Goal: Task Accomplishment & Management: Use online tool/utility

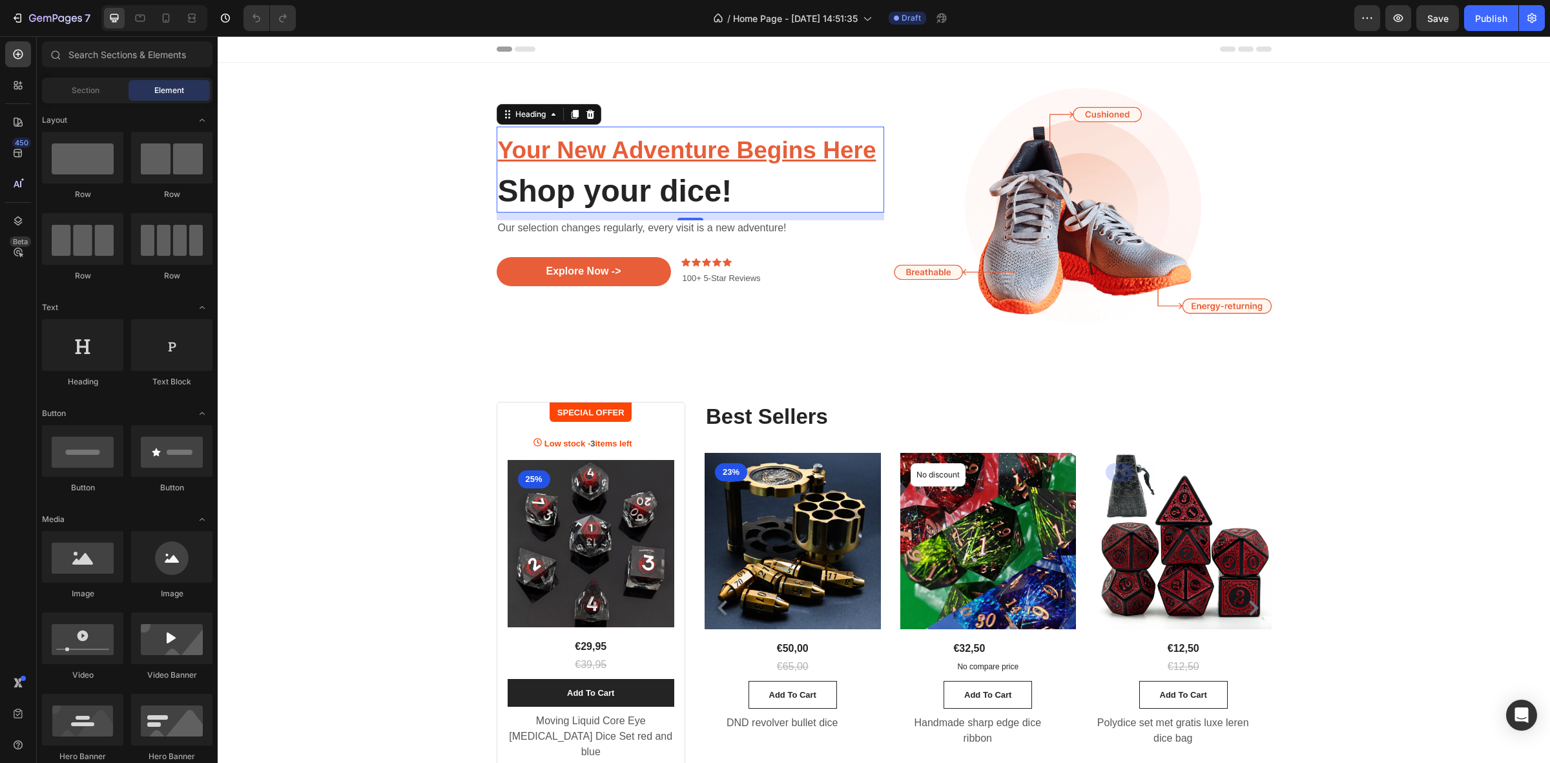
click at [772, 155] on u "Your New Adventure Begins Here" at bounding box center [687, 150] width 378 height 26
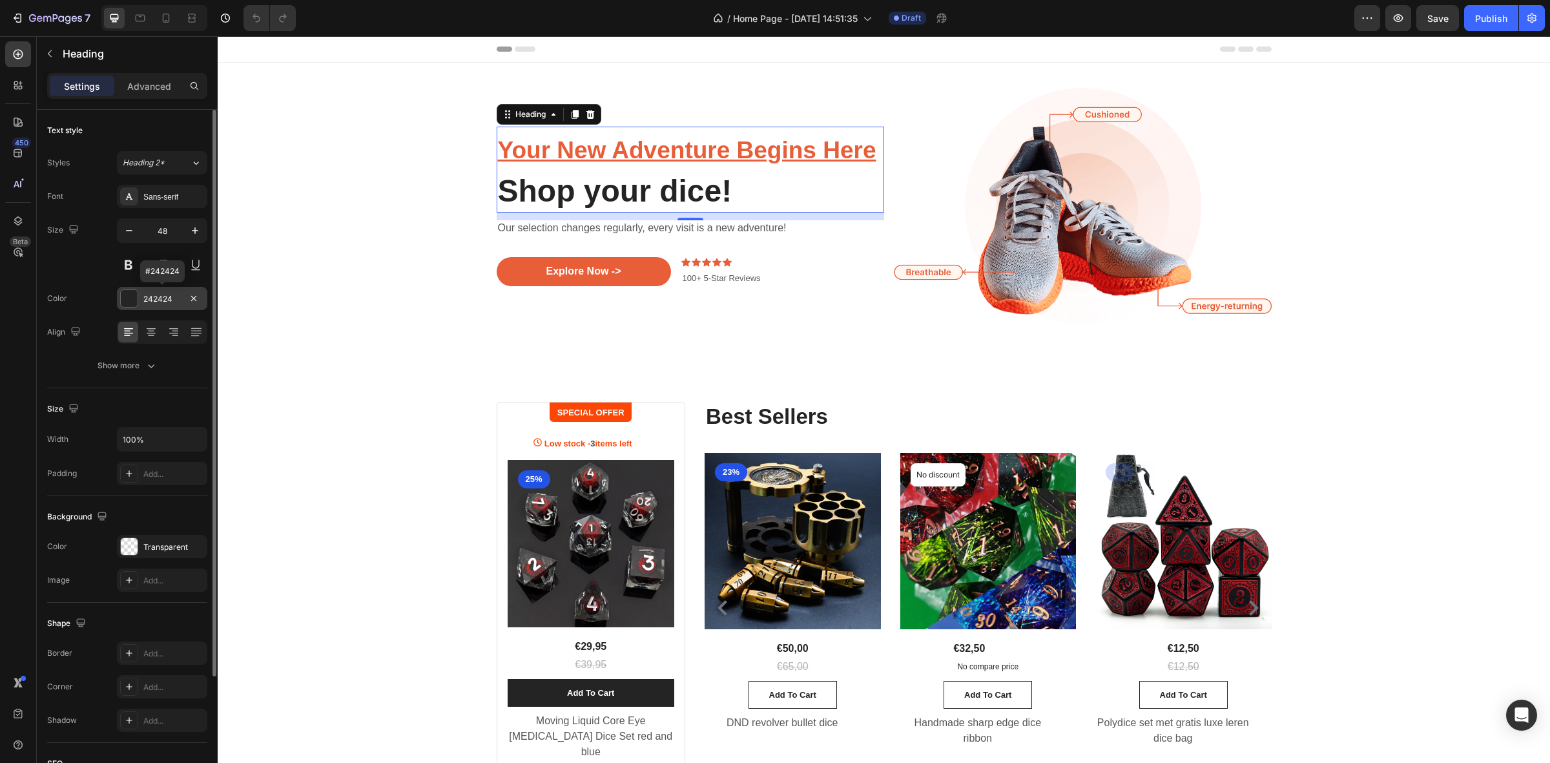
click at [129, 299] on div at bounding box center [129, 298] width 17 height 17
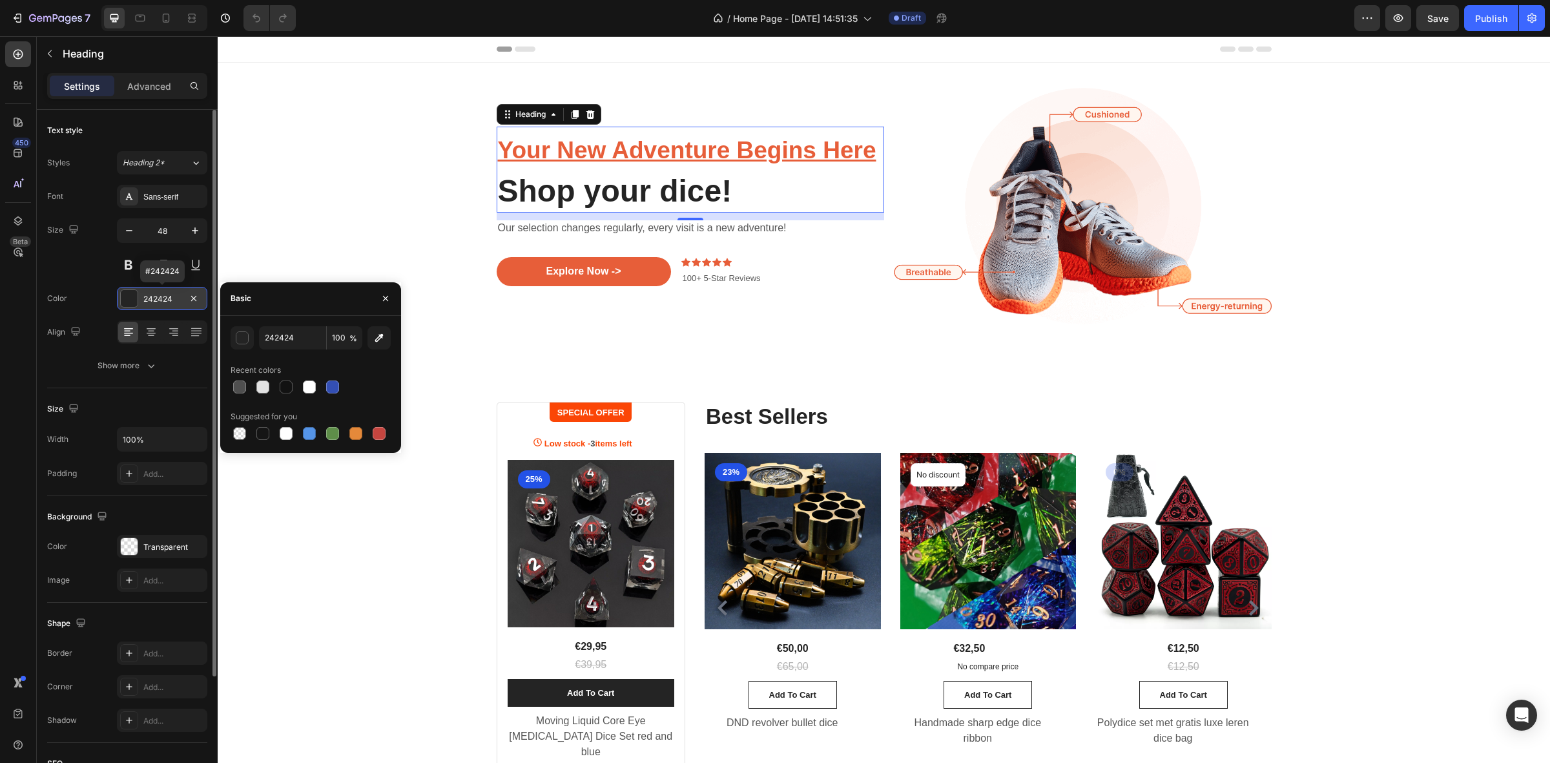
click at [129, 299] on div at bounding box center [129, 298] width 17 height 17
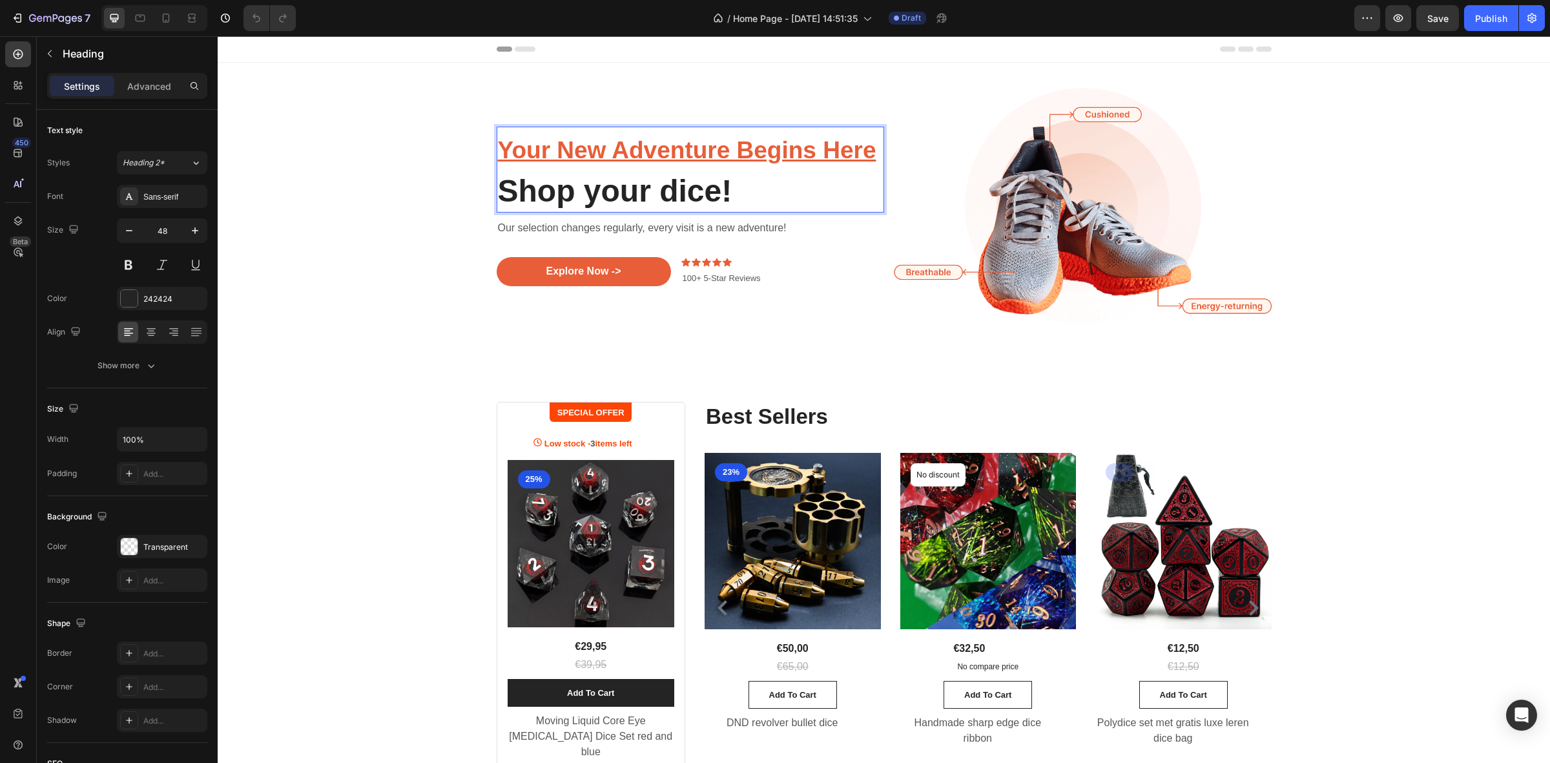
click at [575, 156] on u "Your New Adventure Begins Here" at bounding box center [687, 150] width 378 height 26
click at [577, 156] on u "Your New Adventure Begins Here" at bounding box center [687, 150] width 378 height 26
click at [508, 154] on u "Your New Adventure Begins Here" at bounding box center [687, 150] width 378 height 26
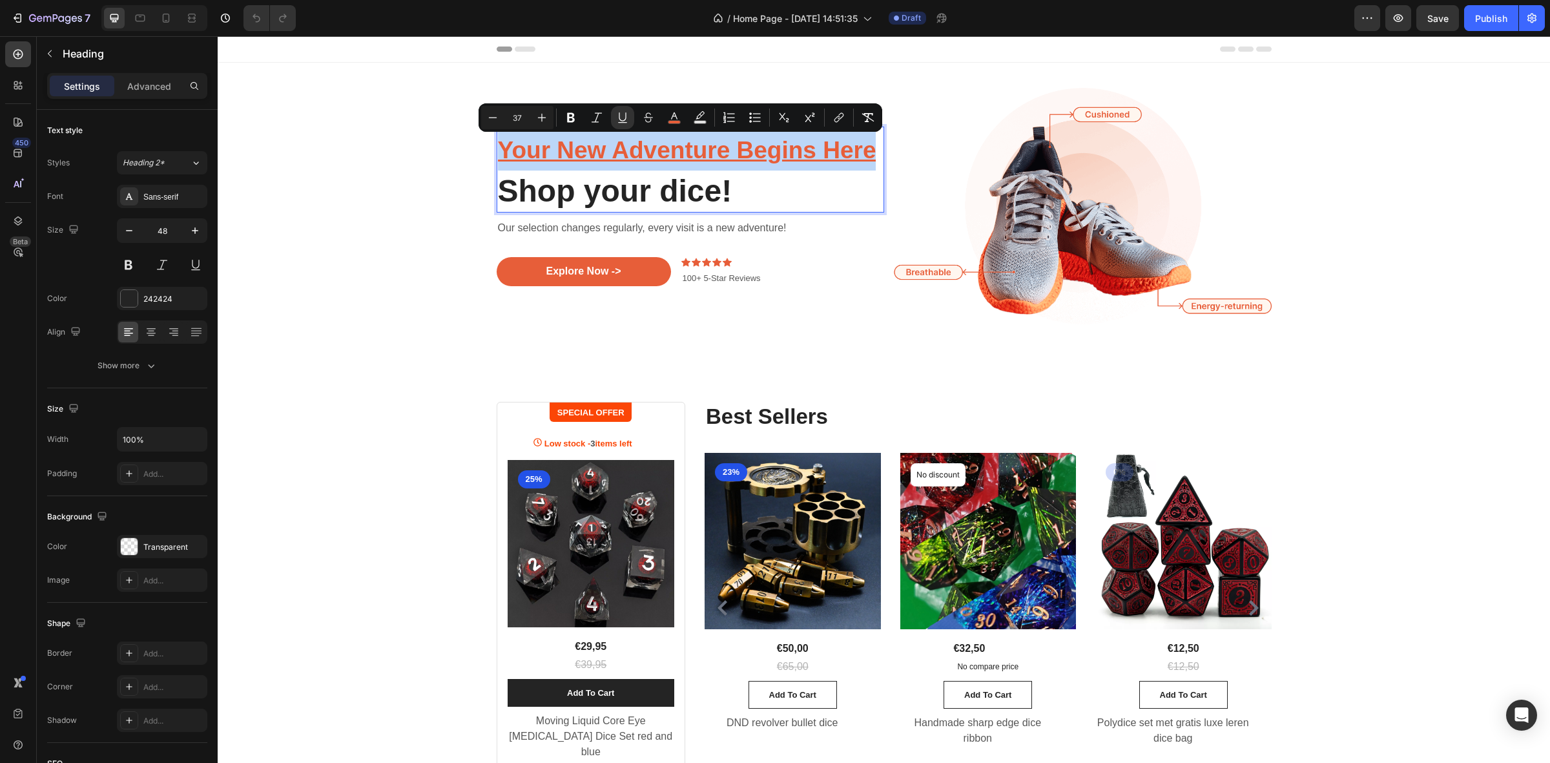
drag, startPoint x: 497, startPoint y: 155, endPoint x: 870, endPoint y: 155, distance: 372.6
click at [679, 125] on button "color" at bounding box center [673, 117] width 23 height 23
type input "E75E39"
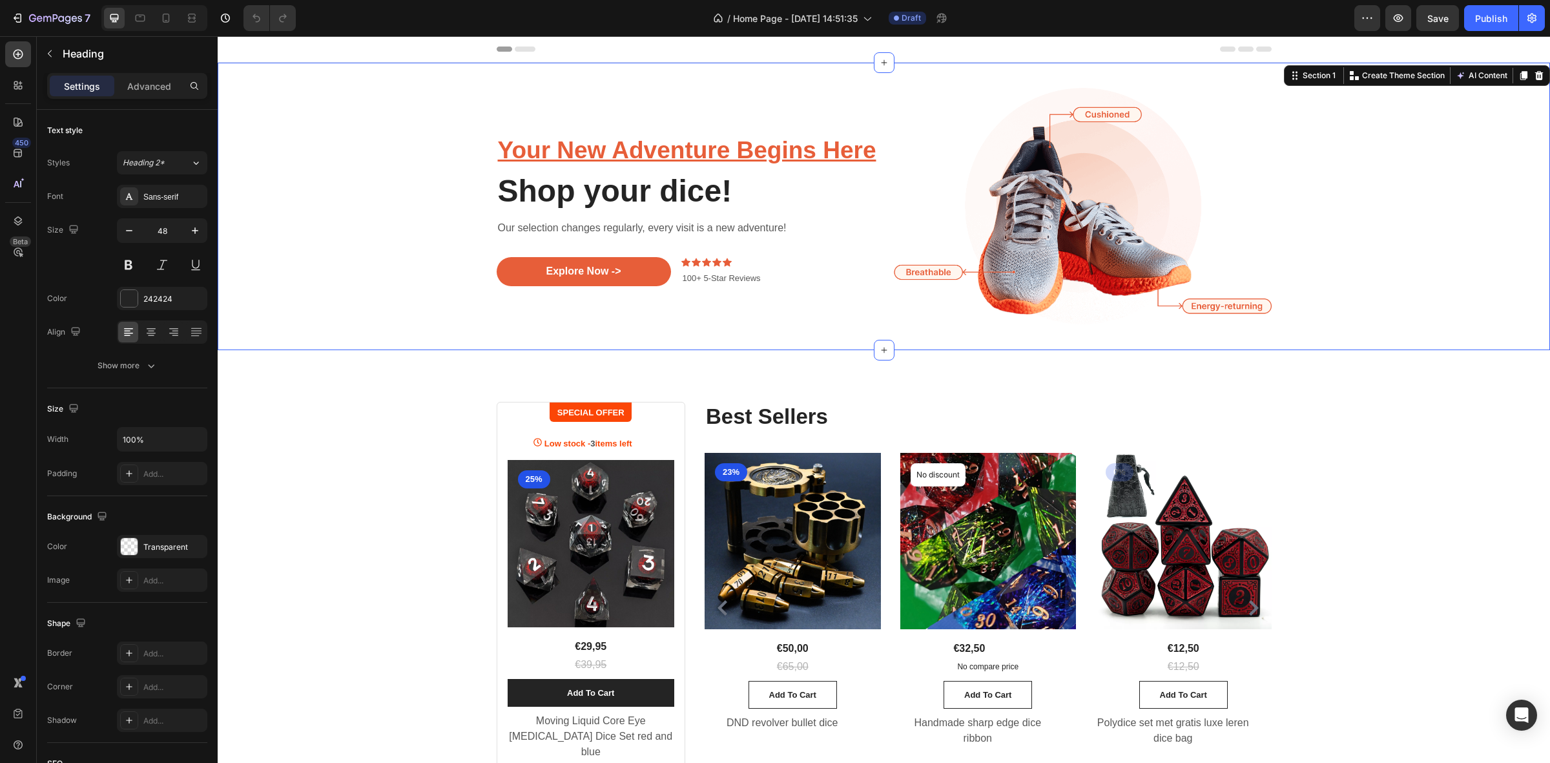
click at [379, 250] on div "⁠⁠⁠⁠⁠⁠⁠ Your New Adventure Begins Here Shop your dice! Heading Our selection ch…" at bounding box center [883, 206] width 1313 height 287
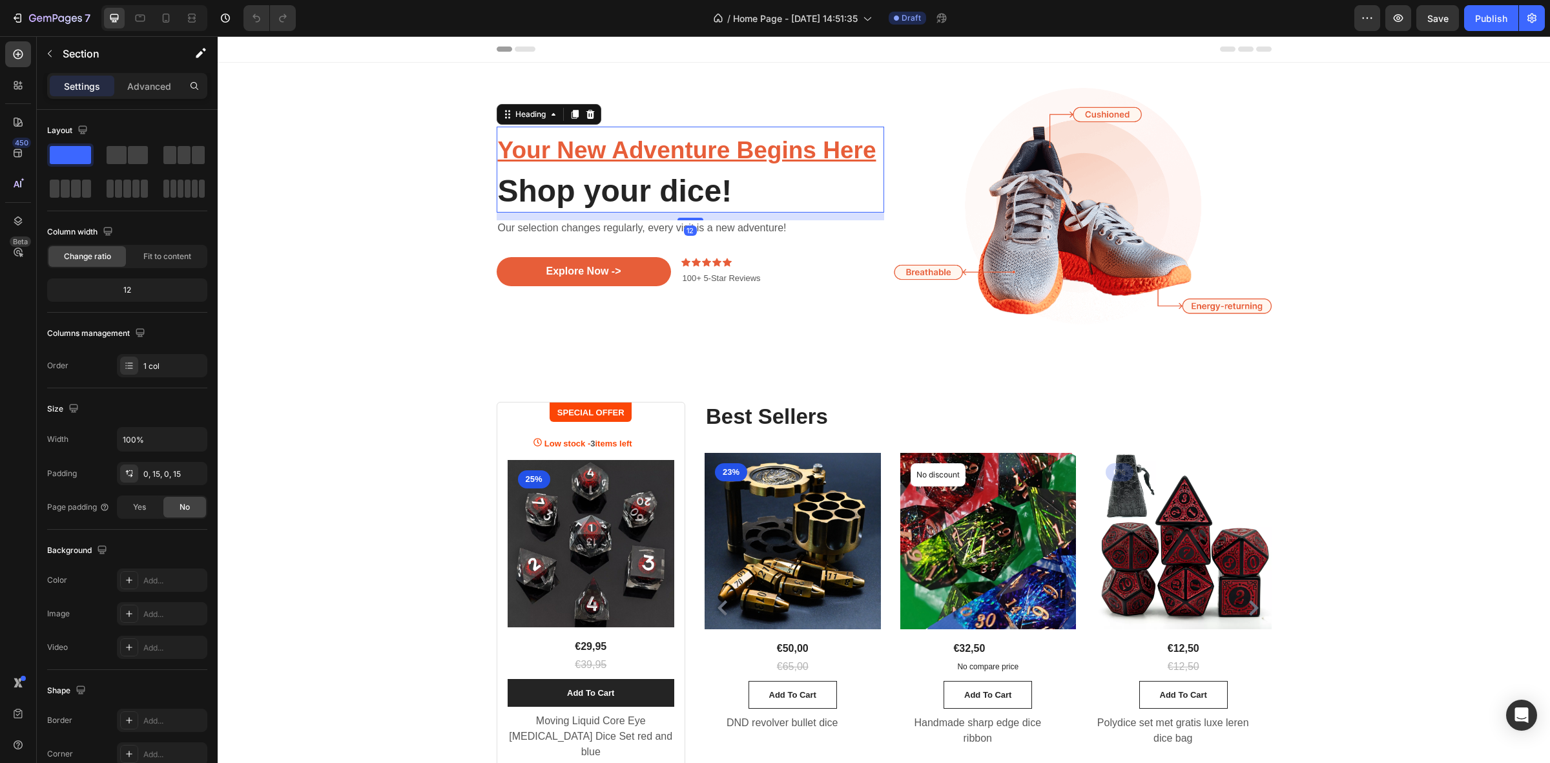
click at [570, 152] on u "Your New Adventure Begins Here" at bounding box center [687, 150] width 378 height 26
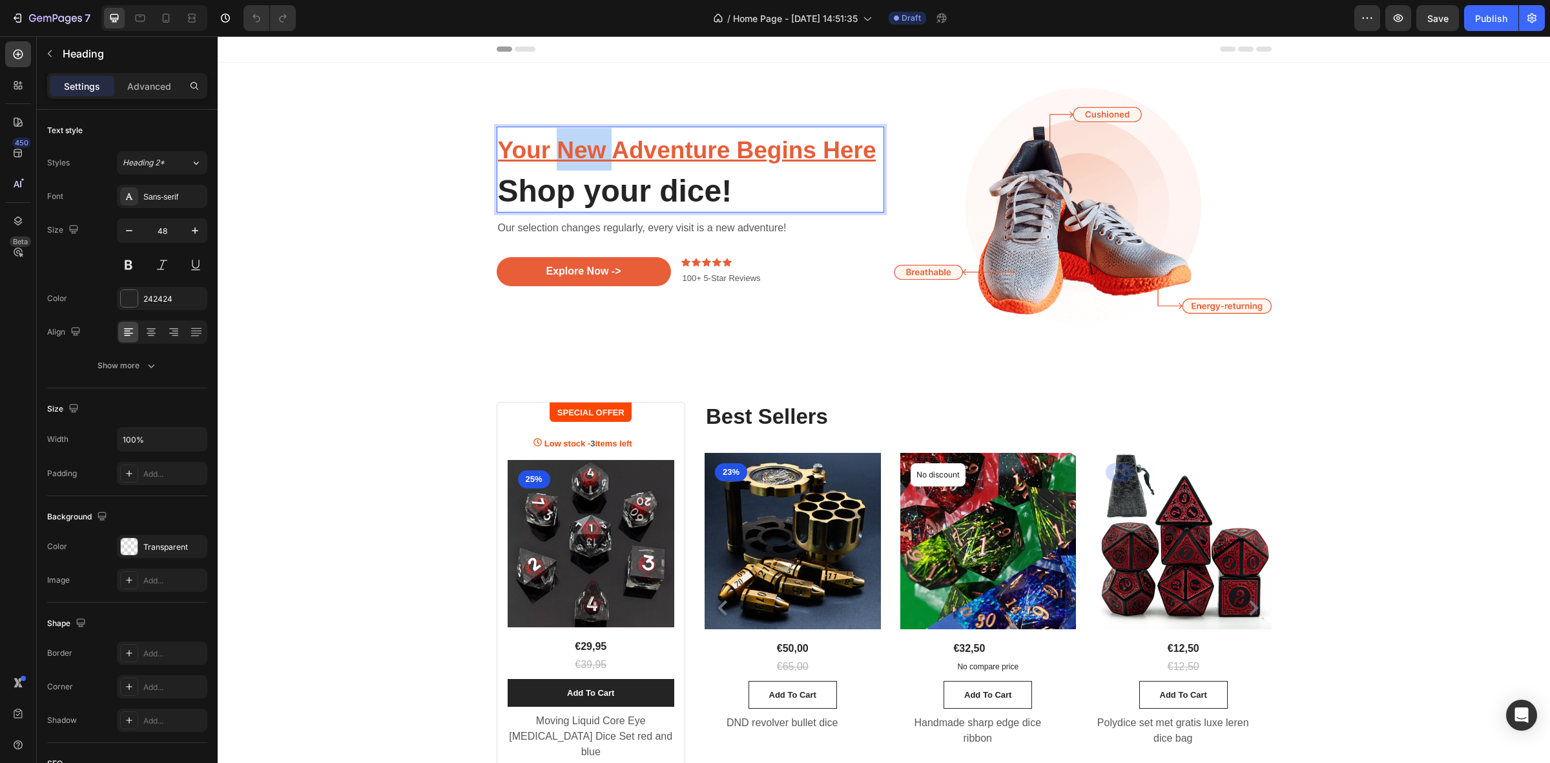
click at [572, 149] on u "Your New Adventure Begins Here" at bounding box center [687, 150] width 378 height 26
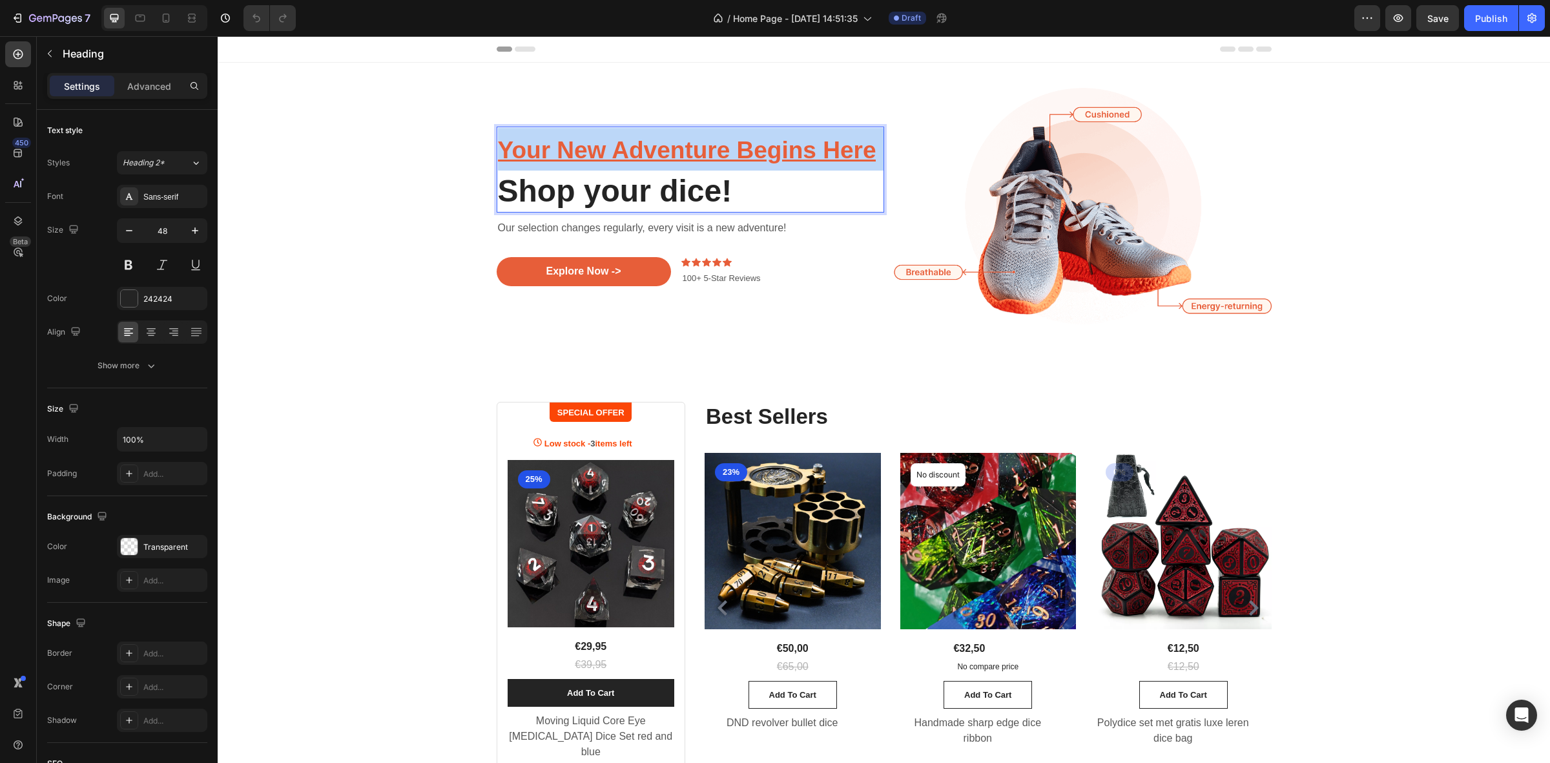
click at [572, 149] on u "Your New Adventure Begins Here" at bounding box center [687, 150] width 378 height 26
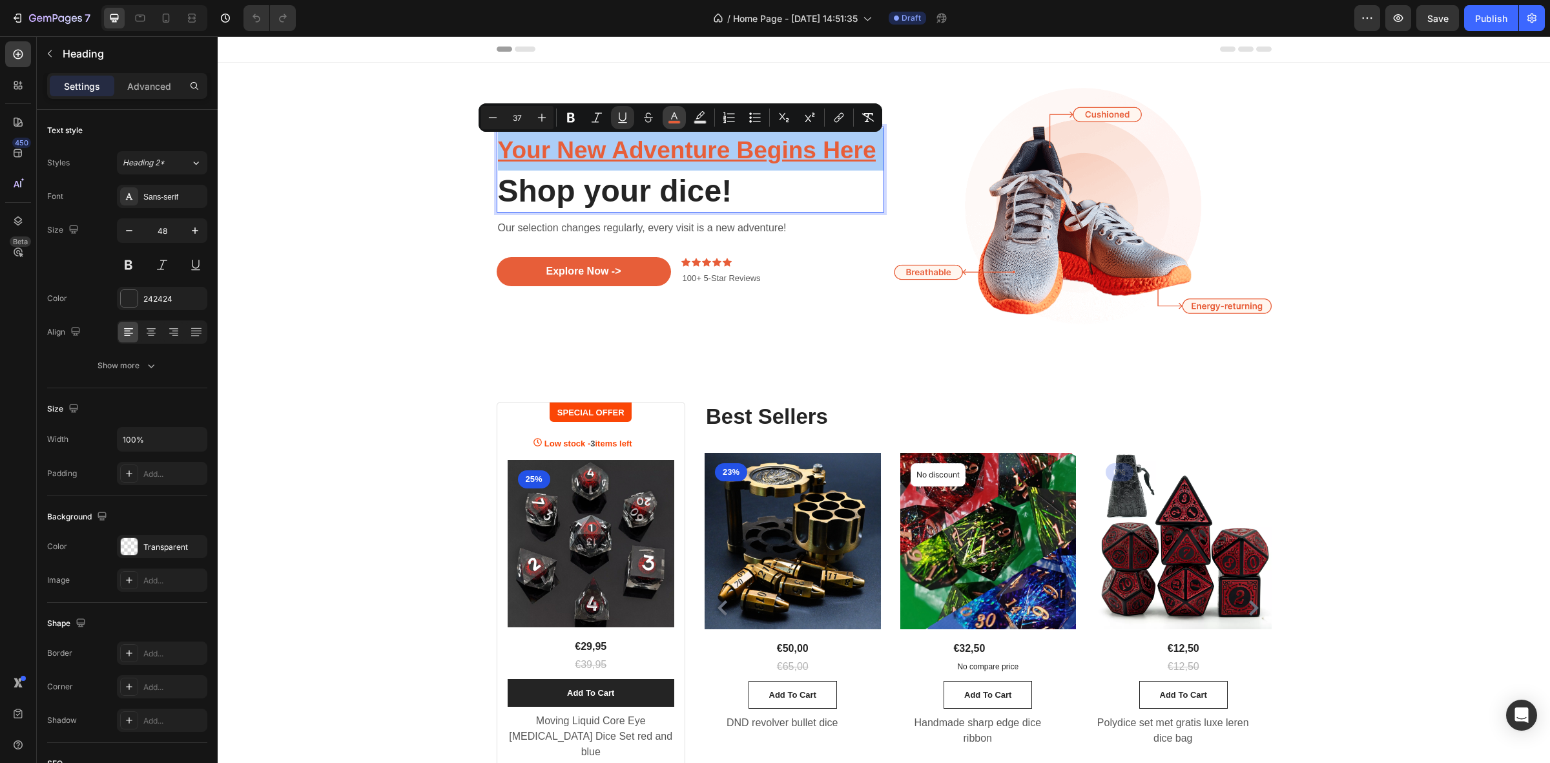
click at [679, 116] on icon "Editor contextual toolbar" at bounding box center [674, 117] width 13 height 13
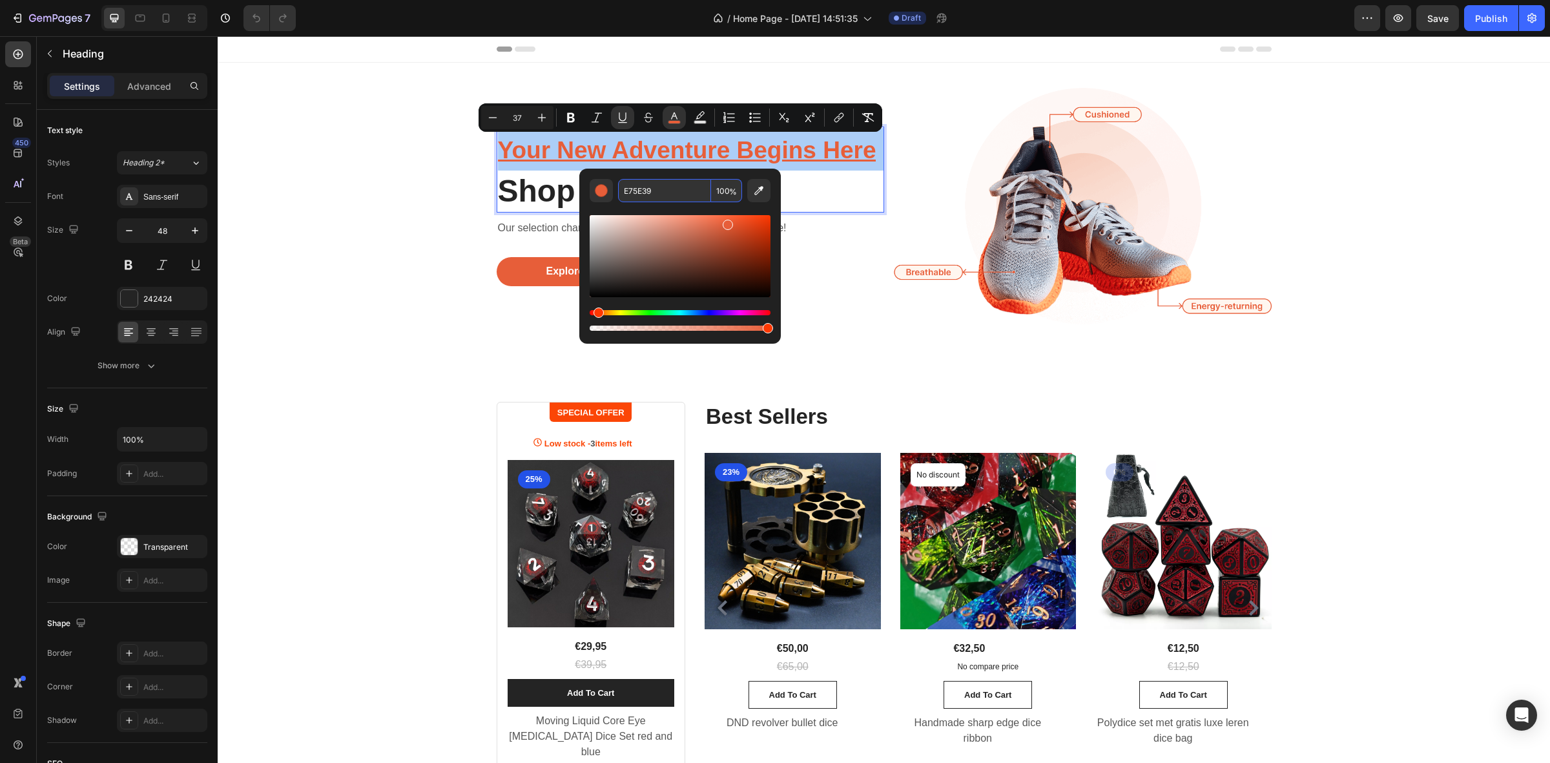
click at [666, 190] on input "E75E39" at bounding box center [664, 190] width 93 height 23
paste input "FF6128"
type input "FF6128"
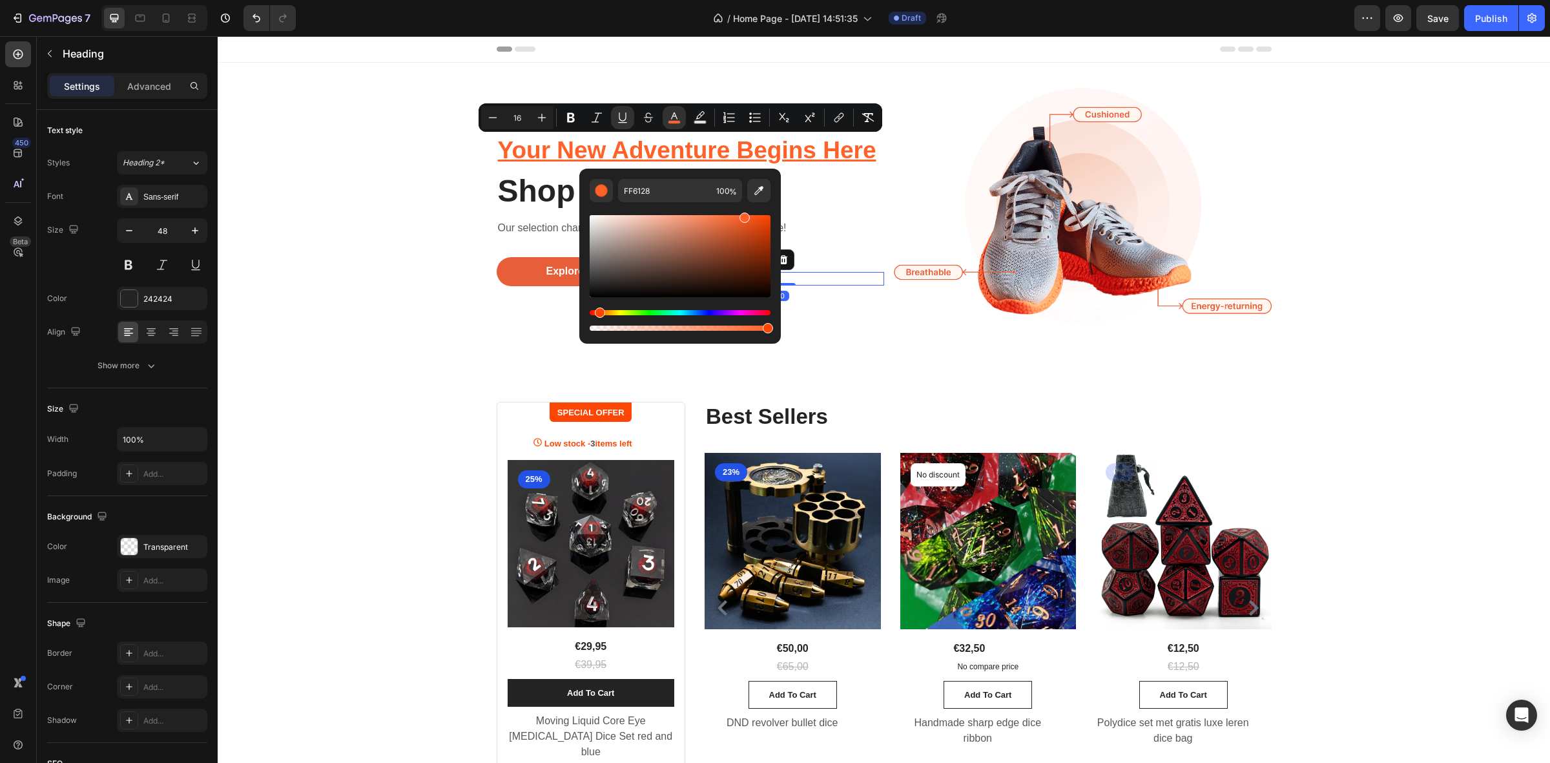
click at [857, 283] on p "100+ 5-Star Reviews" at bounding box center [783, 278] width 200 height 11
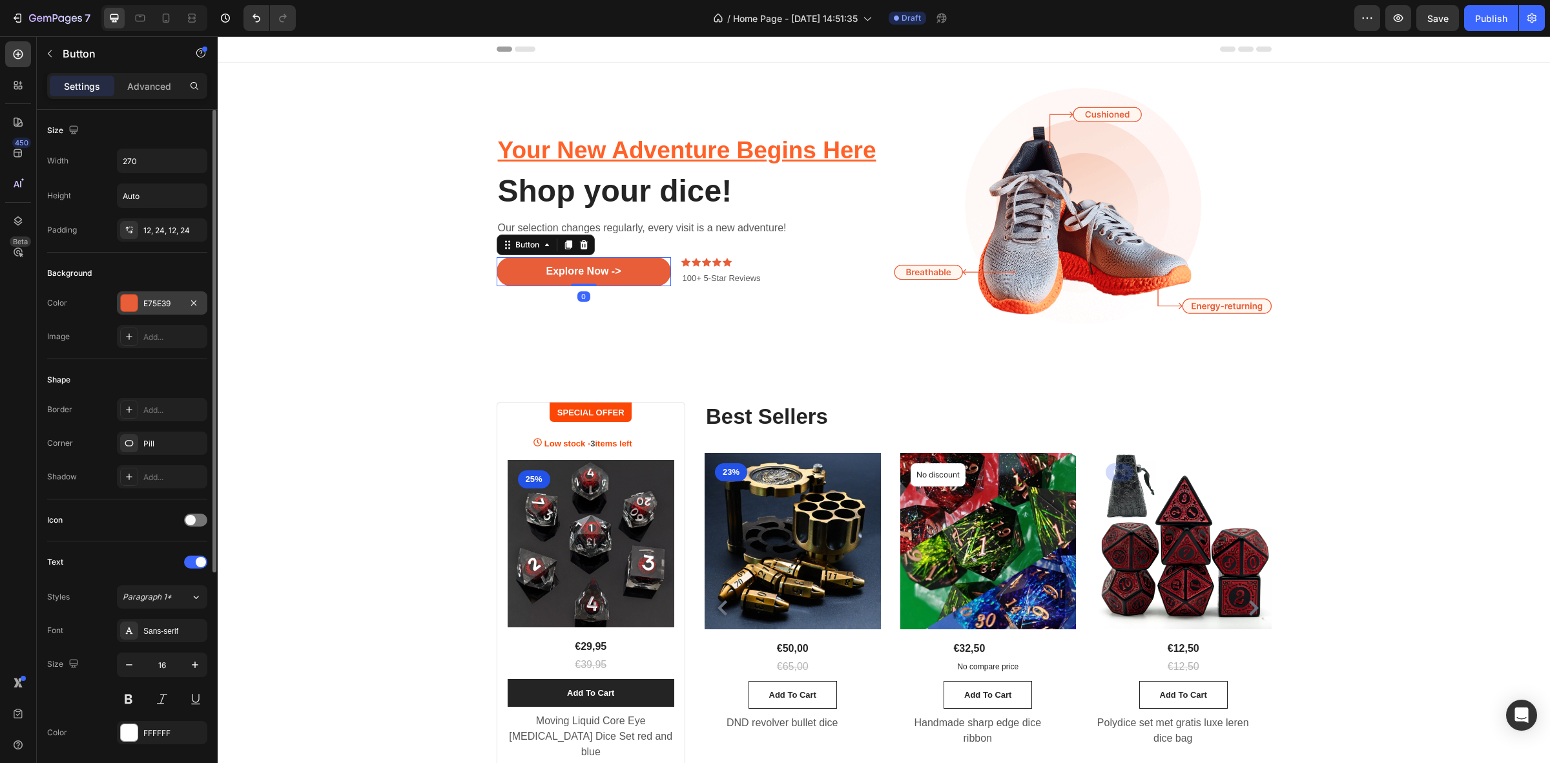
click at [126, 304] on div at bounding box center [129, 302] width 17 height 17
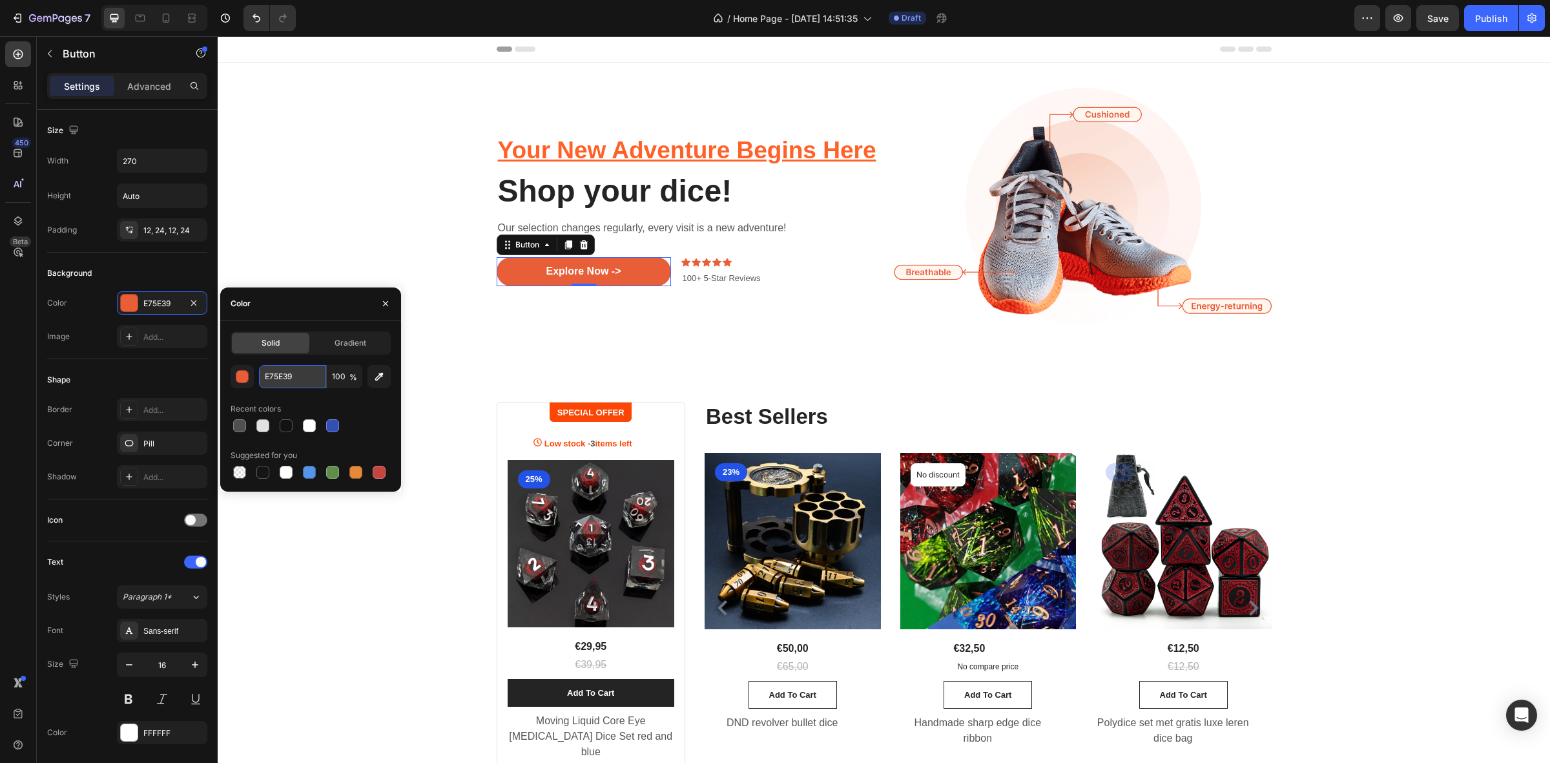
click at [303, 376] on input "E75E39" at bounding box center [292, 376] width 67 height 23
paste input "FF6128"
type input "FF6128"
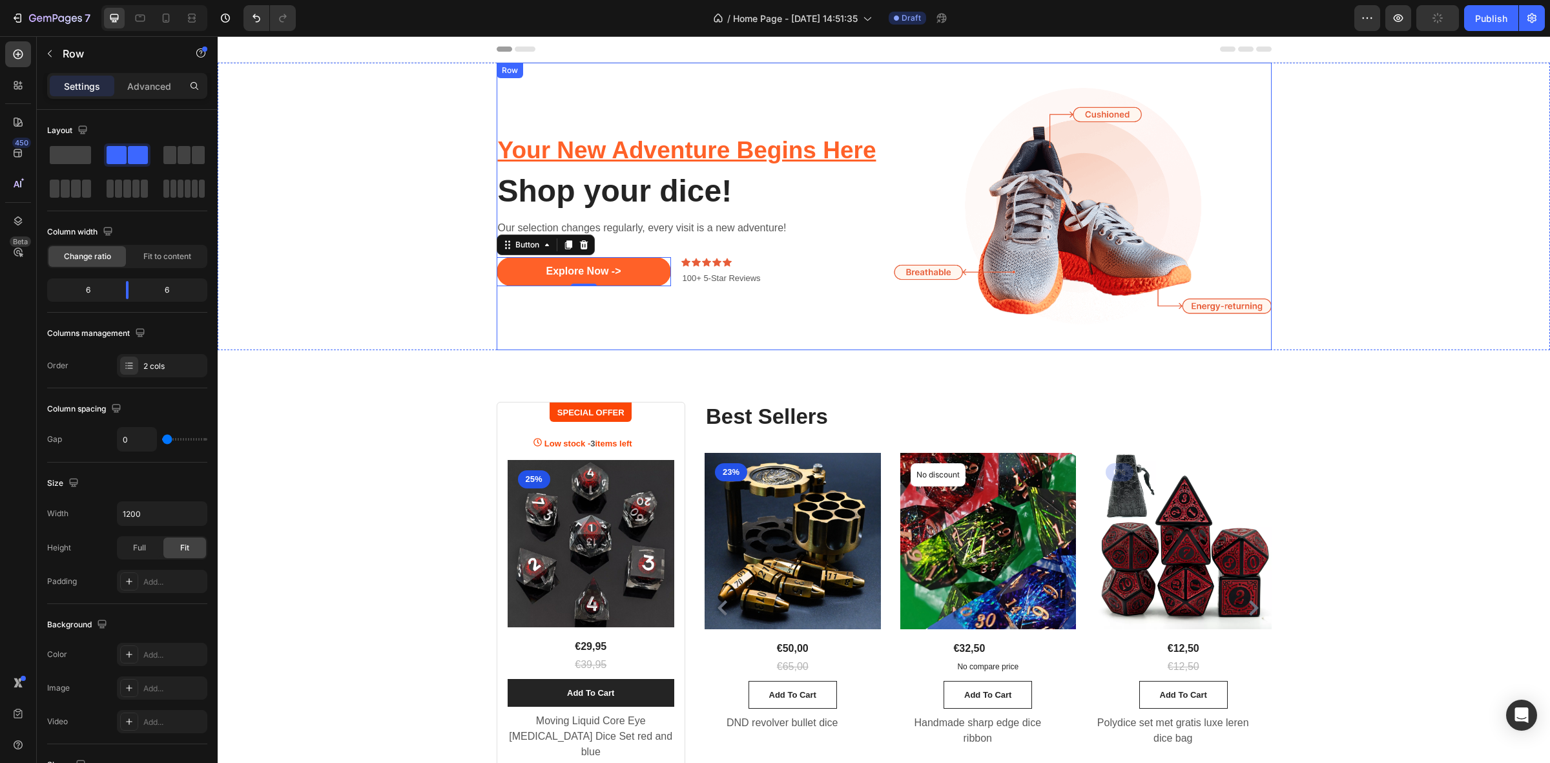
click at [509, 321] on div "⁠⁠⁠⁠⁠⁠⁠ Your New Adventure Begins Here Shop your dice! Heading Our selection ch…" at bounding box center [690, 206] width 387 height 287
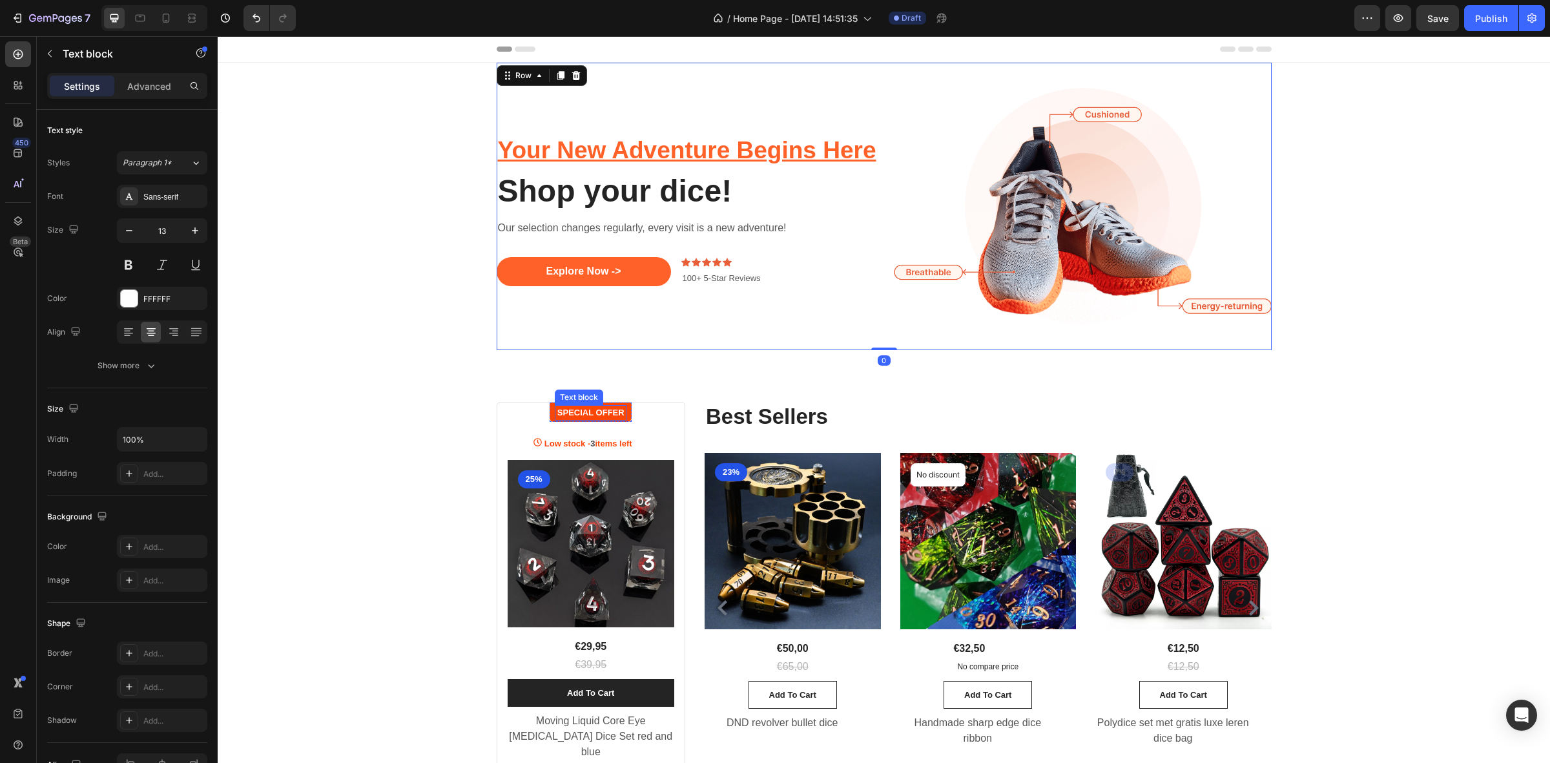
click at [597, 413] on p "SPECIAL OFFER" at bounding box center [590, 412] width 69 height 13
click at [549, 418] on div "SPECIAL OFFER Text block Row 24" at bounding box center [590, 411] width 82 height 19
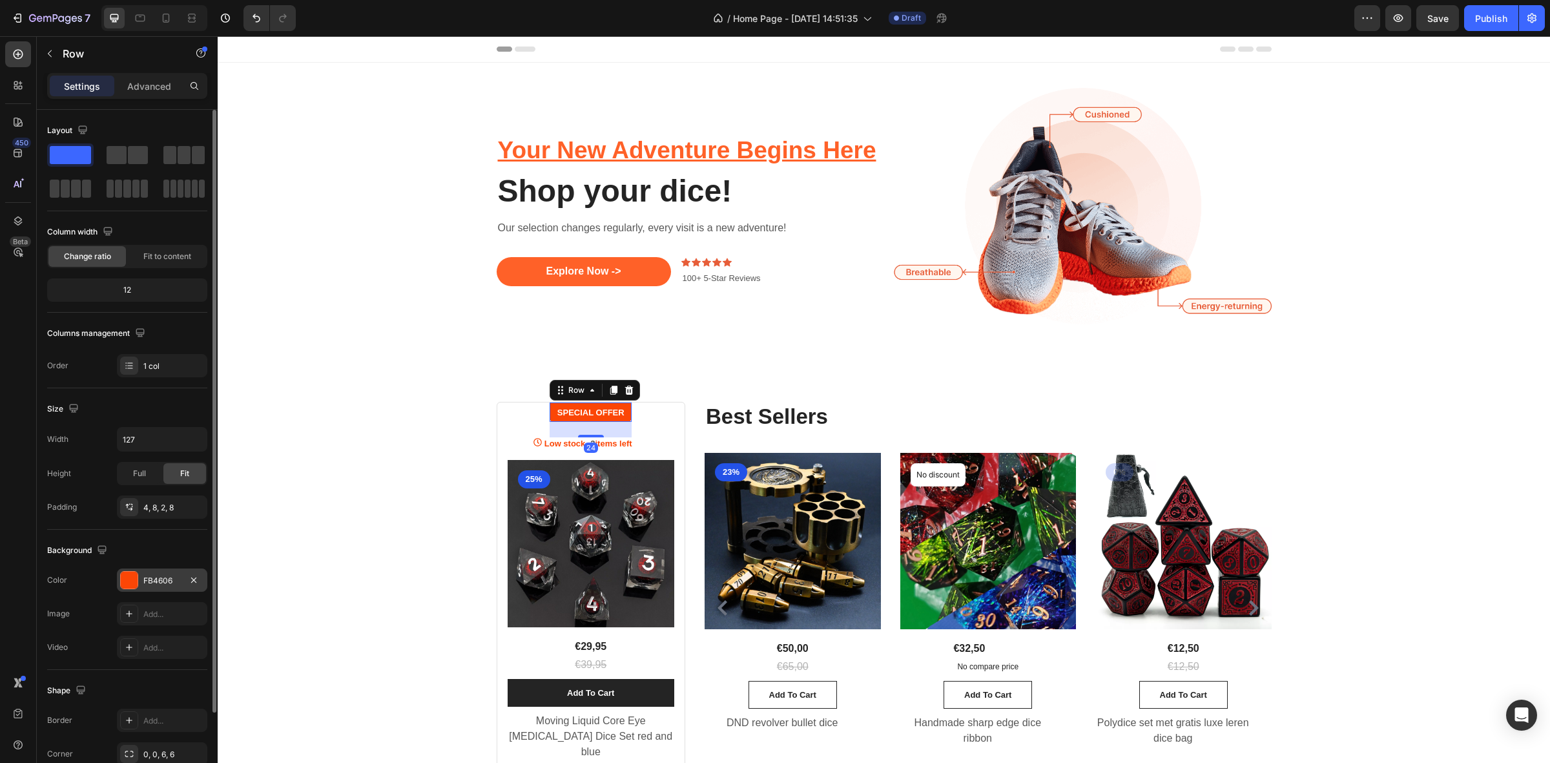
click at [141, 578] on div "FB4606" at bounding box center [162, 579] width 90 height 23
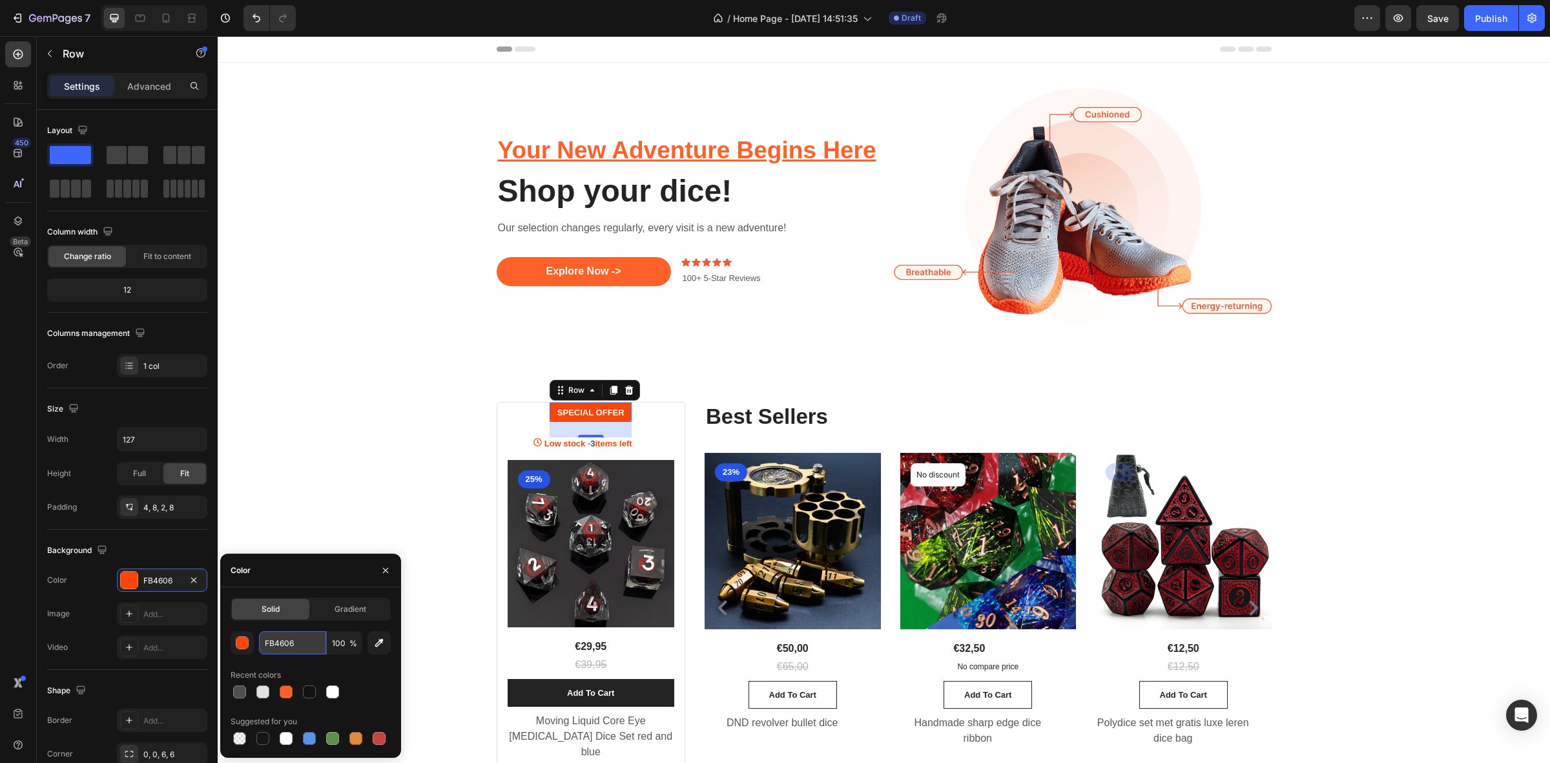
click at [292, 641] on input "FB4606" at bounding box center [292, 642] width 67 height 23
click at [294, 640] on input "FB4606" at bounding box center [292, 642] width 67 height 23
paste input "F6128"
type input "FF6128"
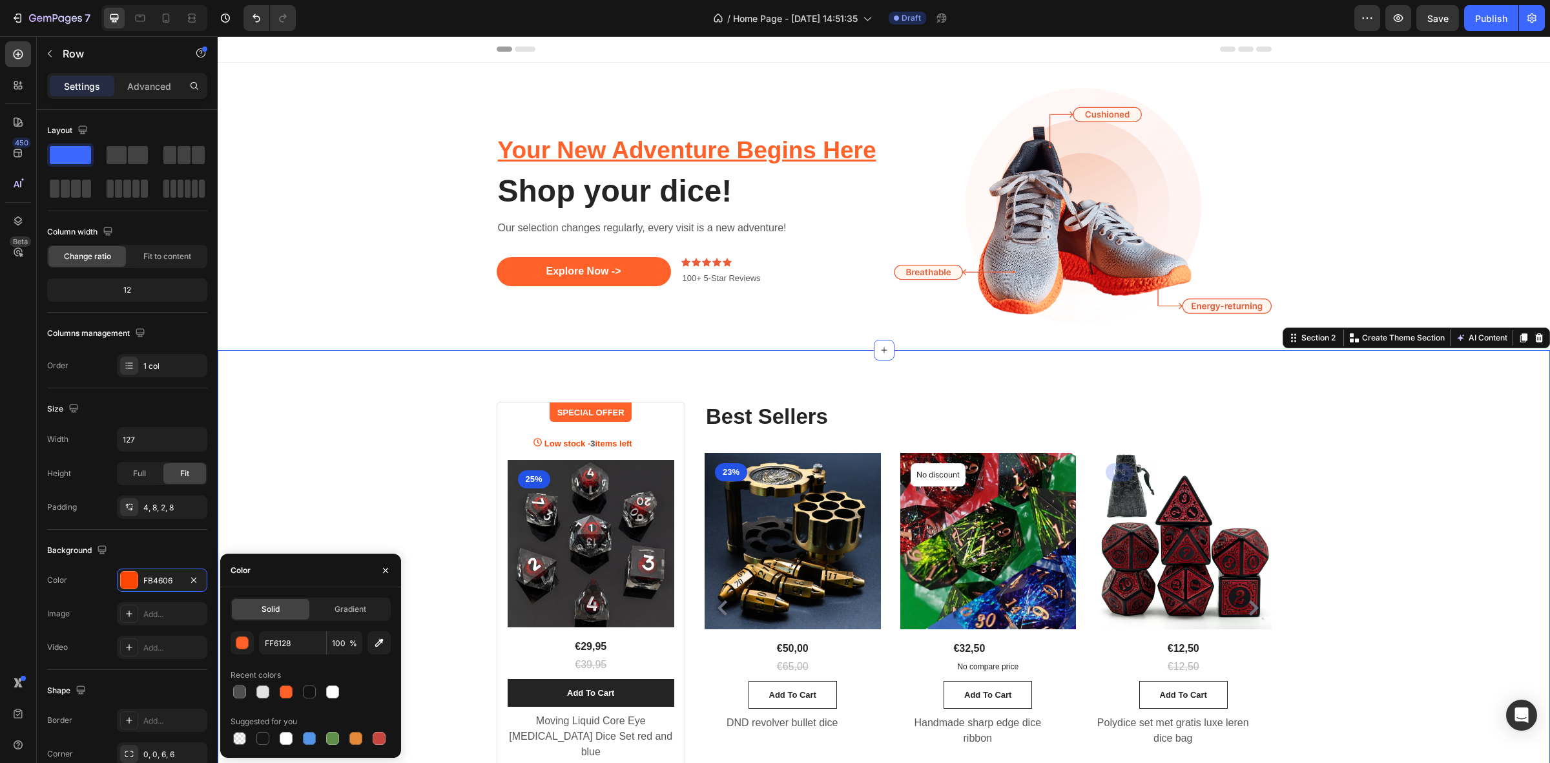
click at [340, 476] on div "SPECIAL OFFER Text block Row Low stock - 3 items left Product Stock Counter (P)…" at bounding box center [883, 597] width 1313 height 391
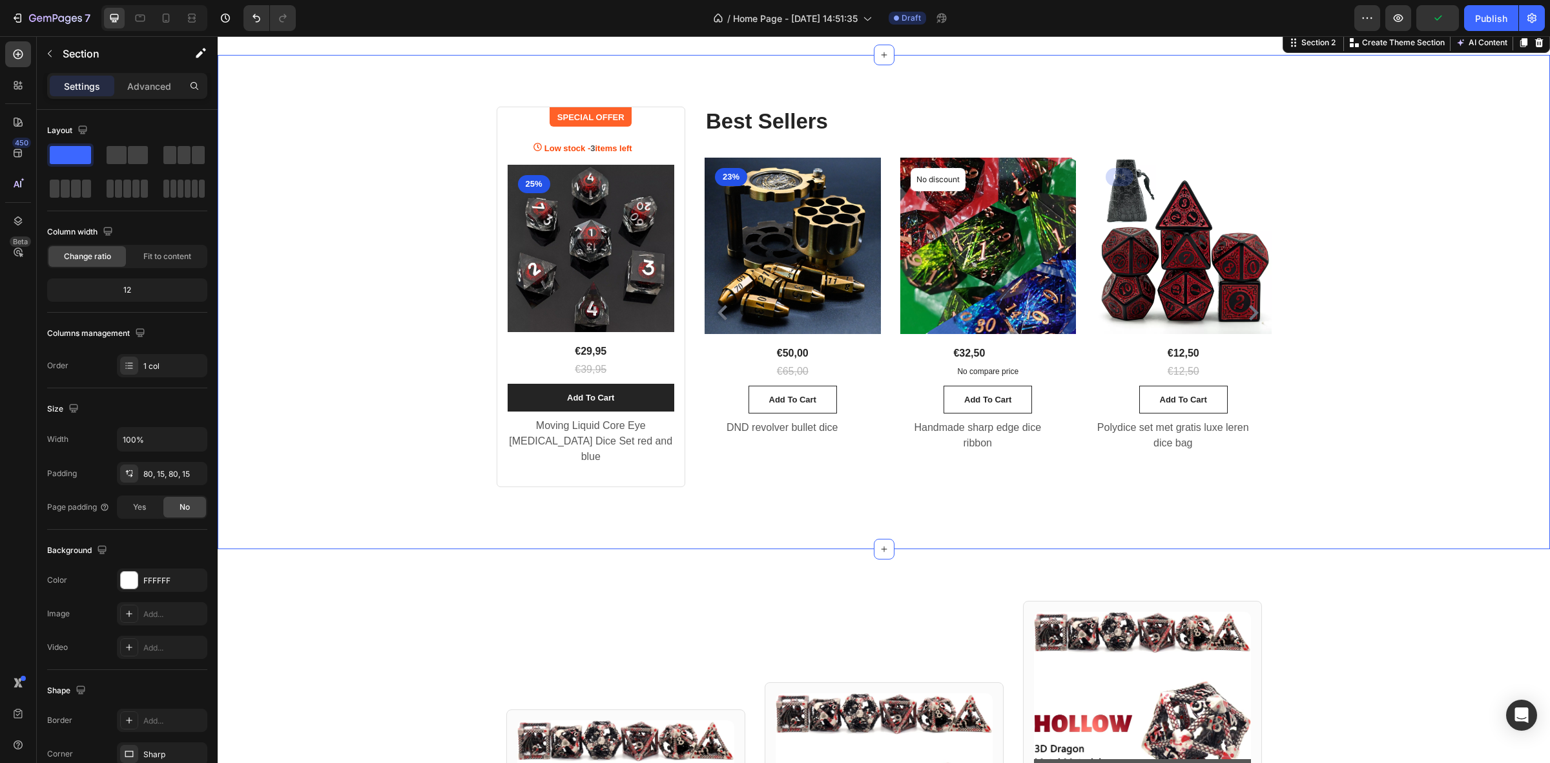
scroll to position [242, 0]
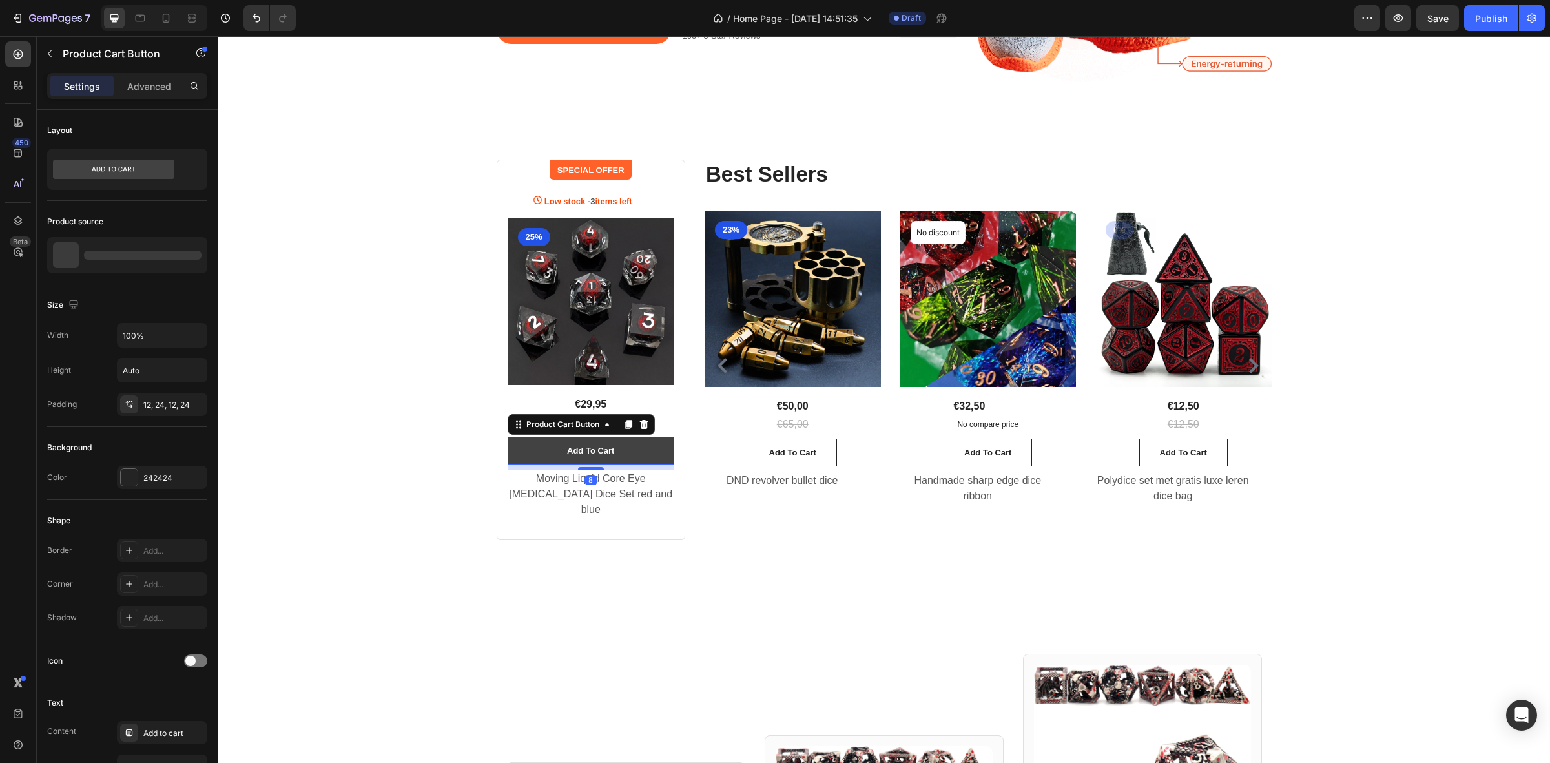
click at [533, 447] on button "Add to cart" at bounding box center [591, 450] width 167 height 28
click at [158, 479] on div "242424" at bounding box center [161, 478] width 37 height 12
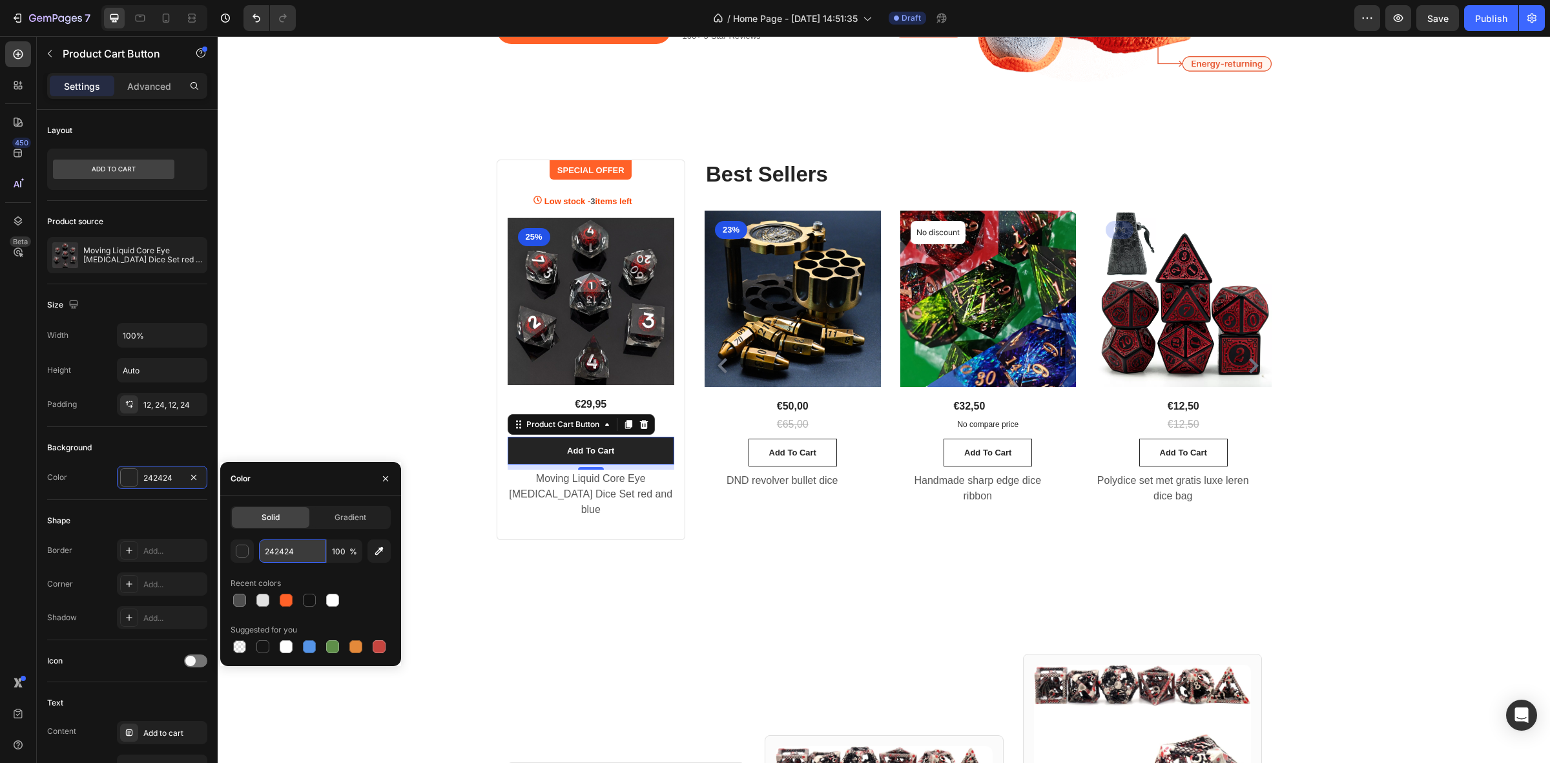
click at [309, 548] on input "242424" at bounding box center [292, 550] width 67 height 23
paste input "FF6128"
type input "FF6128"
click at [575, 575] on div "SPECIAL OFFER Text block Row Low stock - 3 items left Product Stock Counter (P)…" at bounding box center [884, 355] width 1332 height 494
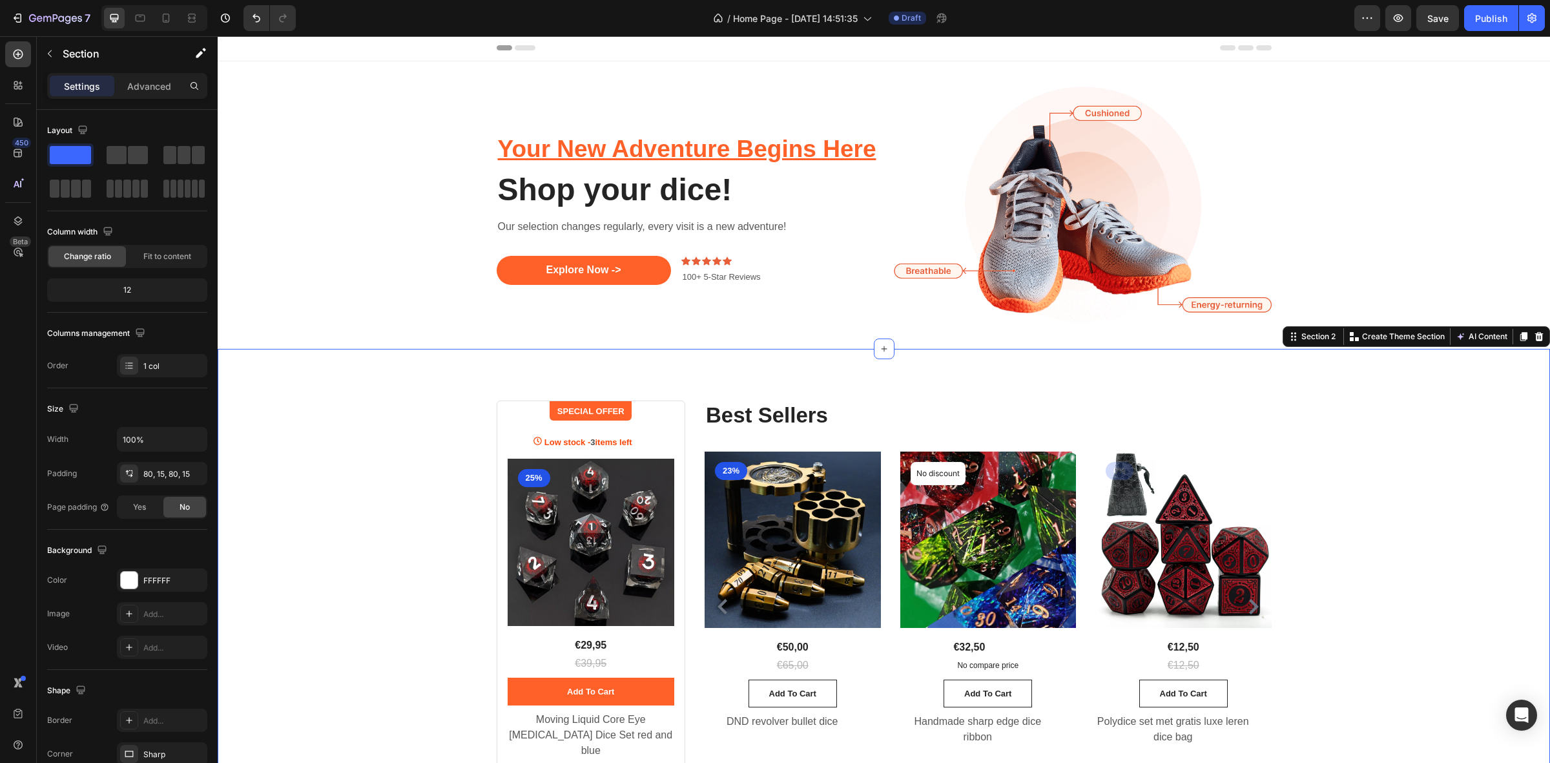
scroll to position [0, 0]
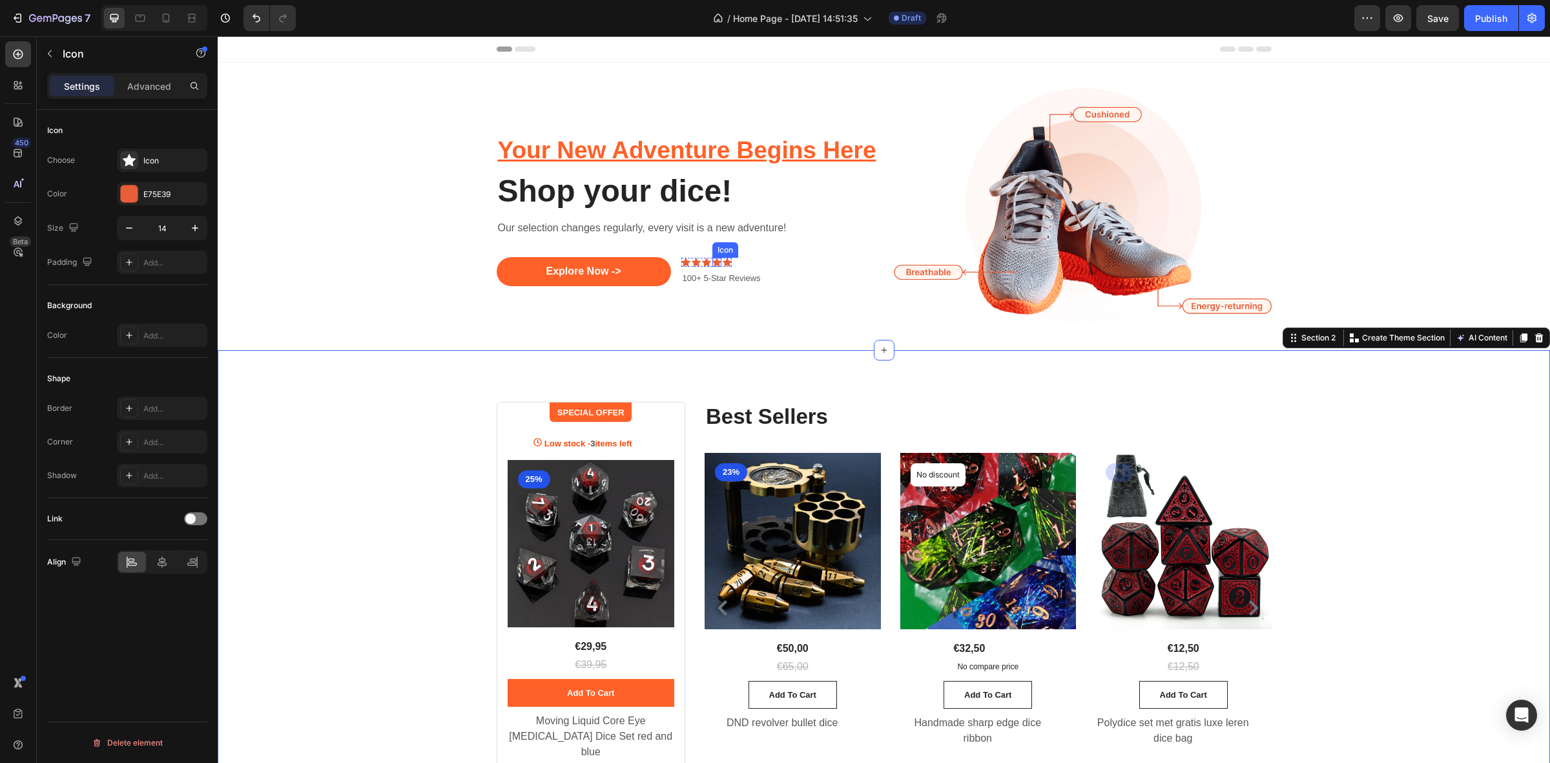
click at [713, 262] on div "Icon" at bounding box center [716, 262] width 9 height 9
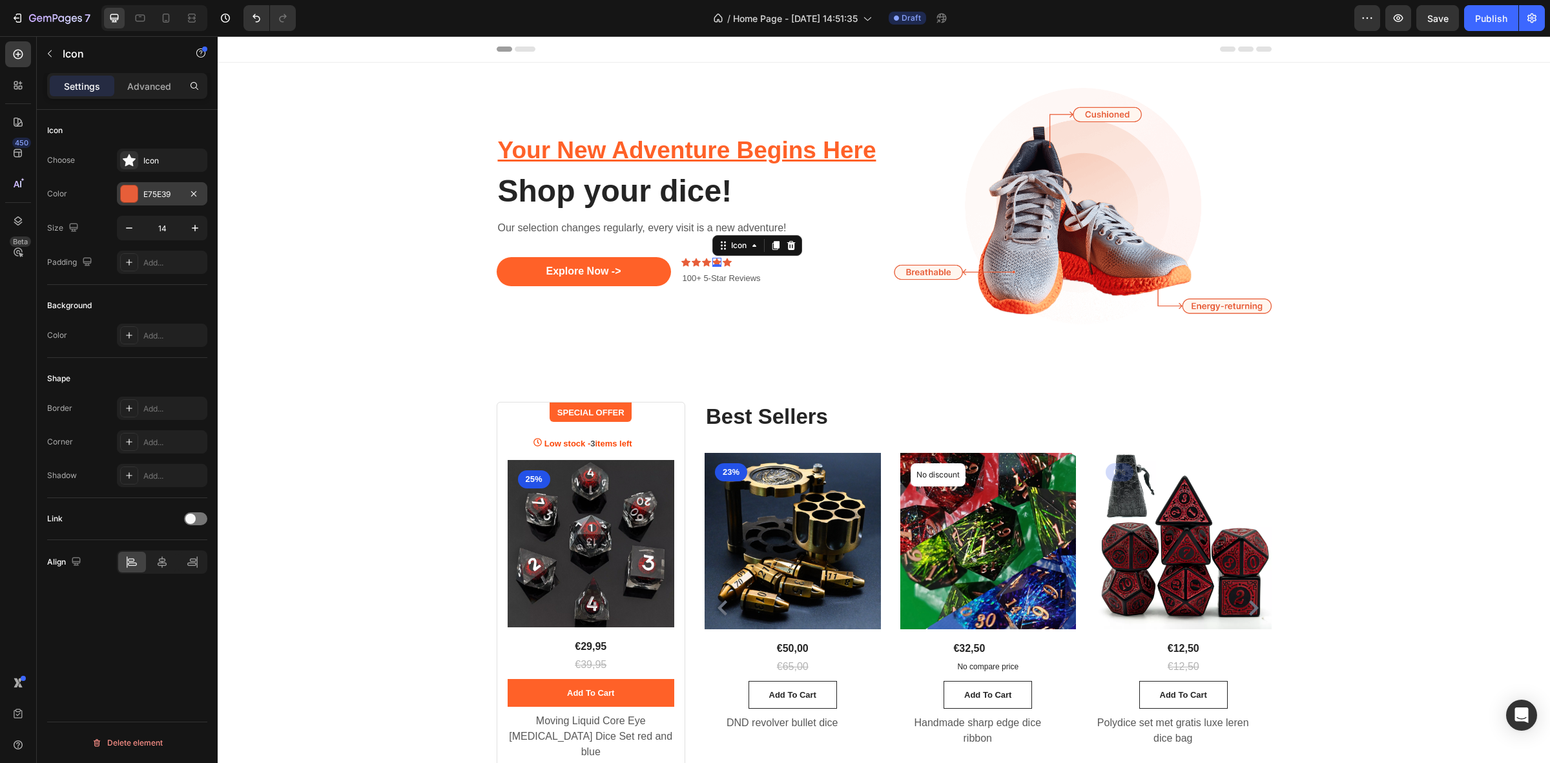
click at [143, 189] on div "E75E39" at bounding box center [161, 195] width 37 height 12
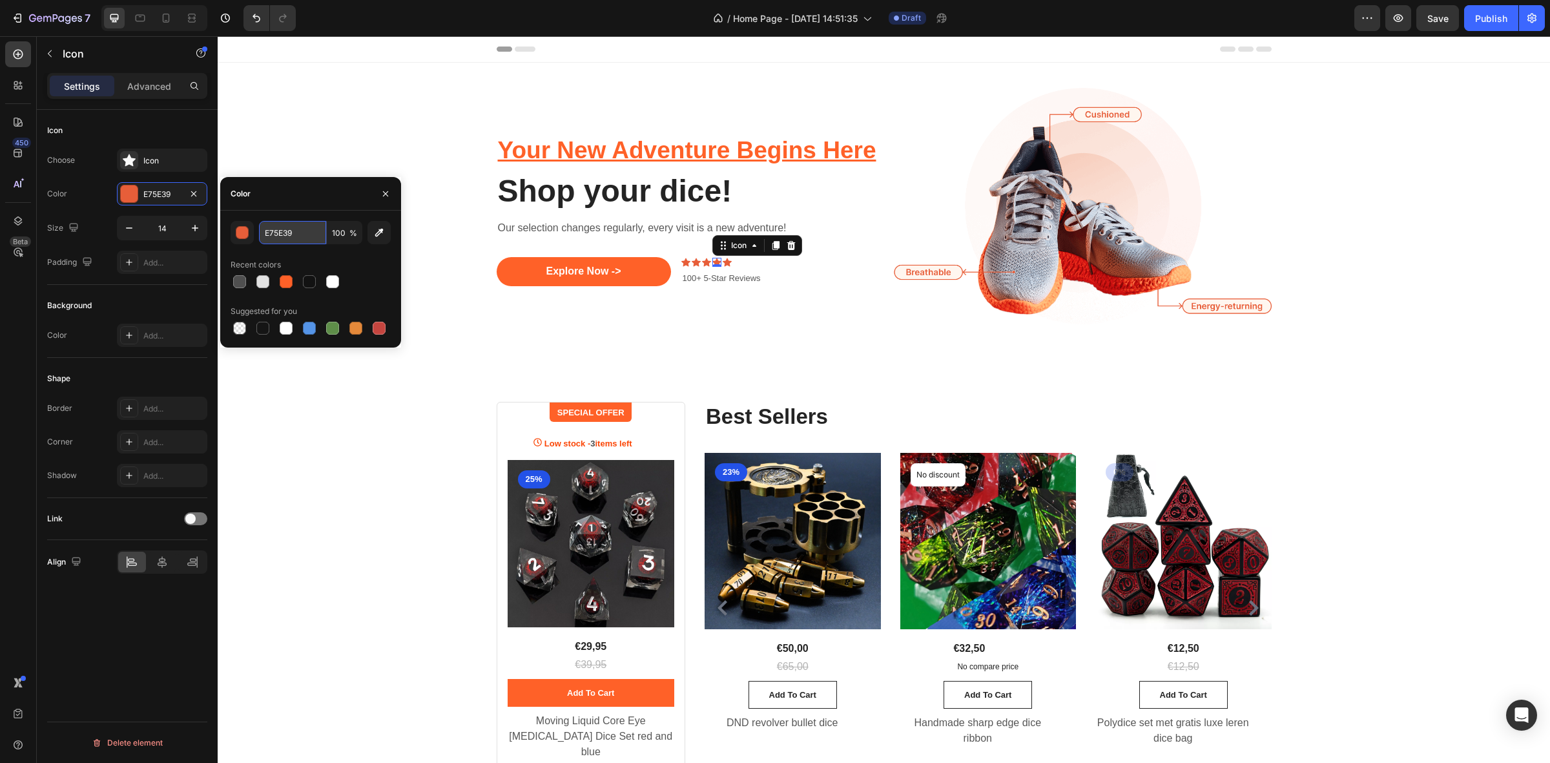
click at [301, 229] on input "E75E39" at bounding box center [292, 232] width 67 height 23
paste input "FF6128"
type input "FF6128"
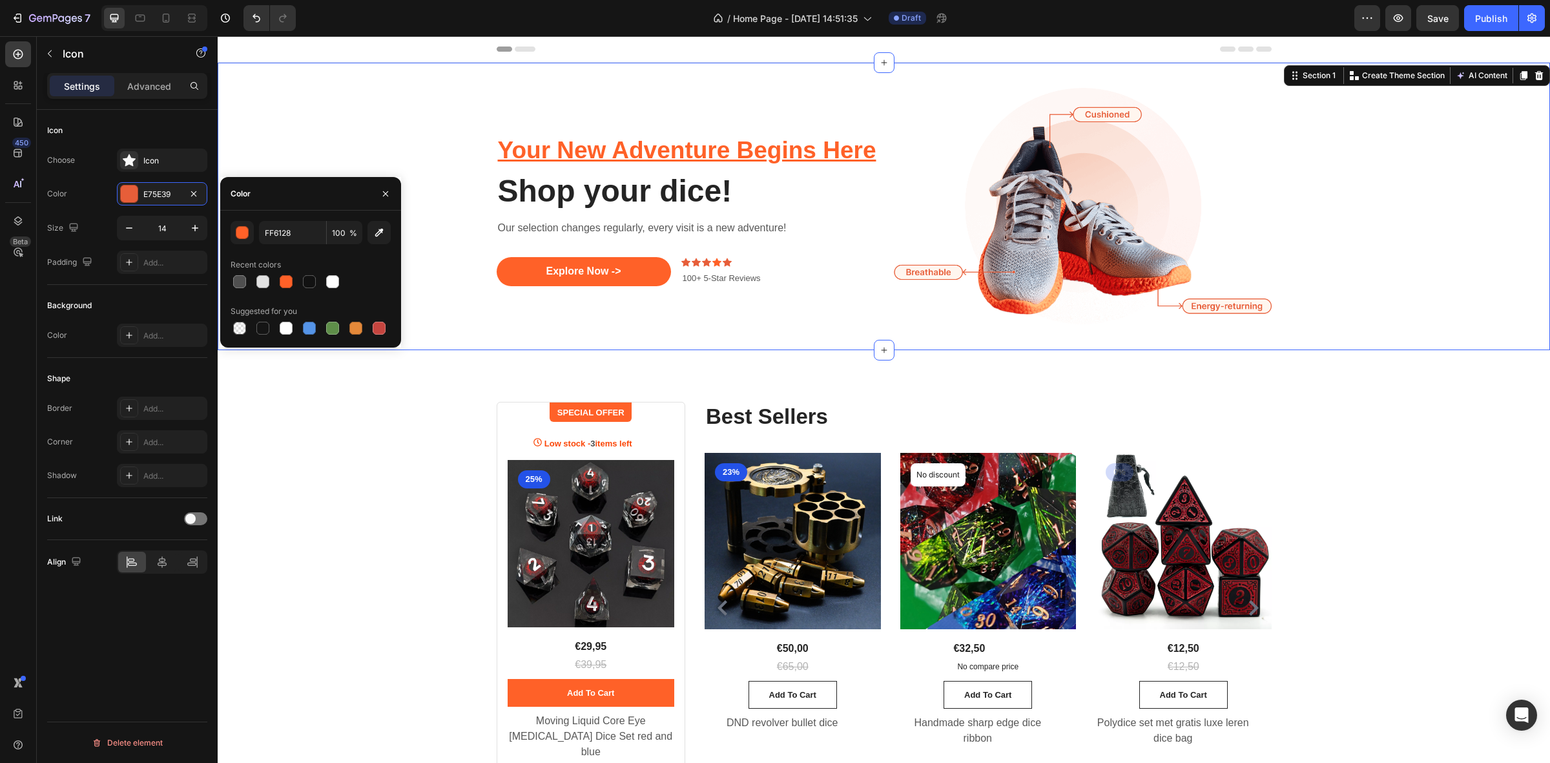
click at [447, 334] on div "Your New Adventure Begins Here Shop your dice! Heading Our selection changes re…" at bounding box center [883, 206] width 1313 height 287
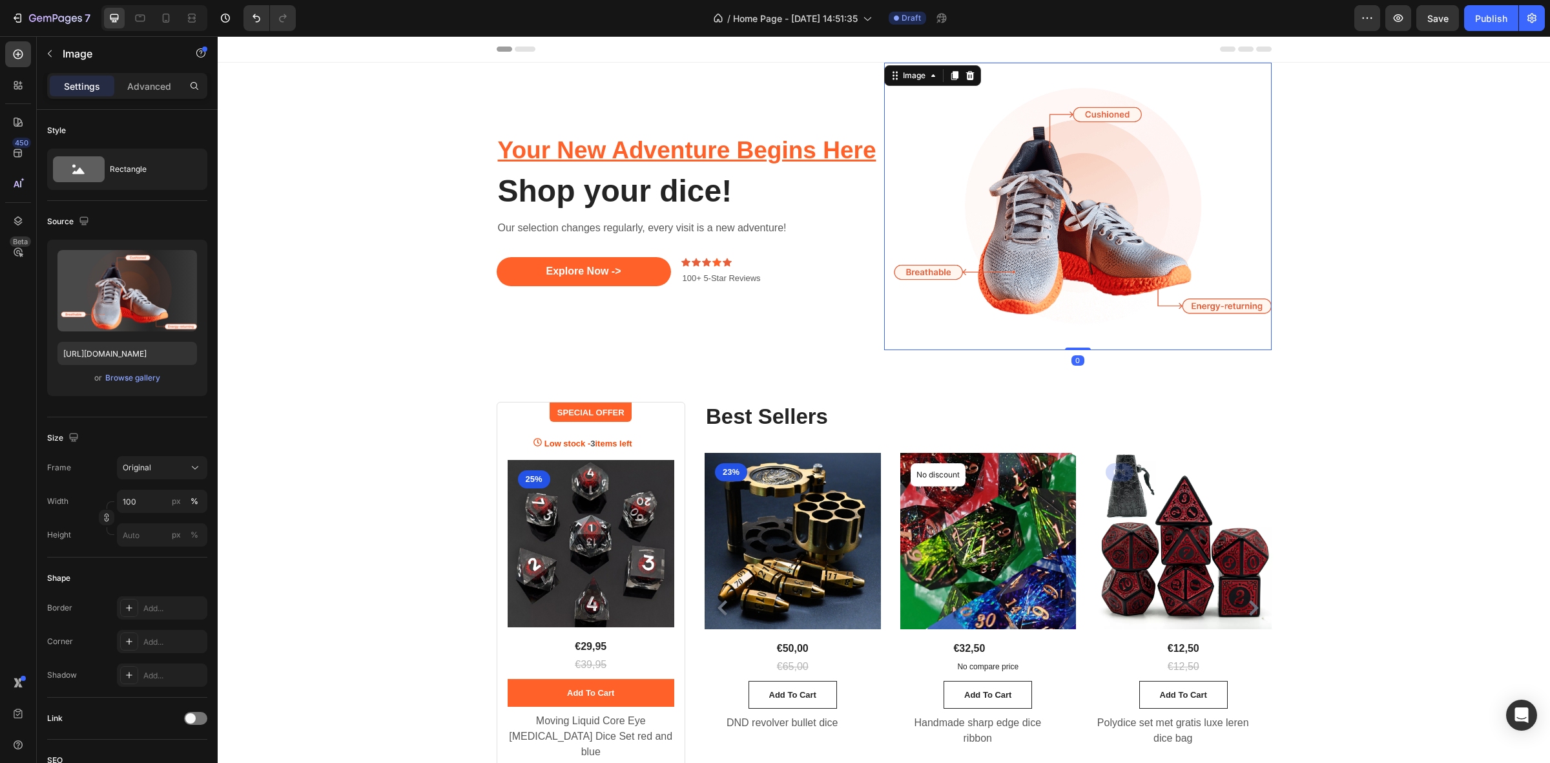
click at [1111, 260] on img at bounding box center [1077, 206] width 387 height 287
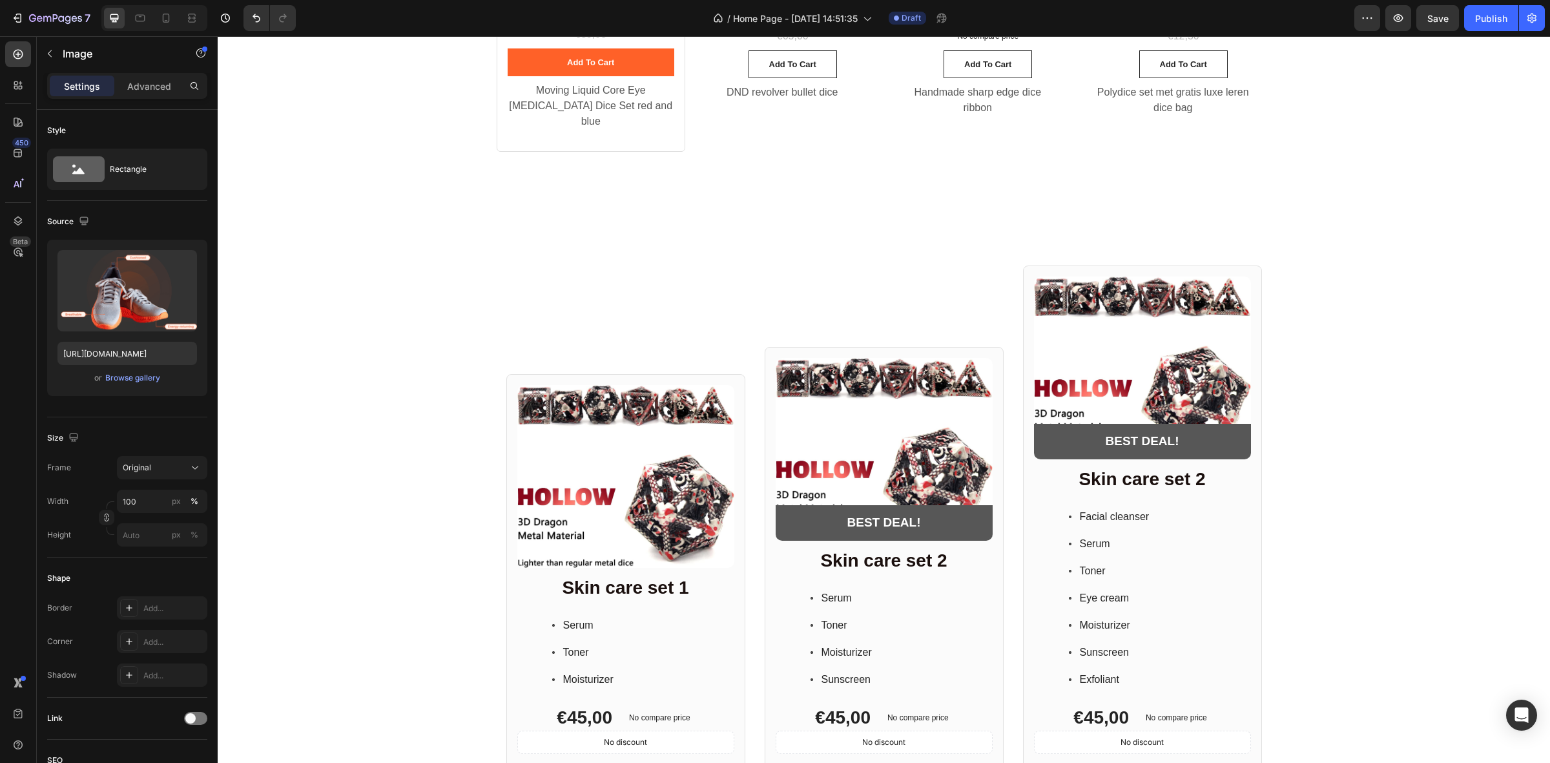
scroll to position [726, 0]
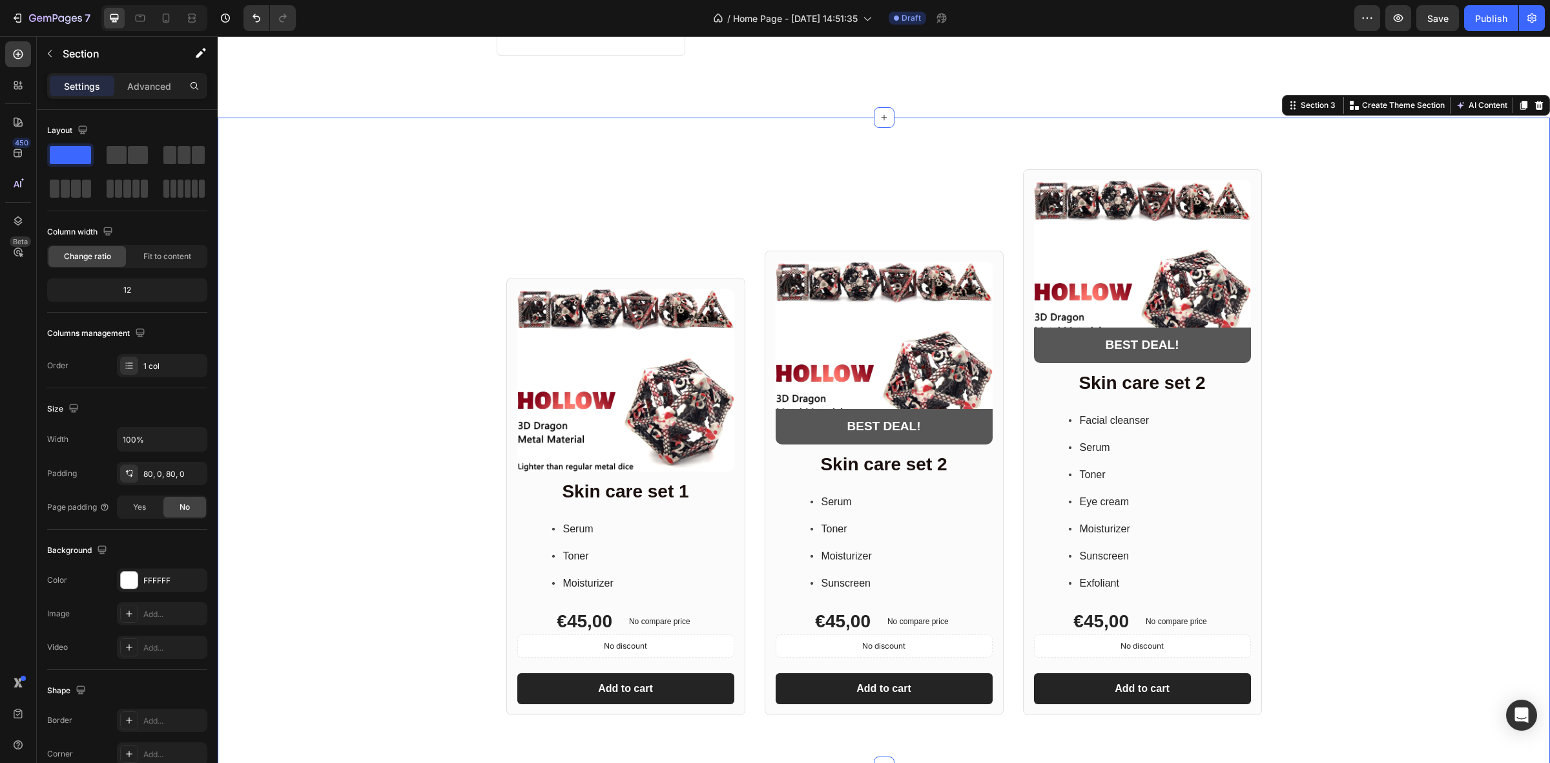
click at [1360, 205] on div "Product Images Row [MEDICAL_DATA] set 1 Heading Serum Toner Moisturizer Item Li…" at bounding box center [884, 442] width 1332 height 546
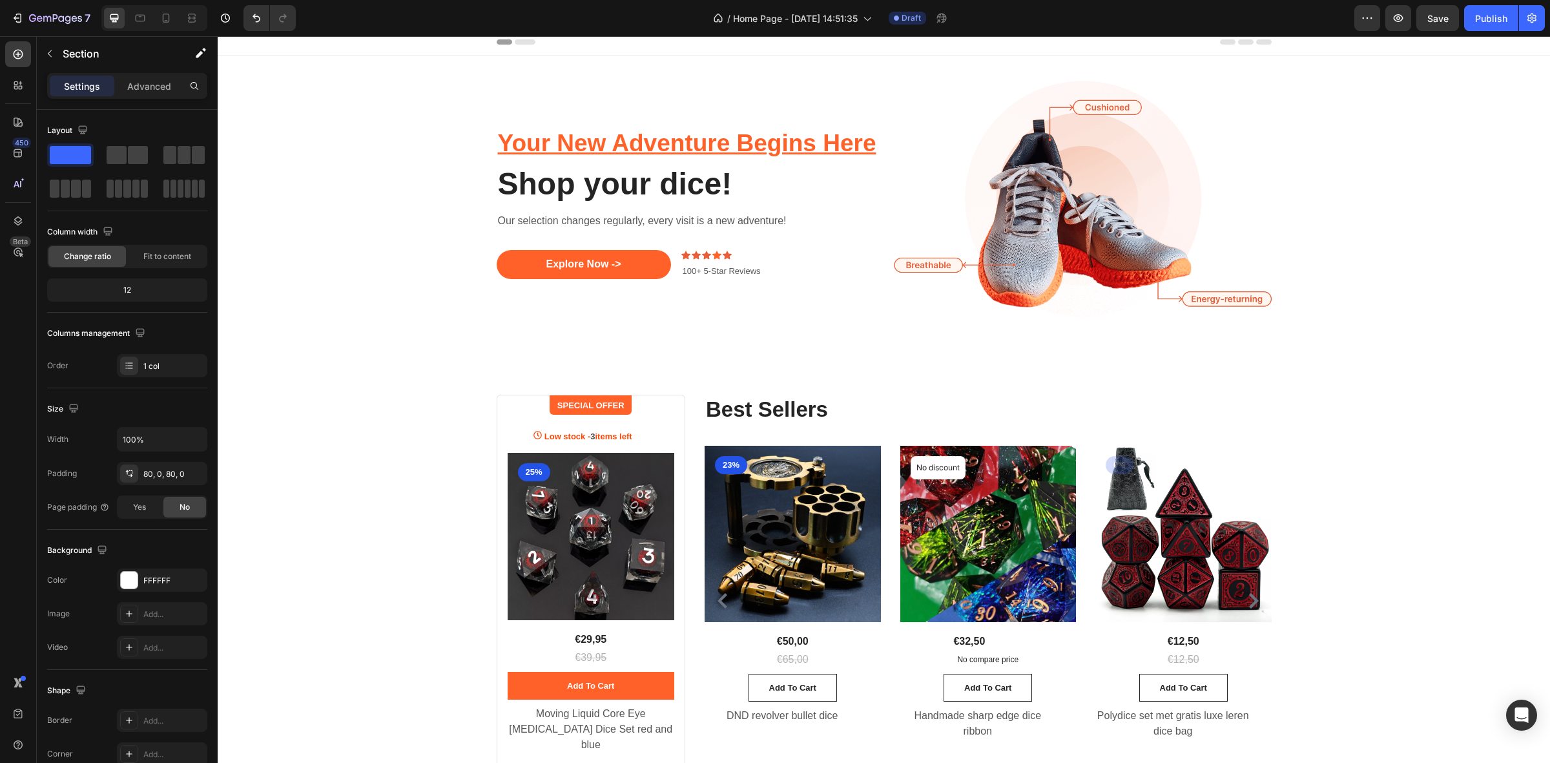
scroll to position [0, 0]
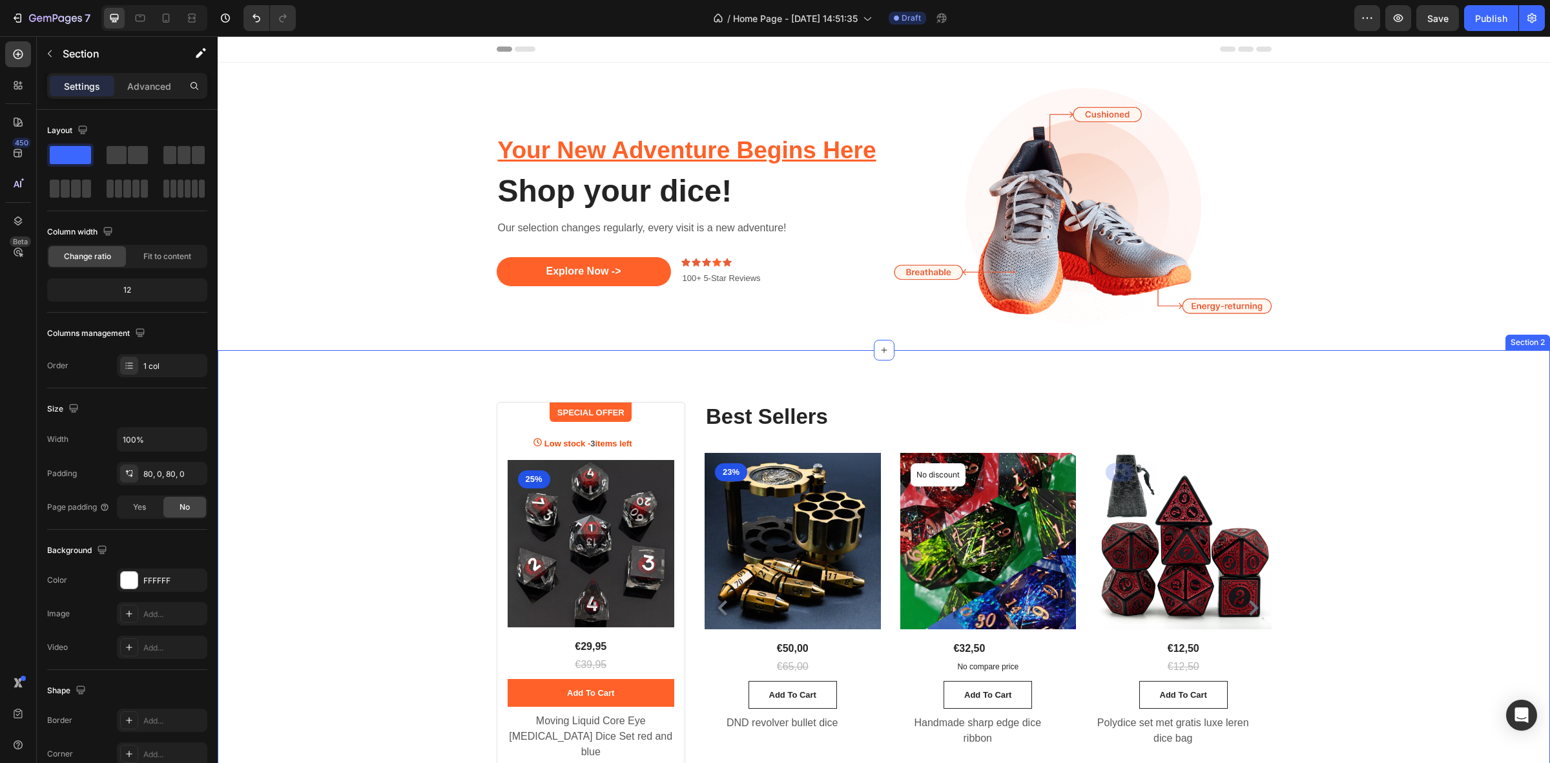
drag, startPoint x: 873, startPoint y: 349, endPoint x: 874, endPoint y: 378, distance: 29.1
click at [874, 378] on div "SPECIAL OFFER Text block Row Low stock - 3 items left Product Stock Counter (P)…" at bounding box center [884, 597] width 1332 height 494
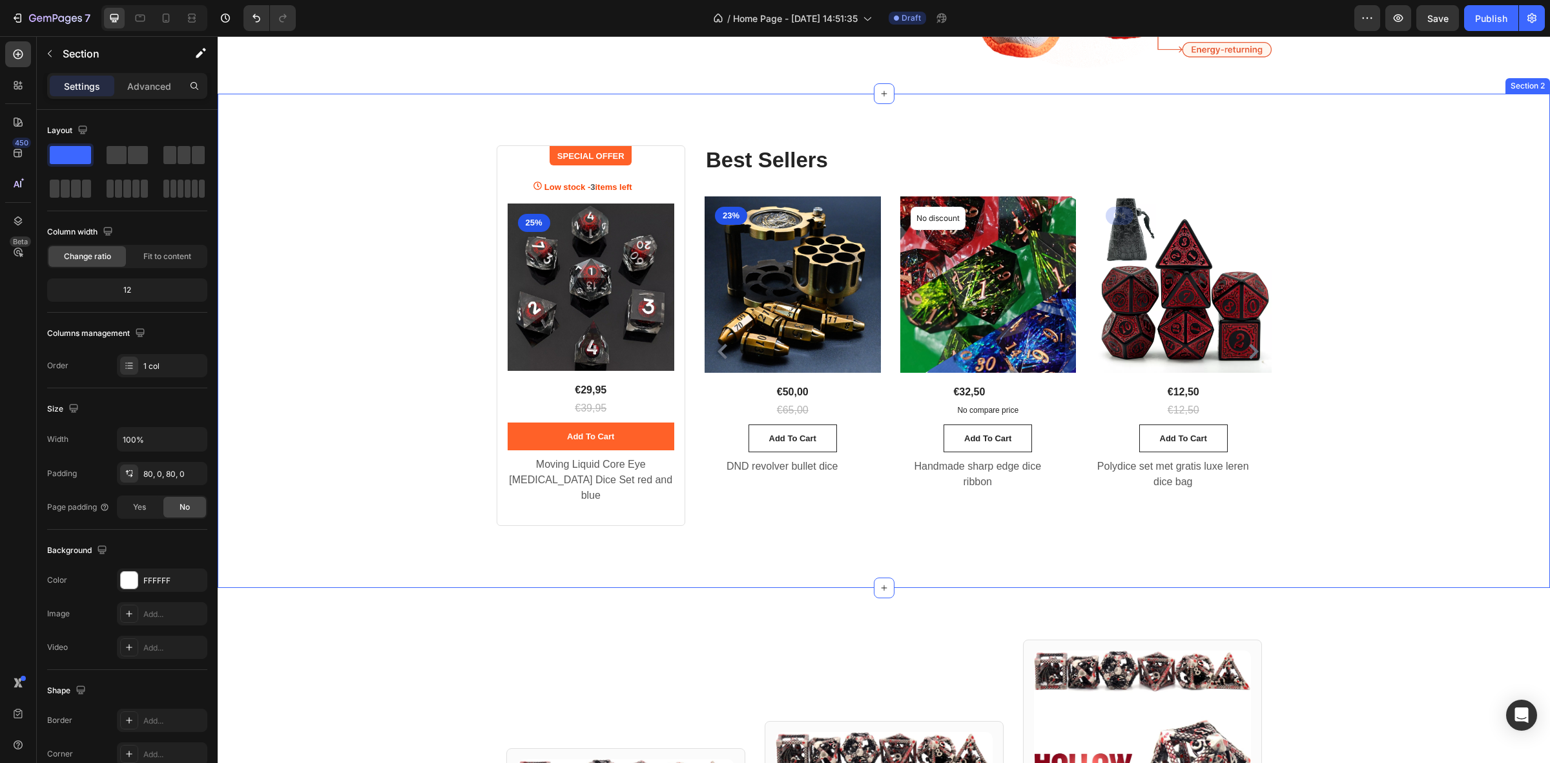
scroll to position [323, 0]
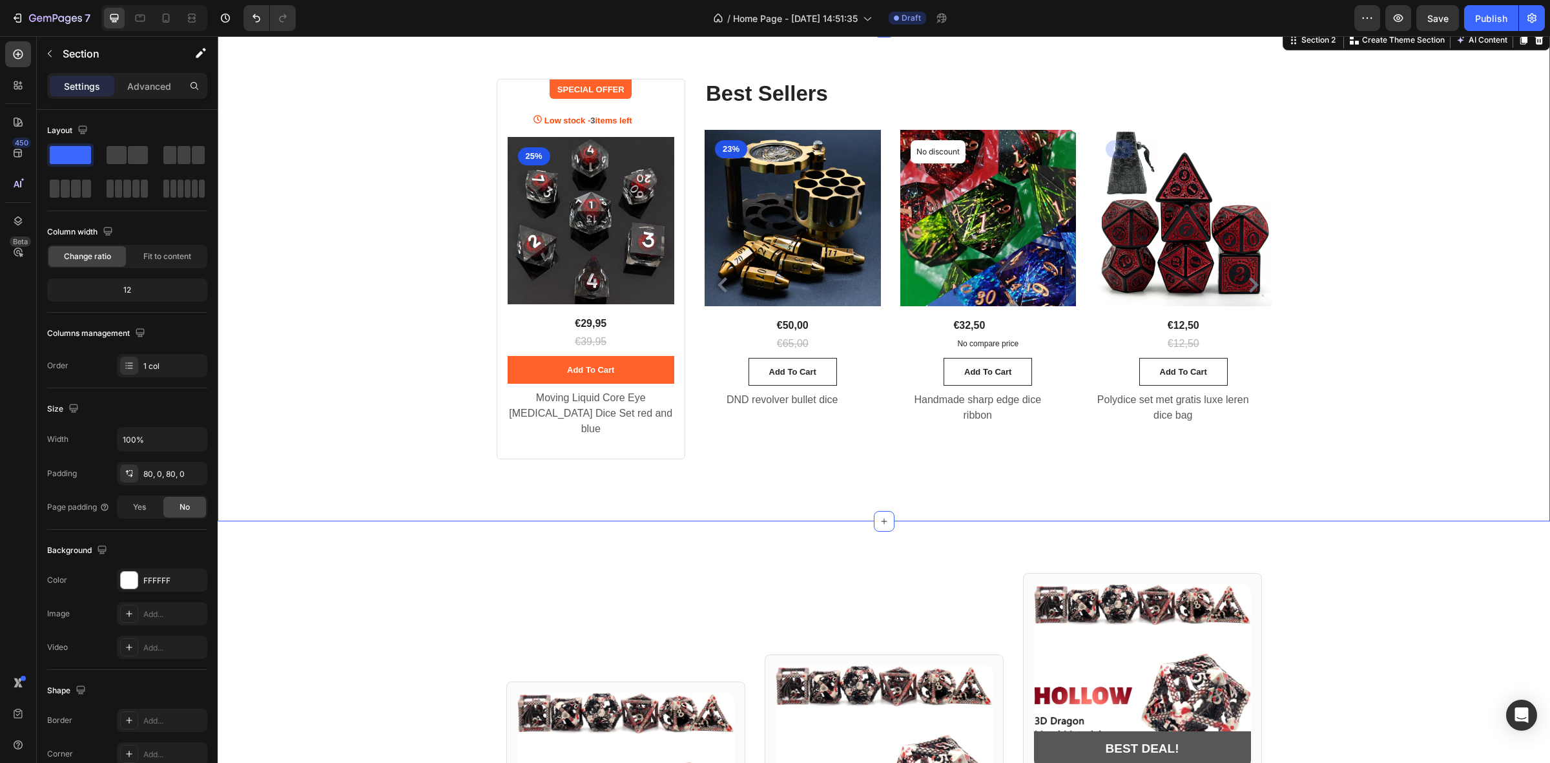
click at [880, 453] on div "SPECIAL OFFER Text block Row Low stock - 3 items left Product Stock Counter (P)…" at bounding box center [883, 274] width 1313 height 391
drag, startPoint x: 768, startPoint y: 422, endPoint x: 754, endPoint y: 424, distance: 14.4
click at [760, 424] on div "(P) Images 23% Product Badge Row €50,00 (P) Price (P) Price €65,00 (P) Price (P…" at bounding box center [792, 285] width 176 height 310
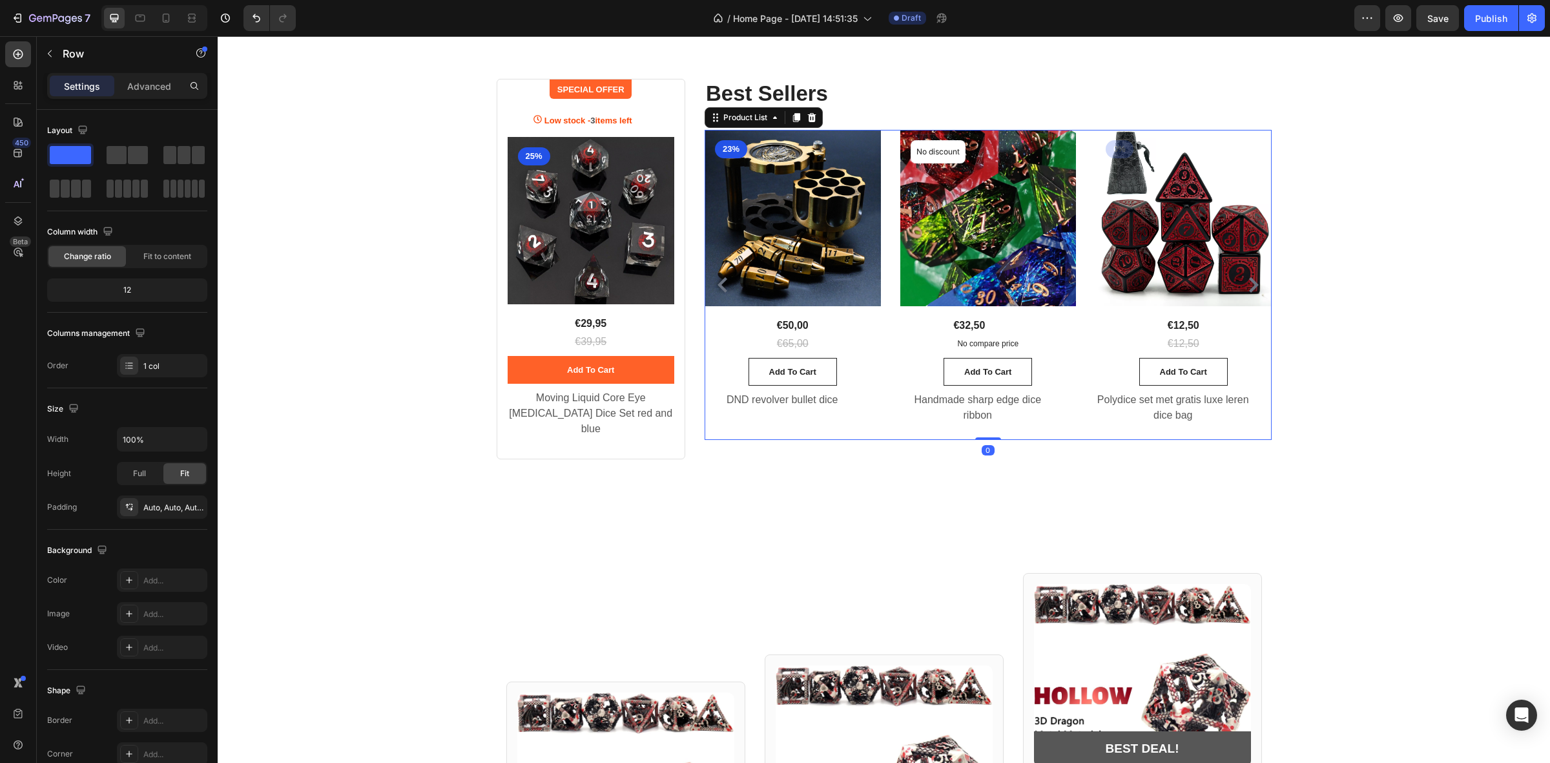
click at [734, 439] on div "(P) Images 23% Product Badge Row €50,00 (P) Price (P) Price €65,00 (P) Price (P…" at bounding box center [792, 285] width 176 height 310
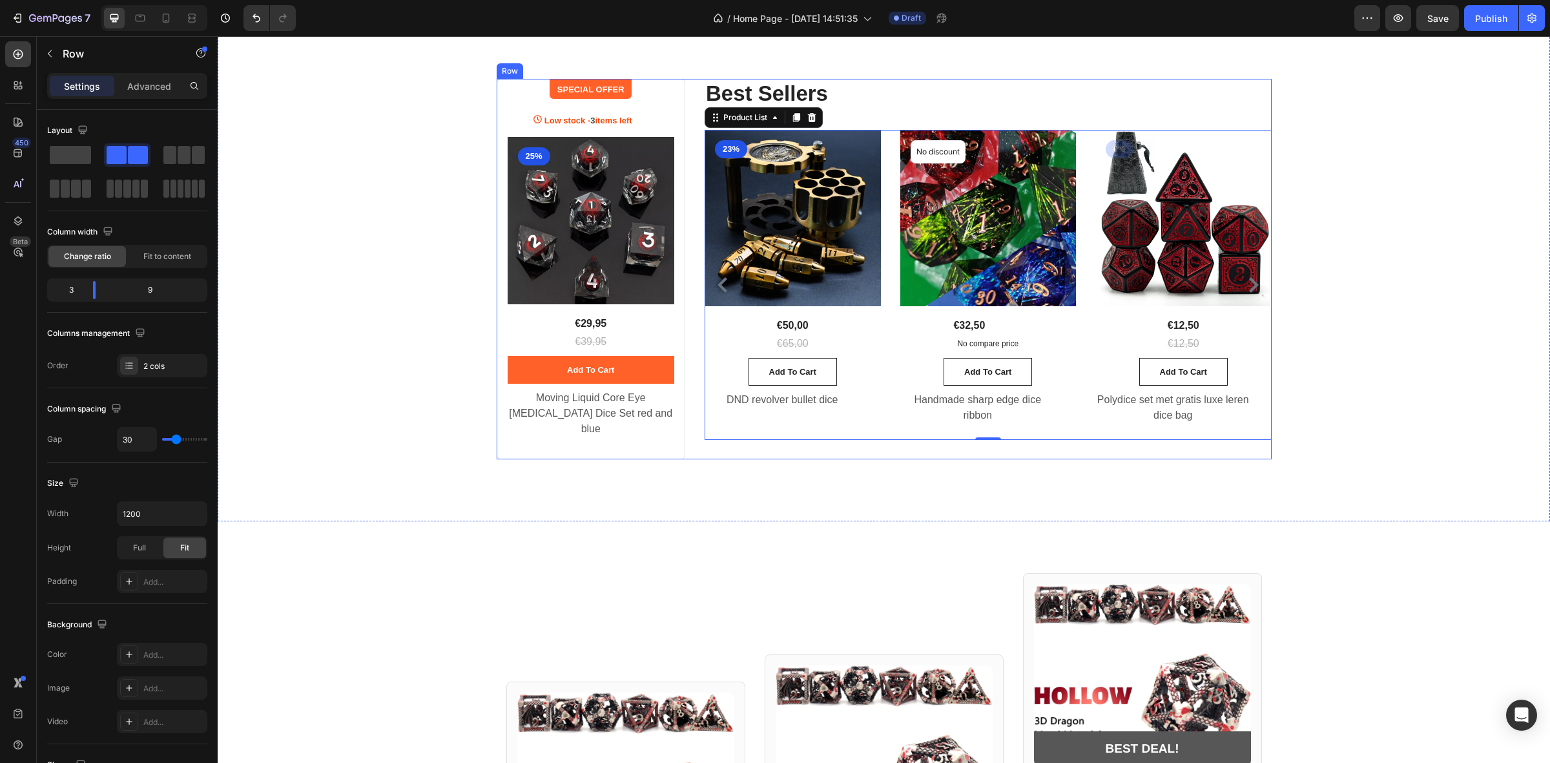
click at [688, 440] on div "SPECIAL OFFER Text block Row Low stock - 3 items left Product Stock Counter (P)…" at bounding box center [884, 269] width 775 height 380
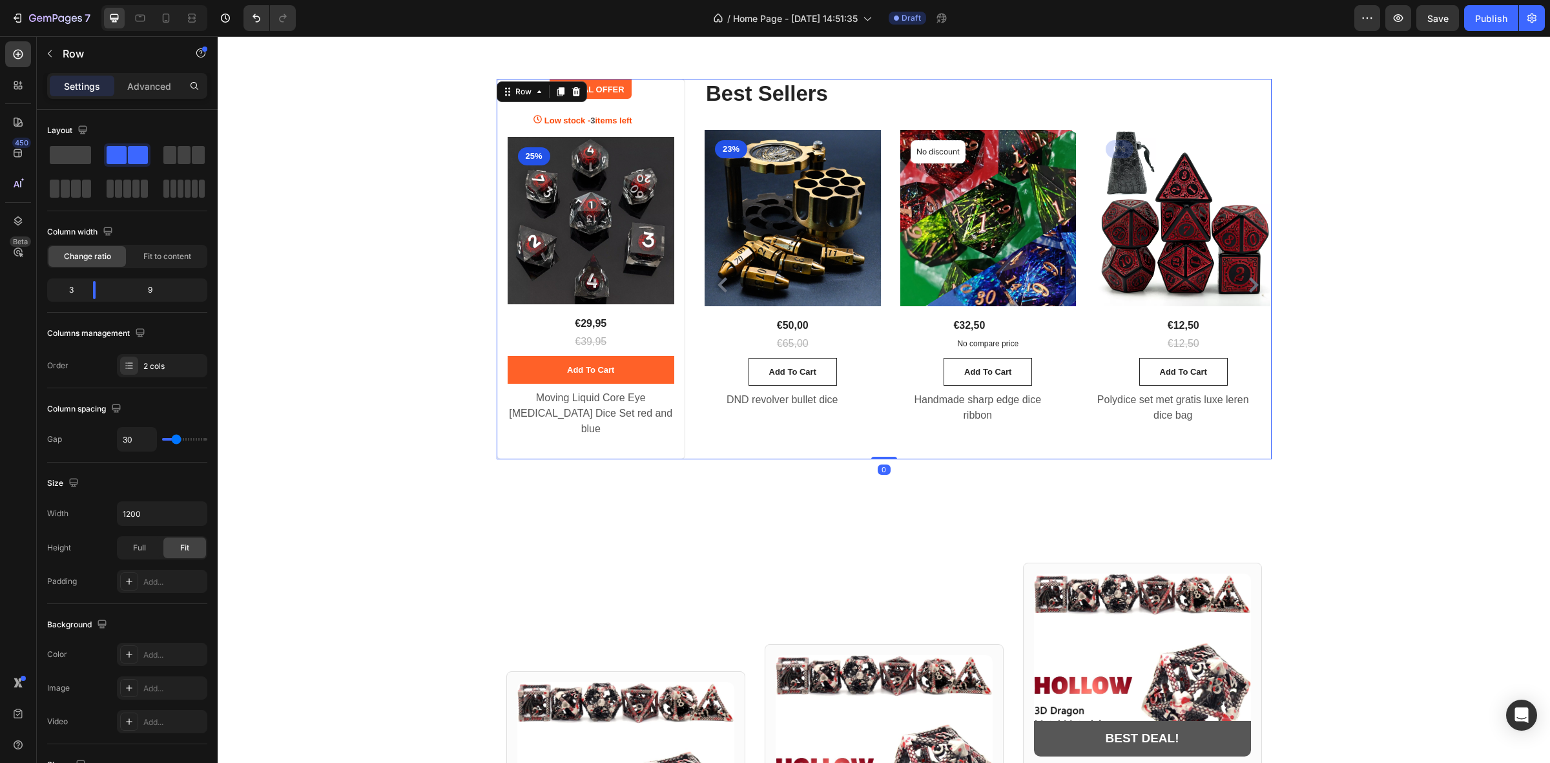
drag, startPoint x: 869, startPoint y: 453, endPoint x: 869, endPoint y: 422, distance: 31.6
click at [869, 422] on div "SPECIAL OFFER Text block Row Low stock - 3 items left Product Stock Counter (P)…" at bounding box center [884, 269] width 775 height 380
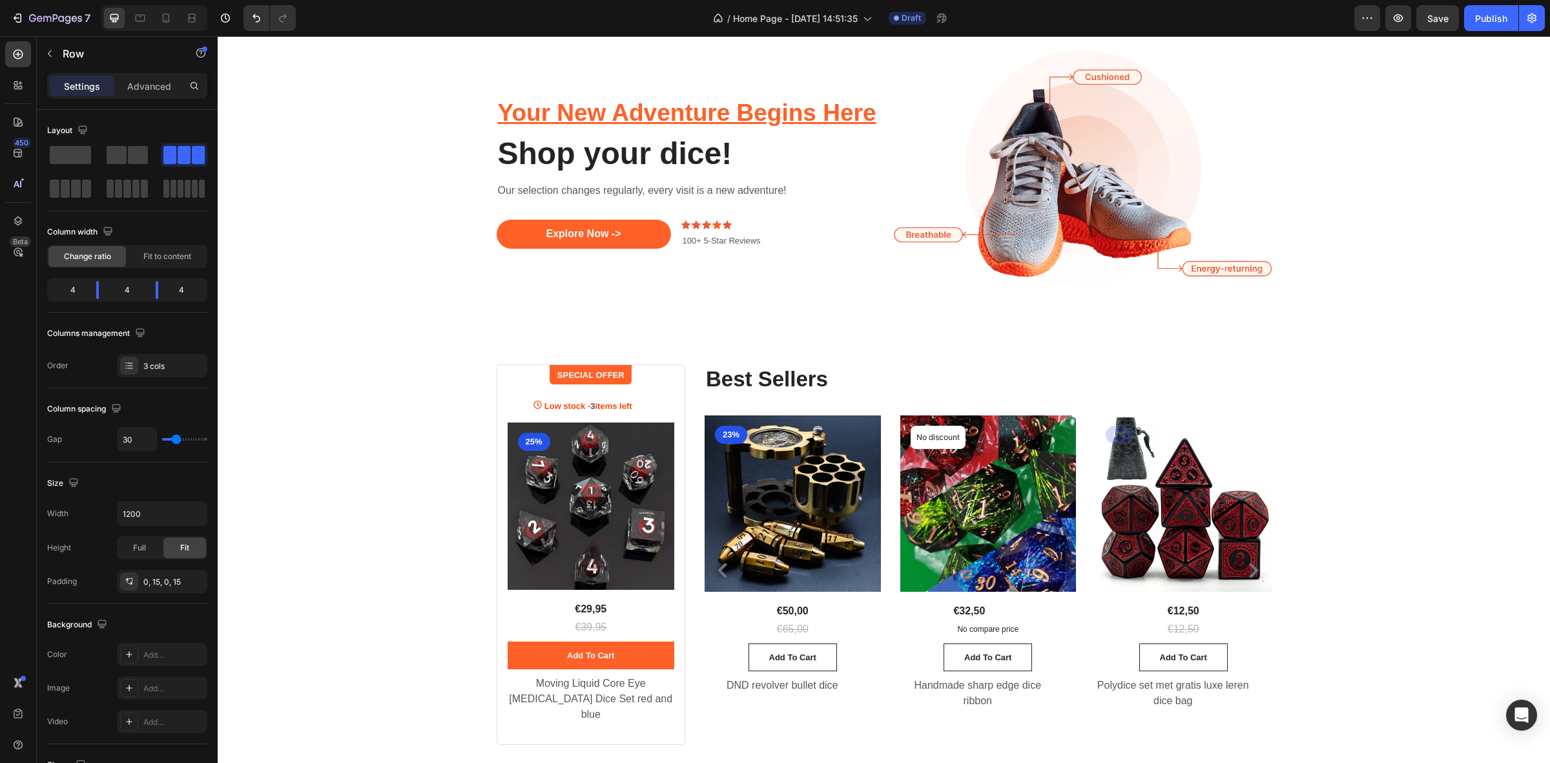
scroll to position [0, 0]
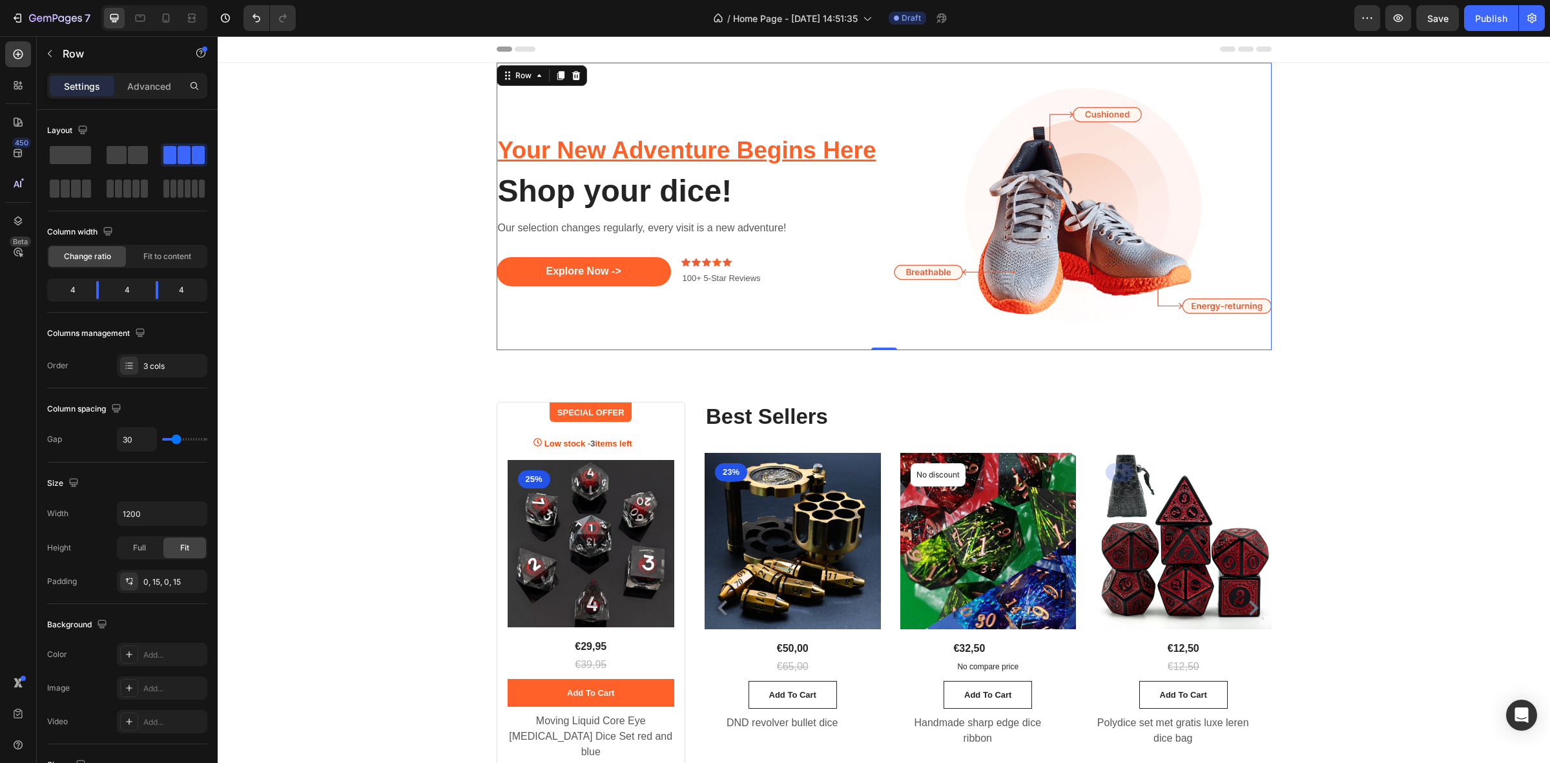
click at [848, 347] on div "Your New Adventure Begins Here Shop your dice! Heading Our selection changes re…" at bounding box center [690, 206] width 387 height 287
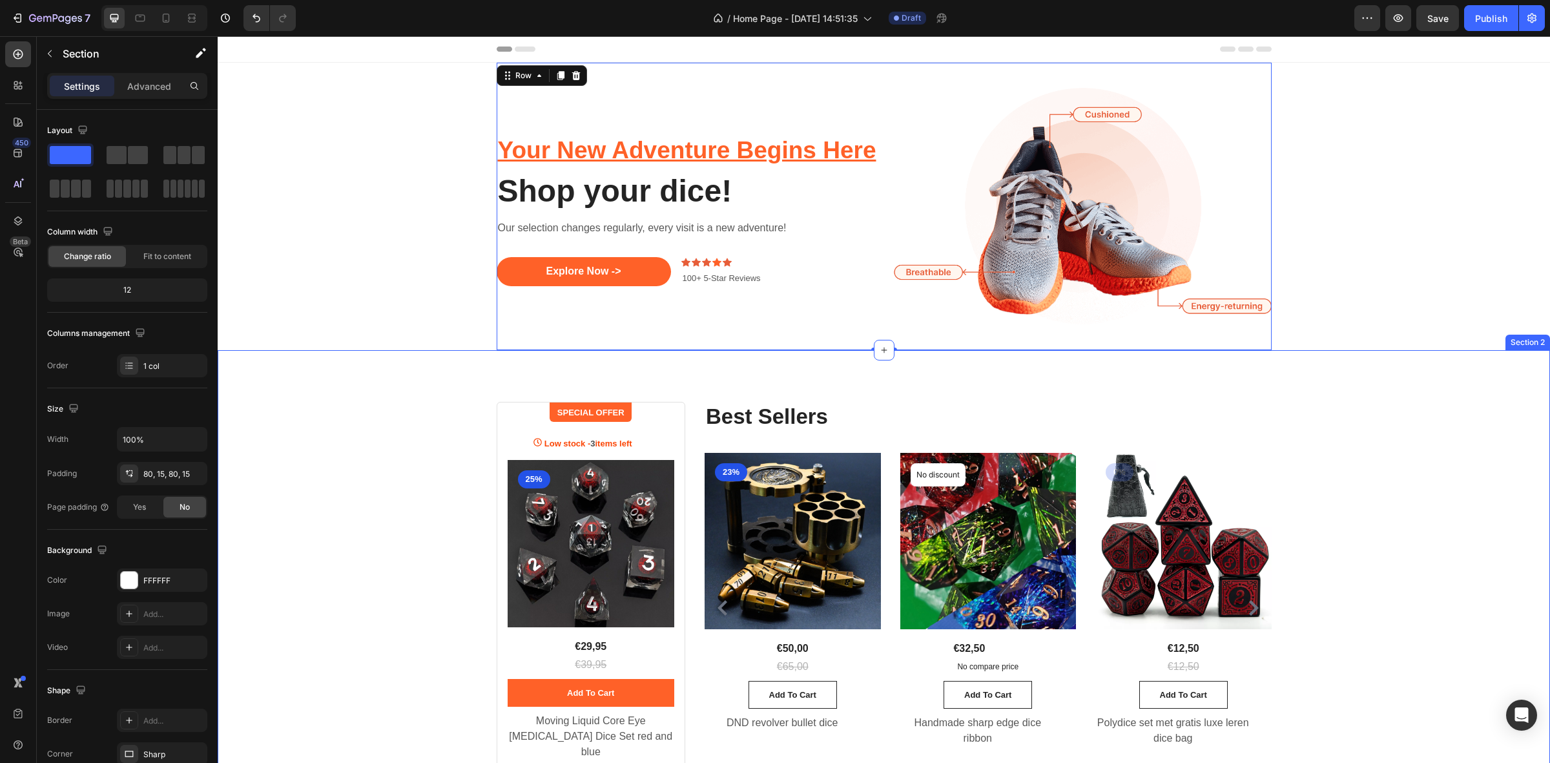
click at [1421, 508] on div "SPECIAL OFFER Text block Row Low stock - 3 items left Product Stock Counter (P)…" at bounding box center [883, 592] width 1313 height 380
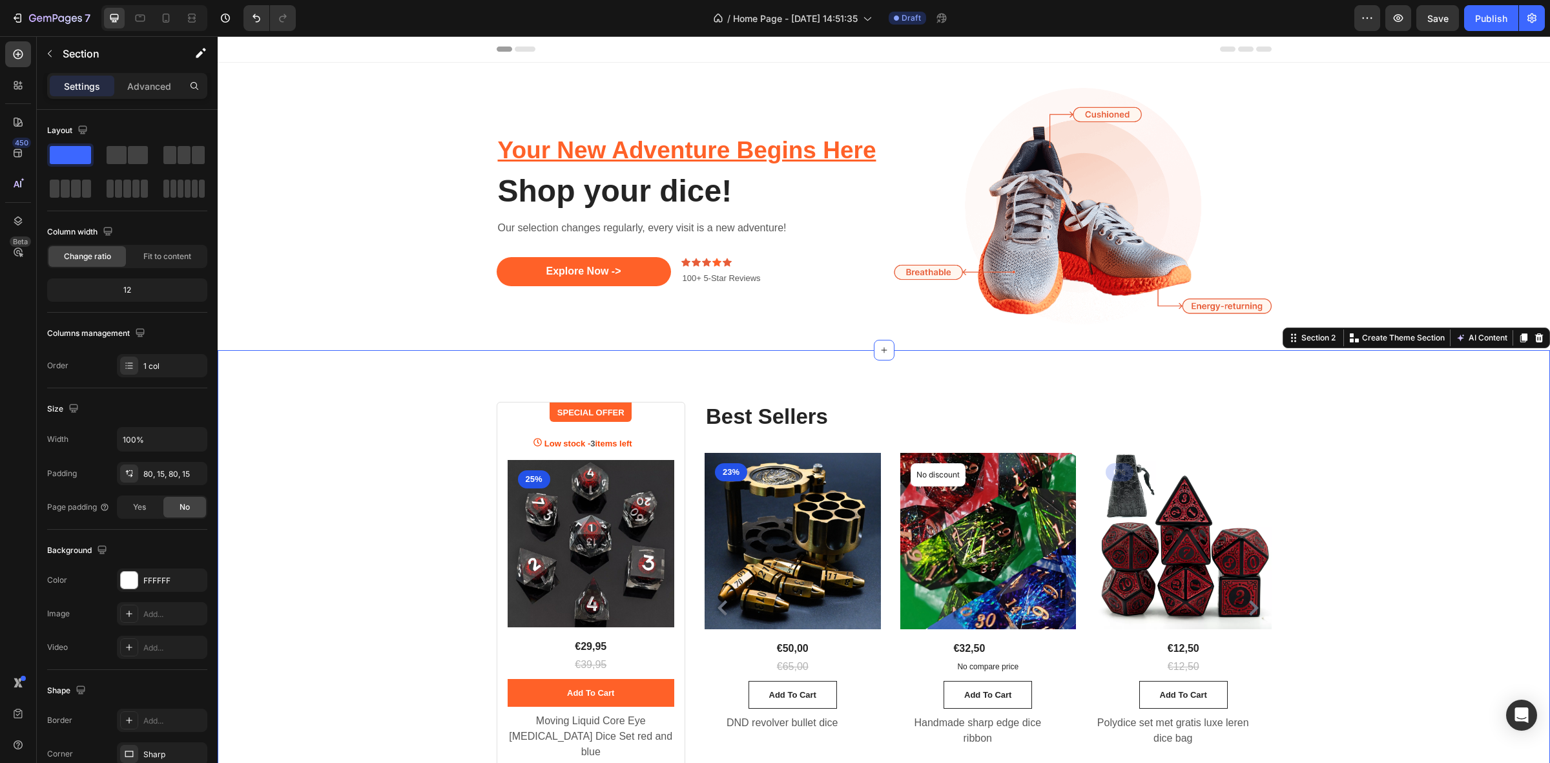
click at [1443, 475] on div "SPECIAL OFFER Text block Row Low stock - 3 items left Product Stock Counter (P)…" at bounding box center [883, 592] width 1313 height 380
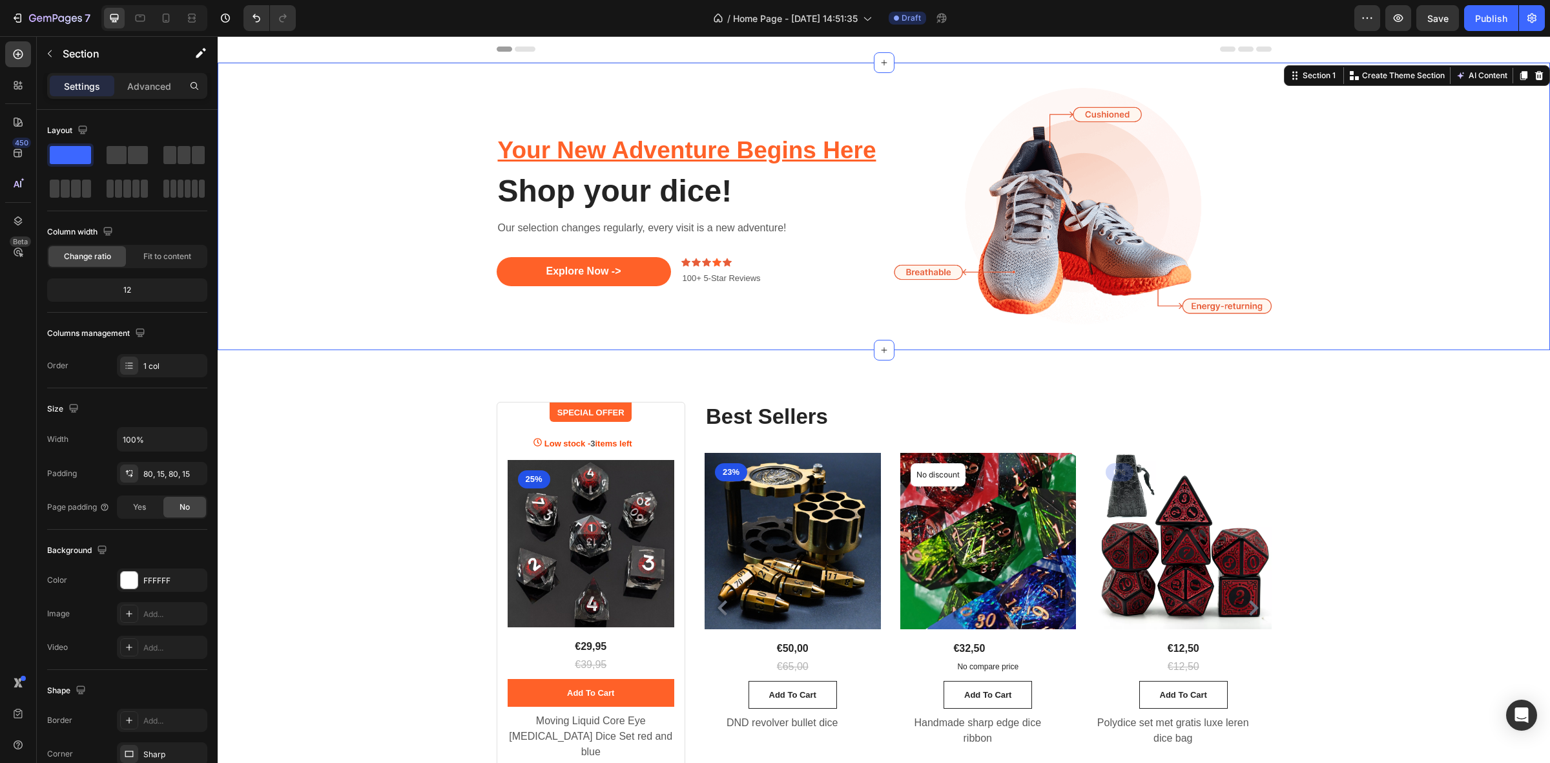
click at [1457, 262] on div "Your New Adventure Begins Here Shop your dice! Heading Our selection changes re…" at bounding box center [883, 206] width 1313 height 287
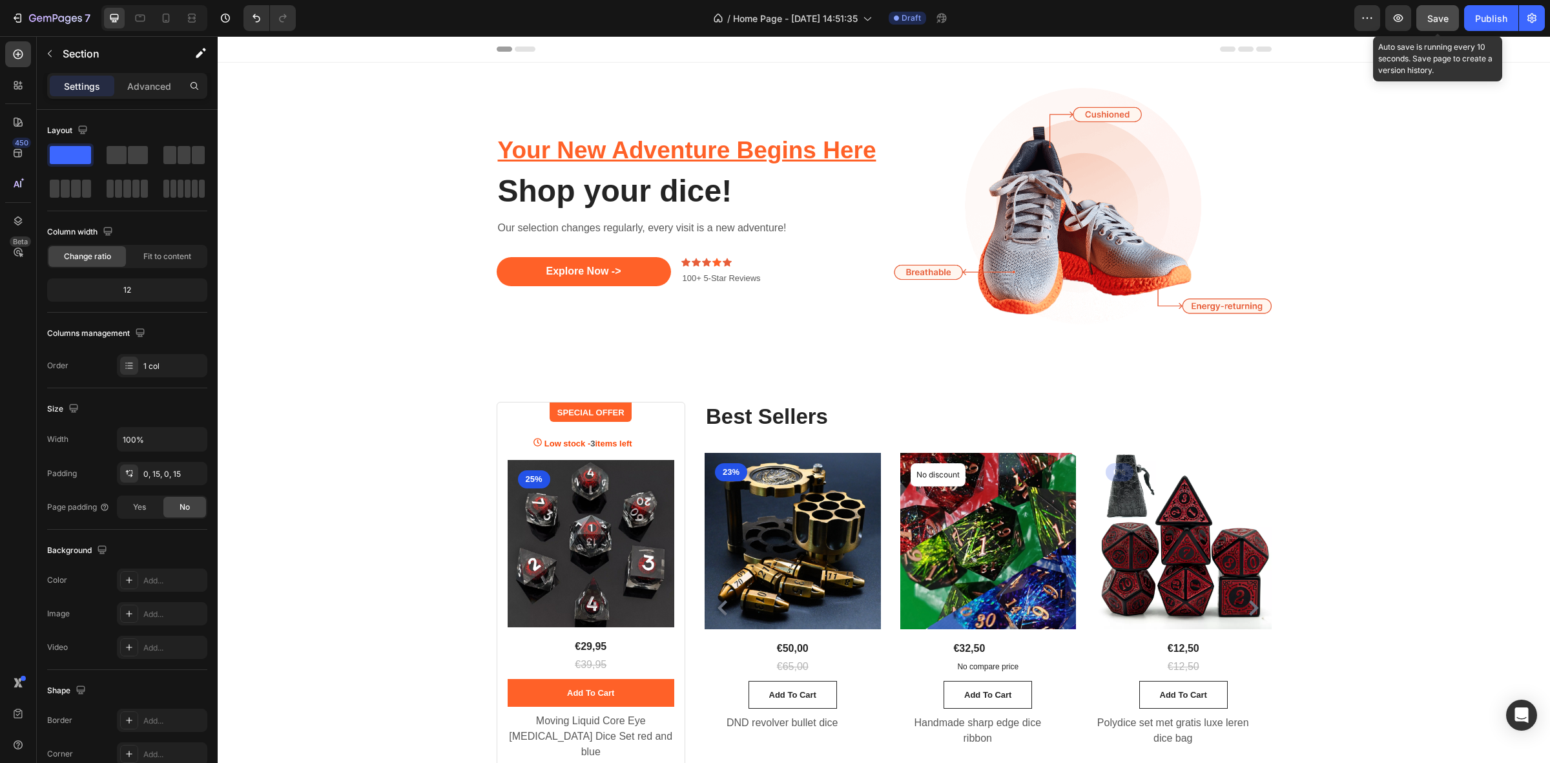
click at [1431, 13] on span "Save" at bounding box center [1437, 18] width 21 height 11
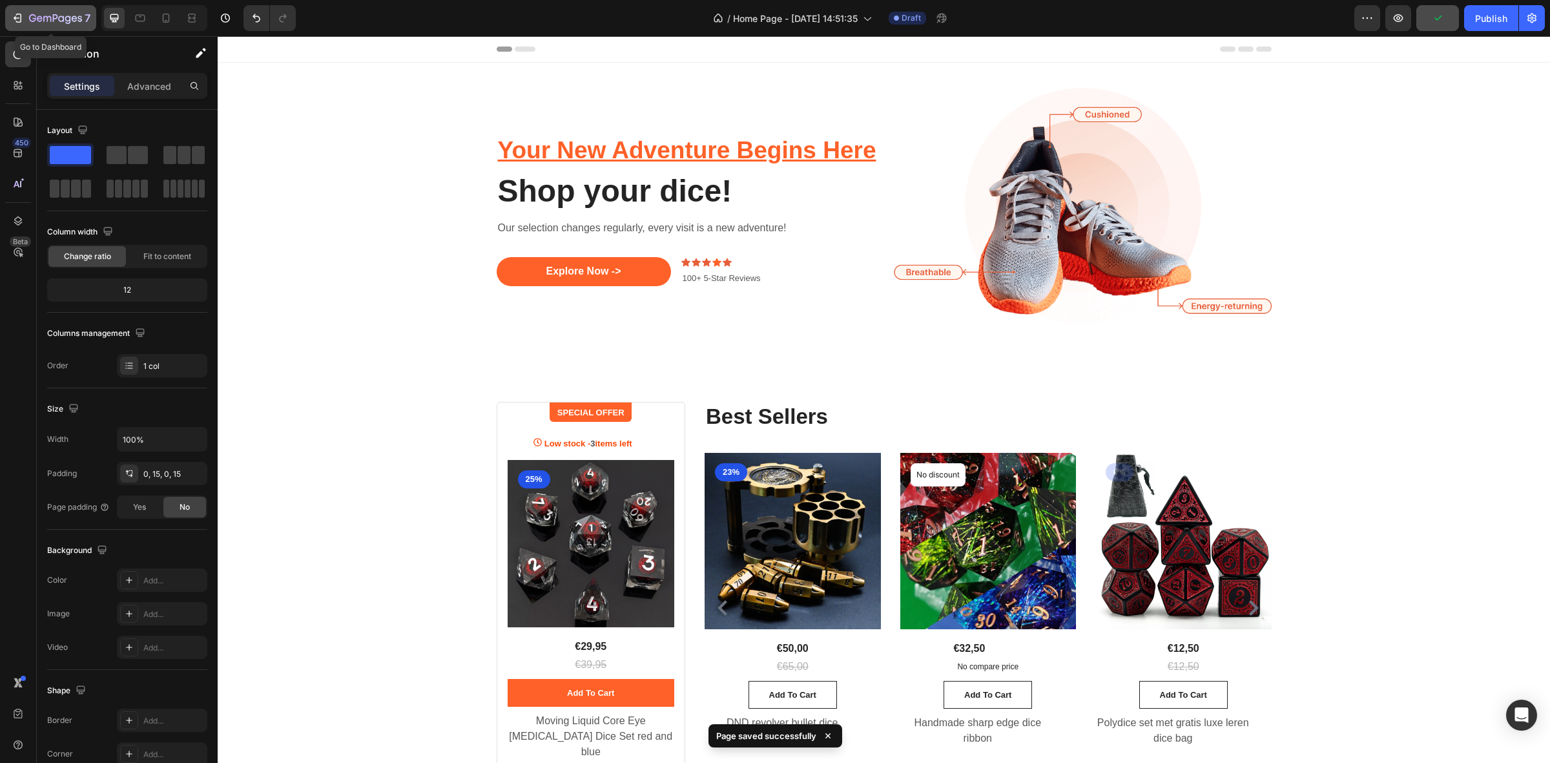
click at [30, 21] on icon "button" at bounding box center [55, 19] width 53 height 11
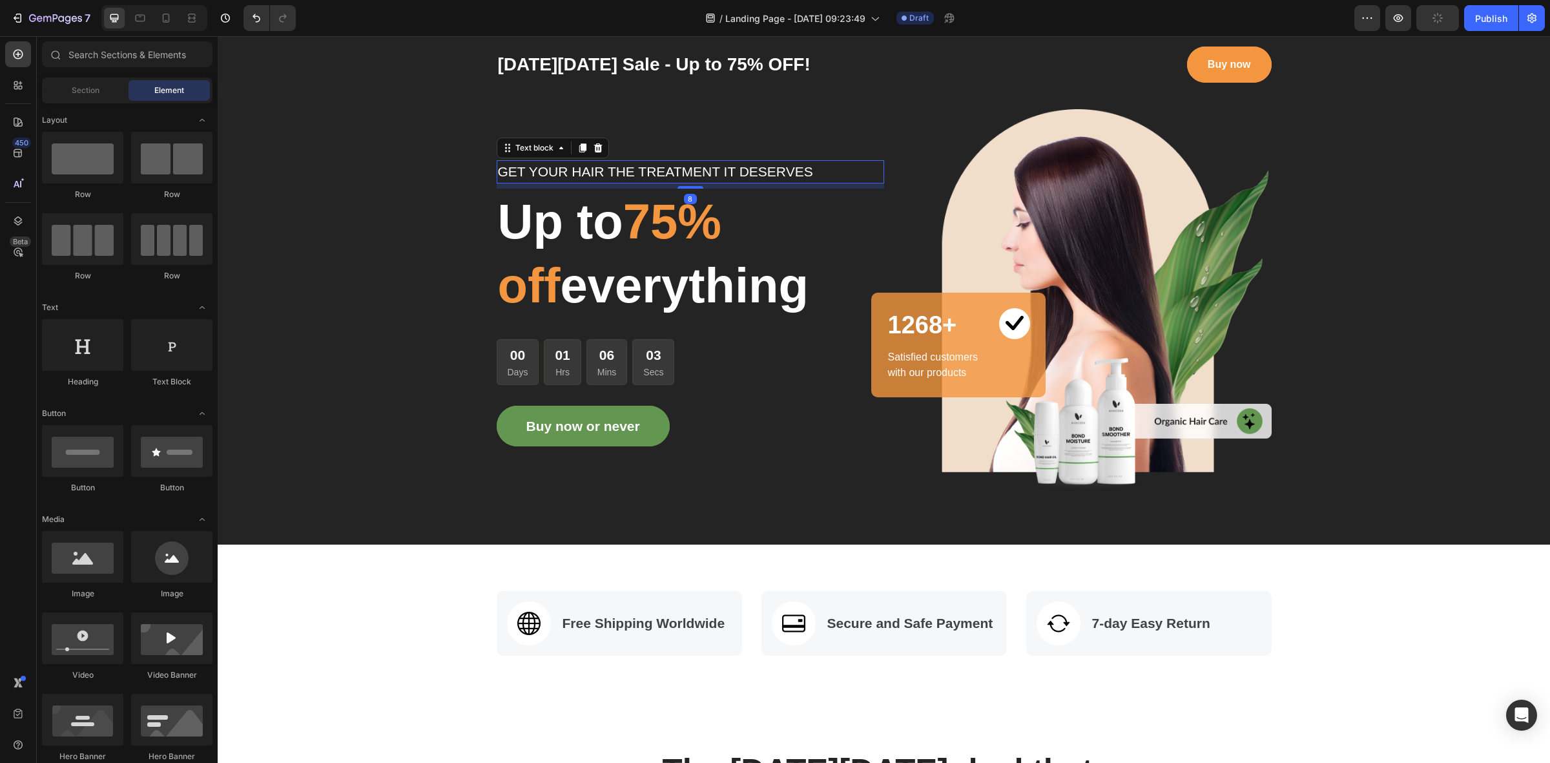
click at [657, 170] on p "GET YOUR HAIR THE TREATMENT IT DESERVES" at bounding box center [690, 171] width 385 height 21
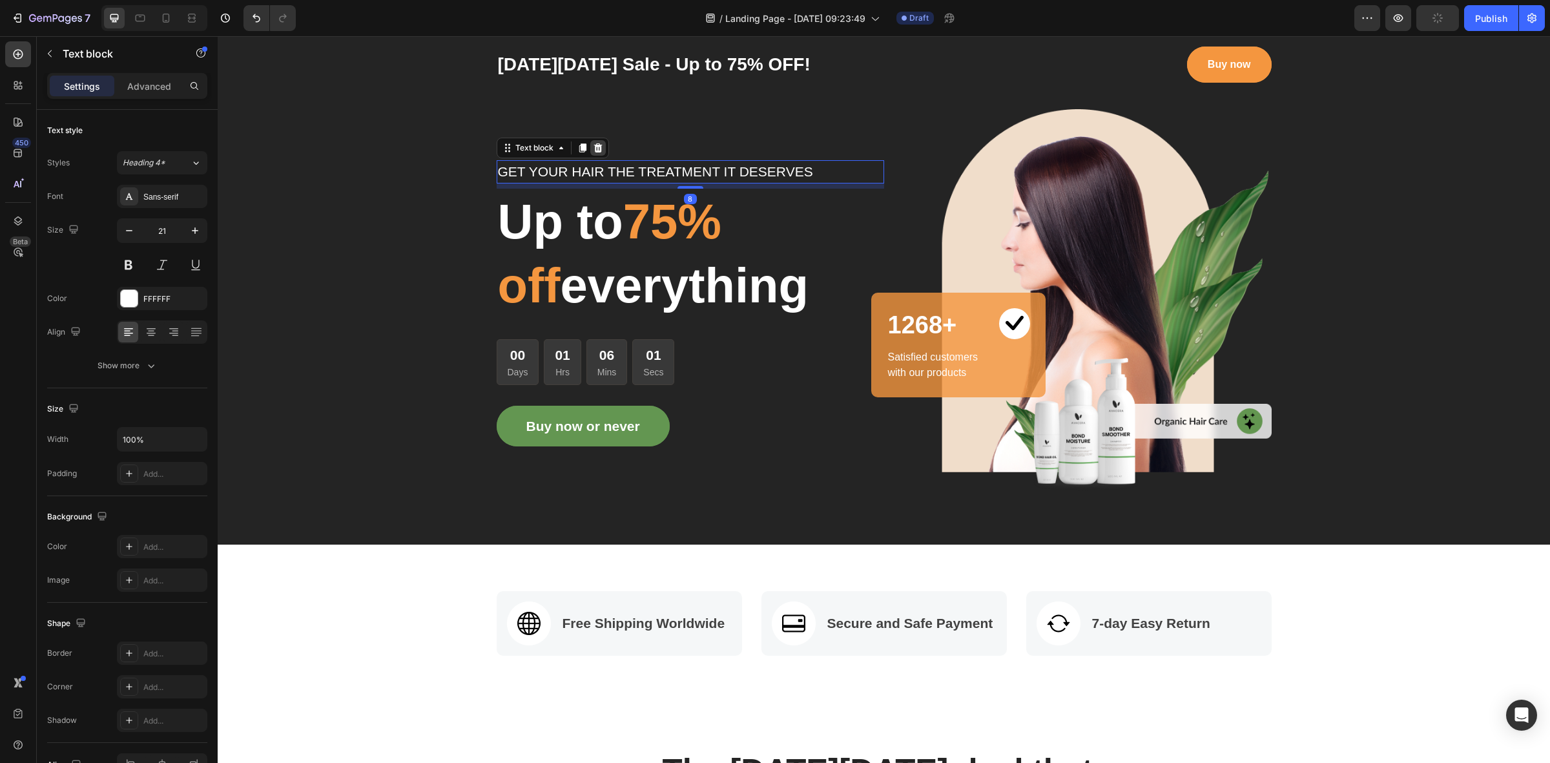
click at [595, 152] on icon at bounding box center [597, 147] width 8 height 9
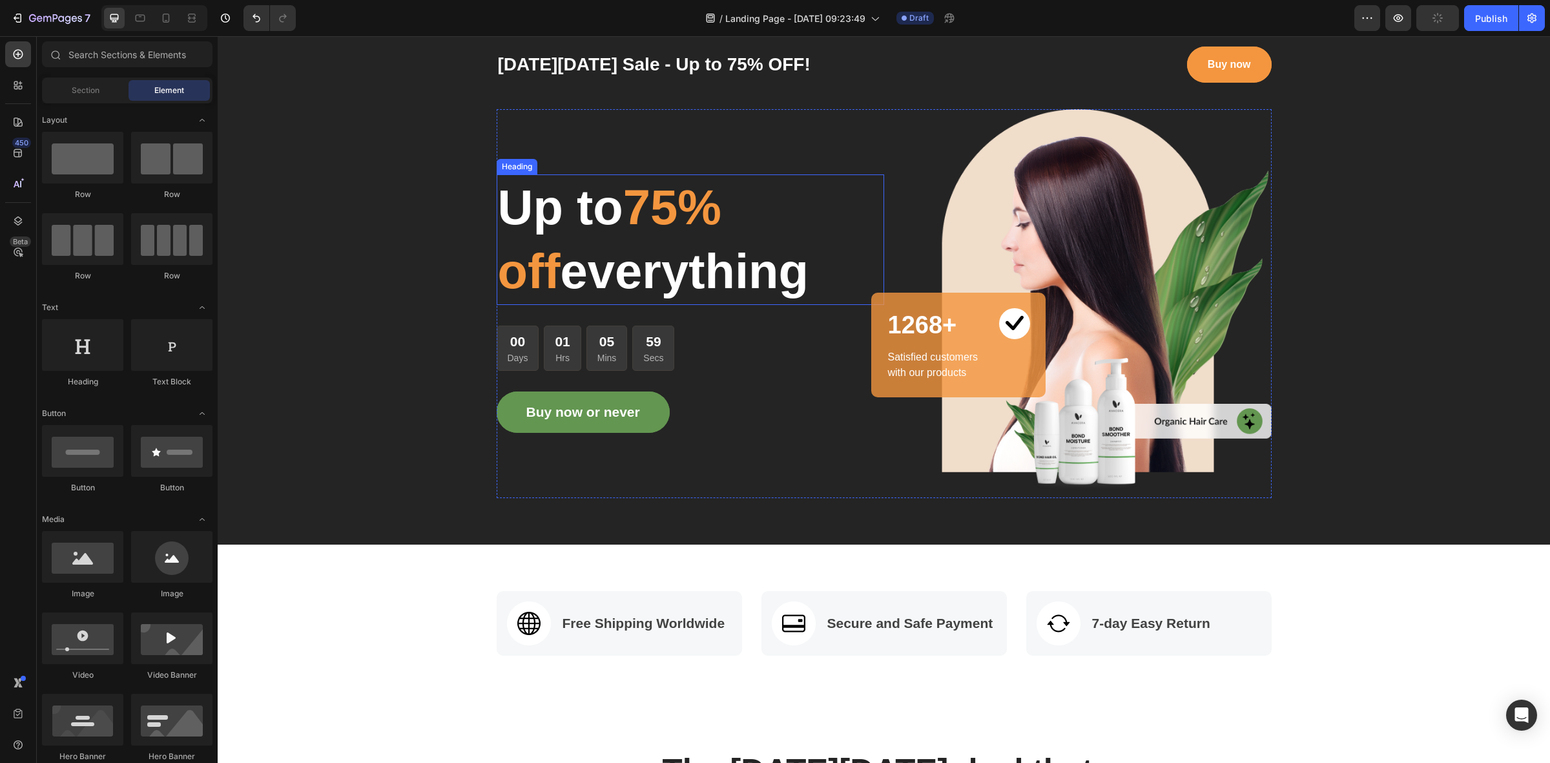
click at [721, 214] on span "75% off" at bounding box center [609, 239] width 223 height 119
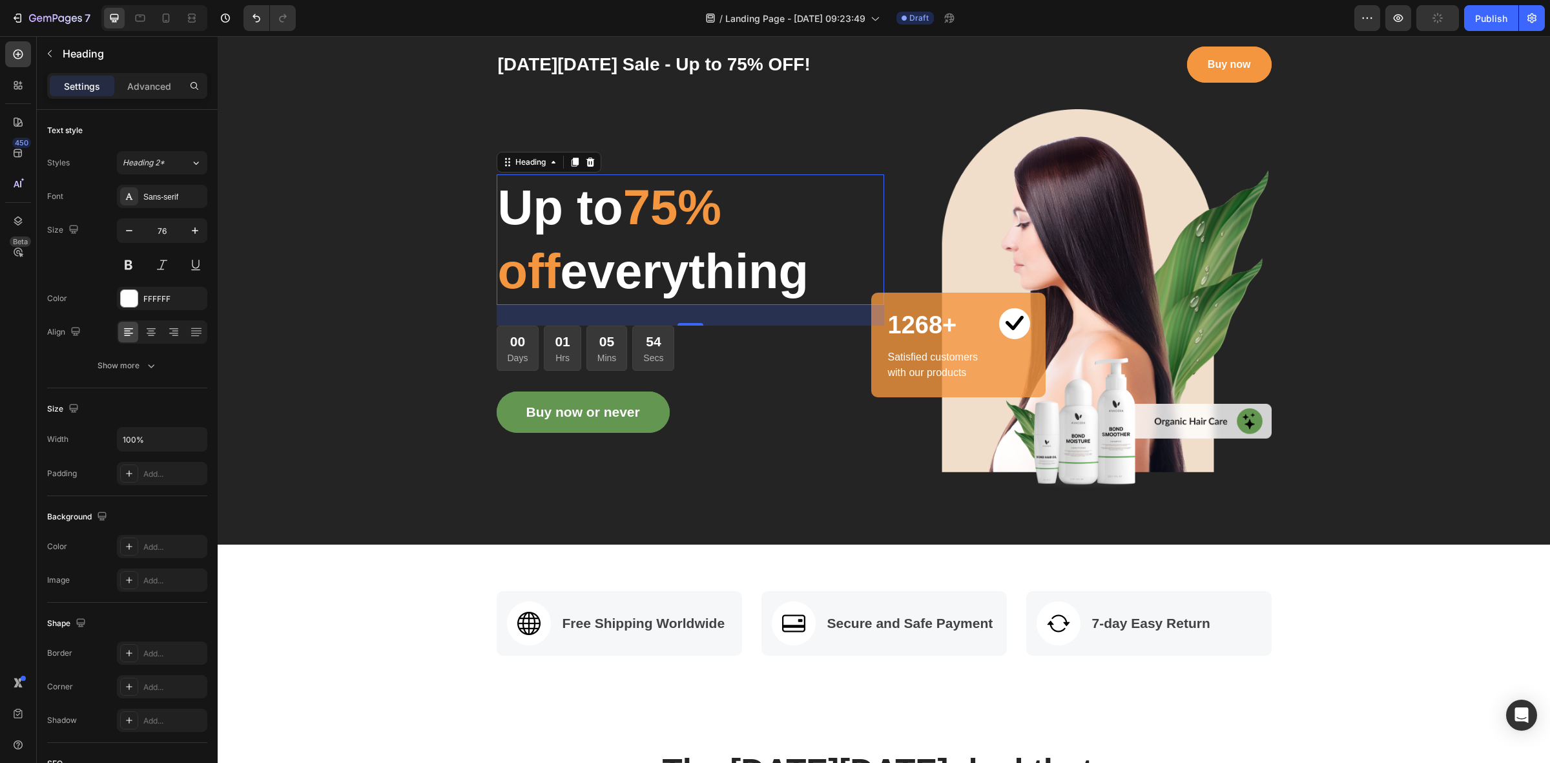
click at [733, 269] on p "Up to 75% off everything" at bounding box center [690, 240] width 385 height 128
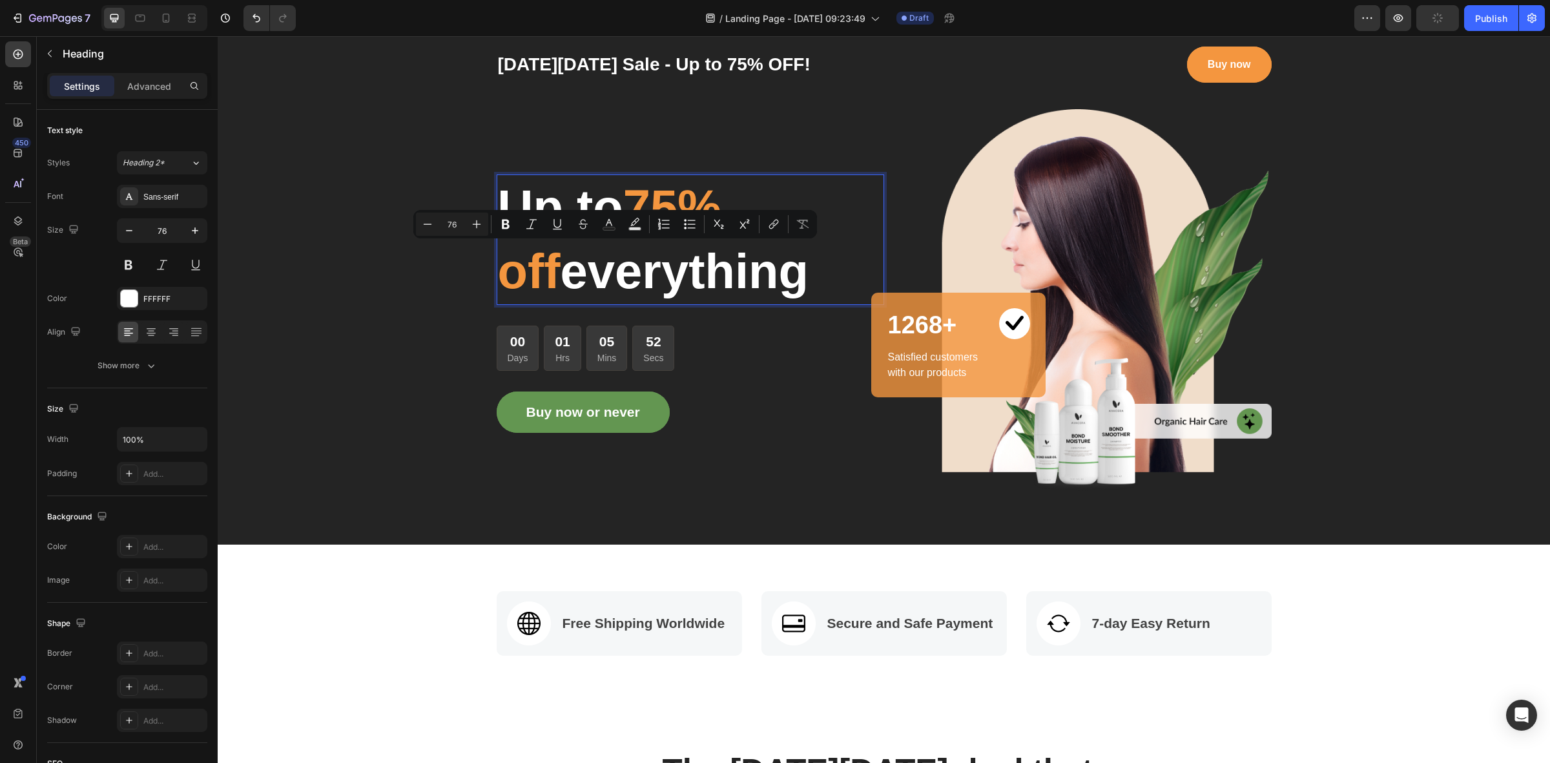
drag, startPoint x: 740, startPoint y: 275, endPoint x: 501, endPoint y: 276, distance: 238.9
click at [501, 276] on p "Up to 75% off everything" at bounding box center [690, 240] width 385 height 128
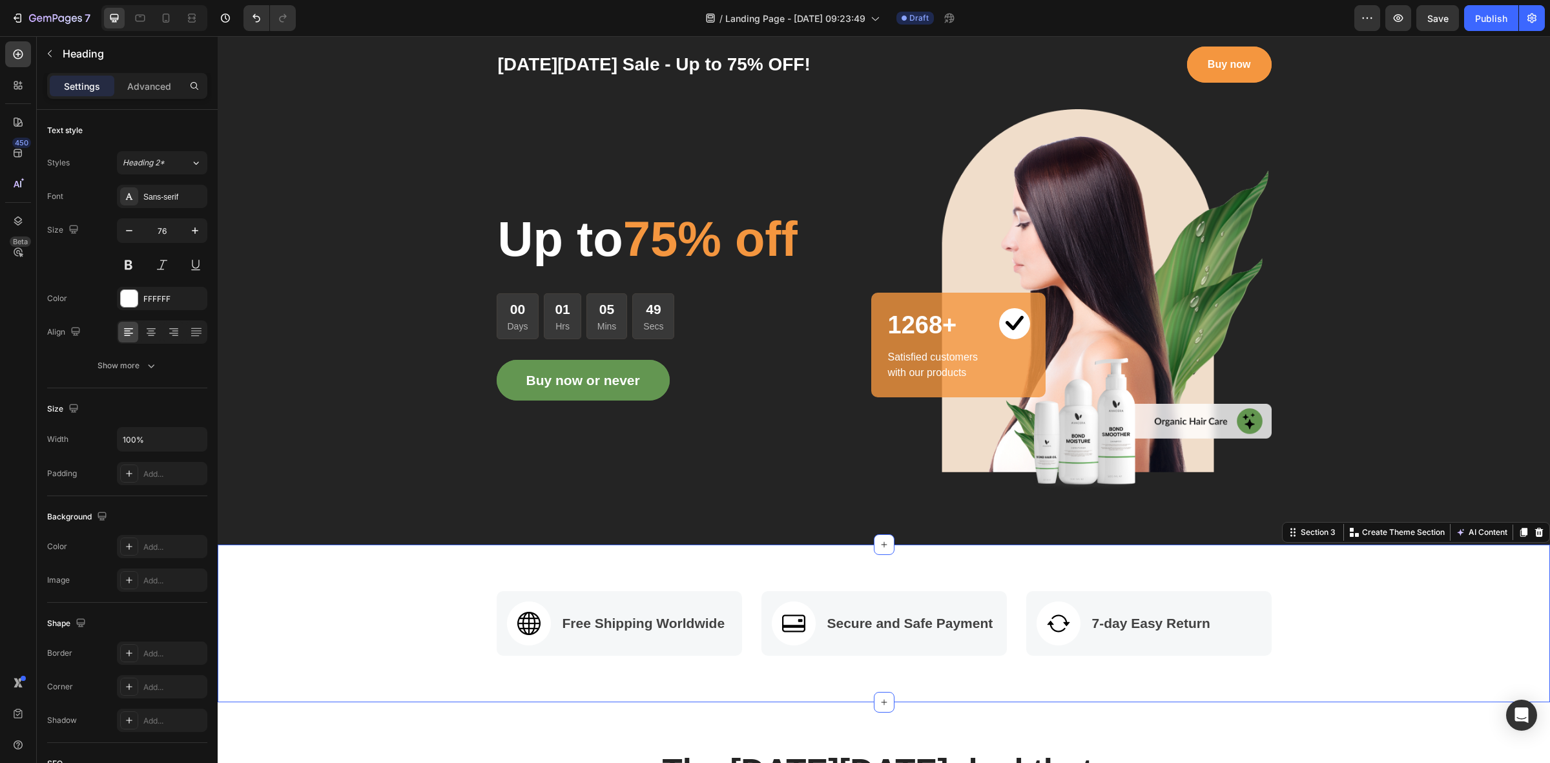
click at [1421, 615] on div "Image Free Shipping Worldwide Text block Row Image Secure and Safe Payment Text…" at bounding box center [883, 623] width 1313 height 65
click at [936, 330] on p "1268+" at bounding box center [933, 325] width 90 height 32
click at [936, 324] on p "1268+" at bounding box center [933, 325] width 90 height 32
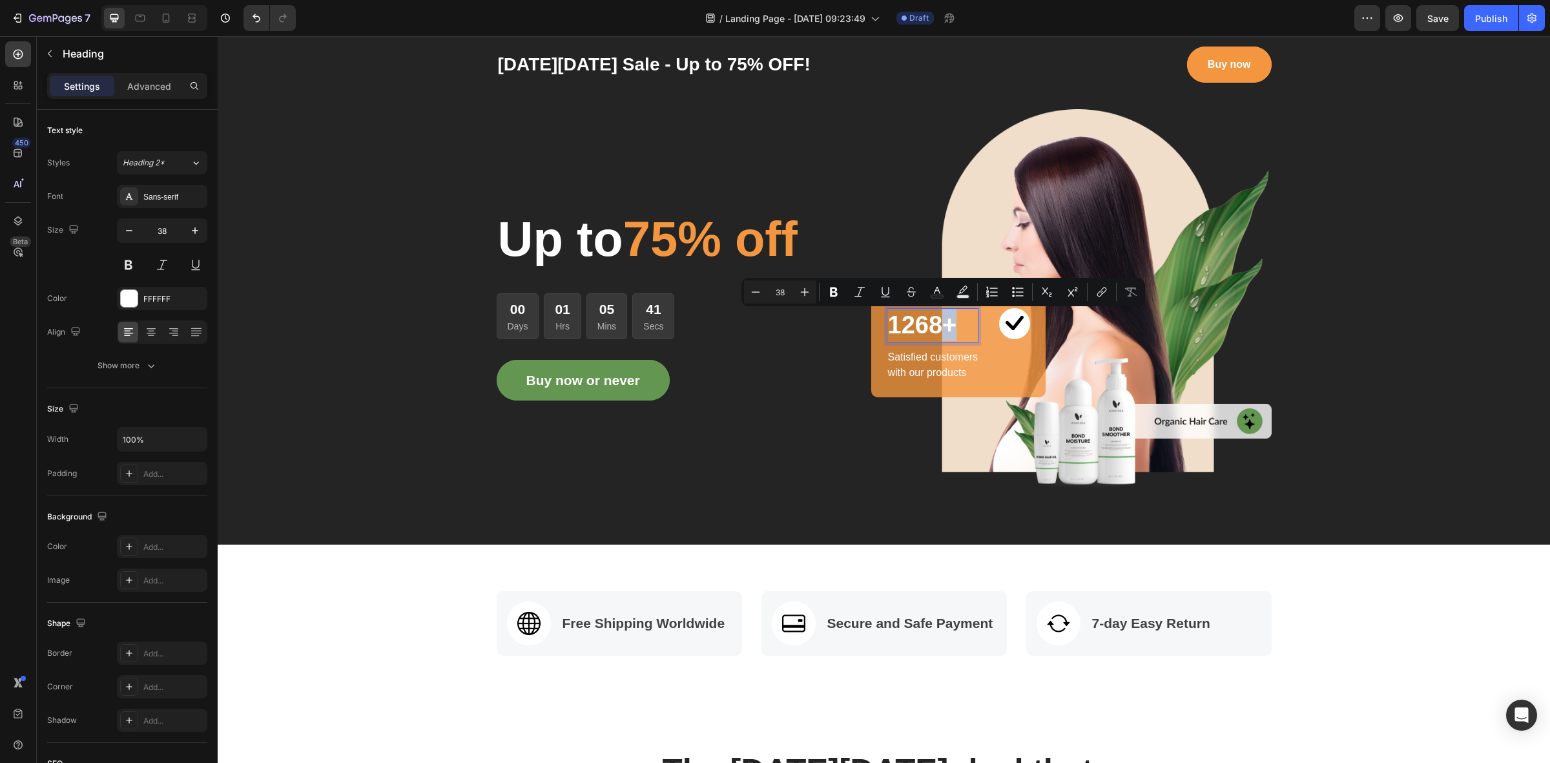
click at [936, 323] on p "1268+" at bounding box center [933, 325] width 90 height 32
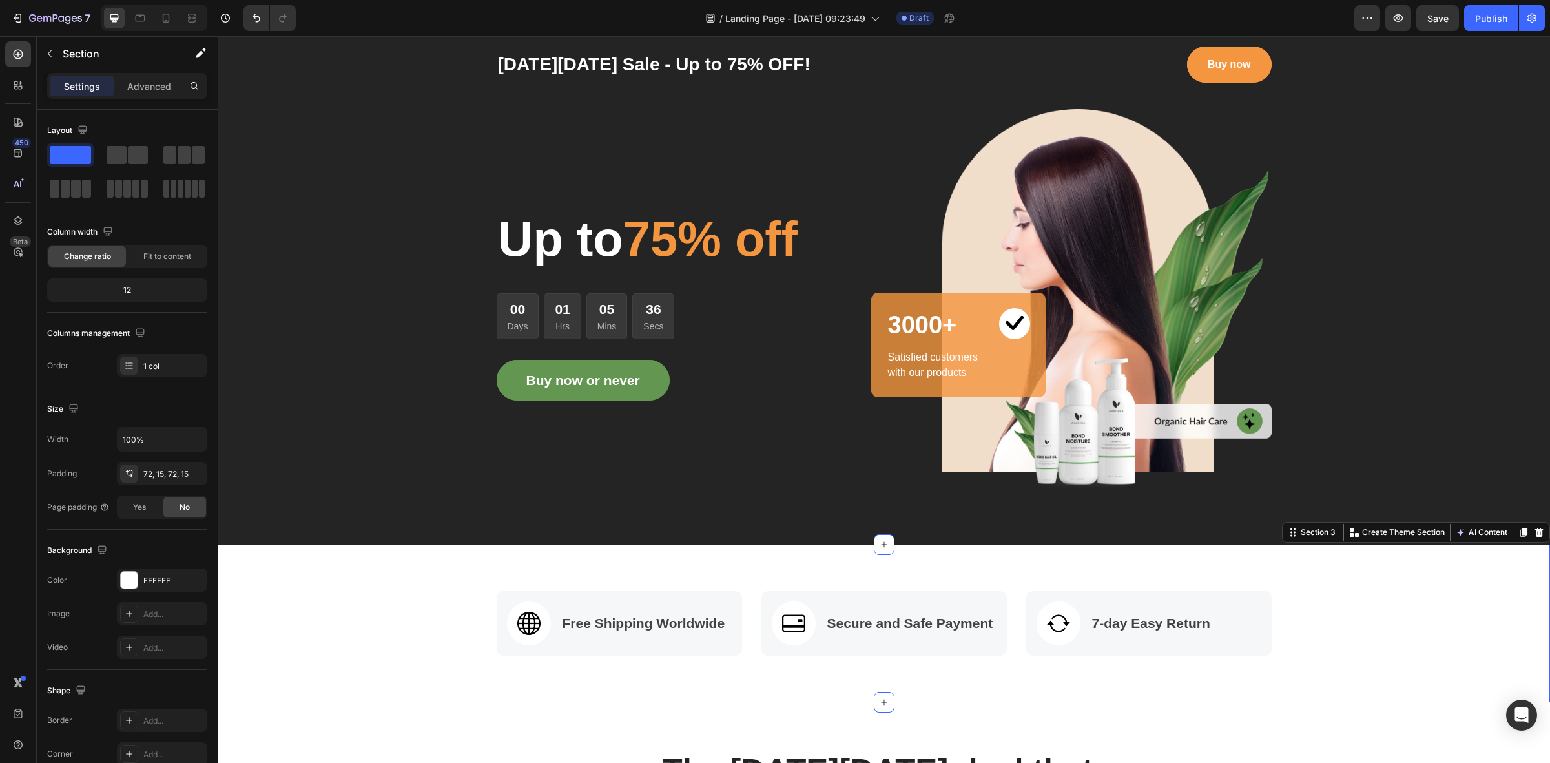
click at [1360, 619] on div "Image Free Shipping Worldwide Text block Row Image Secure and Safe Payment Text…" at bounding box center [883, 623] width 1313 height 65
click at [657, 316] on div "33" at bounding box center [653, 309] width 20 height 21
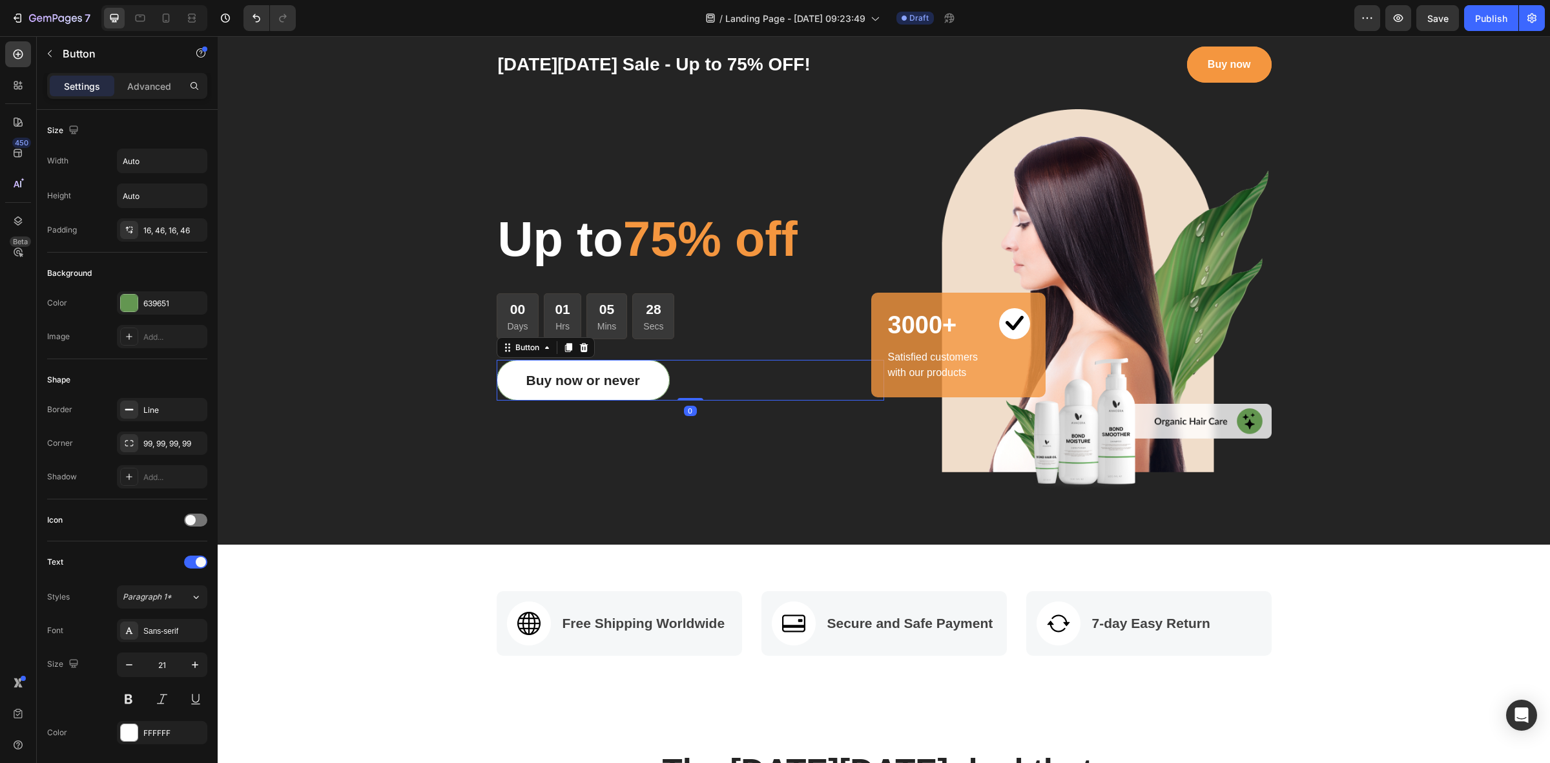
click at [652, 385] on button "Buy now or never" at bounding box center [583, 380] width 173 height 41
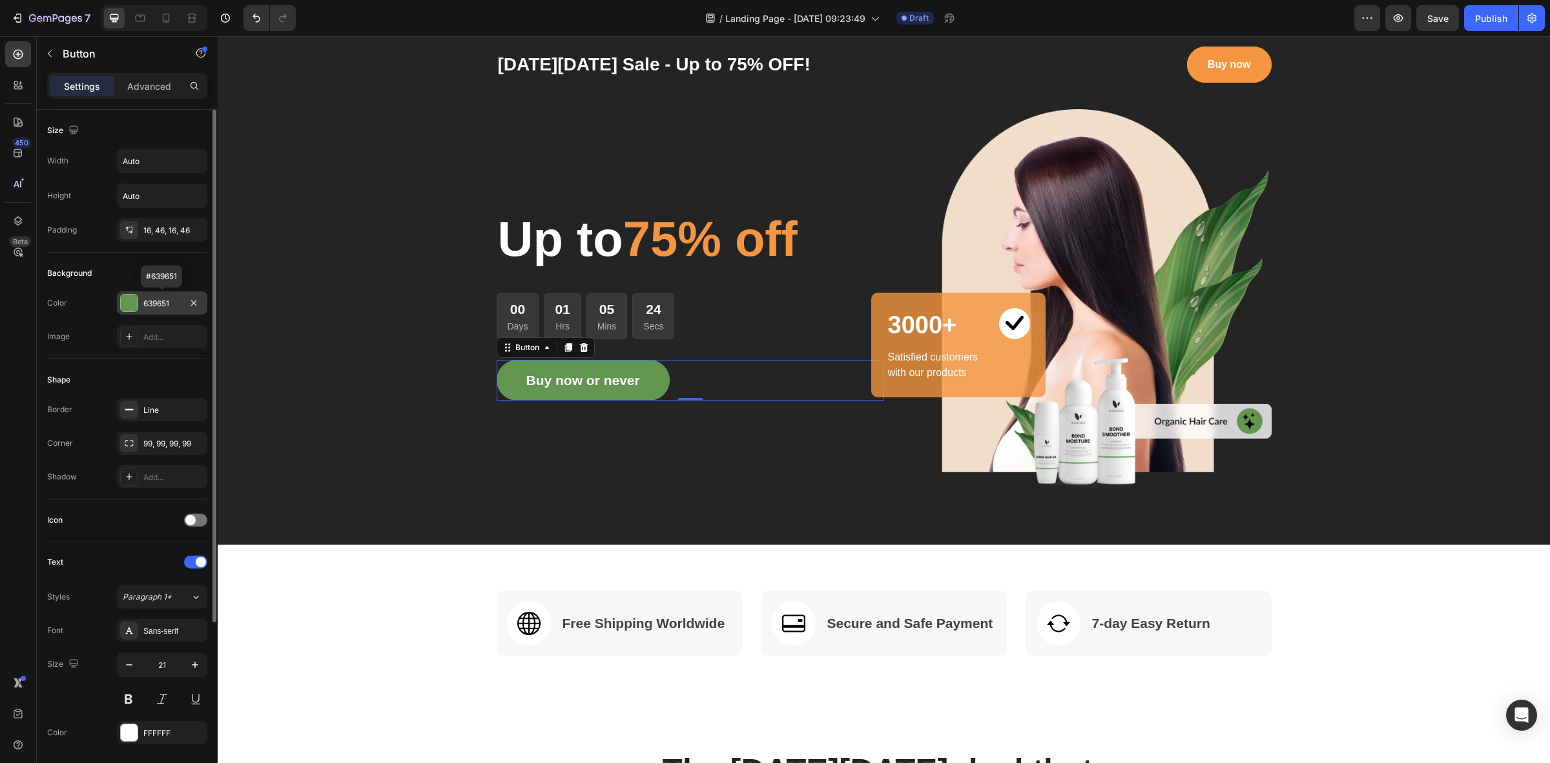
click at [159, 300] on div "639651" at bounding box center [161, 304] width 37 height 12
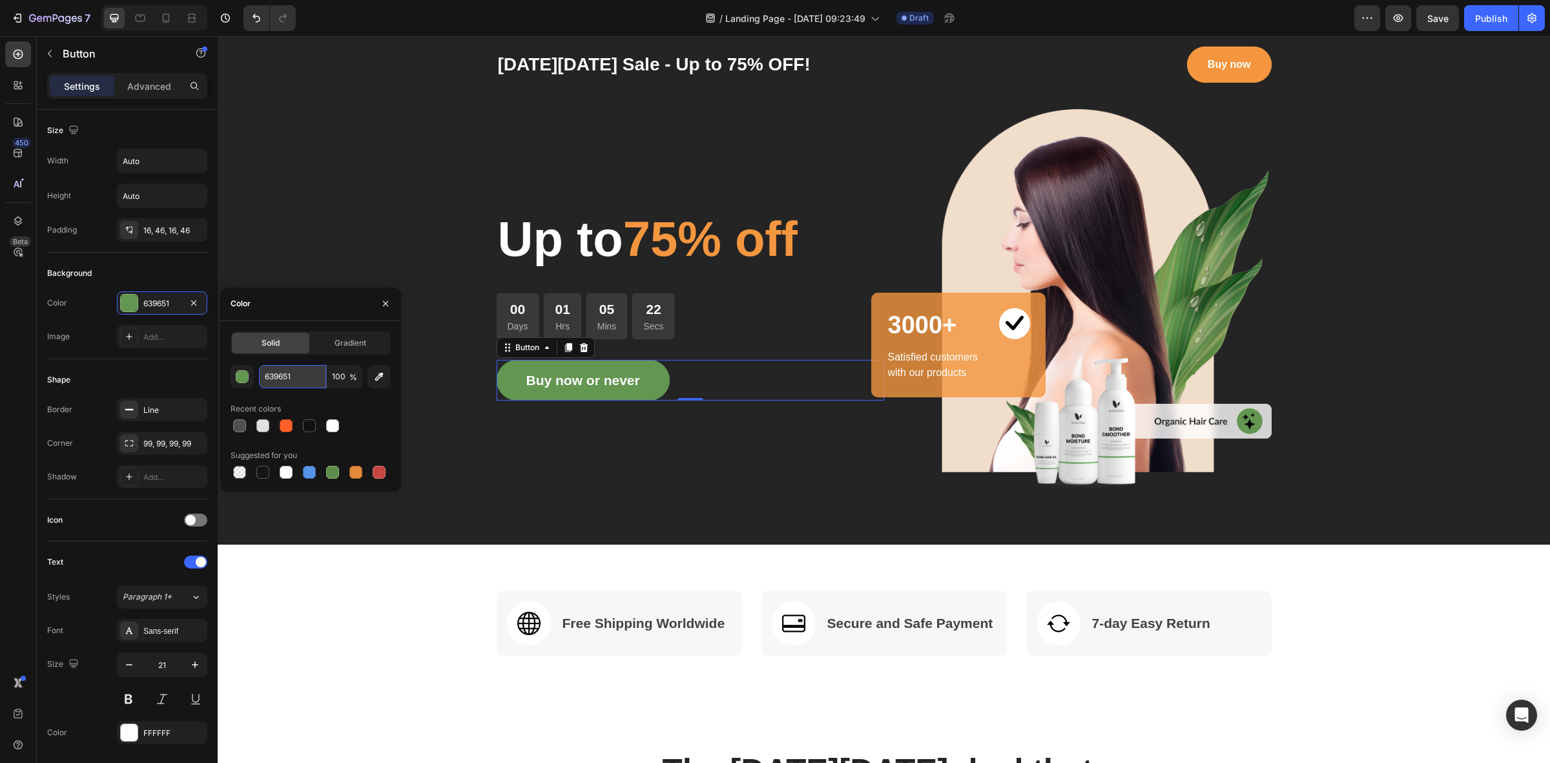
click at [300, 375] on input "639651" at bounding box center [292, 376] width 67 height 23
paste input "FF6128"
type input "FF6128"
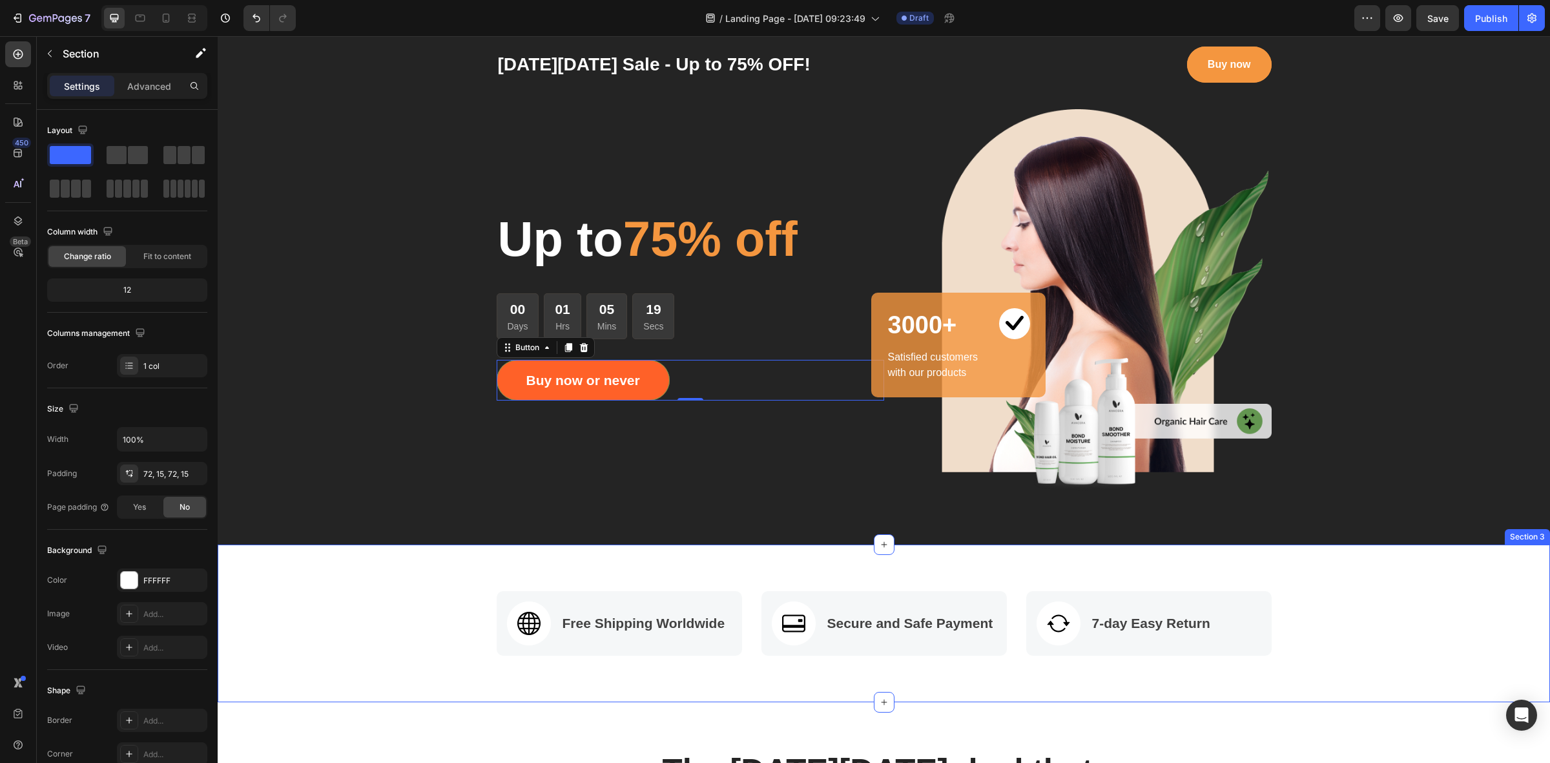
click at [339, 595] on div "Image Free Shipping Worldwide Text block Row Image Secure and Safe Payment Text…" at bounding box center [883, 623] width 1313 height 65
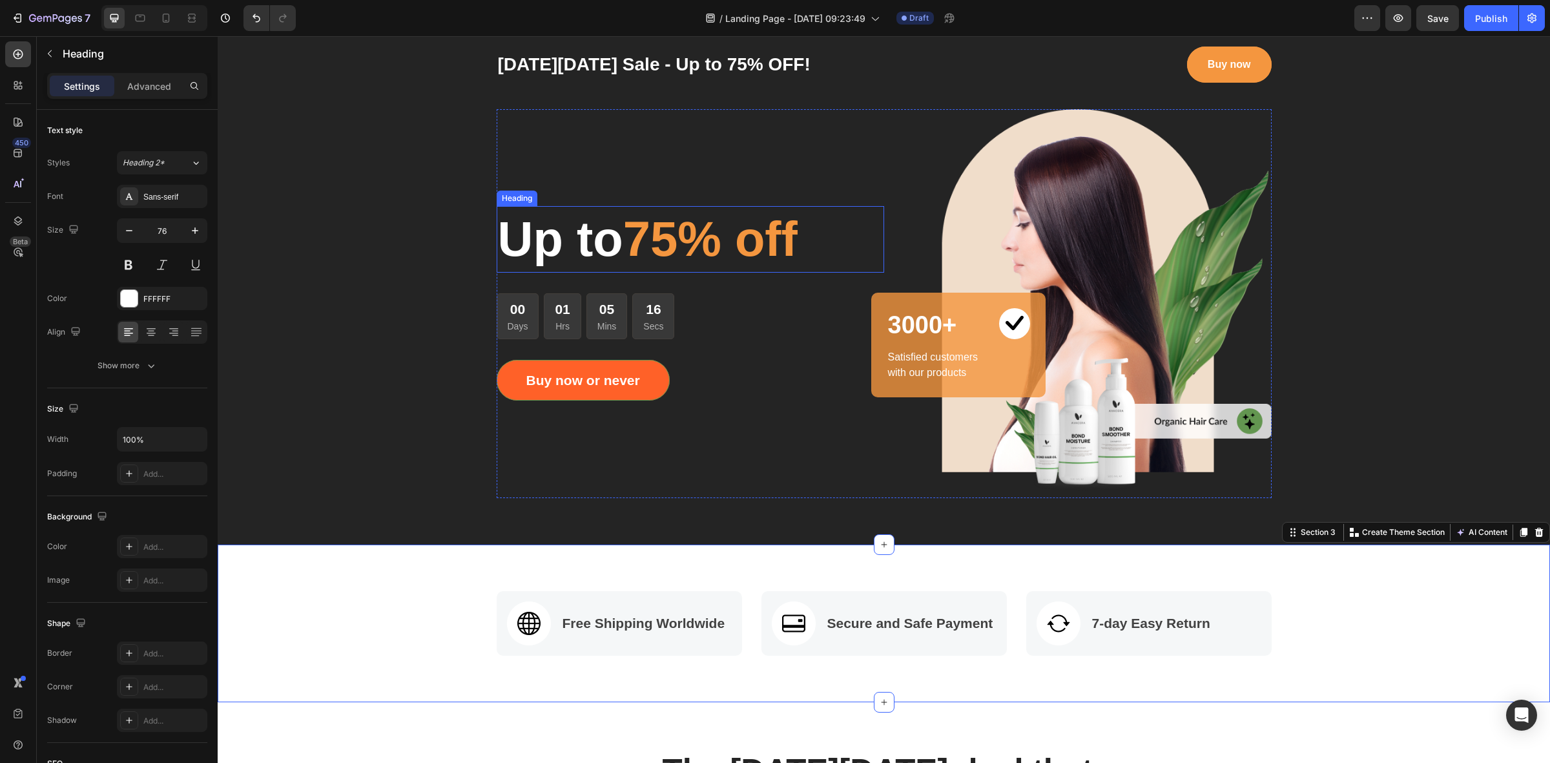
click at [781, 253] on span "75% off" at bounding box center [710, 238] width 174 height 55
click at [755, 239] on span "75% off" at bounding box center [710, 238] width 174 height 55
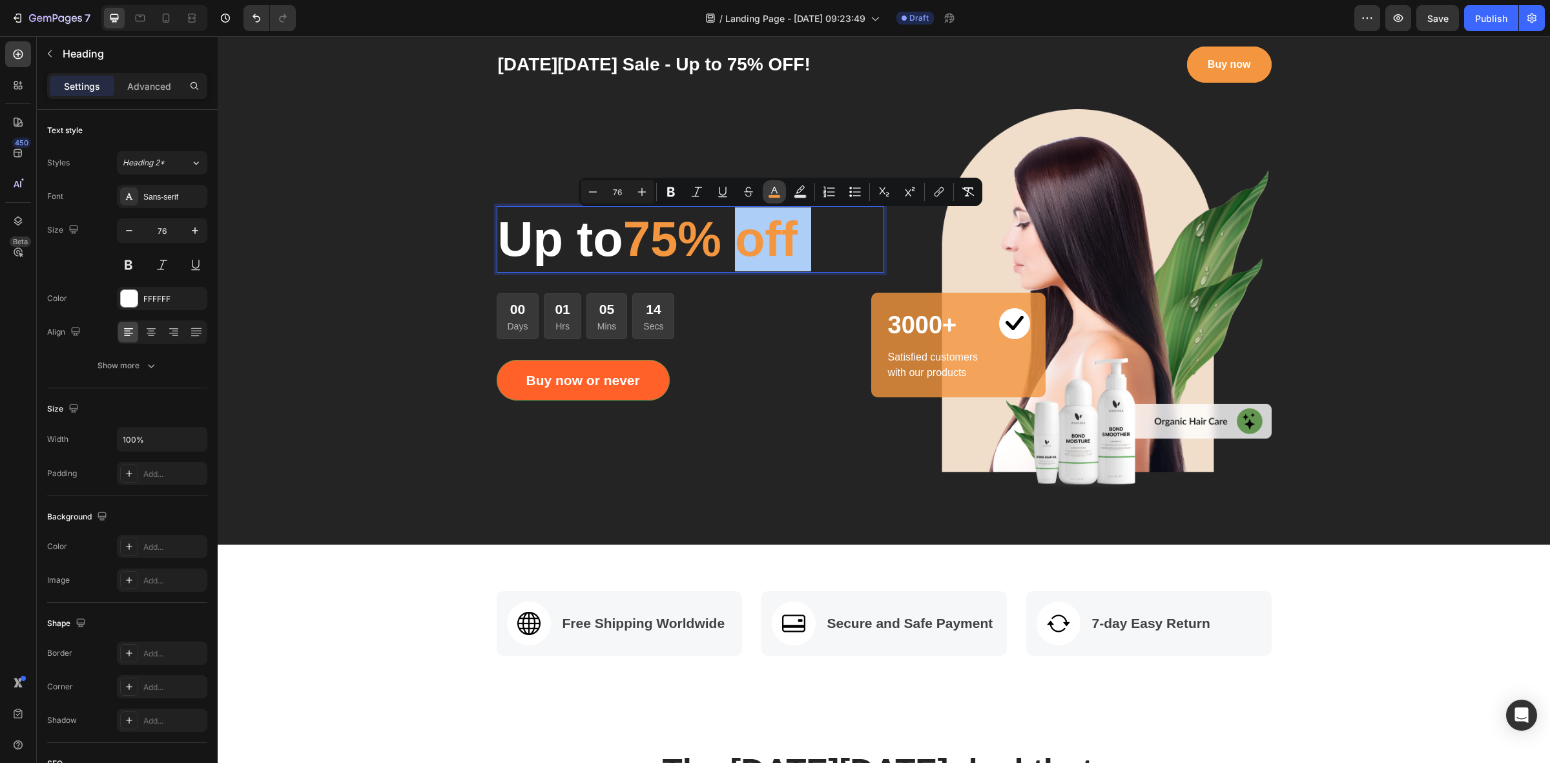
click at [775, 190] on icon "Editor contextual toolbar" at bounding box center [774, 190] width 6 height 7
type input "F4963F"
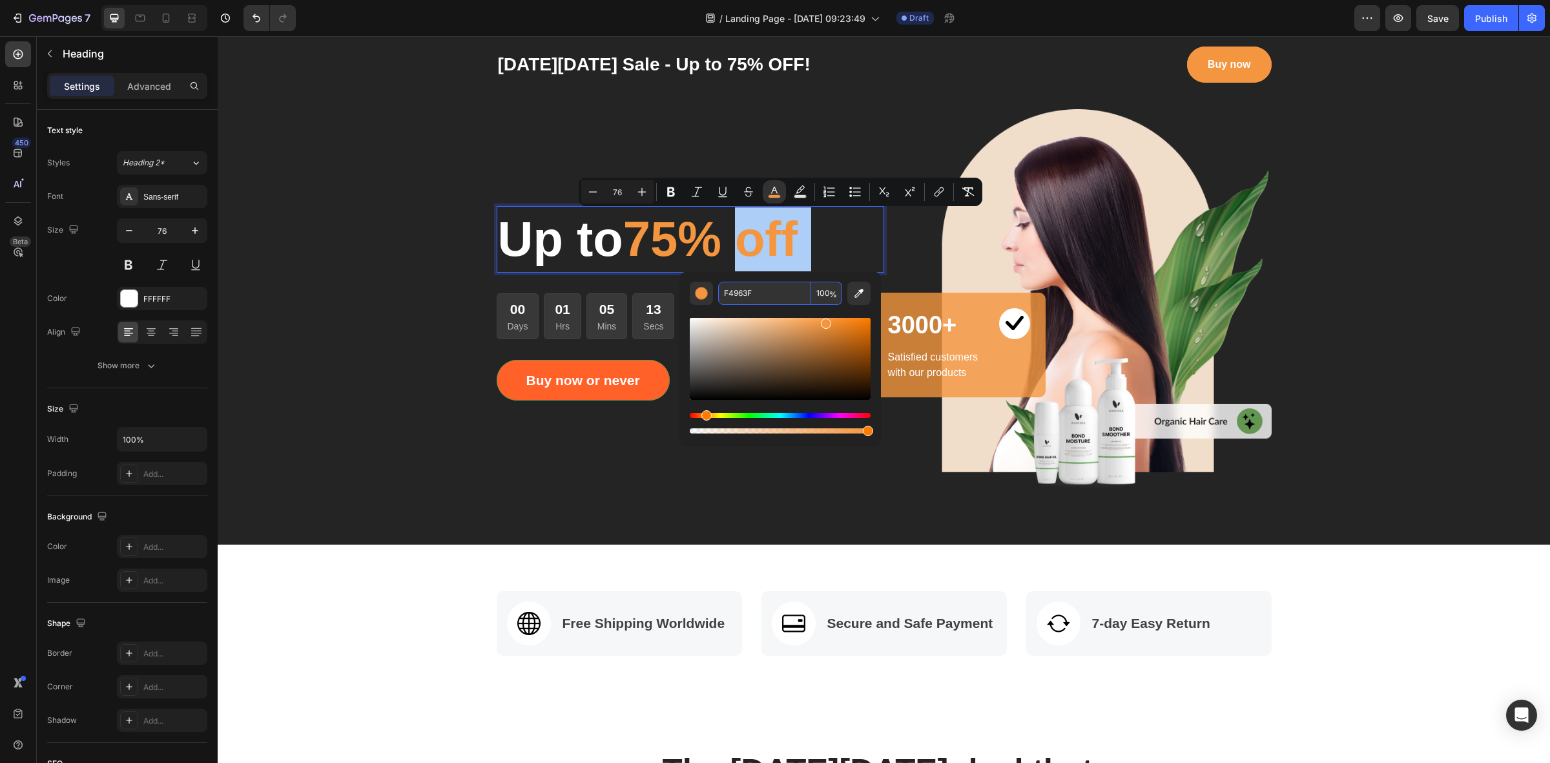
click at [770, 291] on input "F4963F" at bounding box center [764, 293] width 93 height 23
paste input "F6128"
type input "FF6128"
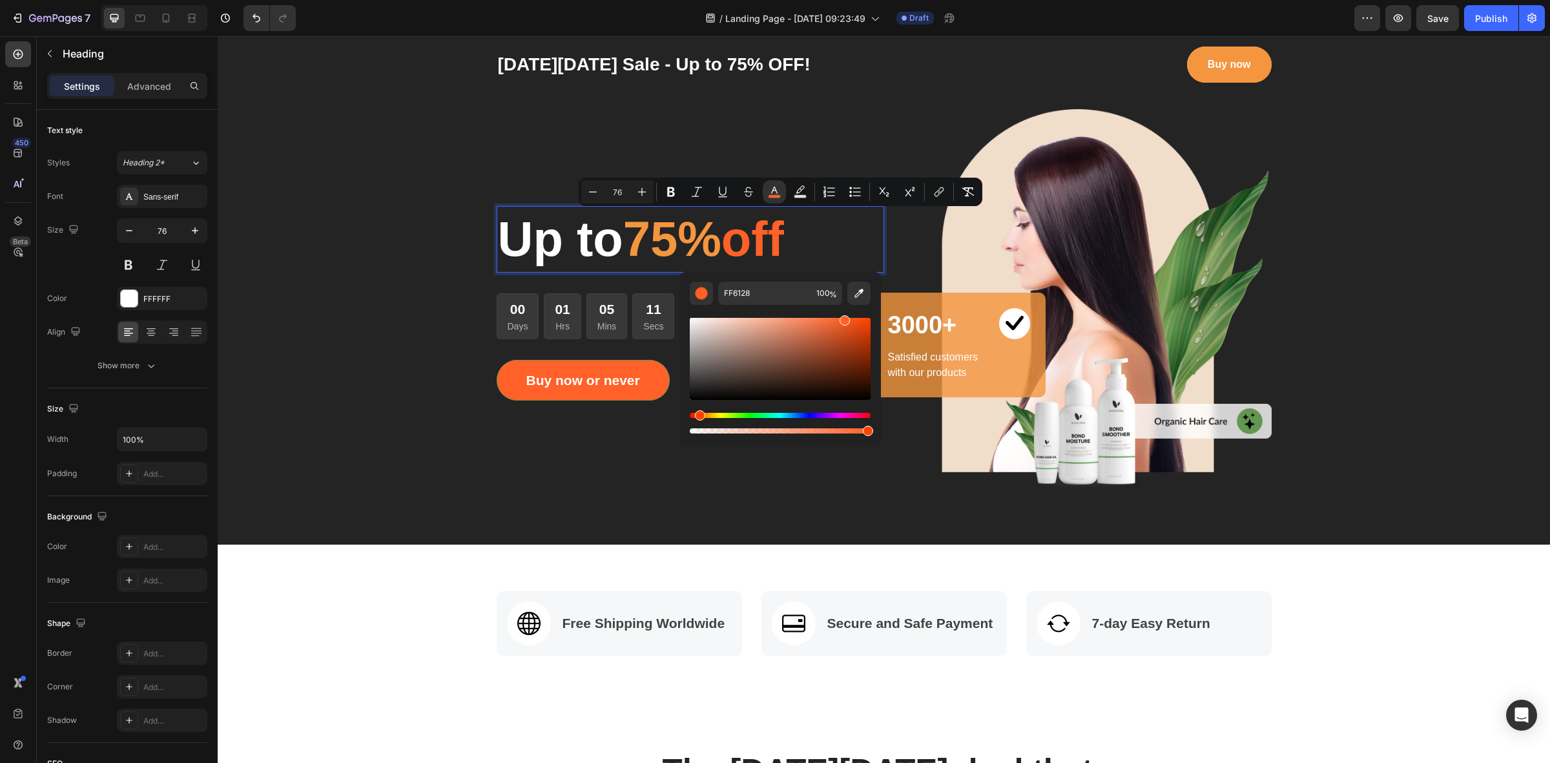
click at [673, 243] on span "75%" at bounding box center [672, 238] width 98 height 55
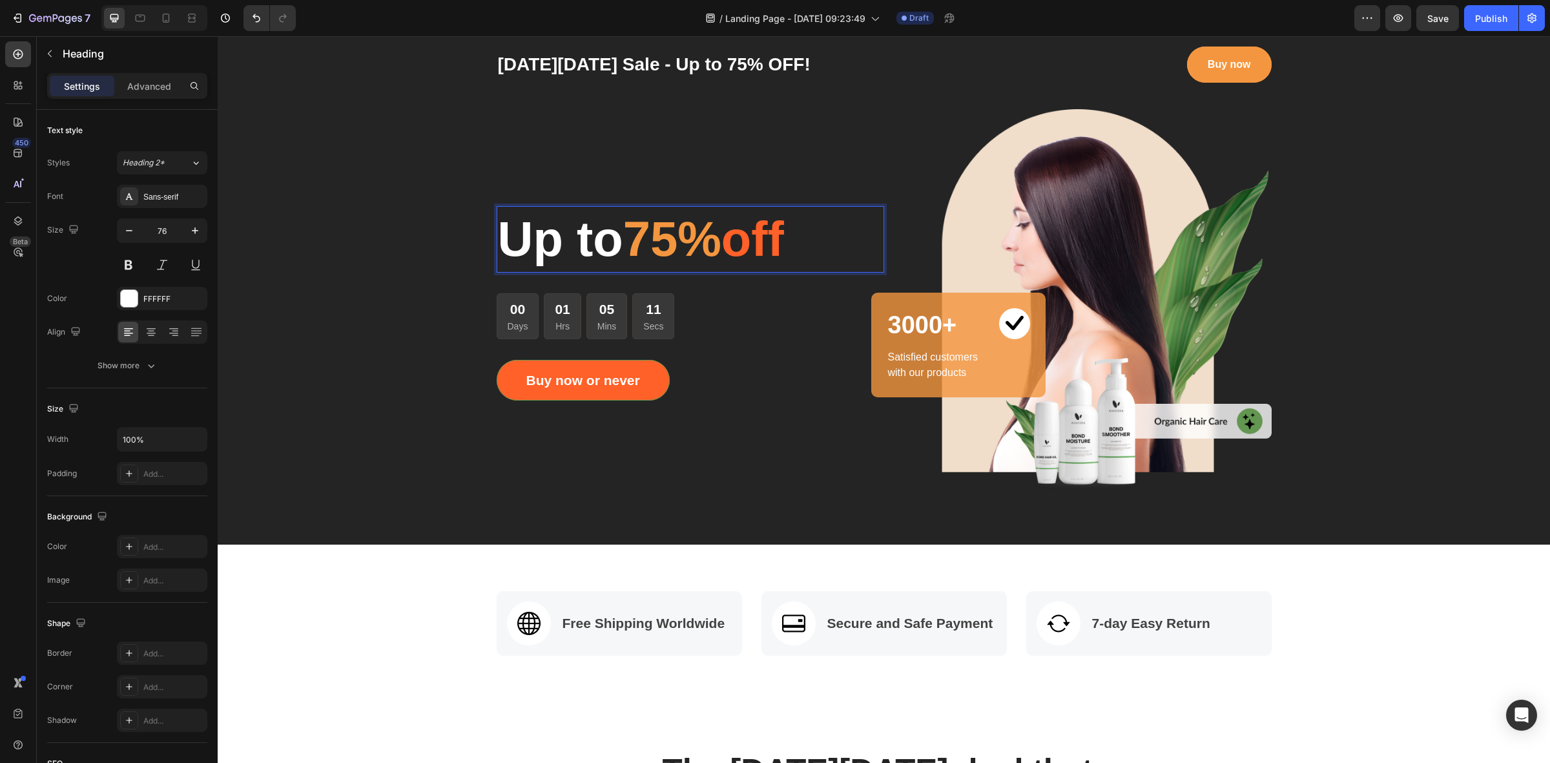
click at [699, 241] on span "75%" at bounding box center [672, 238] width 98 height 55
click at [659, 240] on span "75%" at bounding box center [672, 238] width 98 height 55
drag, startPoint x: 636, startPoint y: 240, endPoint x: 721, endPoint y: 240, distance: 84.6
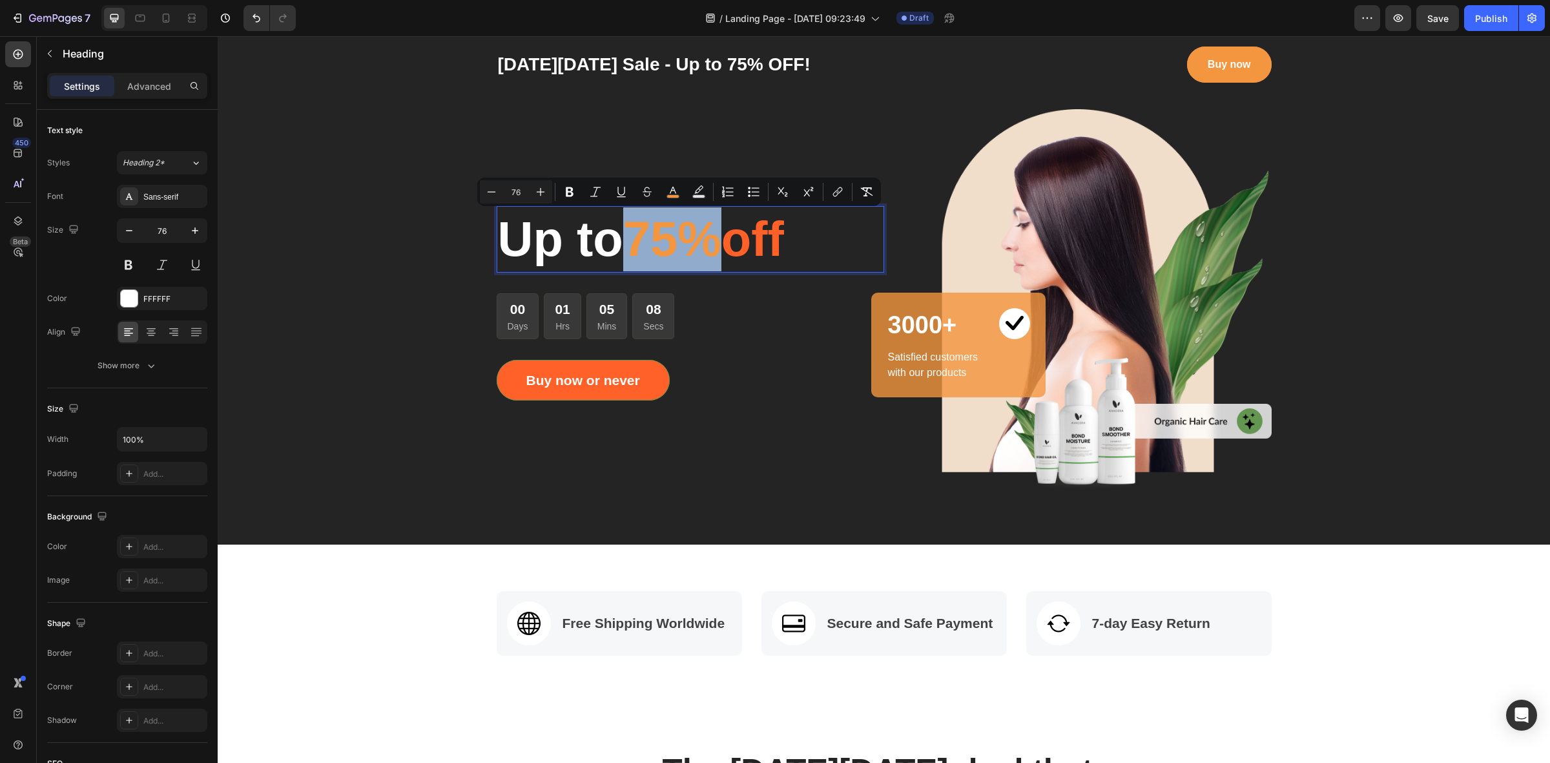
click at [721, 240] on span "75%" at bounding box center [672, 238] width 98 height 55
click at [677, 196] on rect "Editor contextual toolbar" at bounding box center [673, 196] width 12 height 3
type input "F4963F"
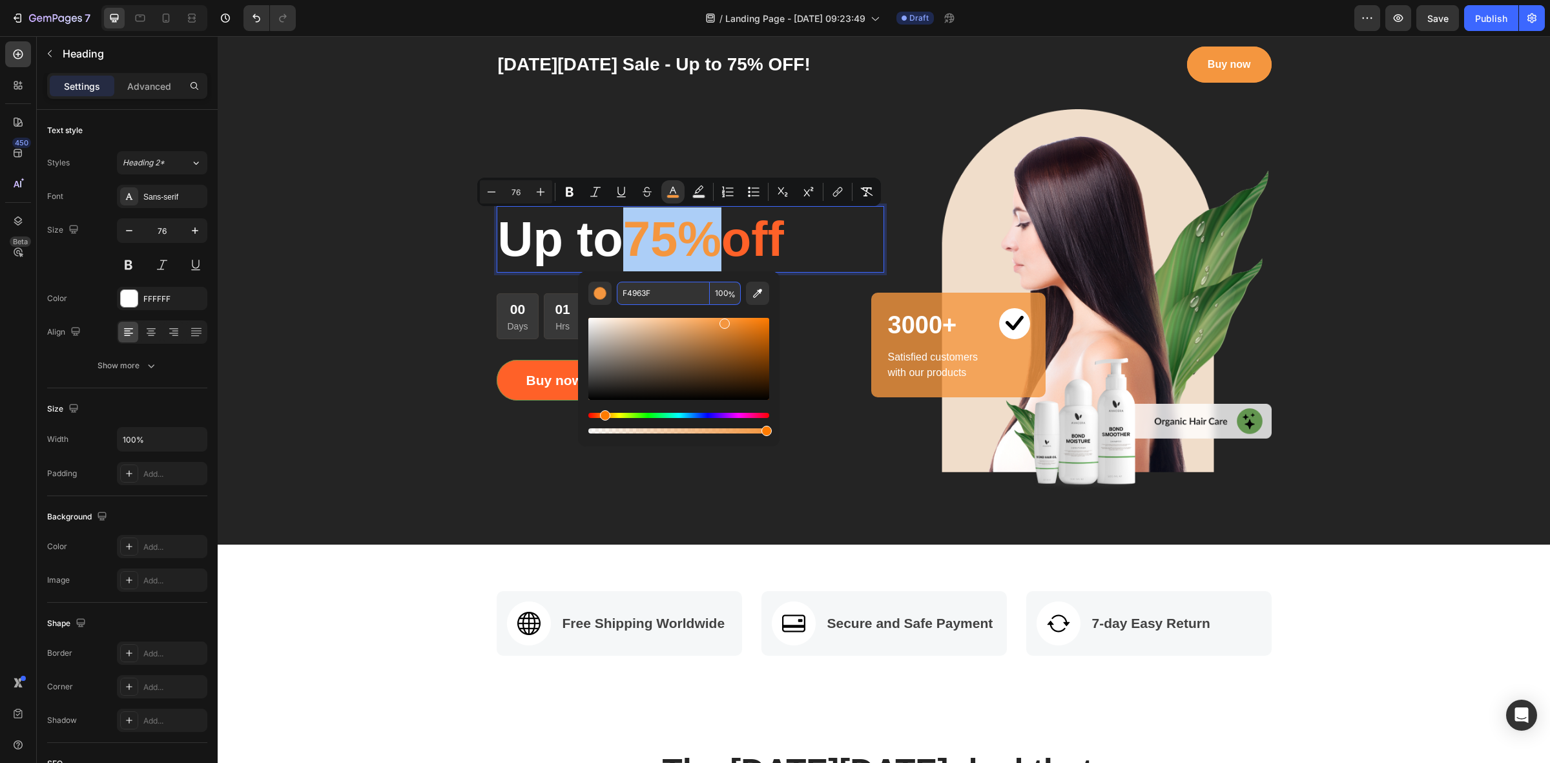
click at [655, 294] on input "F4963F" at bounding box center [663, 293] width 93 height 23
paste input "F6128"
type input "FF6128"
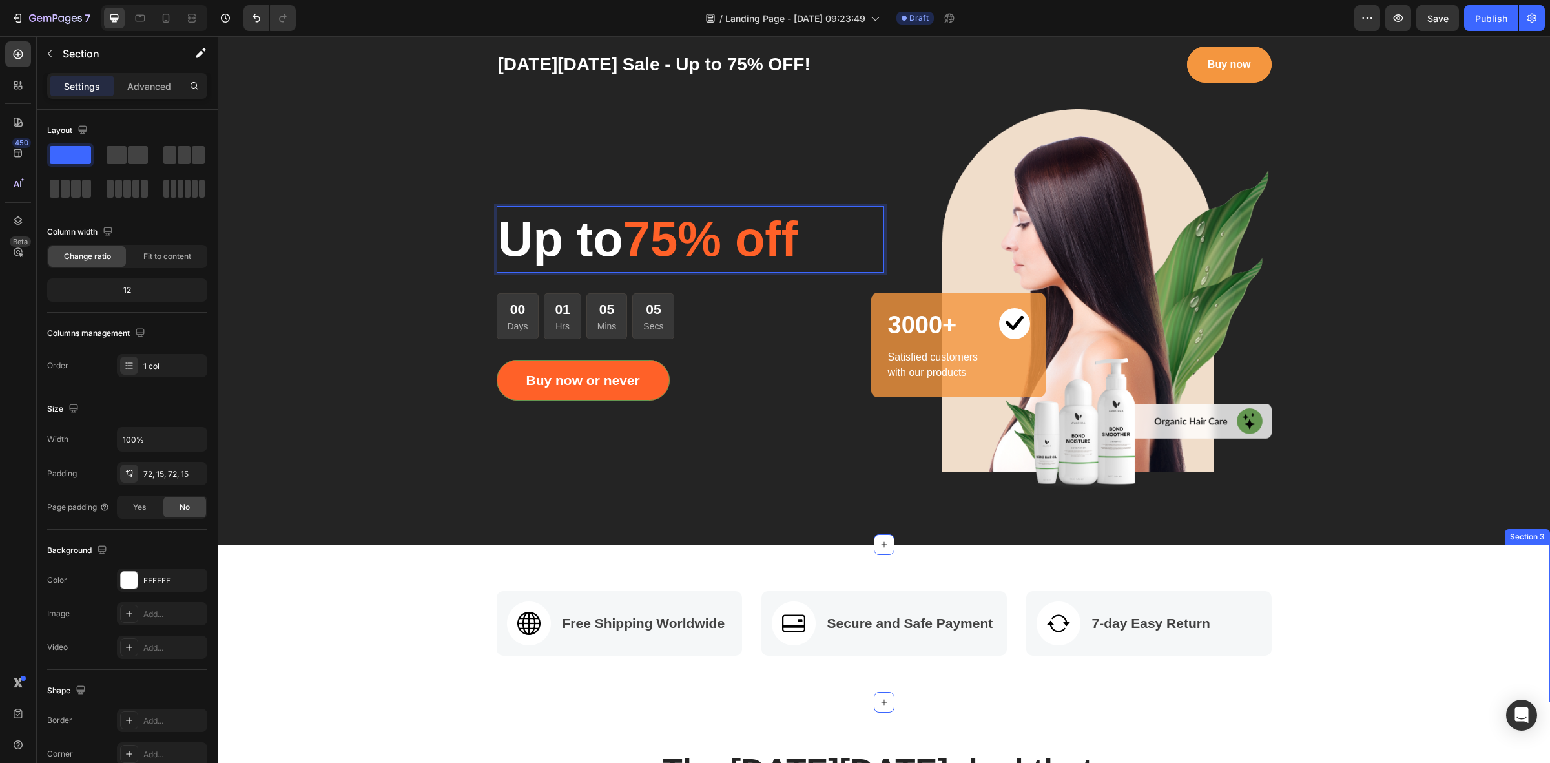
click at [433, 611] on div "Image Free Shipping Worldwide Text block Row Image Secure and Safe Payment Text…" at bounding box center [883, 623] width 1313 height 65
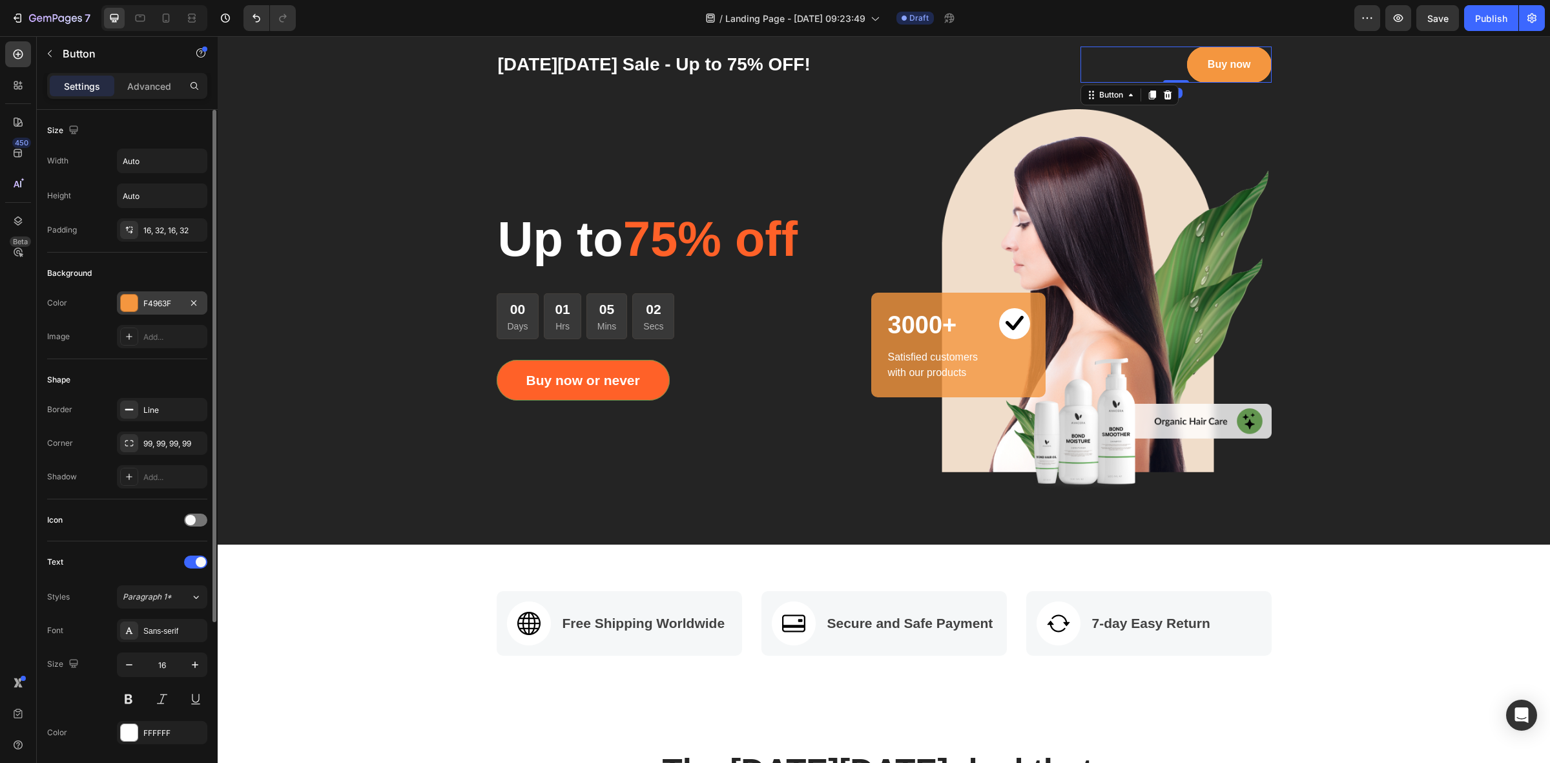
click at [152, 305] on div "F4963F" at bounding box center [161, 304] width 37 height 12
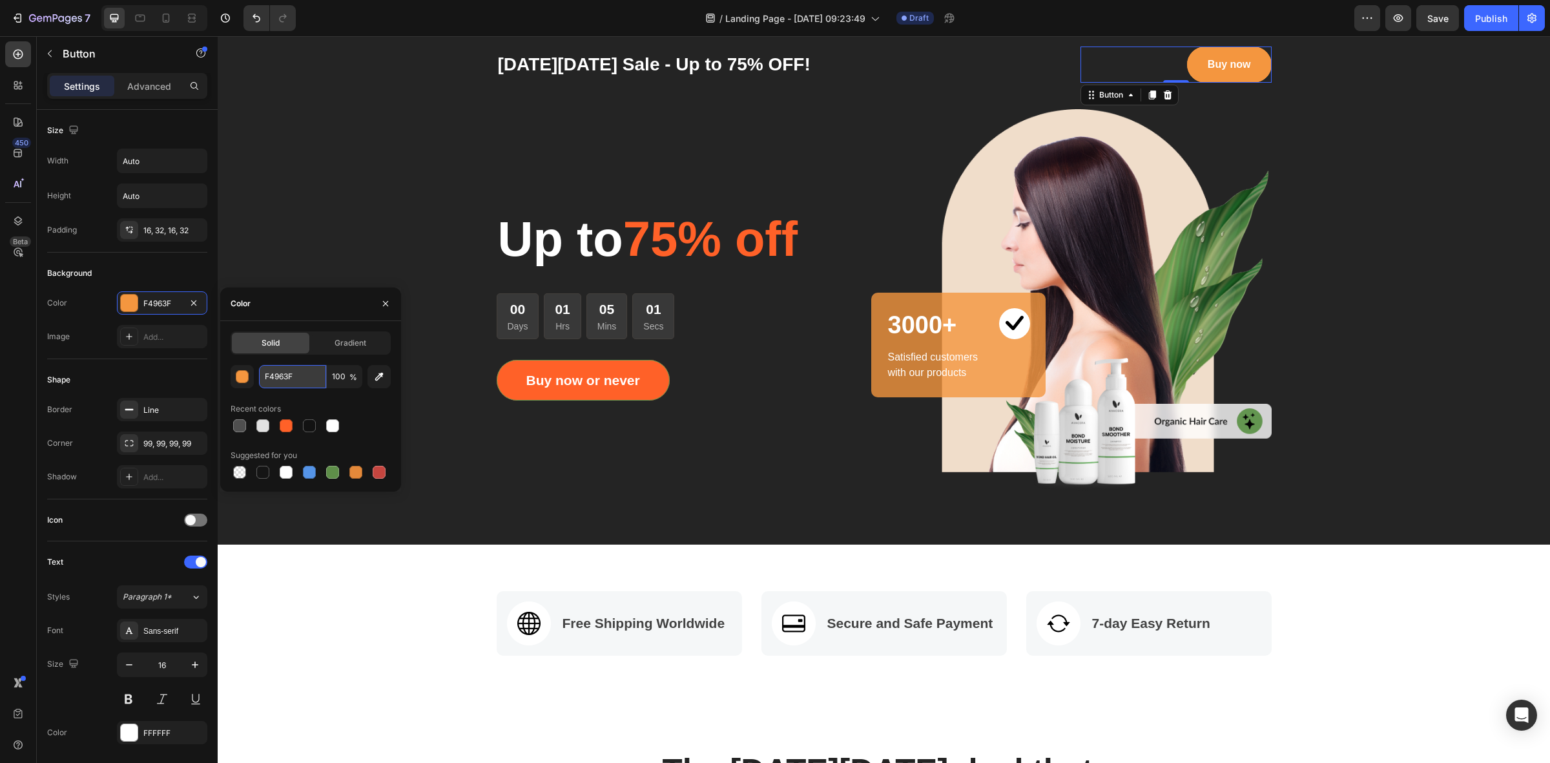
click at [300, 378] on input "F4963F" at bounding box center [292, 376] width 67 height 23
paste input "F6128"
type input "FF6128"
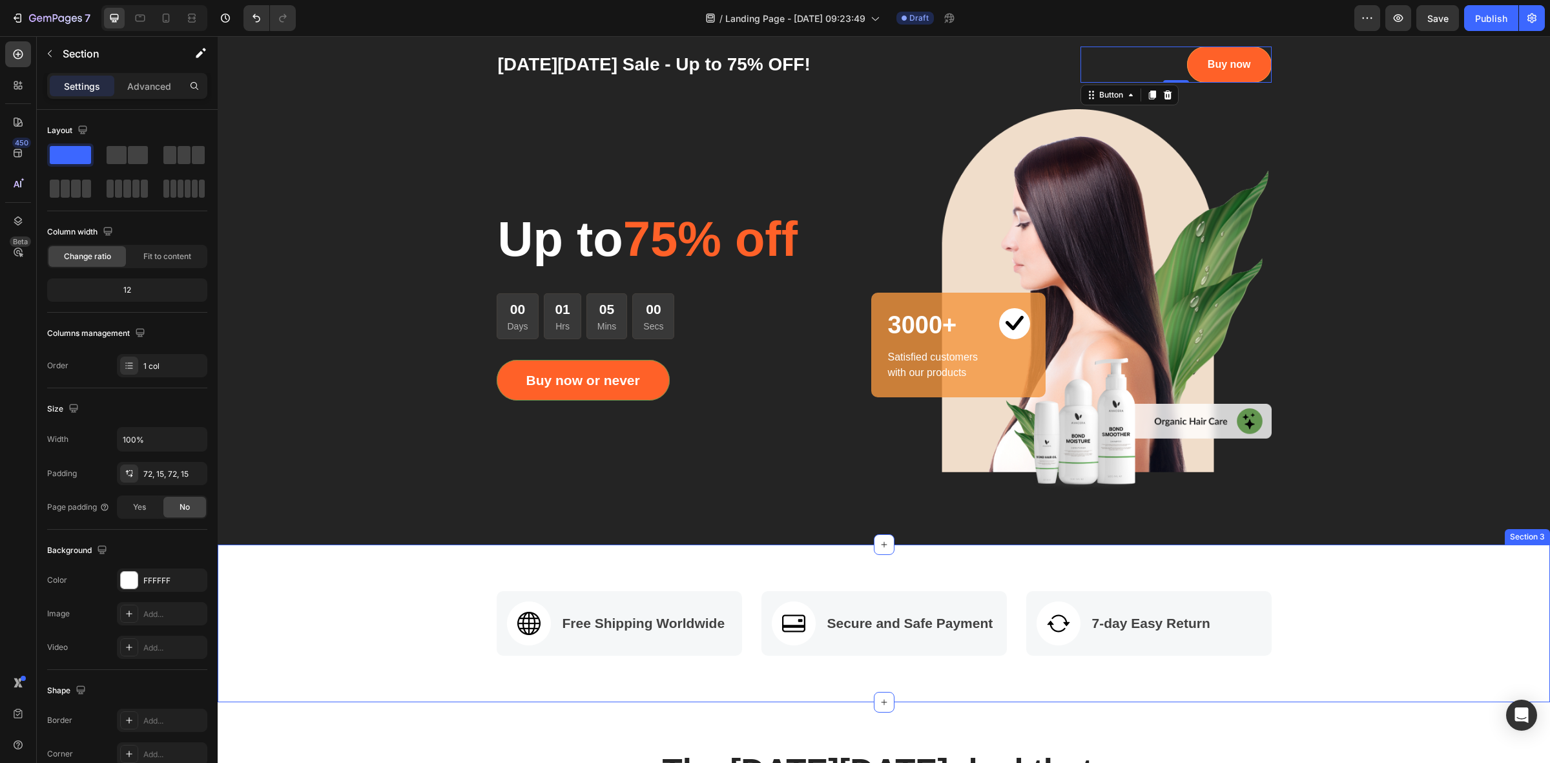
click at [336, 611] on div "Image Free Shipping Worldwide Text block Row Image Secure and Safe Payment Text…" at bounding box center [883, 623] width 1313 height 65
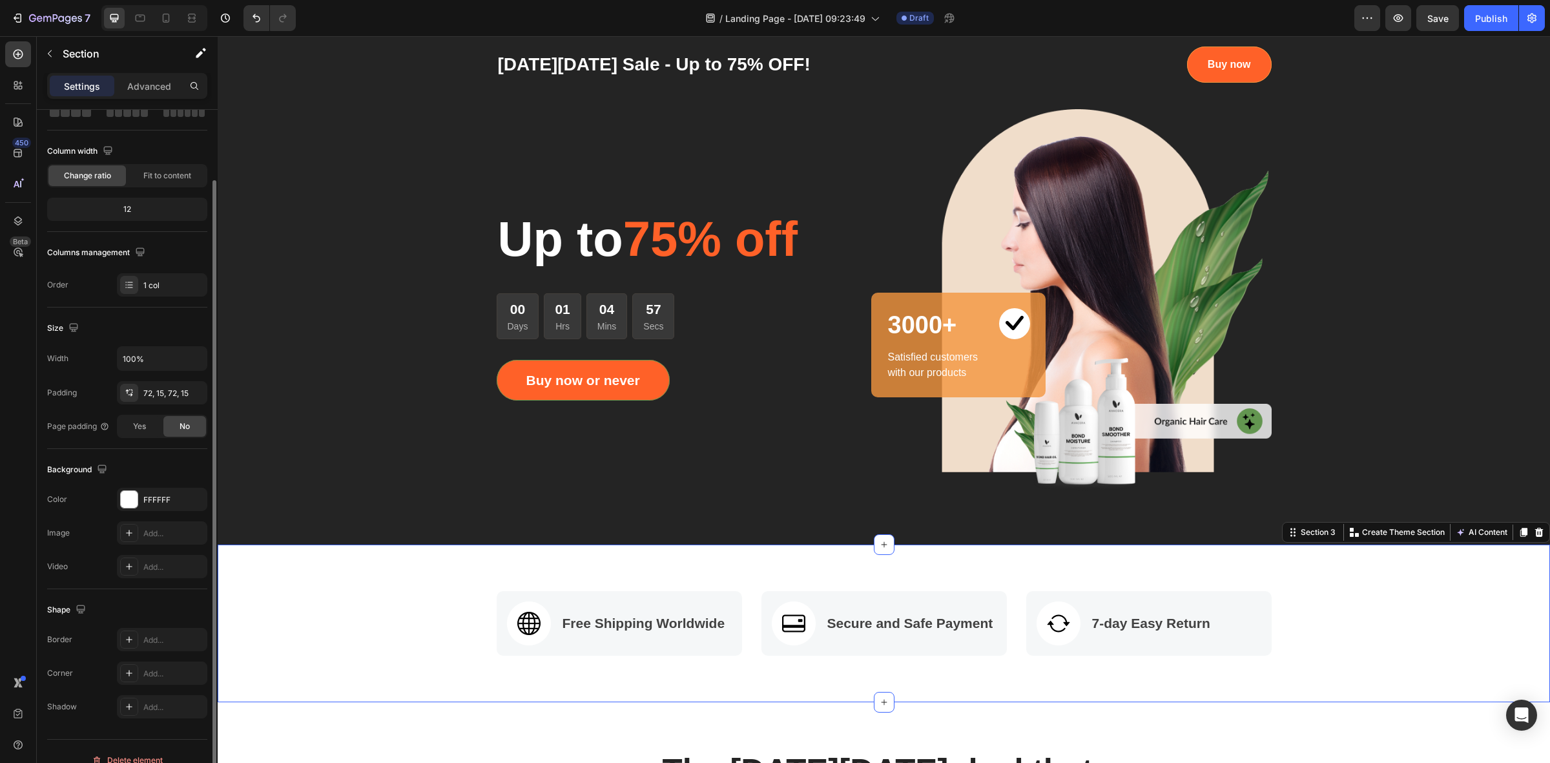
scroll to position [99, 0]
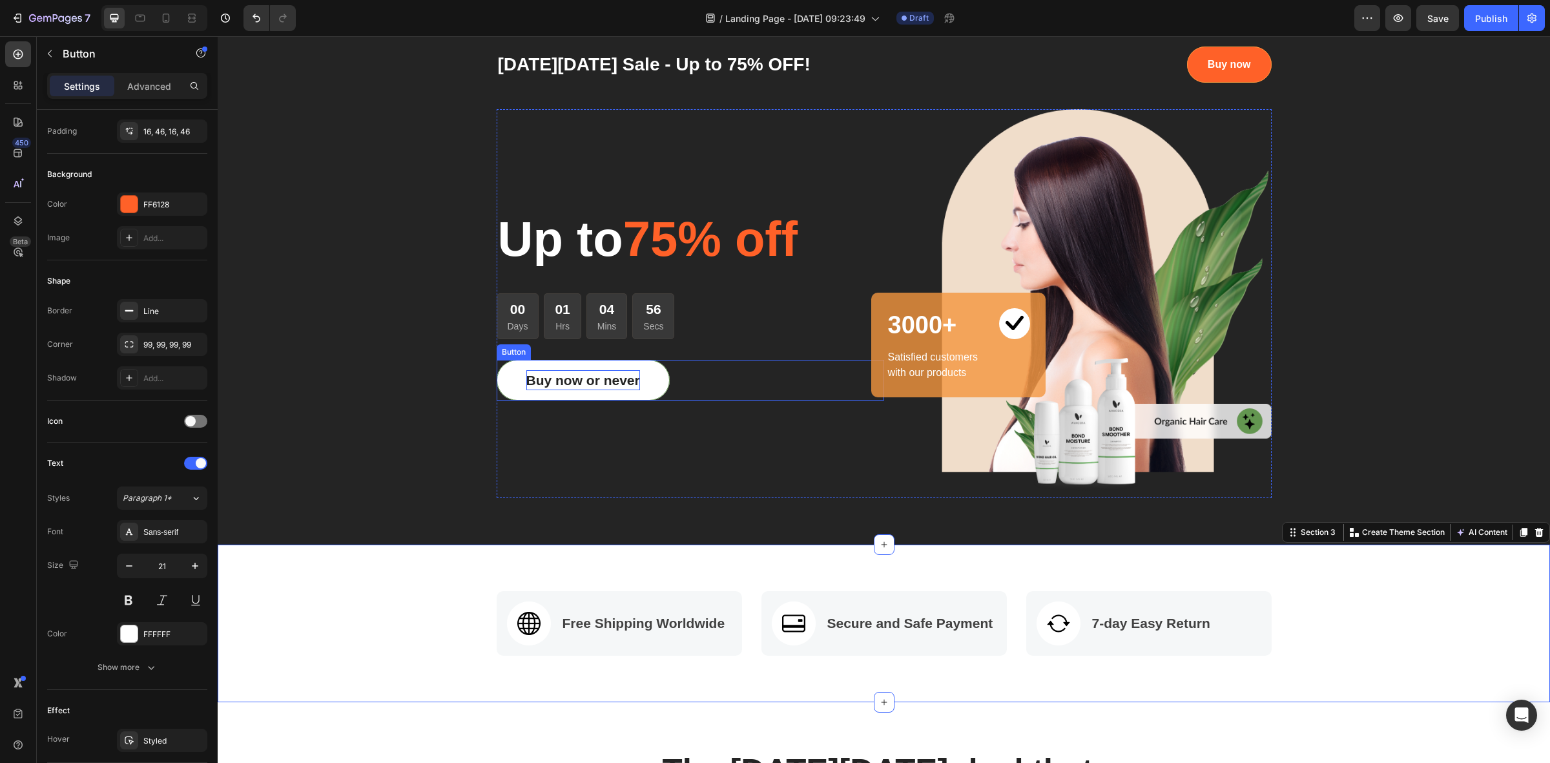
click at [585, 376] on div "Buy now or never" at bounding box center [583, 380] width 114 height 21
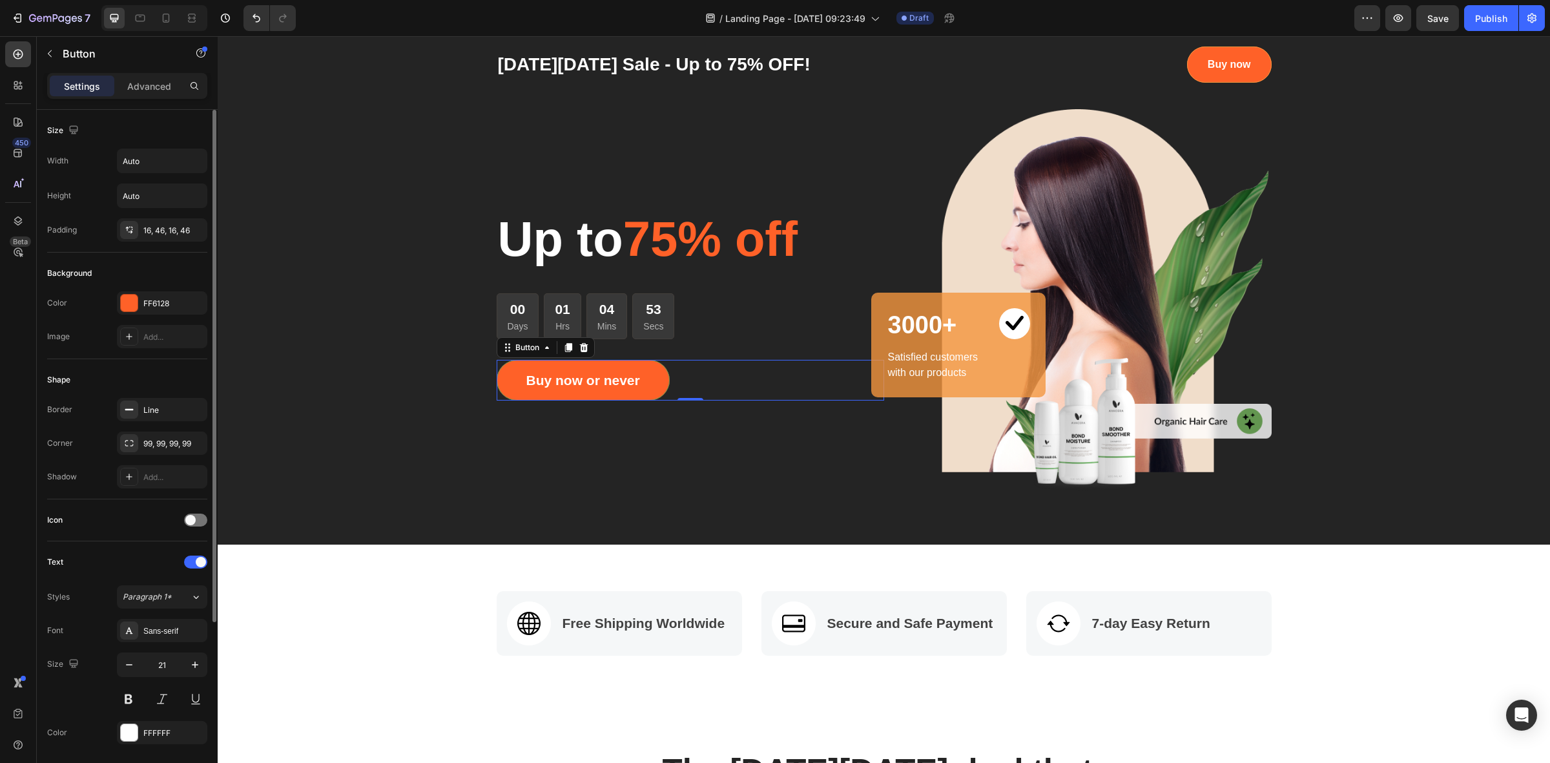
scroll to position [239, 0]
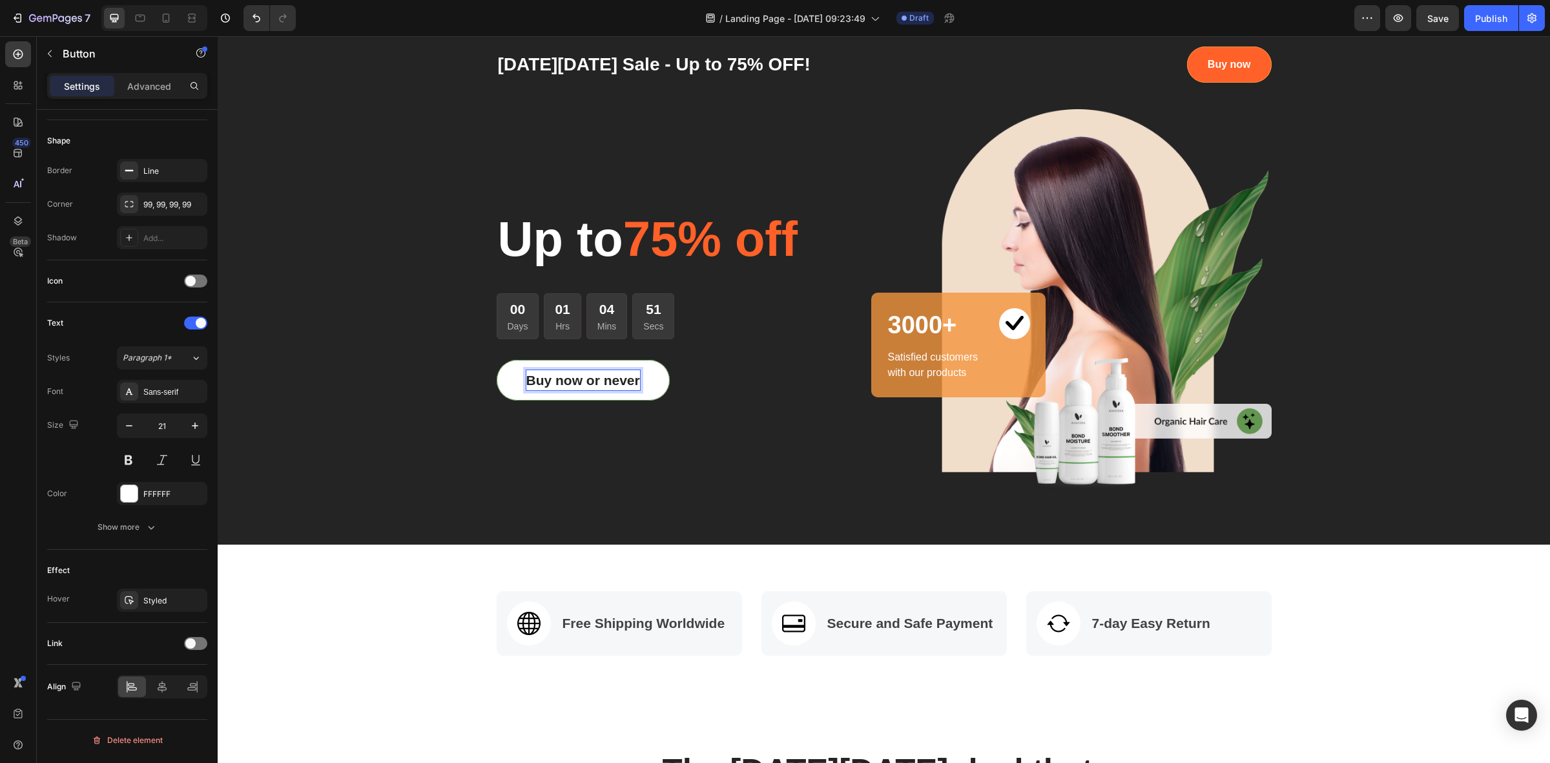
click at [597, 378] on div "Buy now or never" at bounding box center [583, 380] width 114 height 21
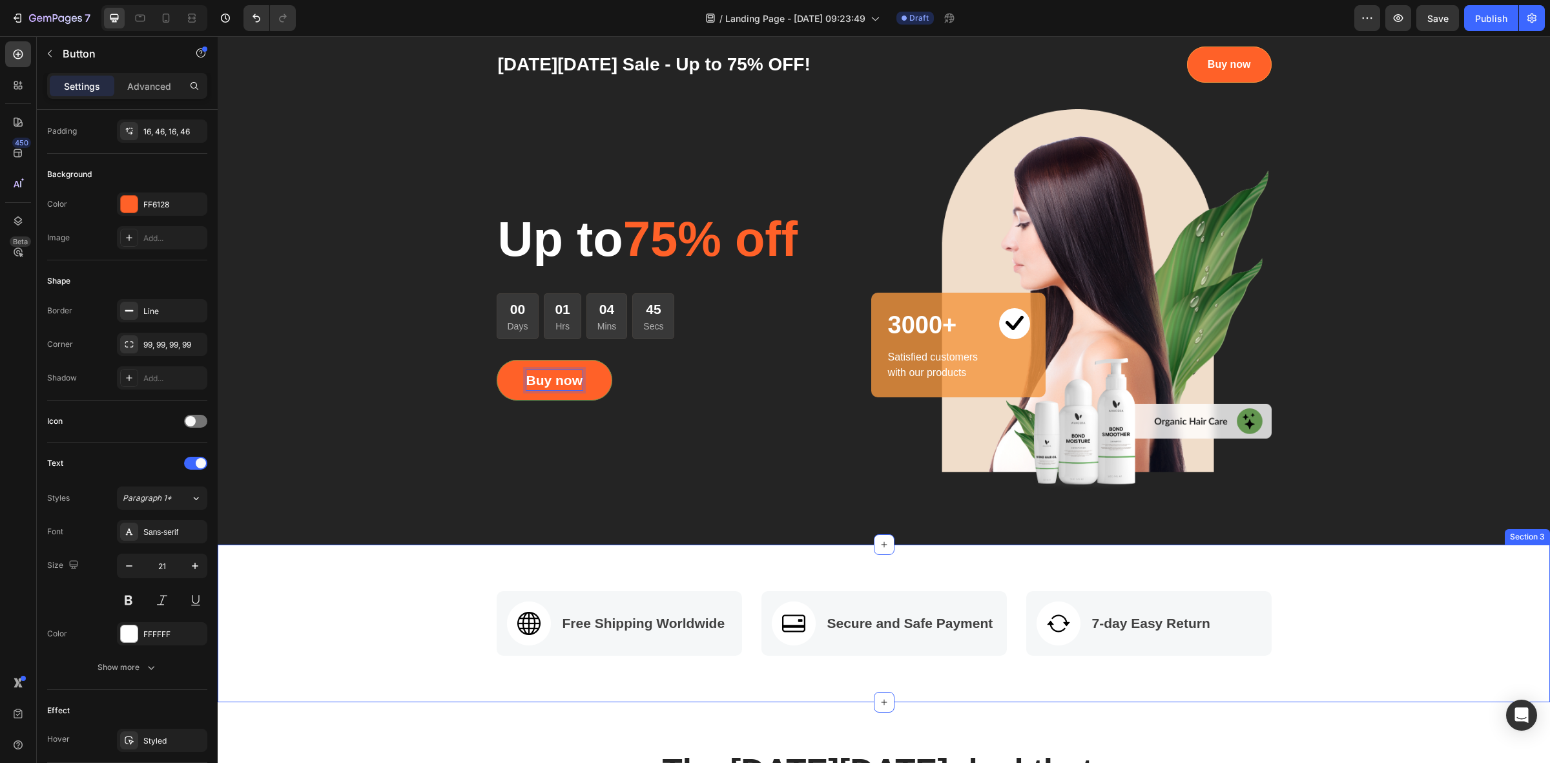
click at [385, 635] on div "Image Free Shipping Worldwide Text block Row Image Secure and Safe Payment Text…" at bounding box center [883, 623] width 1313 height 65
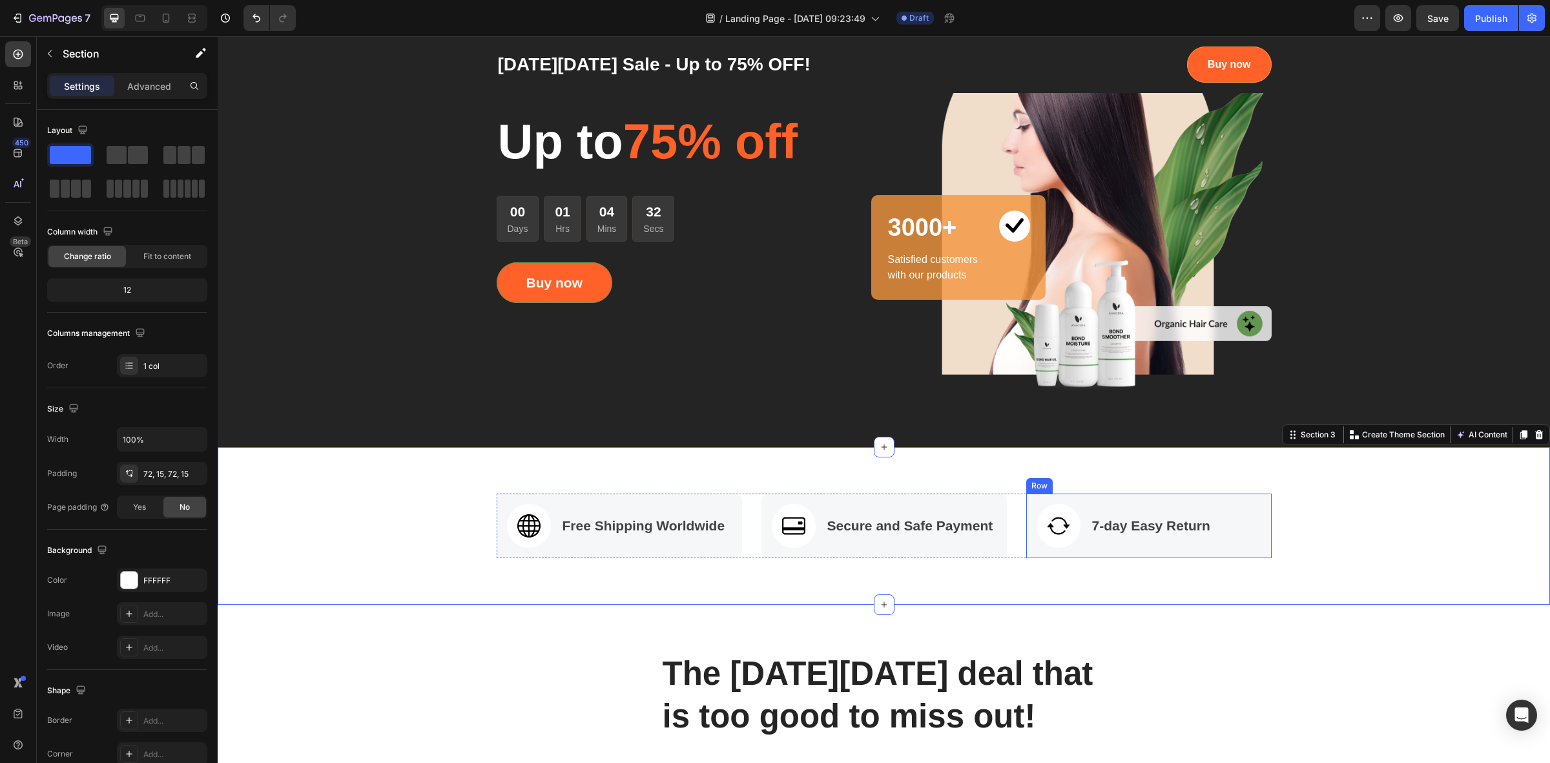
scroll to position [81, 0]
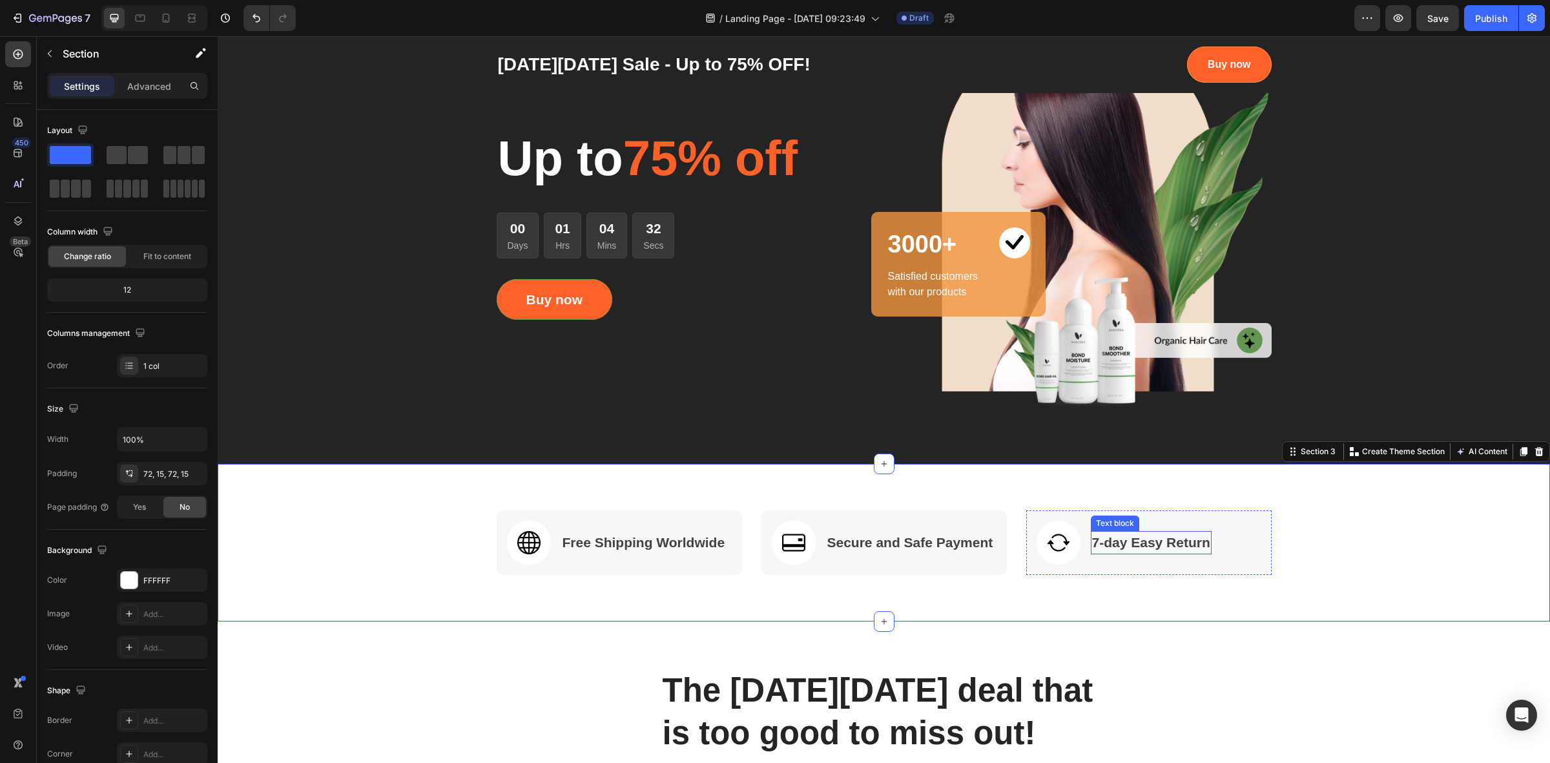
click at [1092, 547] on p "7-day Easy Return" at bounding box center [1151, 542] width 118 height 21
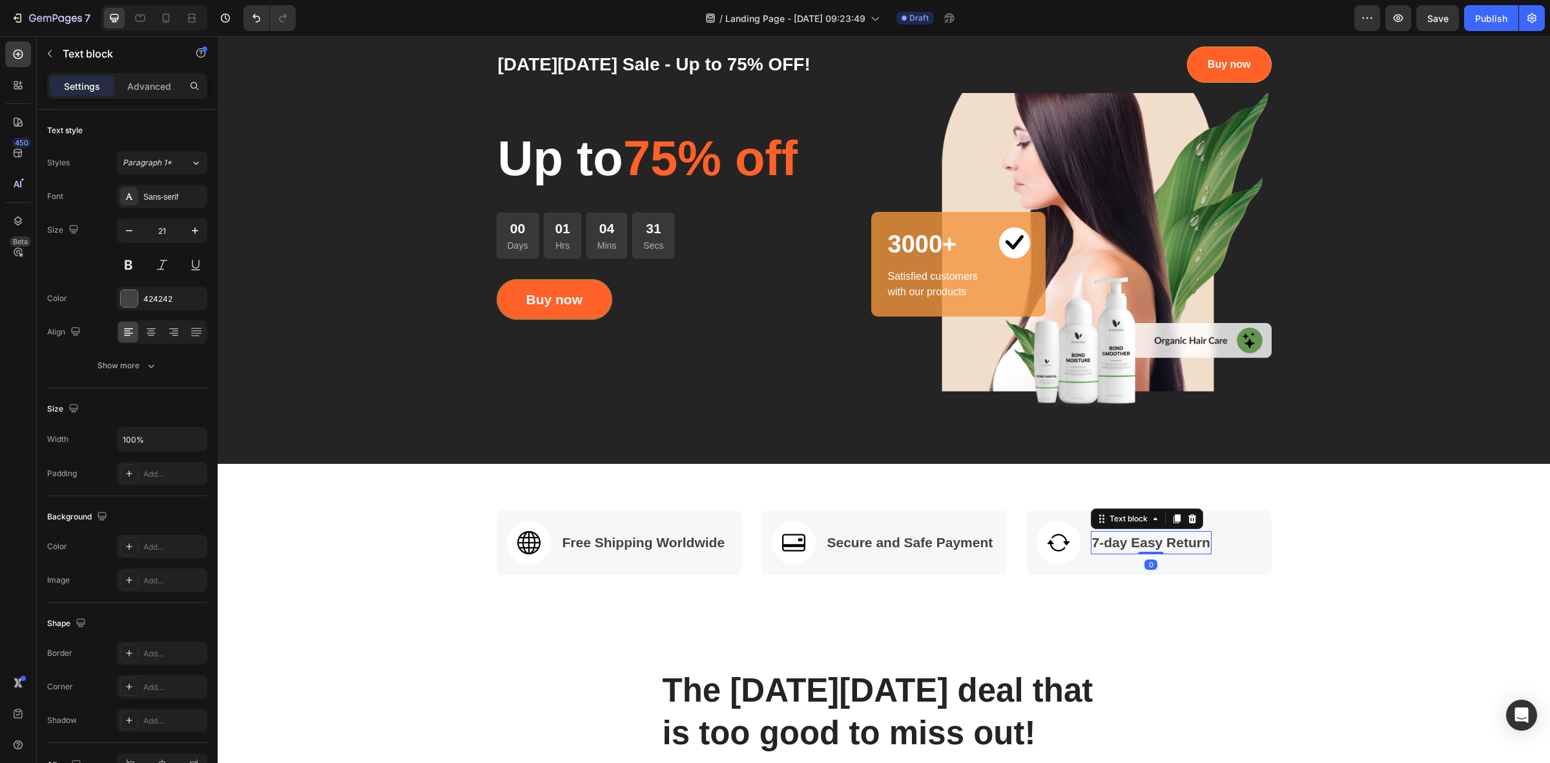
click at [1092, 543] on p "7-day Easy Return" at bounding box center [1151, 542] width 118 height 21
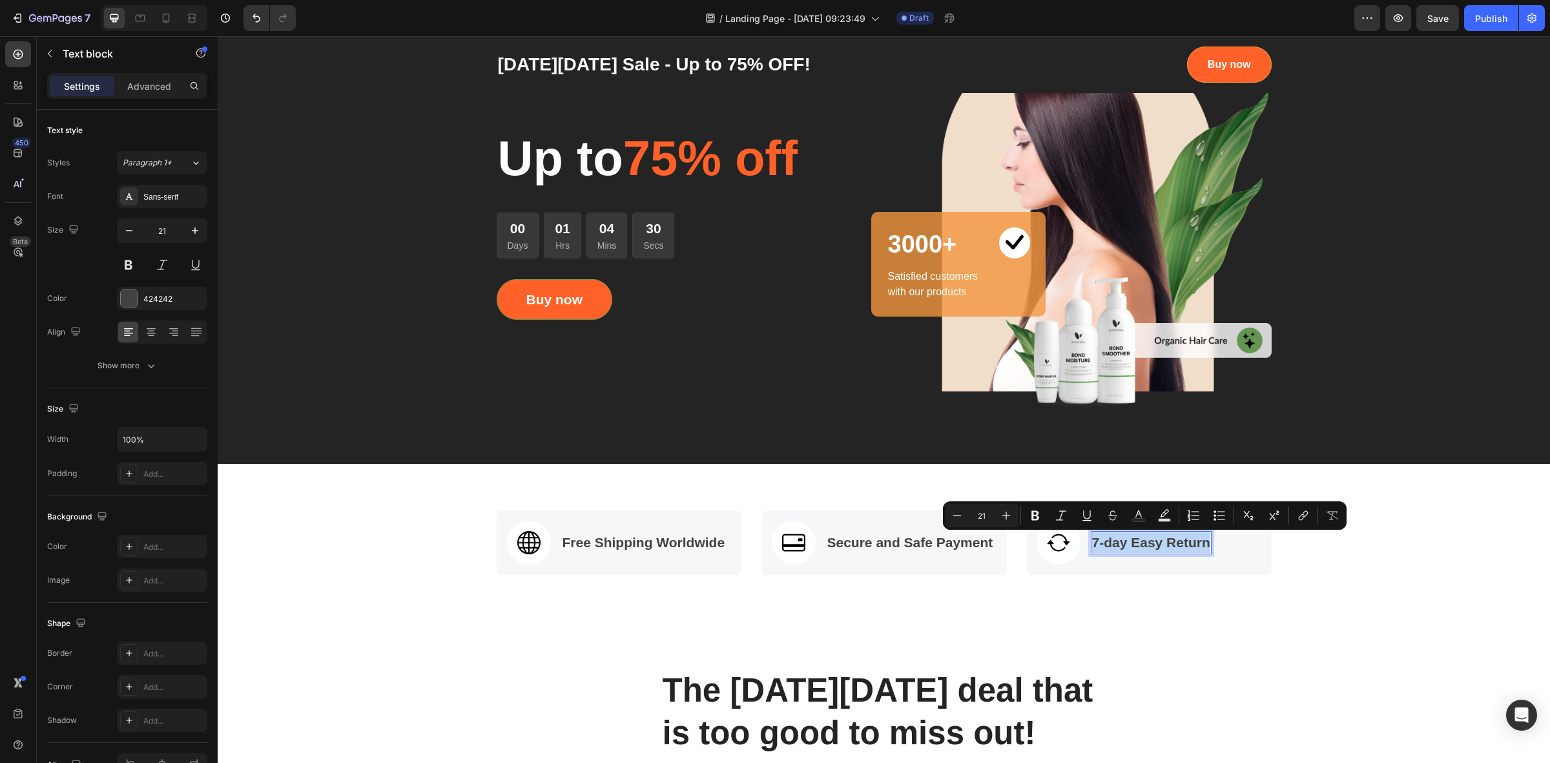
click at [1092, 543] on p "7-day Easy Return" at bounding box center [1151, 542] width 118 height 21
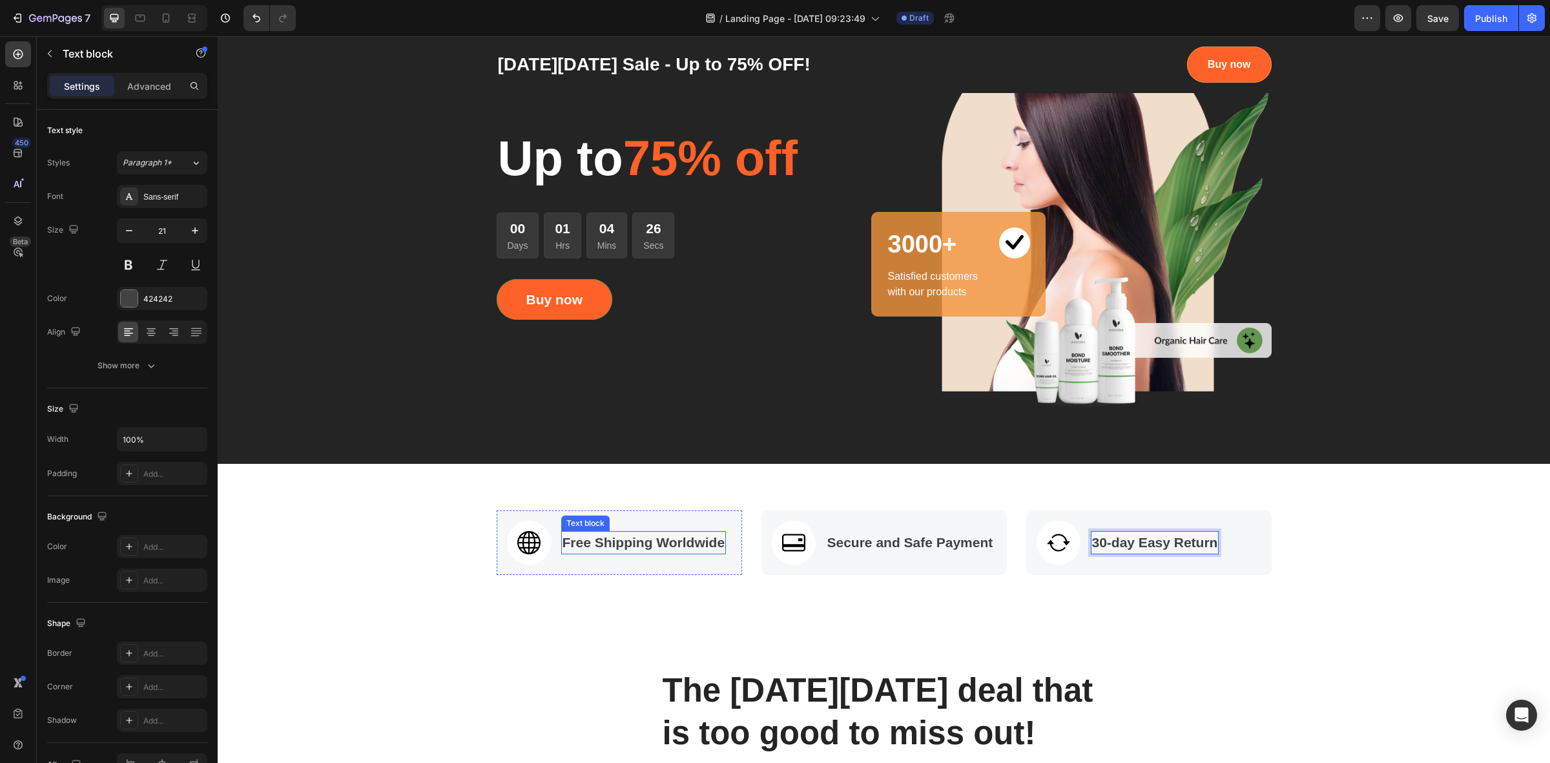
click at [575, 546] on p "Free Shipping Worldwide" at bounding box center [643, 542] width 163 height 21
click at [582, 544] on p "Free Shipping Worldwide" at bounding box center [643, 542] width 163 height 21
click at [656, 542] on p "Fsat Shipping Worldwide" at bounding box center [642, 542] width 161 height 21
click at [1237, 689] on div "The Black Friday deal that is too good to miss out! Heading Row" at bounding box center [884, 730] width 775 height 125
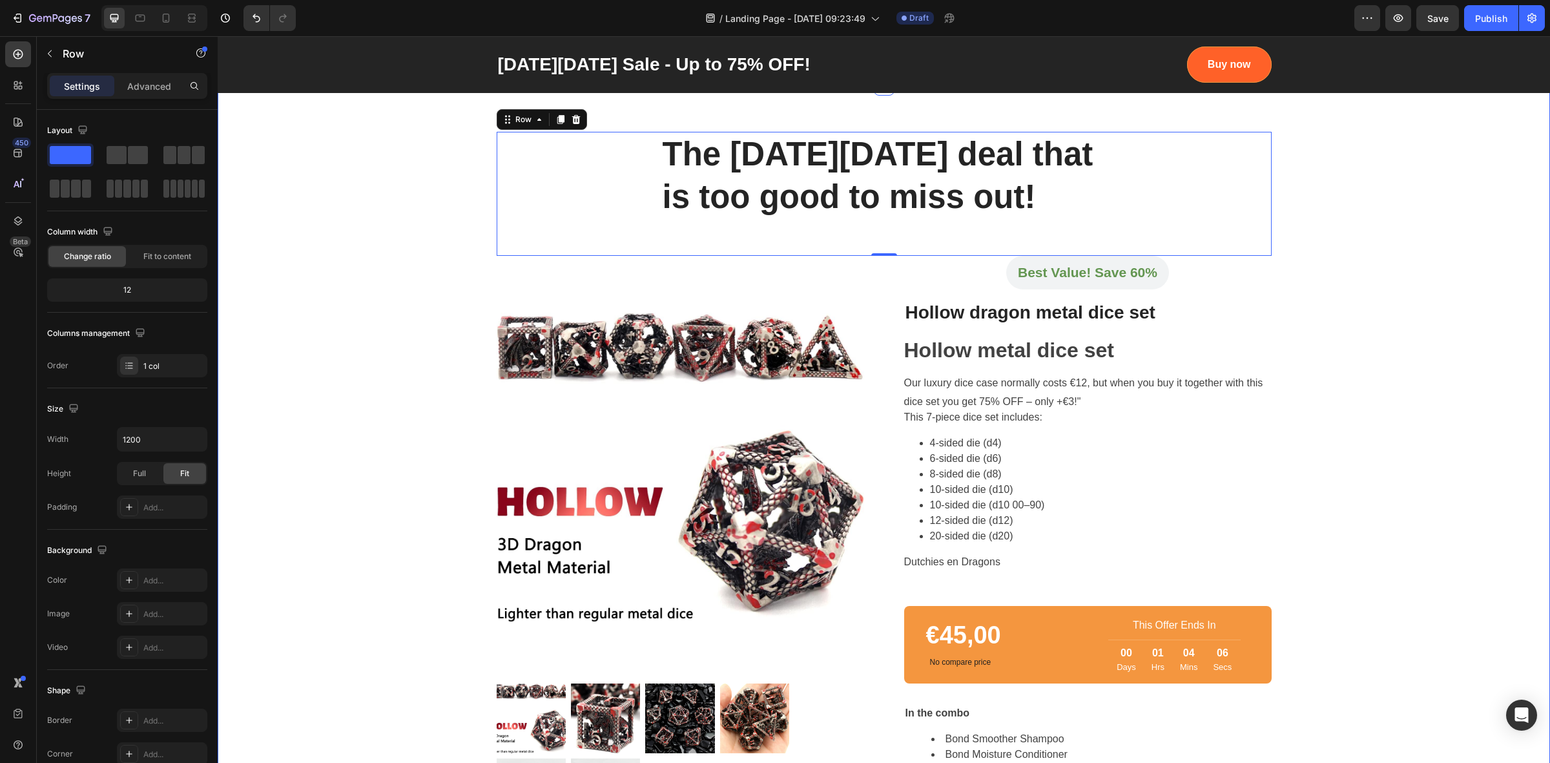
scroll to position [646, 0]
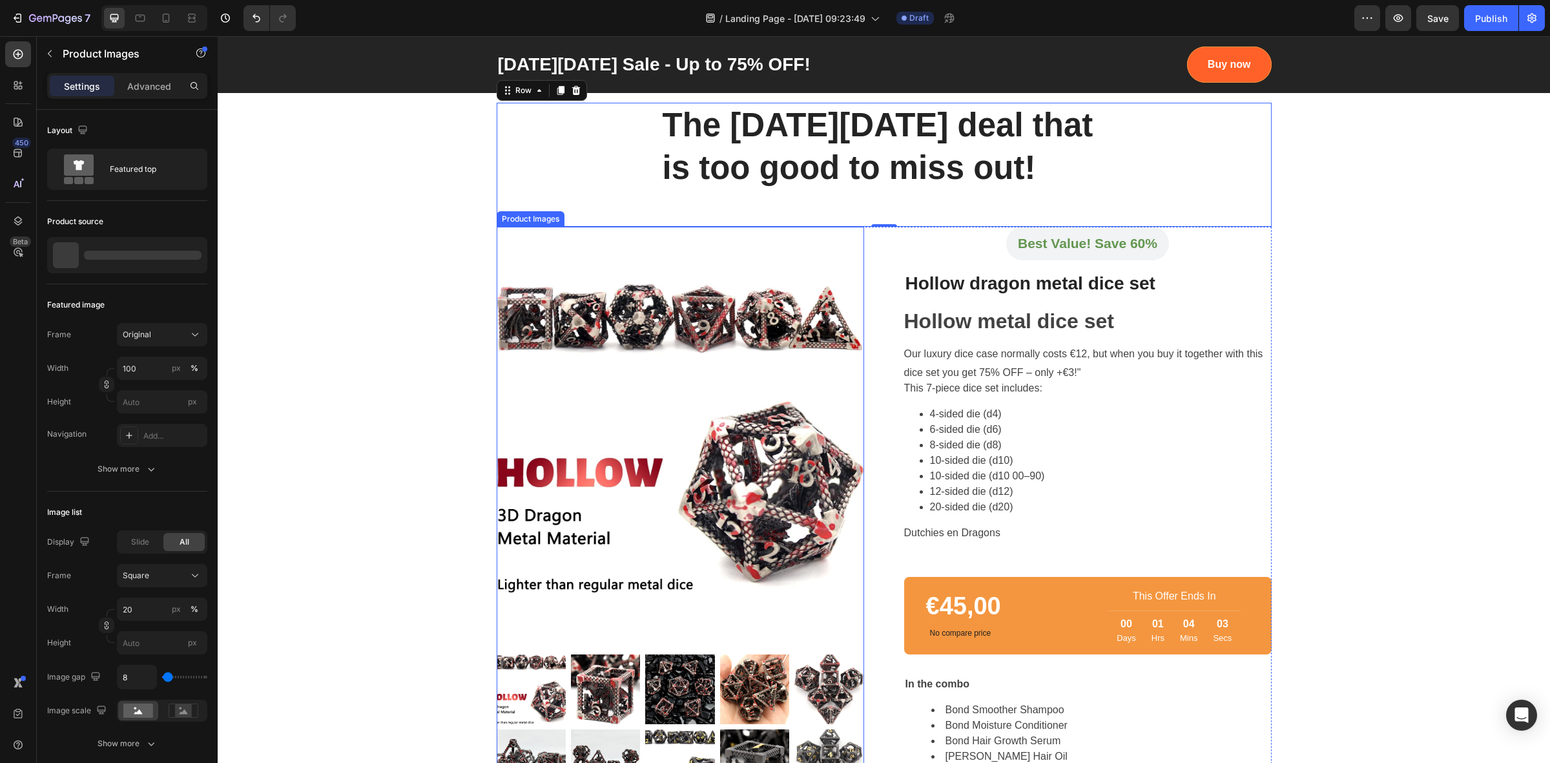
click at [679, 391] on img at bounding box center [680, 438] width 367 height 422
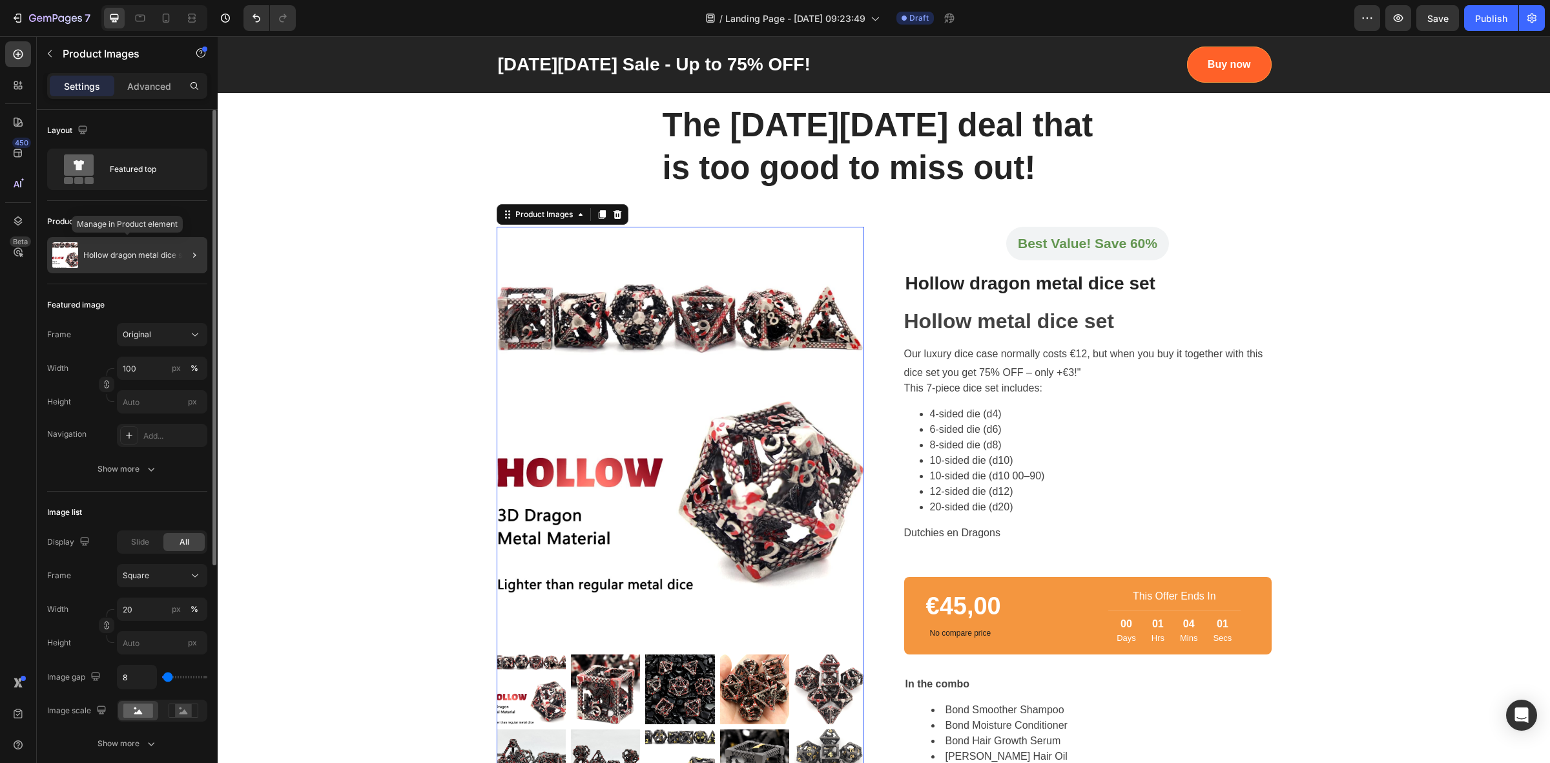
click at [120, 252] on p "Hollow dragon metal dice set" at bounding box center [136, 255] width 106 height 9
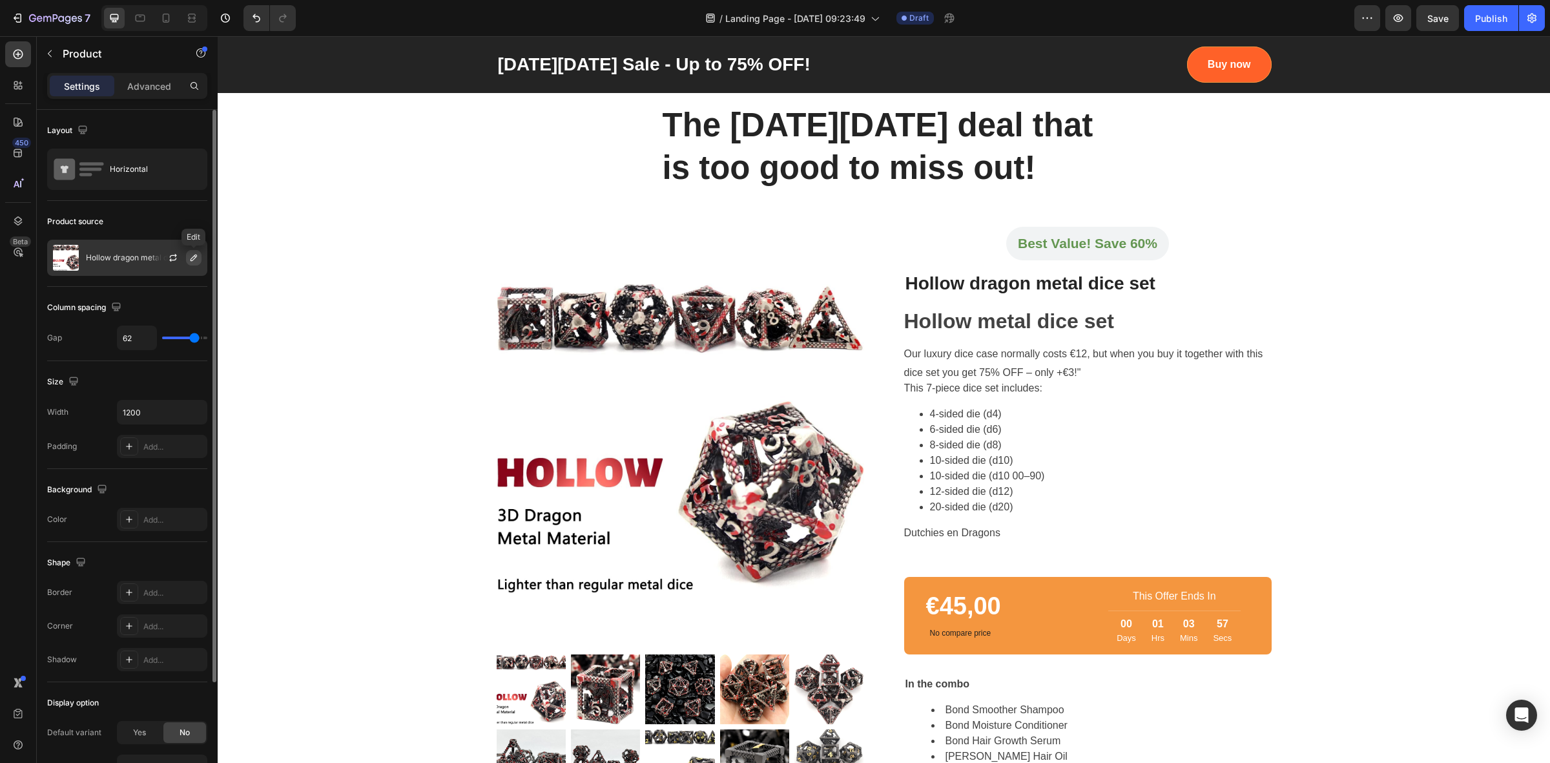
click at [196, 255] on icon "button" at bounding box center [193, 257] width 6 height 6
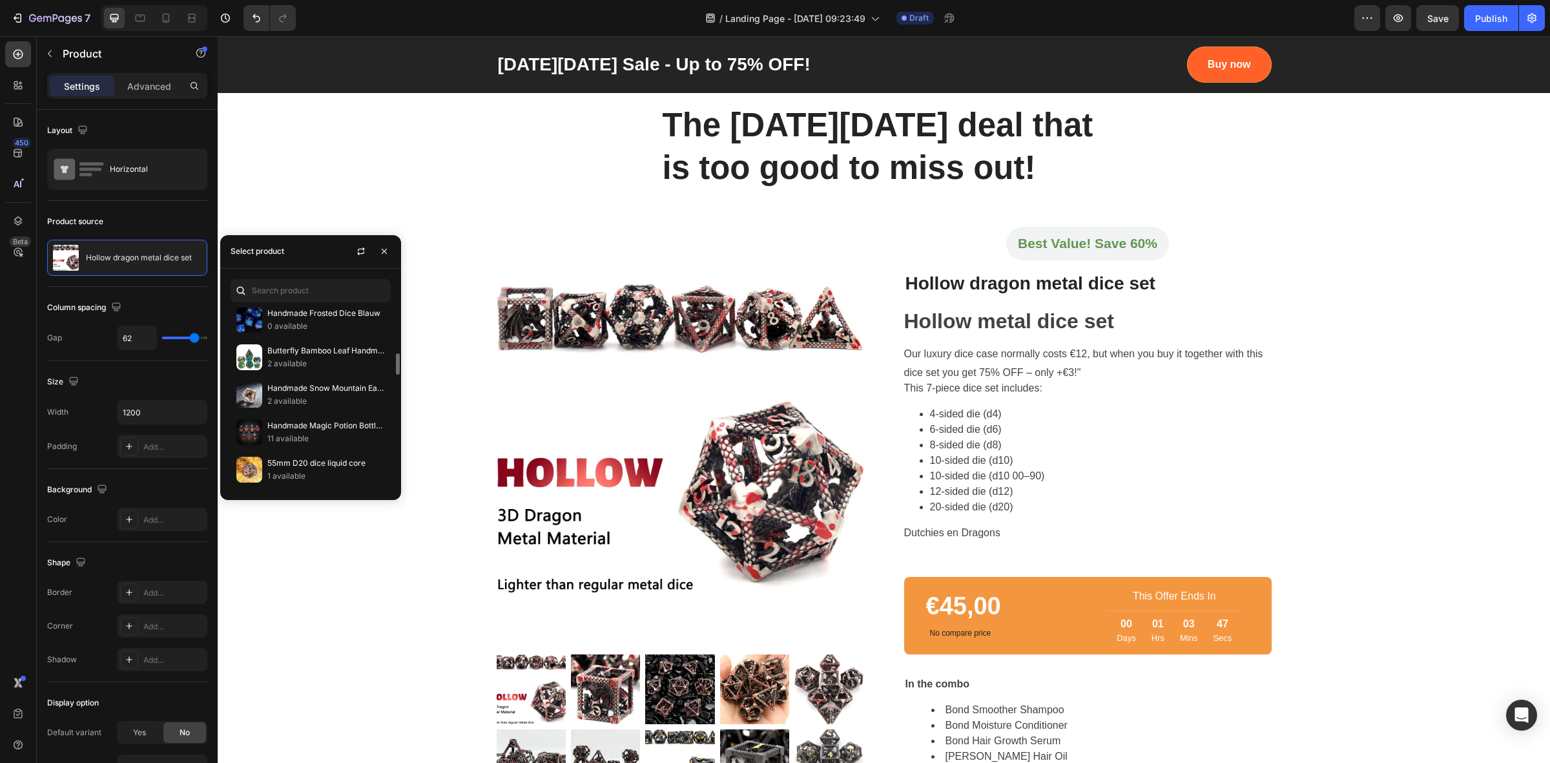
scroll to position [1049, 0]
click at [285, 338] on p "44 available" at bounding box center [326, 331] width 118 height 13
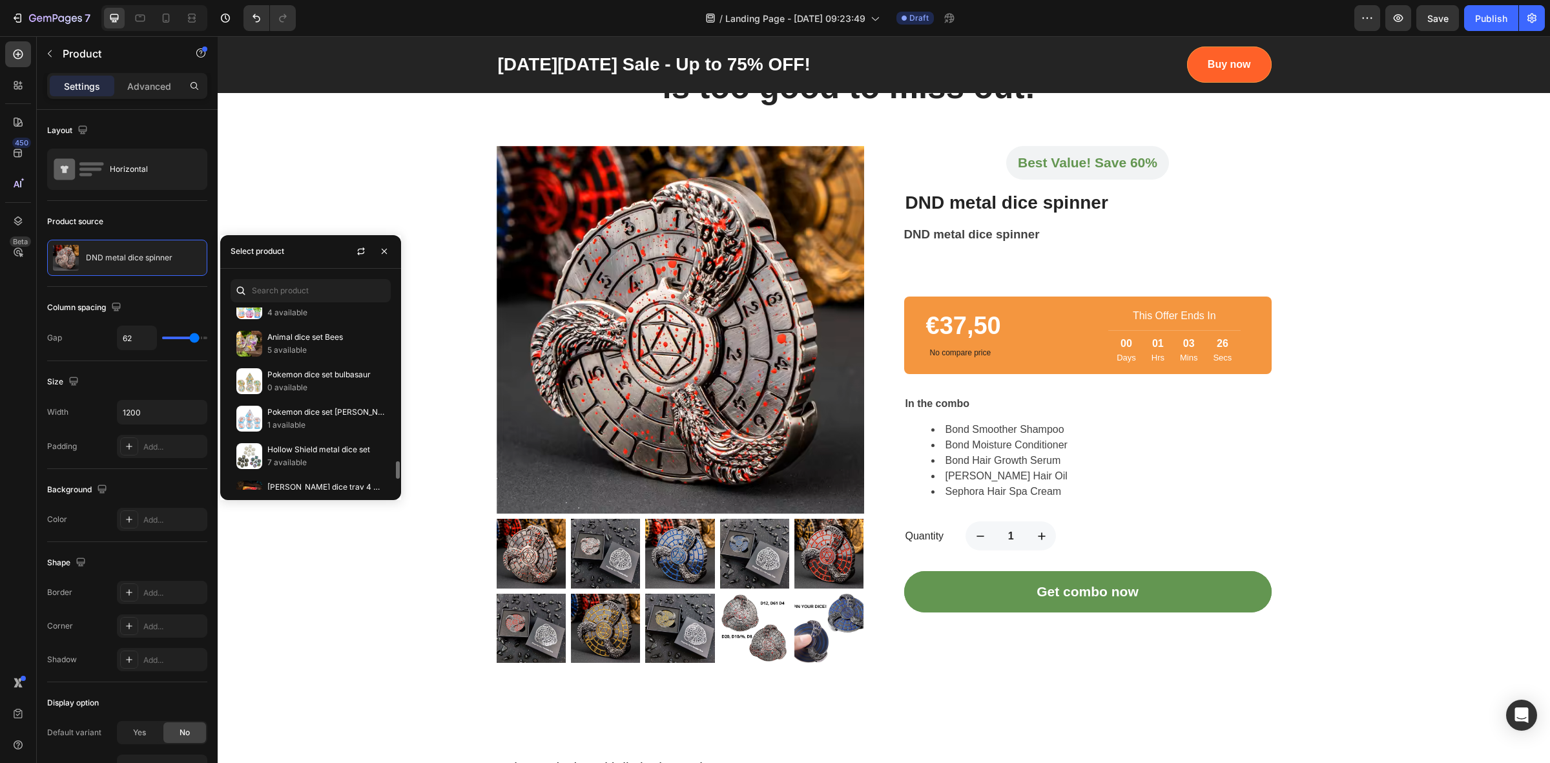
scroll to position [1674, 0]
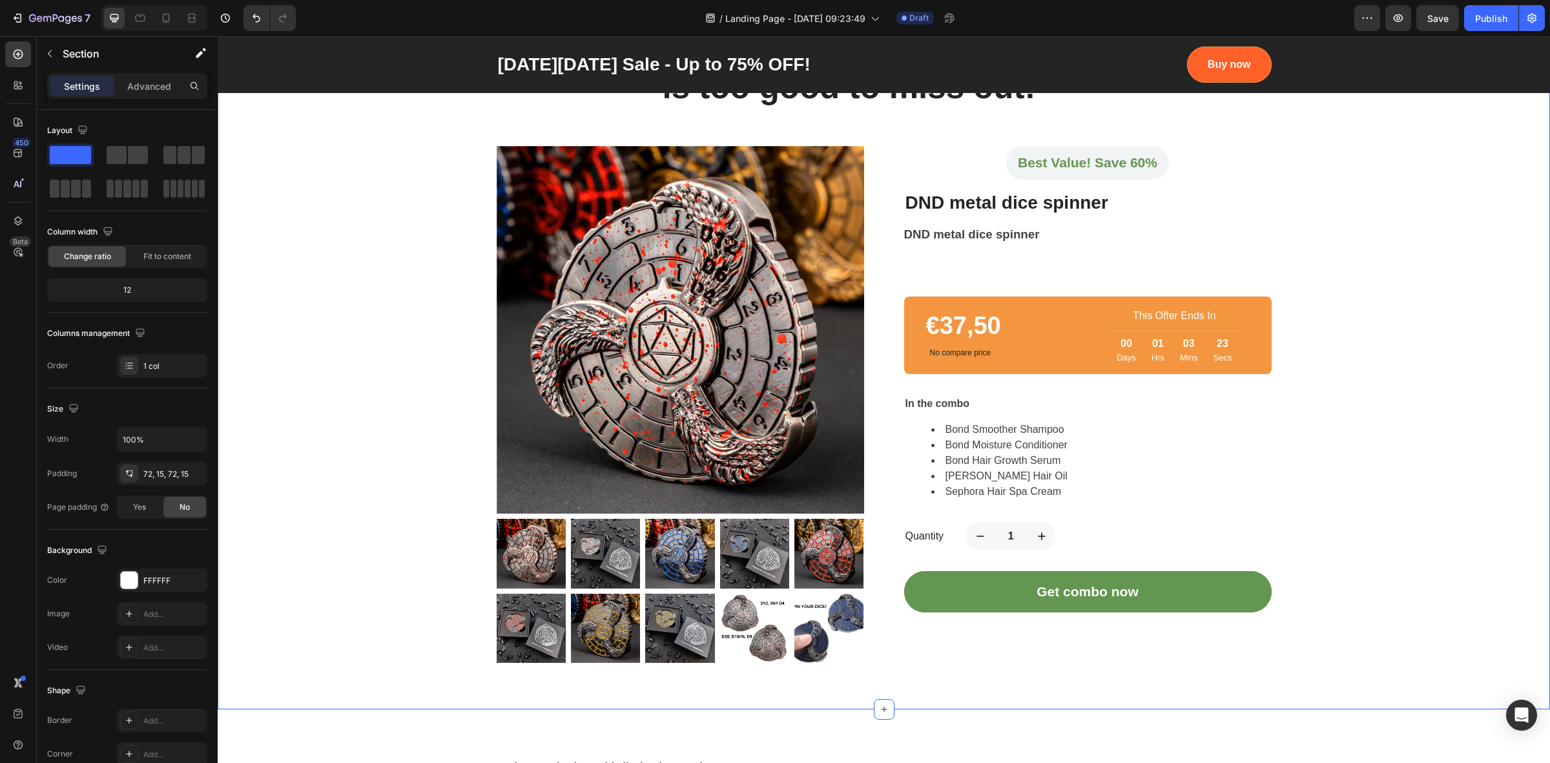
click at [325, 565] on div "The Black Friday deal that is too good to miss out! Heading Row Row Product Ima…" at bounding box center [883, 342] width 1313 height 641
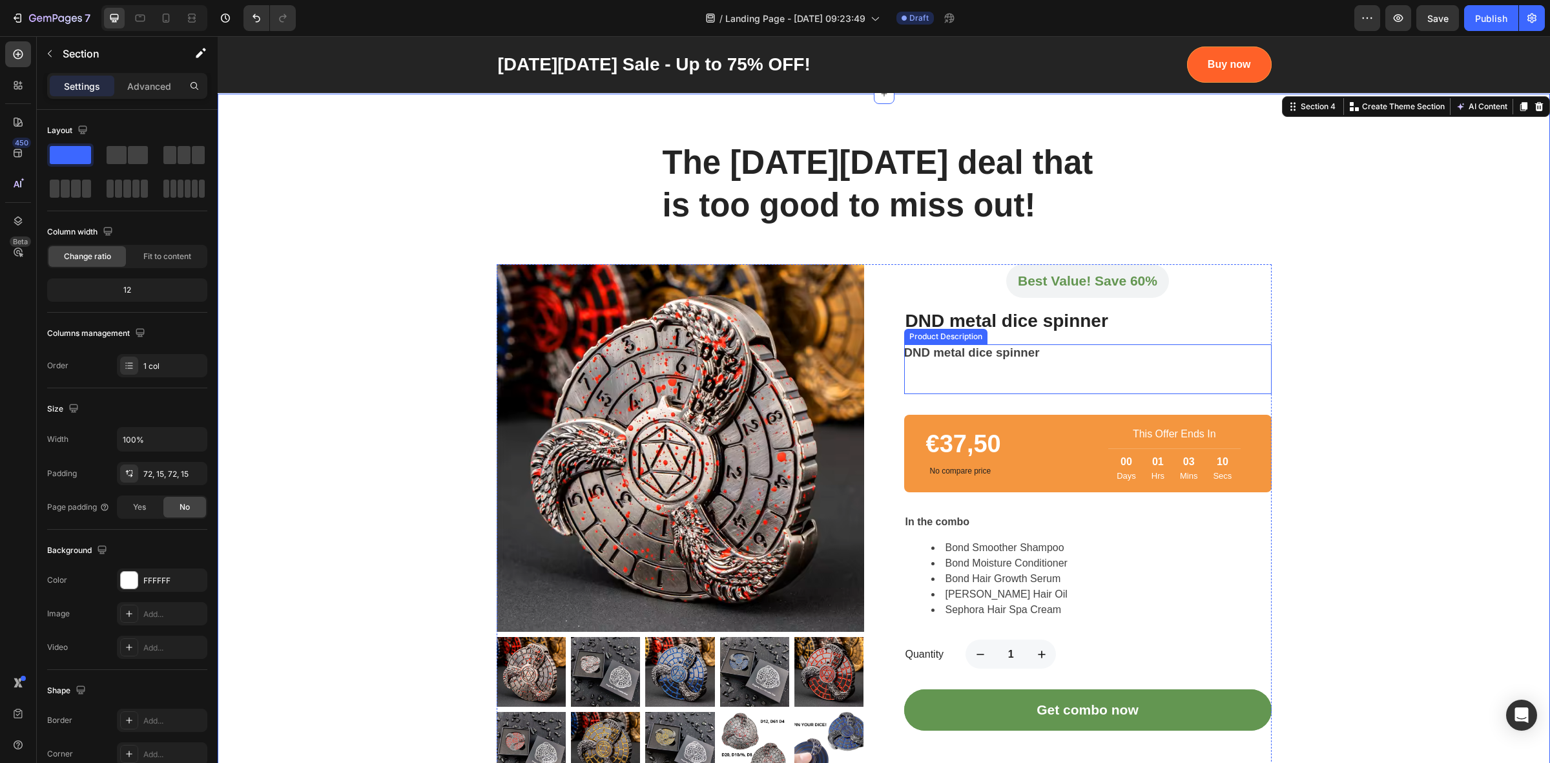
scroll to position [565, 0]
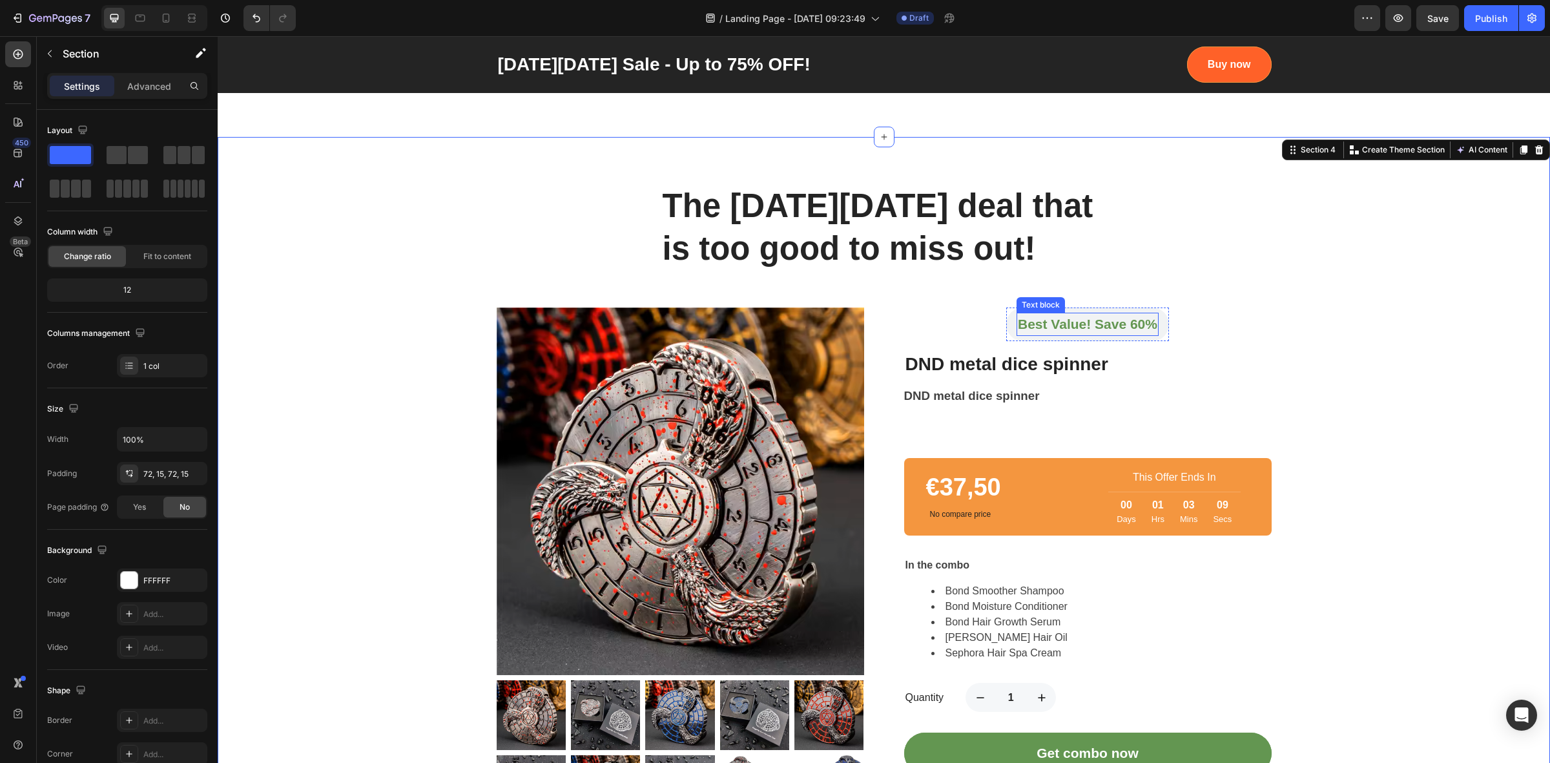
click at [1131, 328] on p "Best Value! Save 60%" at bounding box center [1087, 324] width 139 height 21
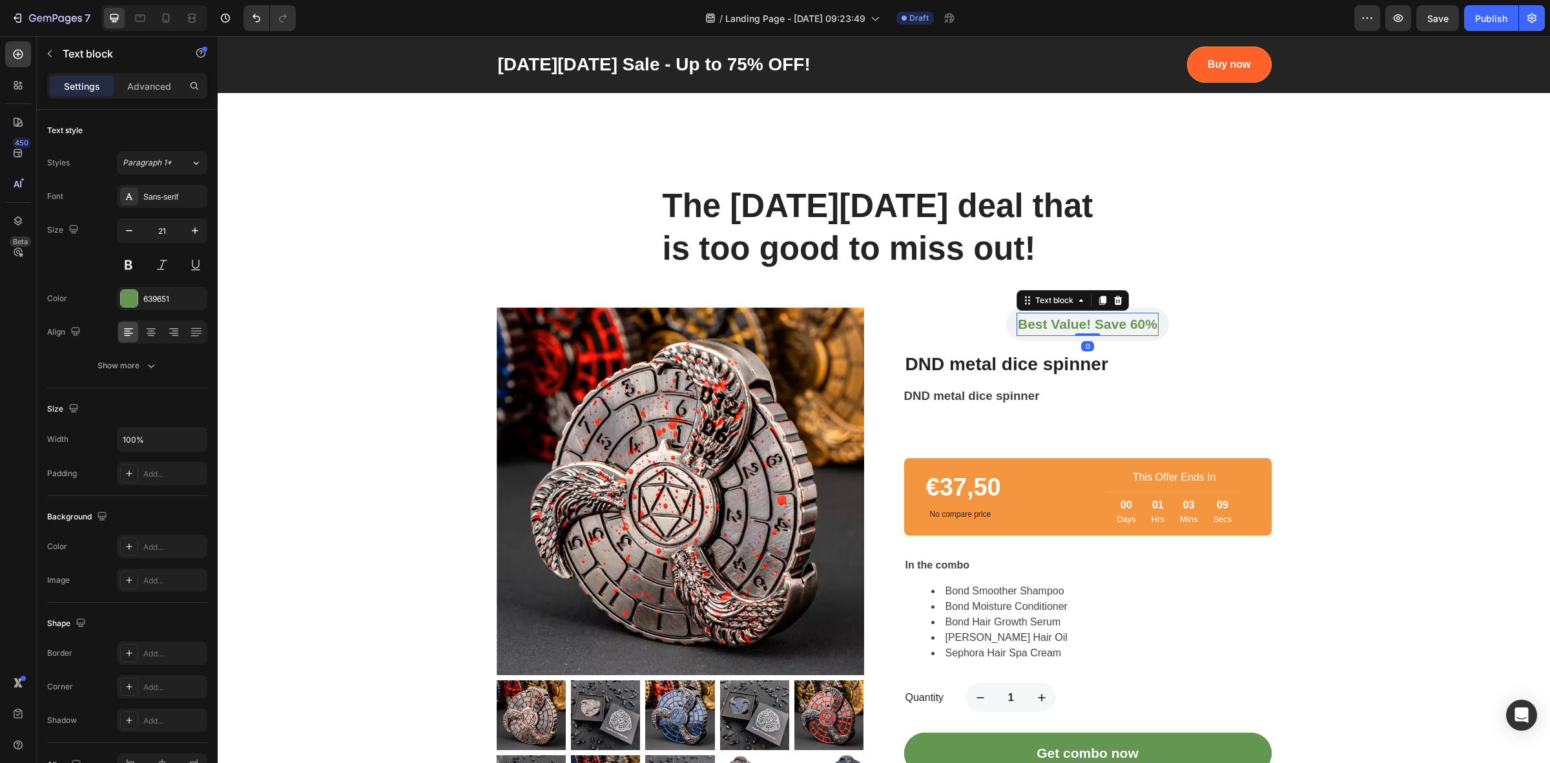
click at [1131, 326] on p "Best Value! Save 60%" at bounding box center [1087, 324] width 139 height 21
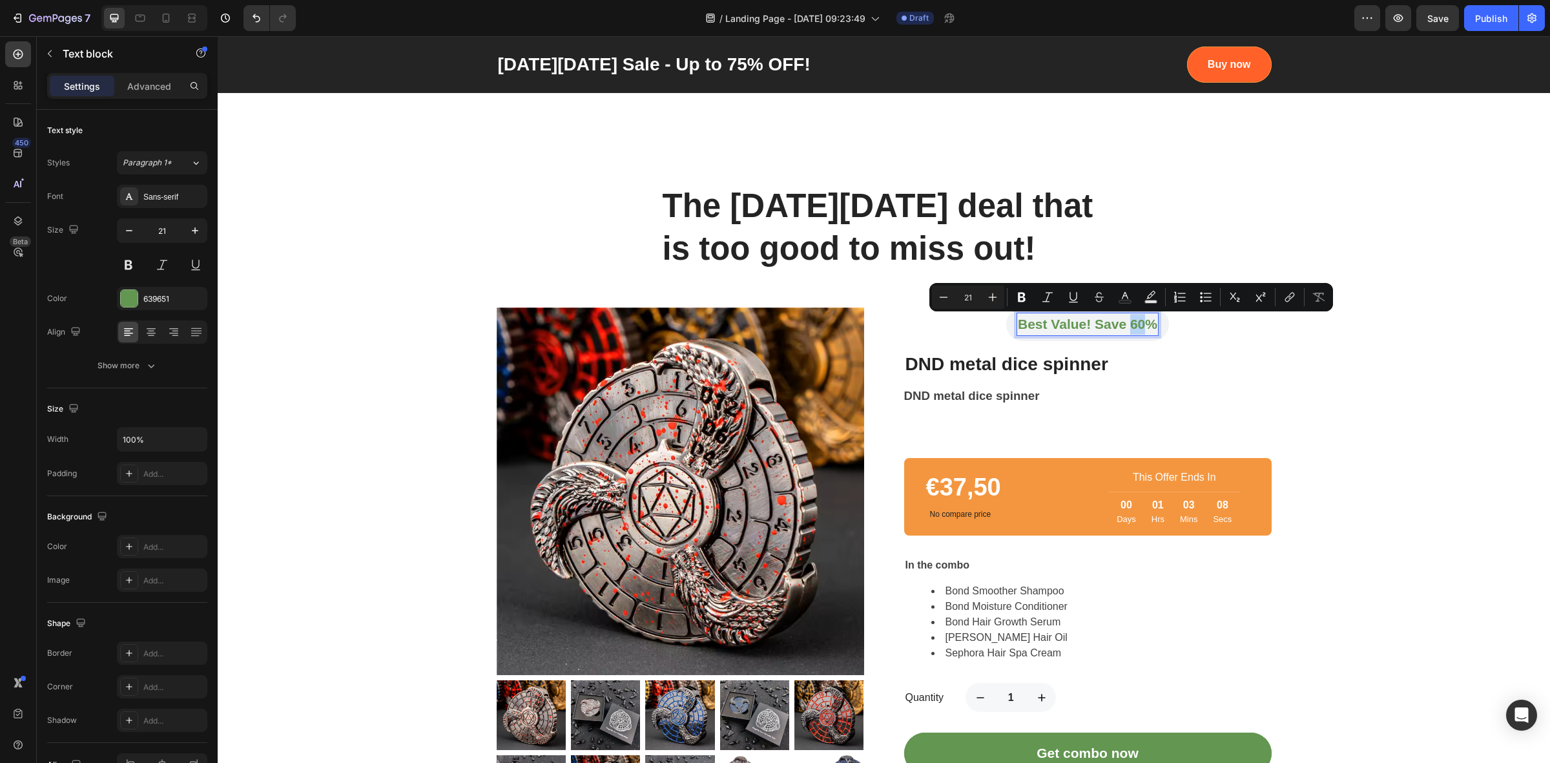
click at [1131, 326] on p "Best Value! Save 60%" at bounding box center [1087, 324] width 139 height 21
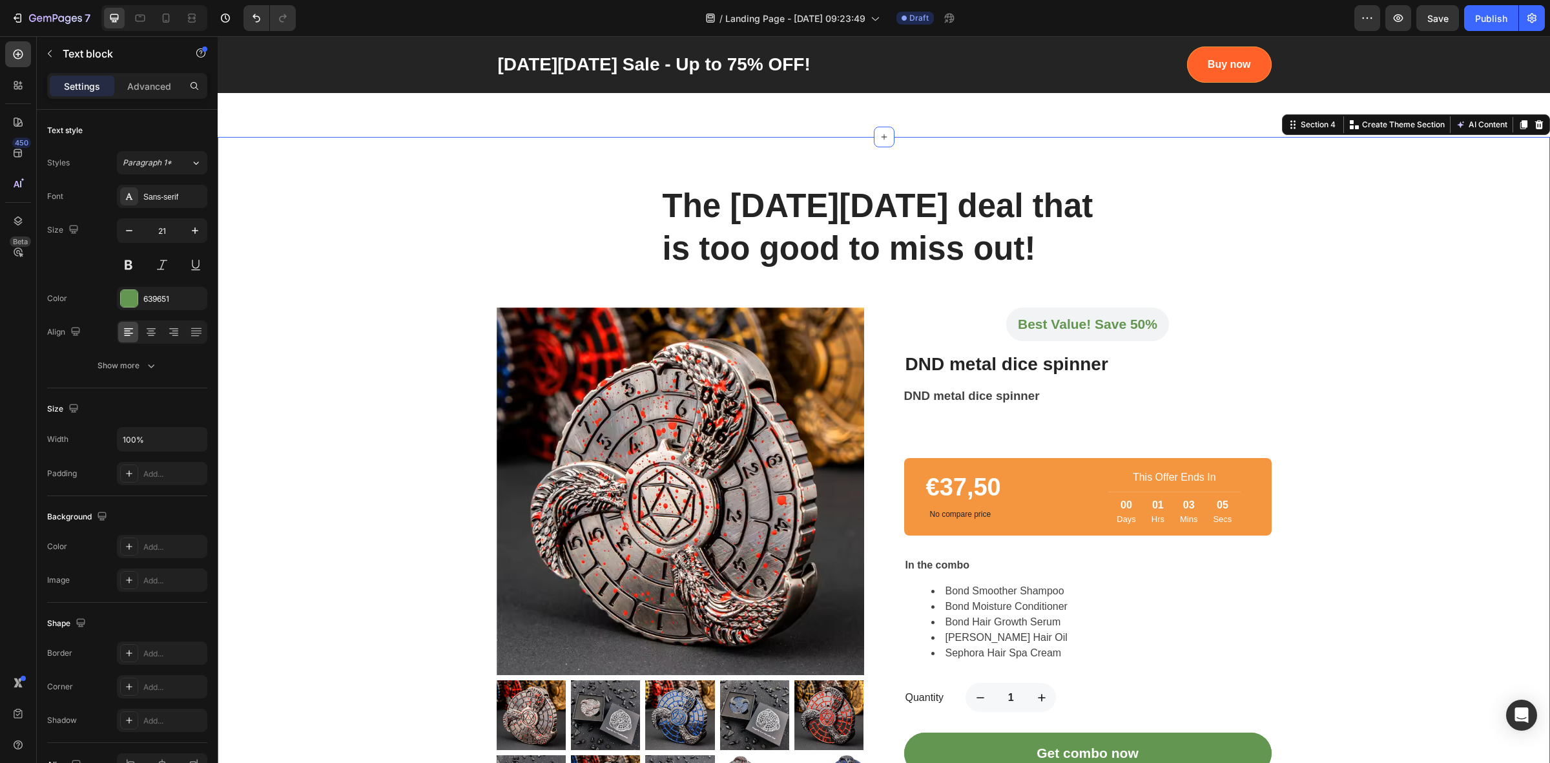
click at [1319, 375] on div "The Black Friday deal that is too good to miss out! Heading Row Row Product Ima…" at bounding box center [883, 503] width 1313 height 641
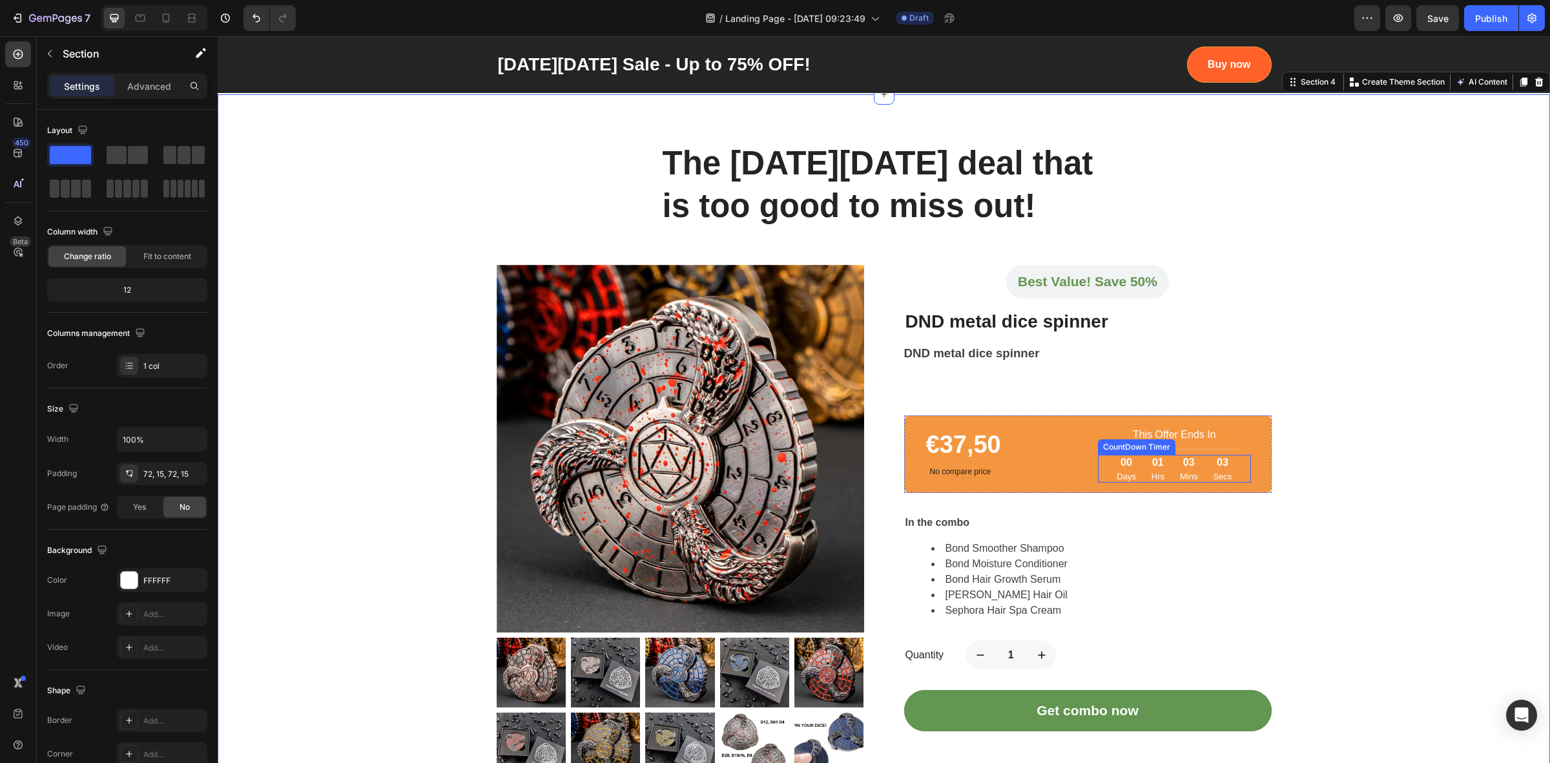
scroll to position [726, 0]
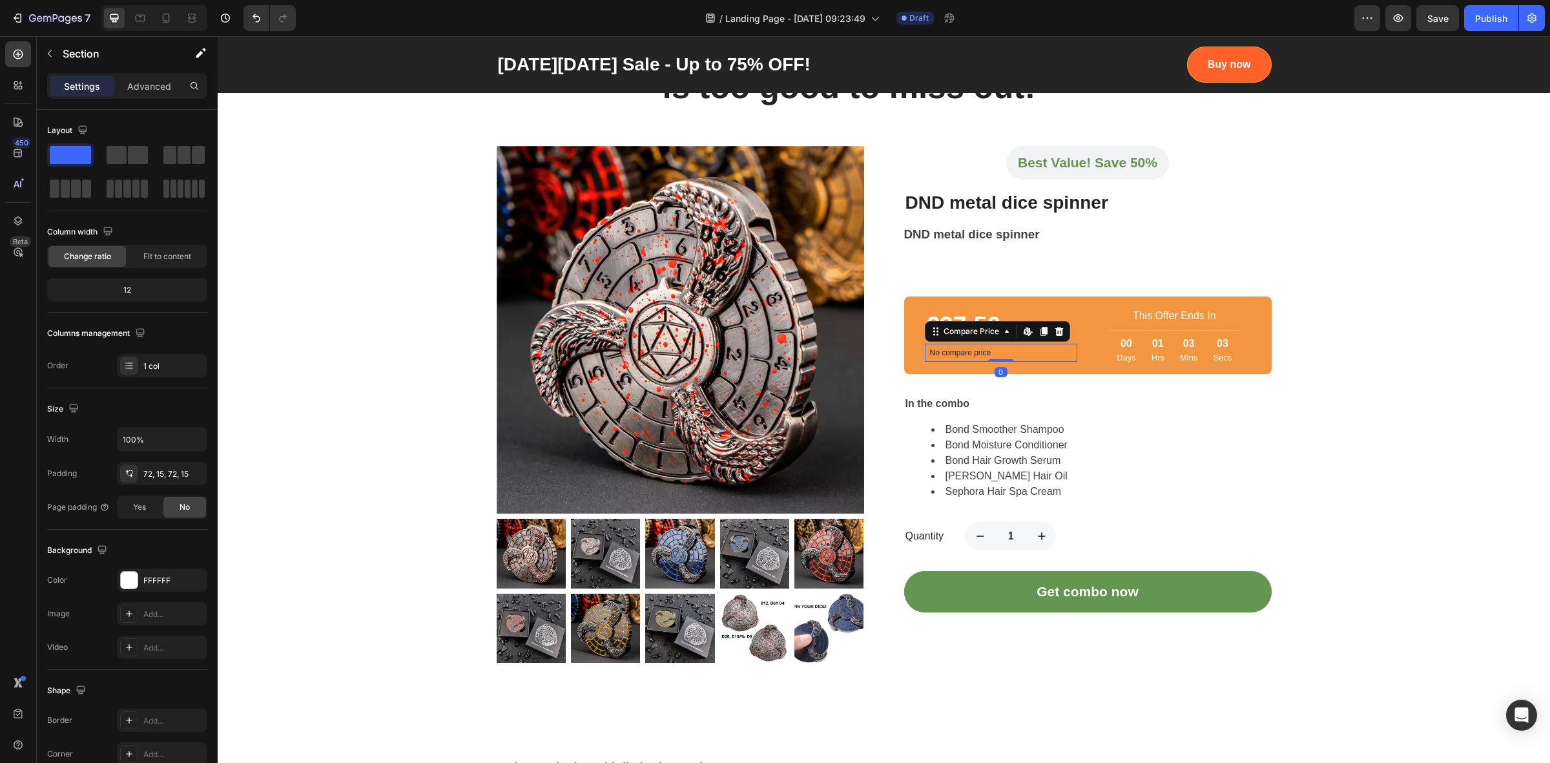
click at [1069, 357] on div "No compare price" at bounding box center [1001, 353] width 153 height 18
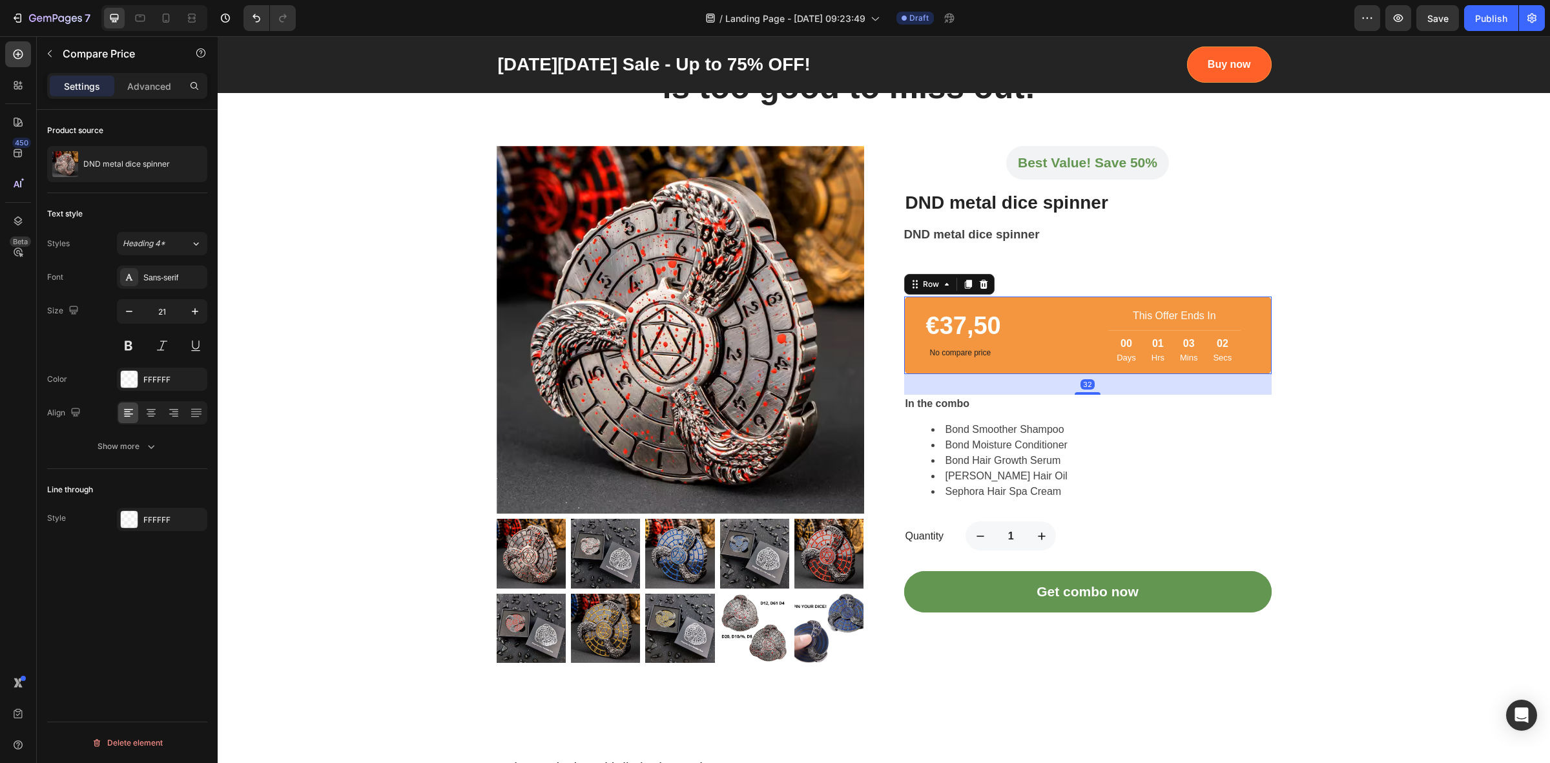
click at [1089, 368] on div "€37,50 Product Price Product Price No compare price Compare Price This Offer En…" at bounding box center [1087, 335] width 367 height 78
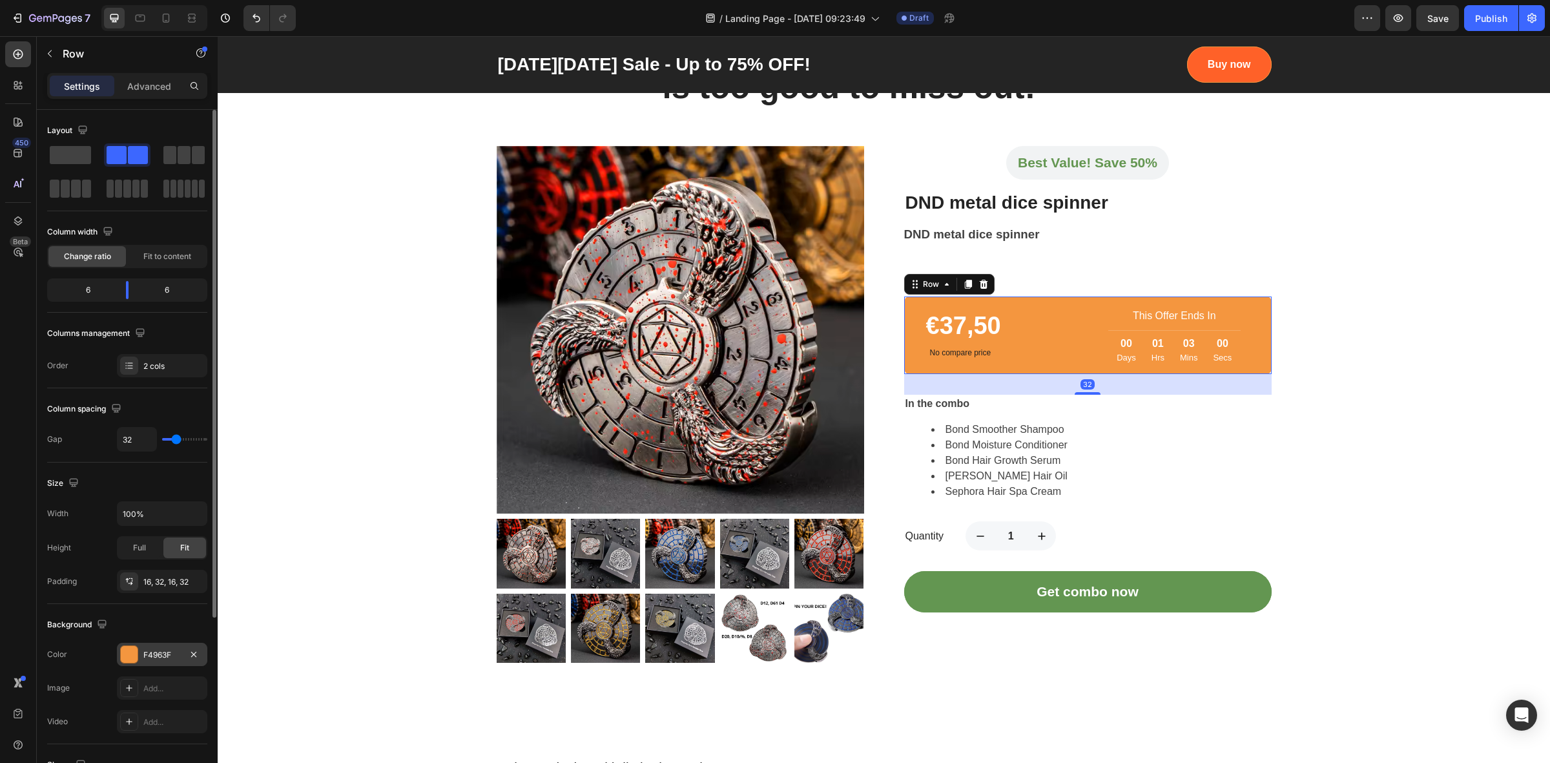
click at [153, 665] on div "F4963F" at bounding box center [162, 653] width 90 height 23
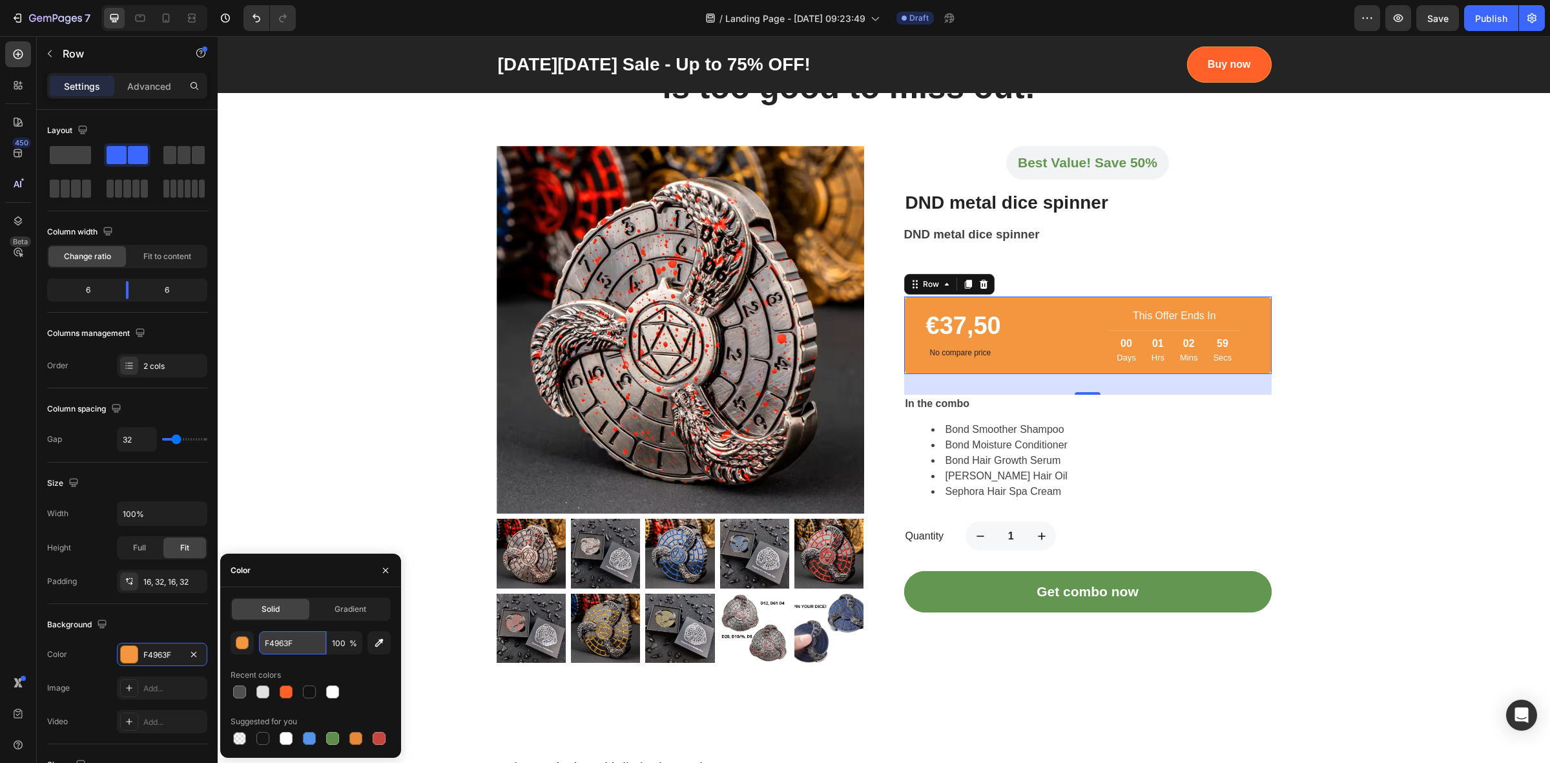
click at [296, 643] on input "F4963F" at bounding box center [292, 642] width 67 height 23
paste input "F6128"
type input "FF6128"
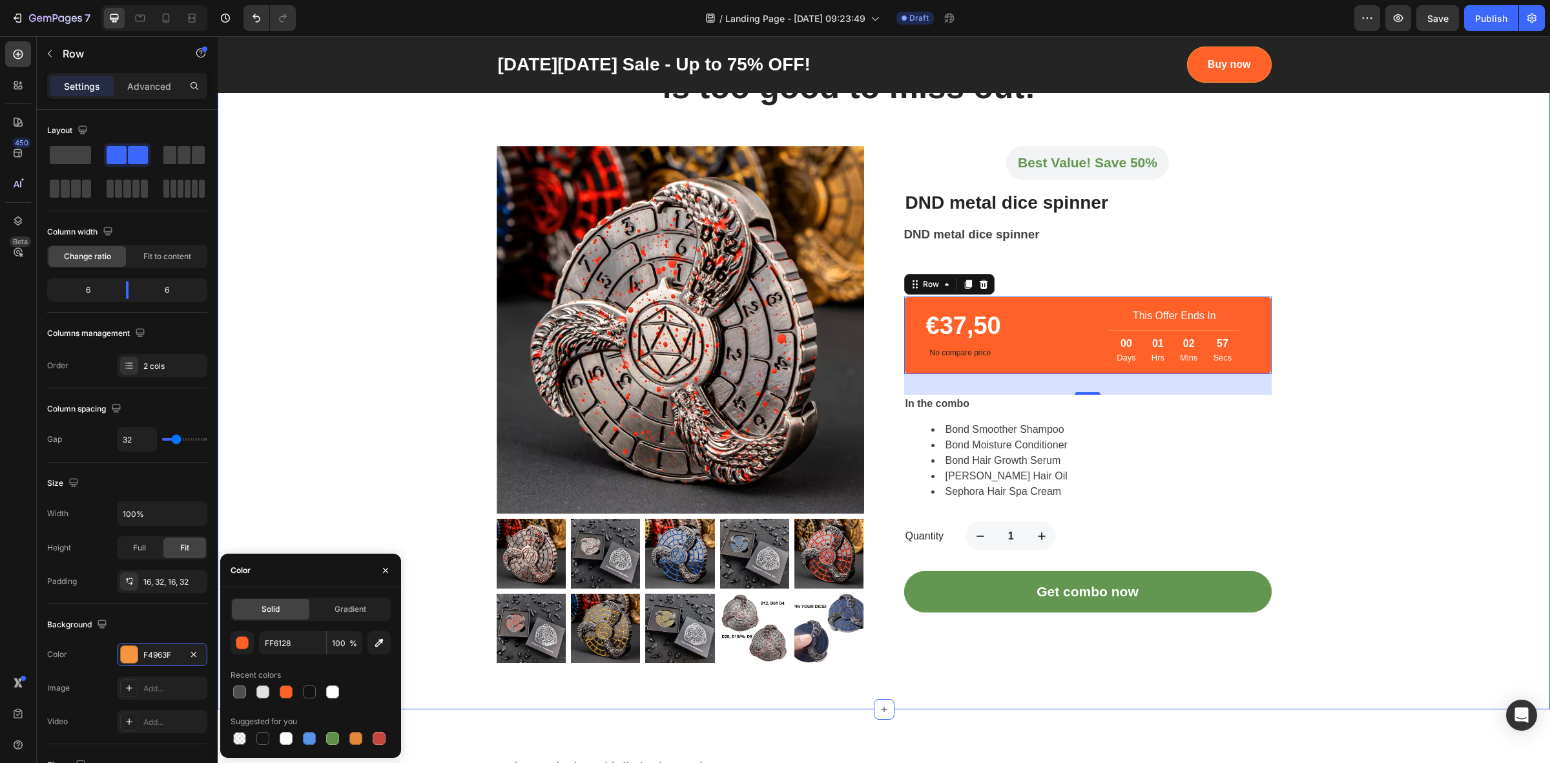
click at [339, 466] on div "The Black Friday deal that is too good to miss out! Heading Row Row Product Ima…" at bounding box center [883, 342] width 1313 height 641
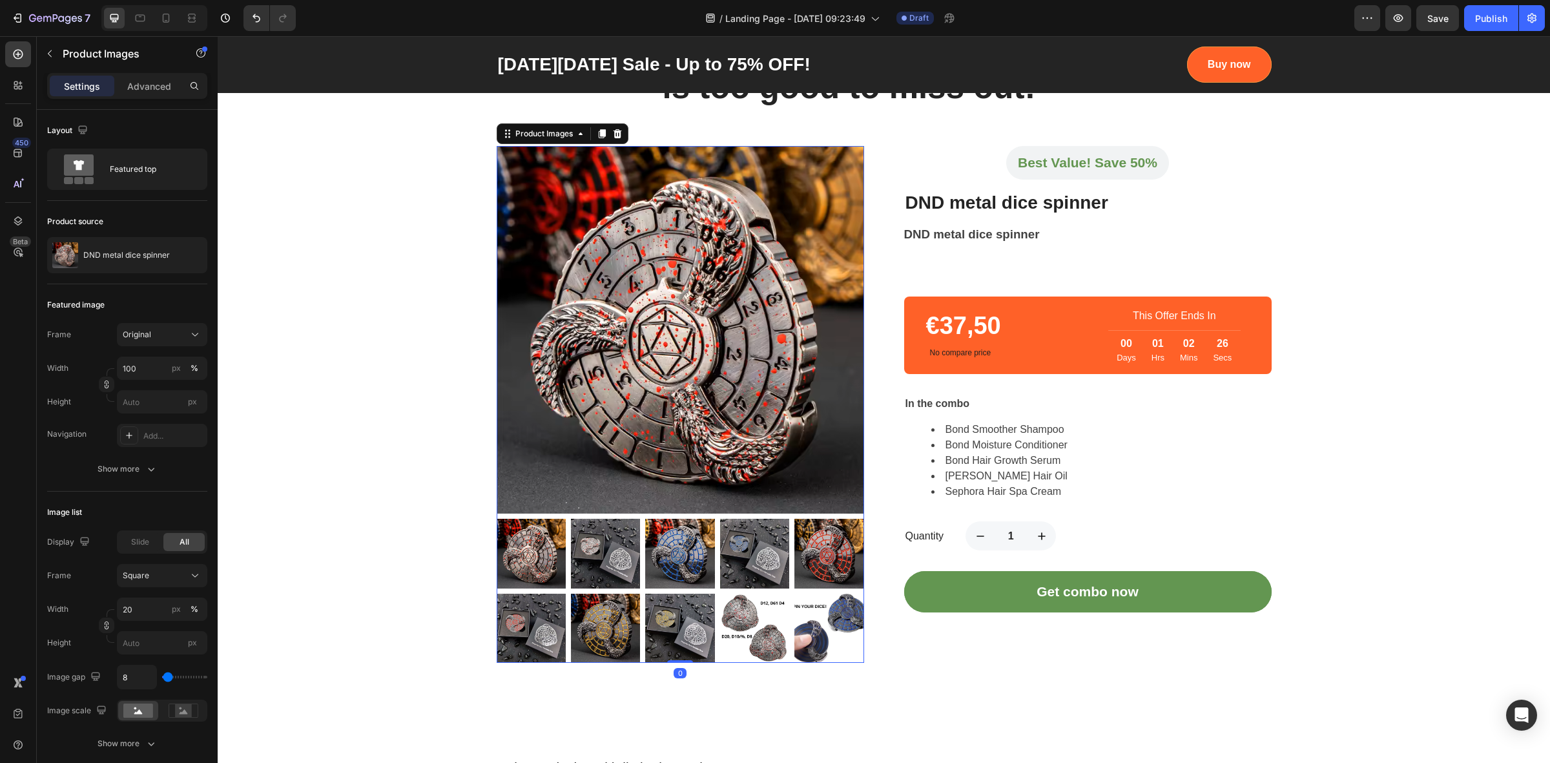
click at [783, 420] on img at bounding box center [680, 329] width 367 height 367
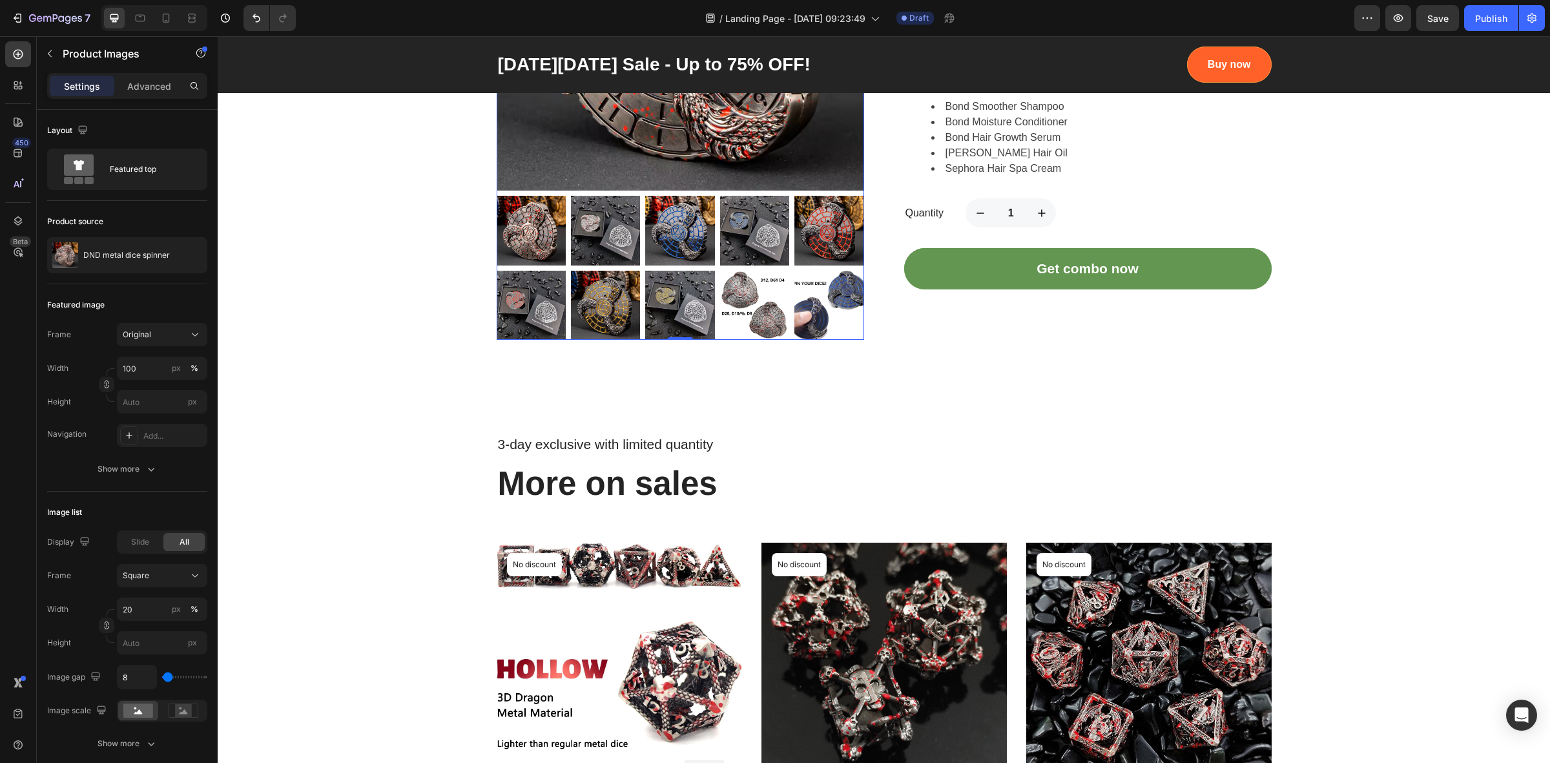
scroll to position [1291, 0]
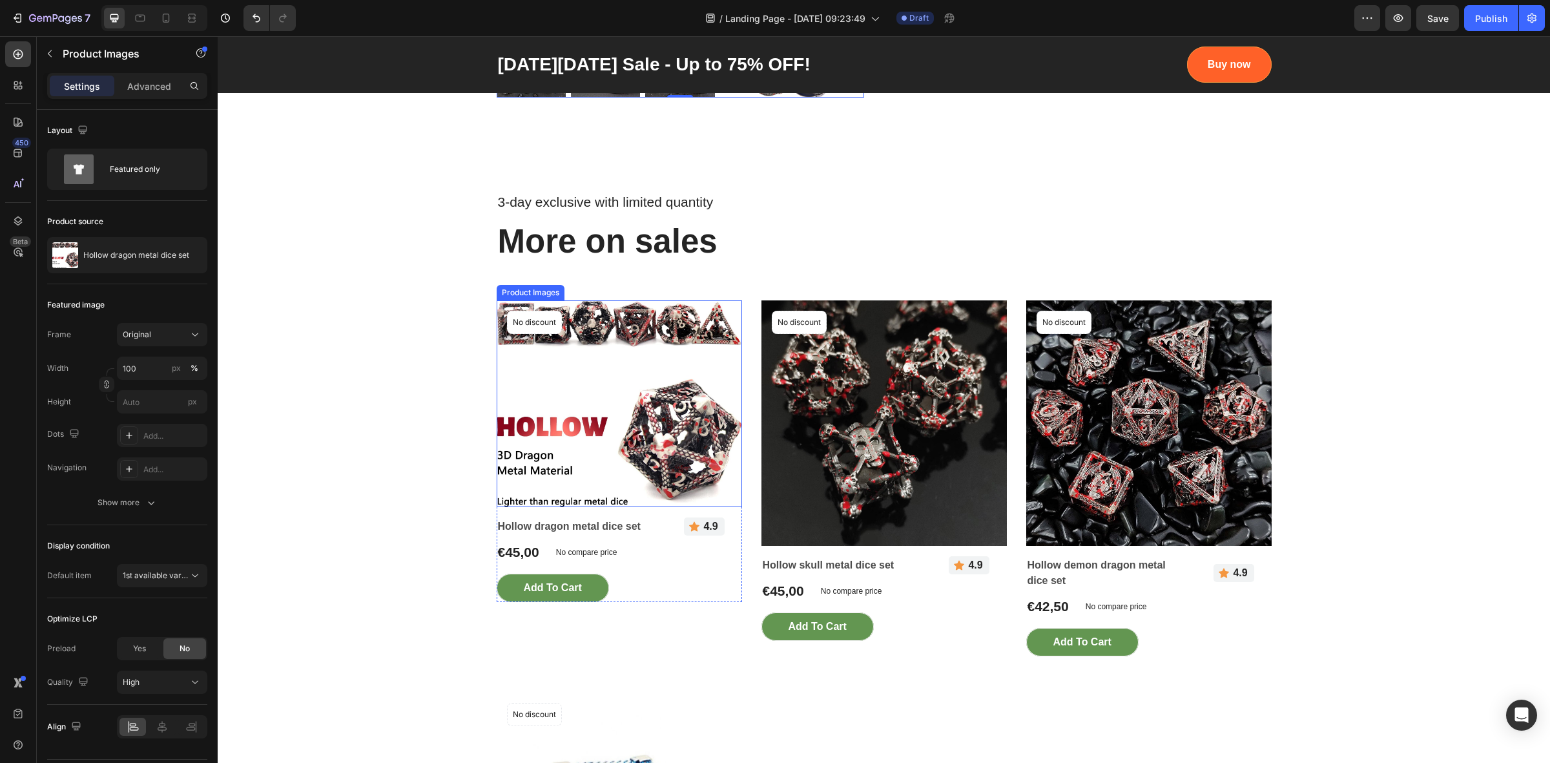
click at [677, 402] on img at bounding box center [619, 403] width 245 height 207
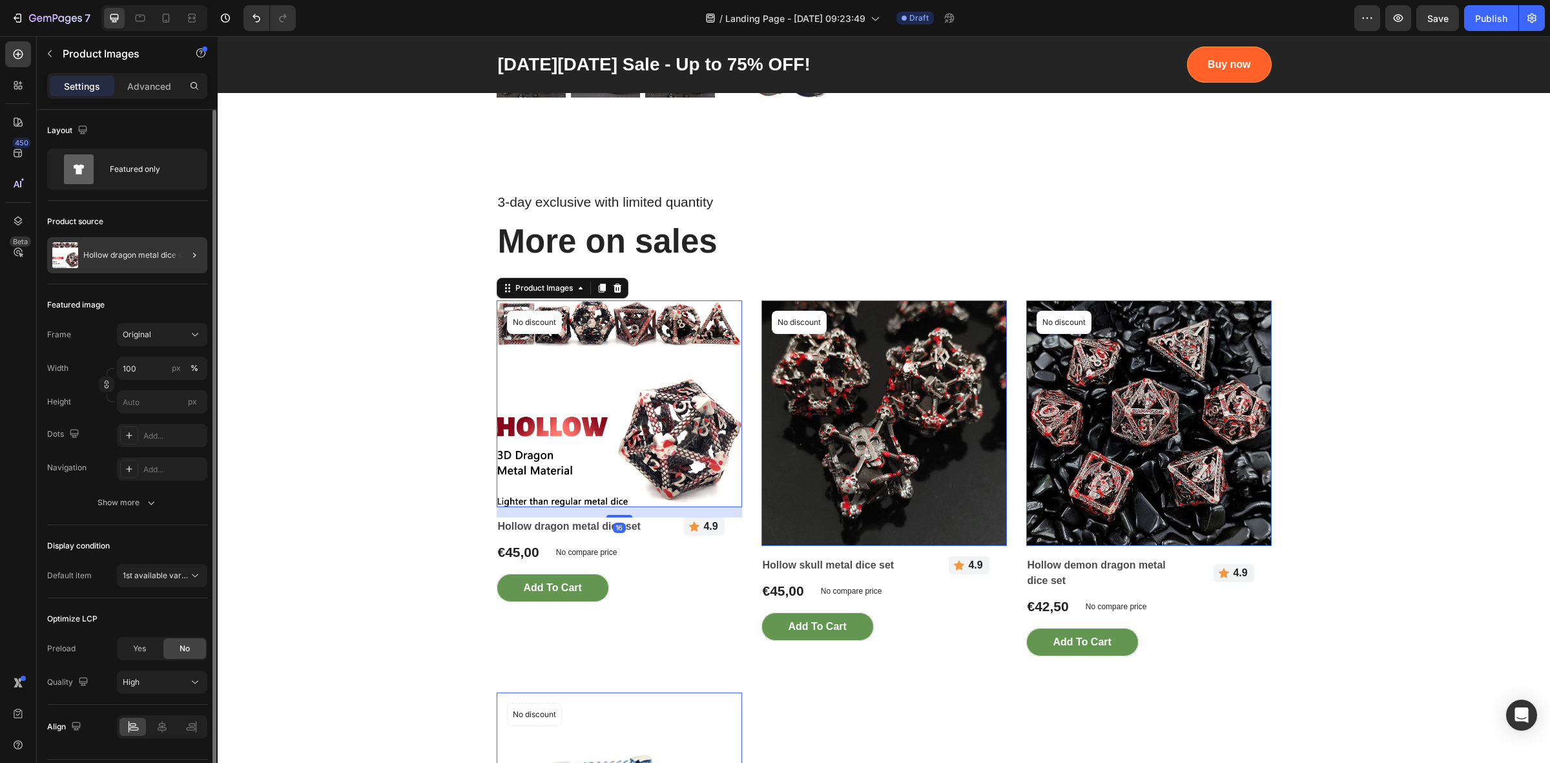
click at [172, 255] on div at bounding box center [189, 255] width 36 height 36
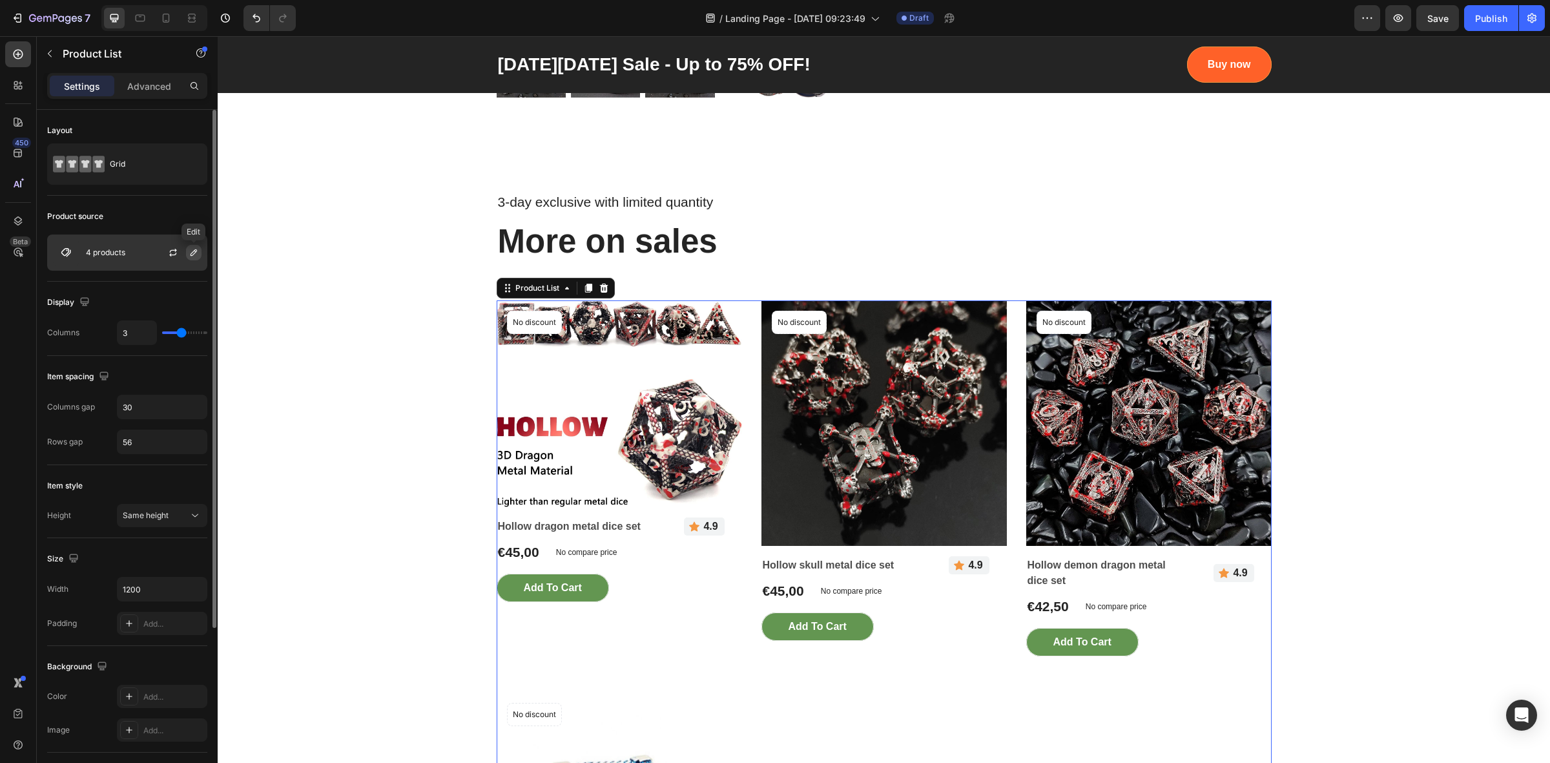
click at [194, 254] on icon "button" at bounding box center [194, 252] width 10 height 10
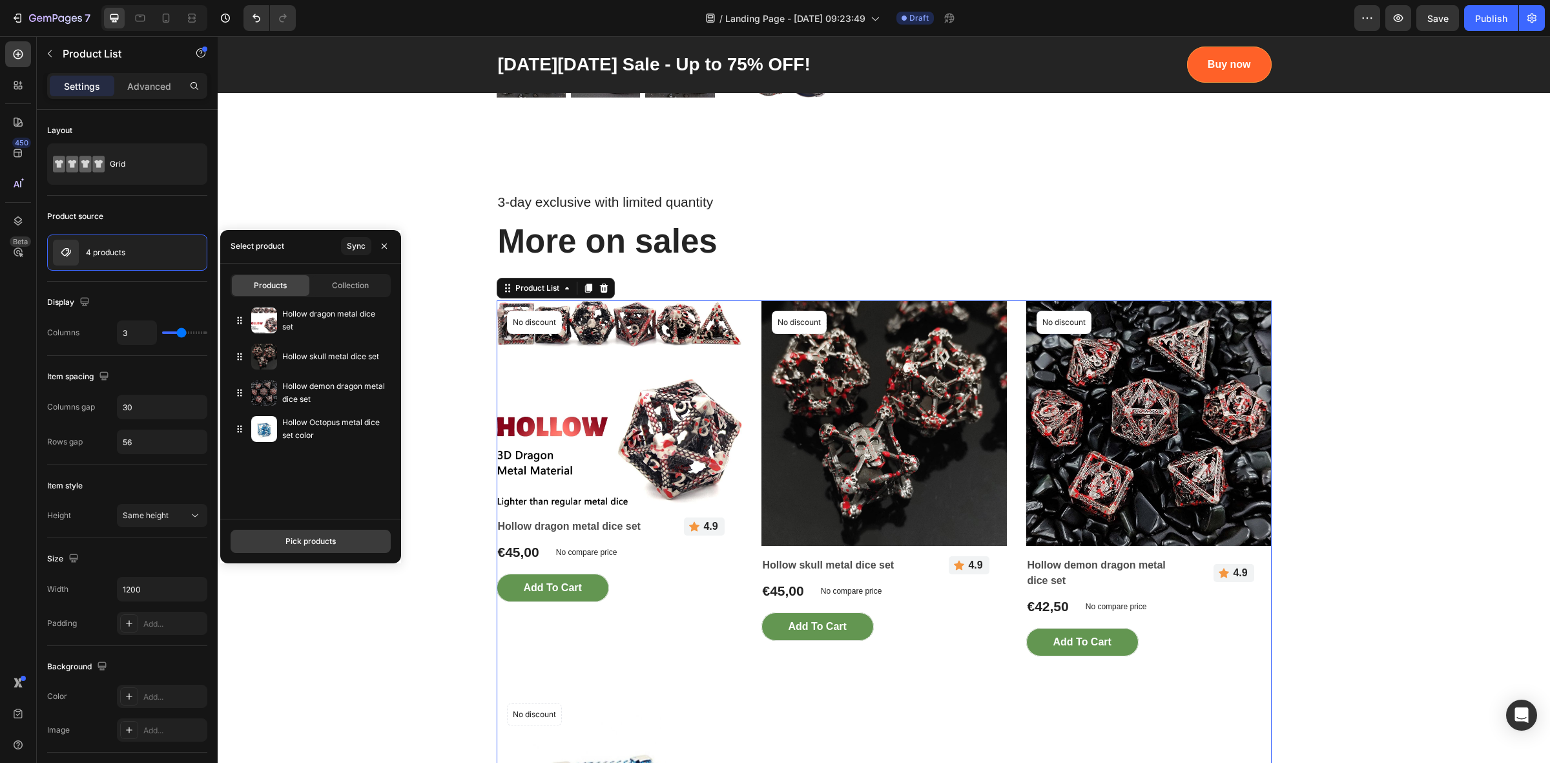
click at [305, 544] on div "Pick products" at bounding box center [310, 541] width 50 height 12
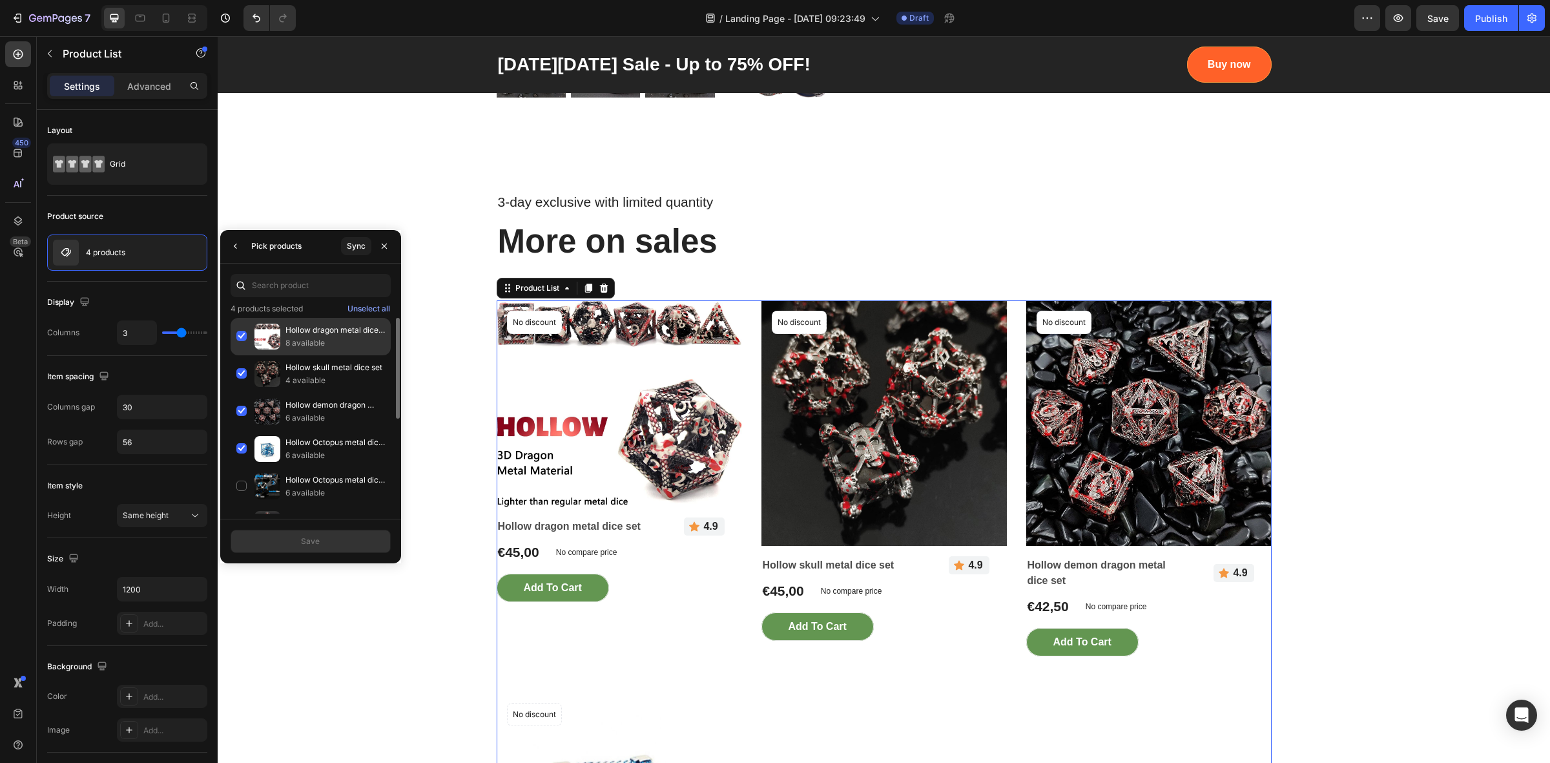
click at [244, 336] on div "Hollow dragon metal dice set 8 available" at bounding box center [311, 336] width 160 height 37
click at [242, 369] on div "Hollow skull metal dice set 4 available" at bounding box center [311, 373] width 160 height 37
click at [243, 412] on div "Hollow demon dragon metal dice set 6 available" at bounding box center [311, 411] width 160 height 37
click at [240, 451] on div "Hollow Octopus metal dice set color 6 available" at bounding box center [311, 448] width 160 height 37
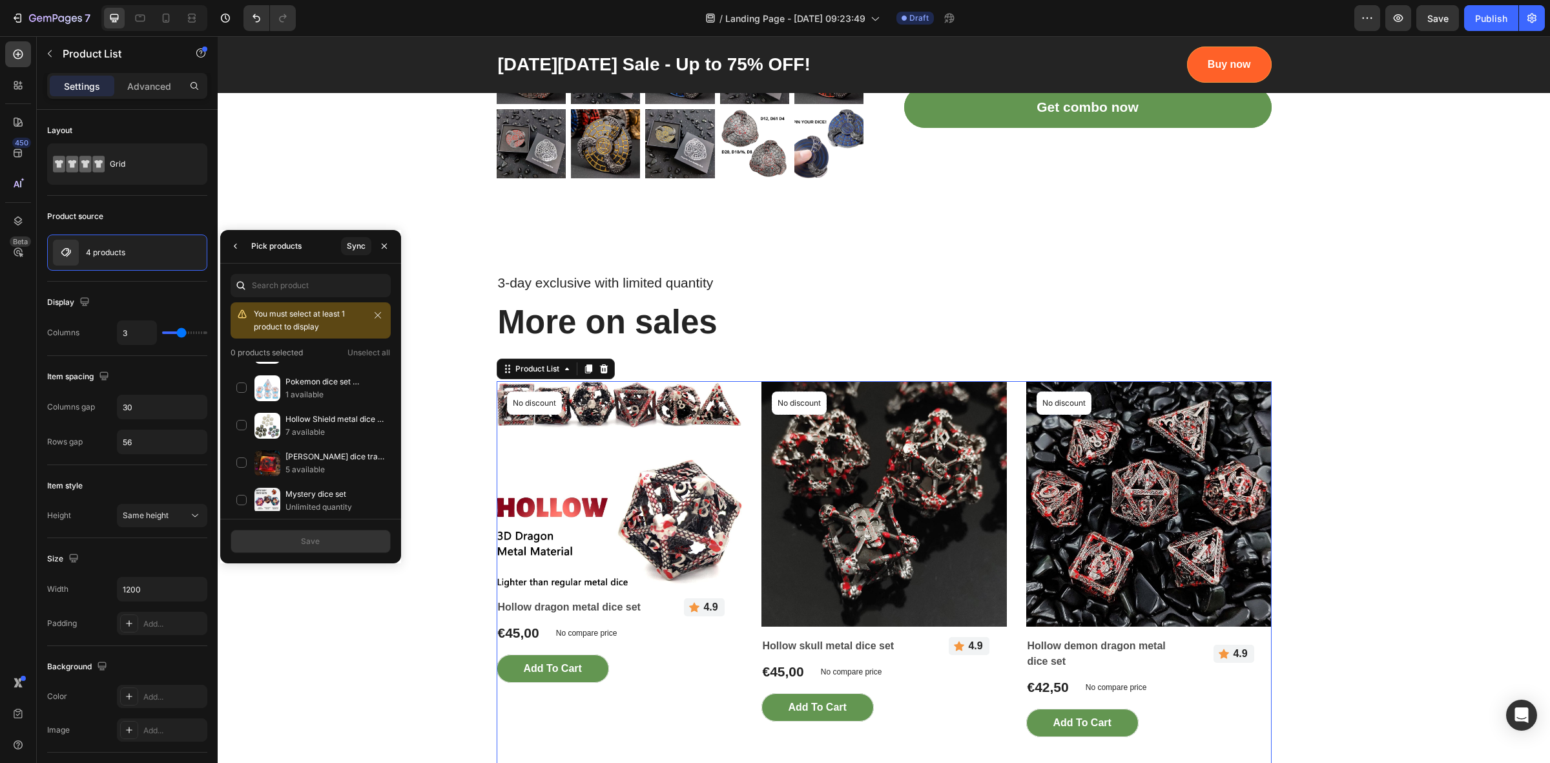
scroll to position [1758, 0]
click at [240, 472] on div "Dice Tower, tray & Storage Box 6 available" at bounding box center [311, 456] width 160 height 37
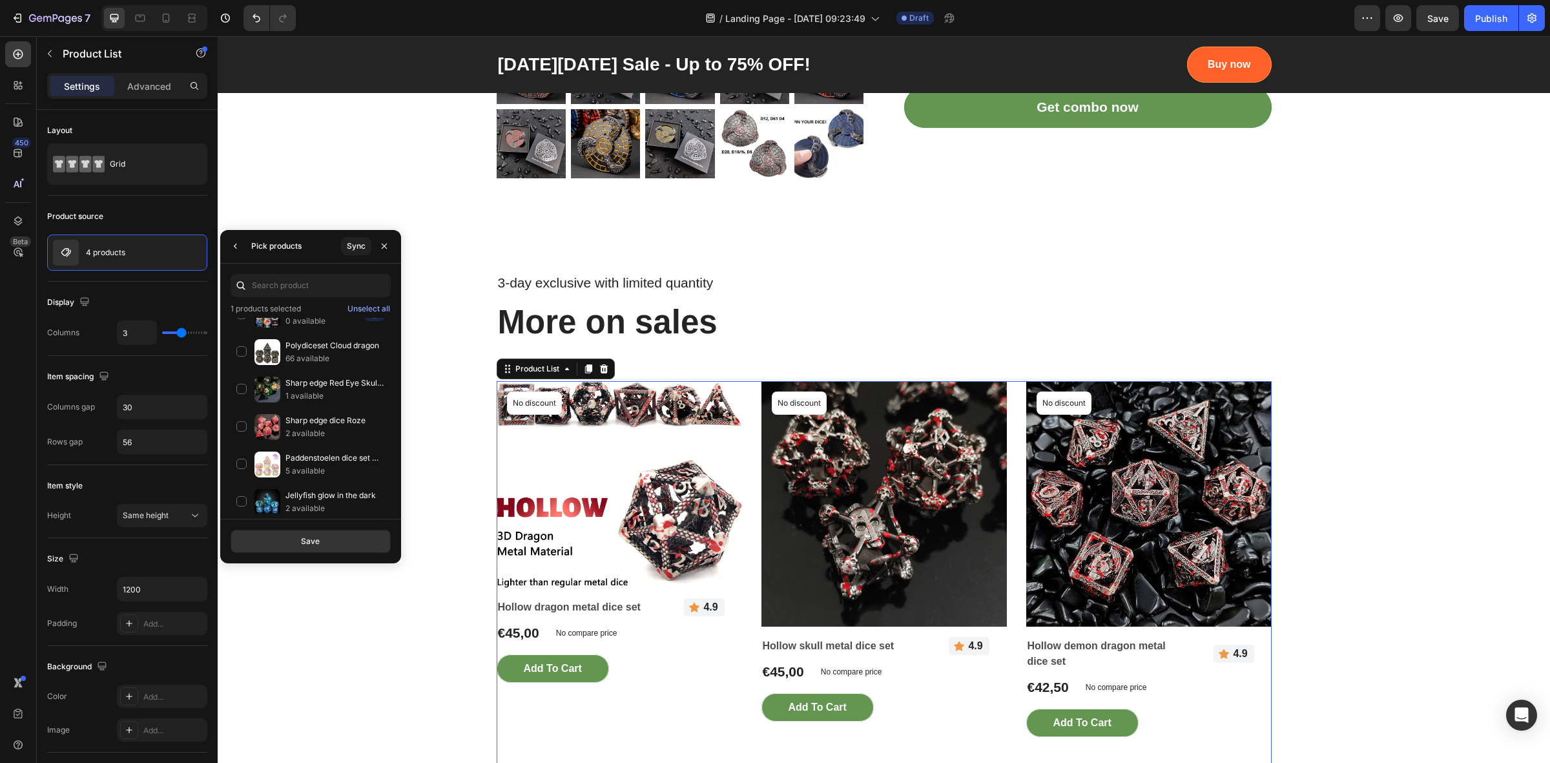
scroll to position [2874, 0]
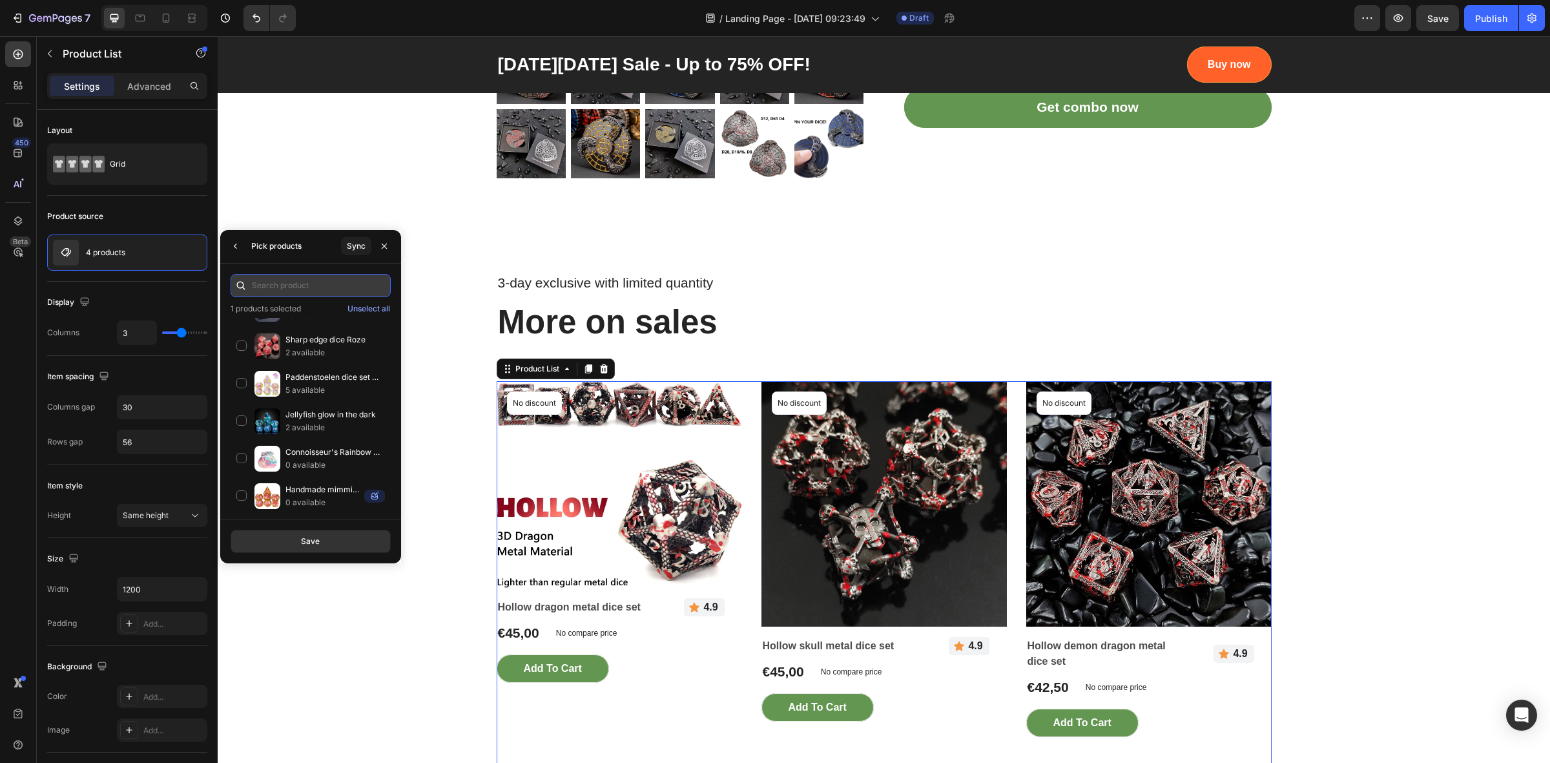
click at [272, 278] on input "text" at bounding box center [311, 285] width 160 height 23
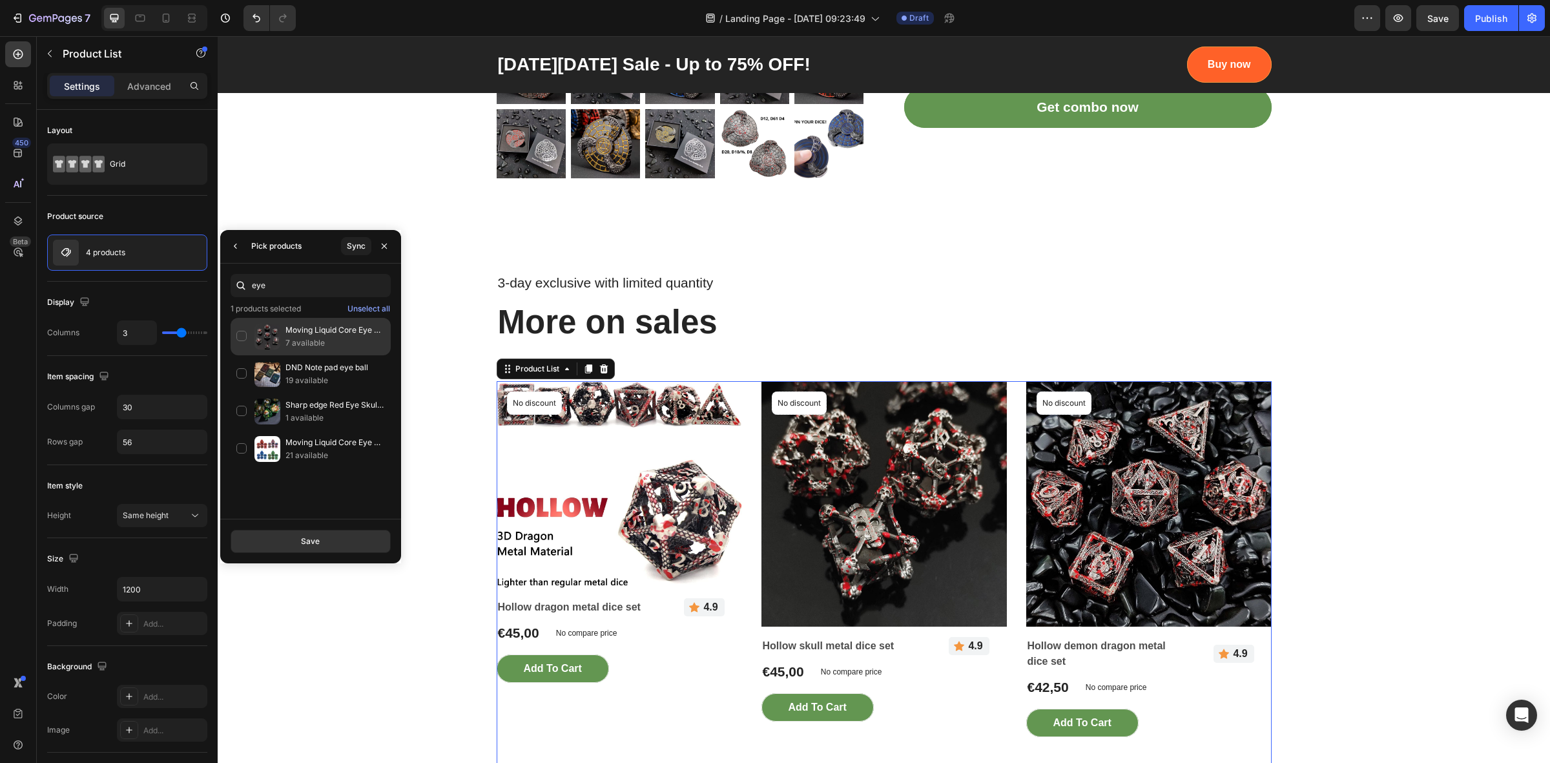
click at [239, 336] on div "Moving Liquid Core Eye Bal Dice Set red and blue 7 available" at bounding box center [311, 336] width 160 height 37
click at [273, 289] on input "eye" at bounding box center [311, 285] width 160 height 23
type input "sp"
click at [242, 337] on div "DND metal dice spinner 44 available" at bounding box center [311, 336] width 160 height 37
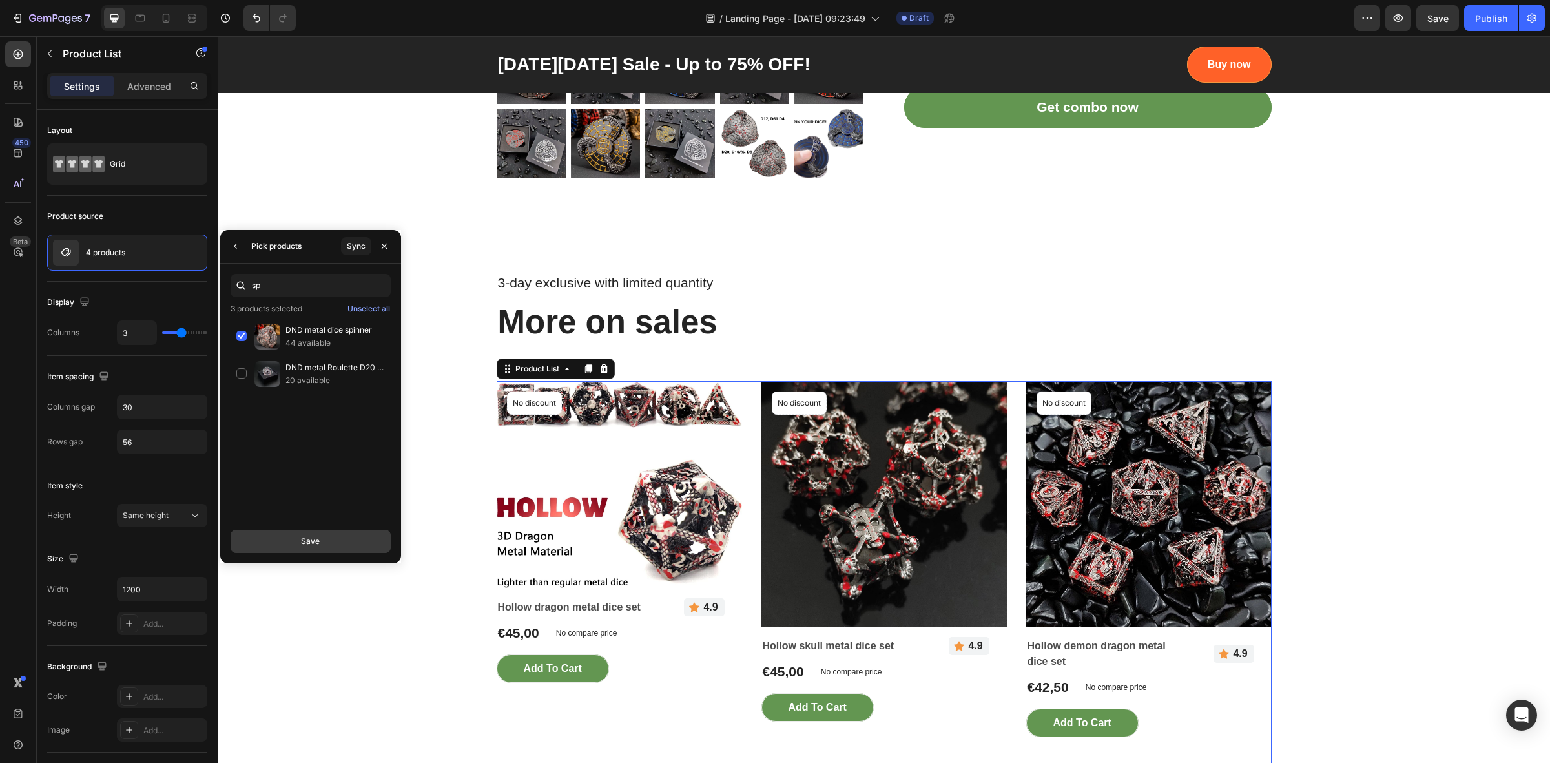
click at [315, 546] on div "Save" at bounding box center [310, 541] width 19 height 12
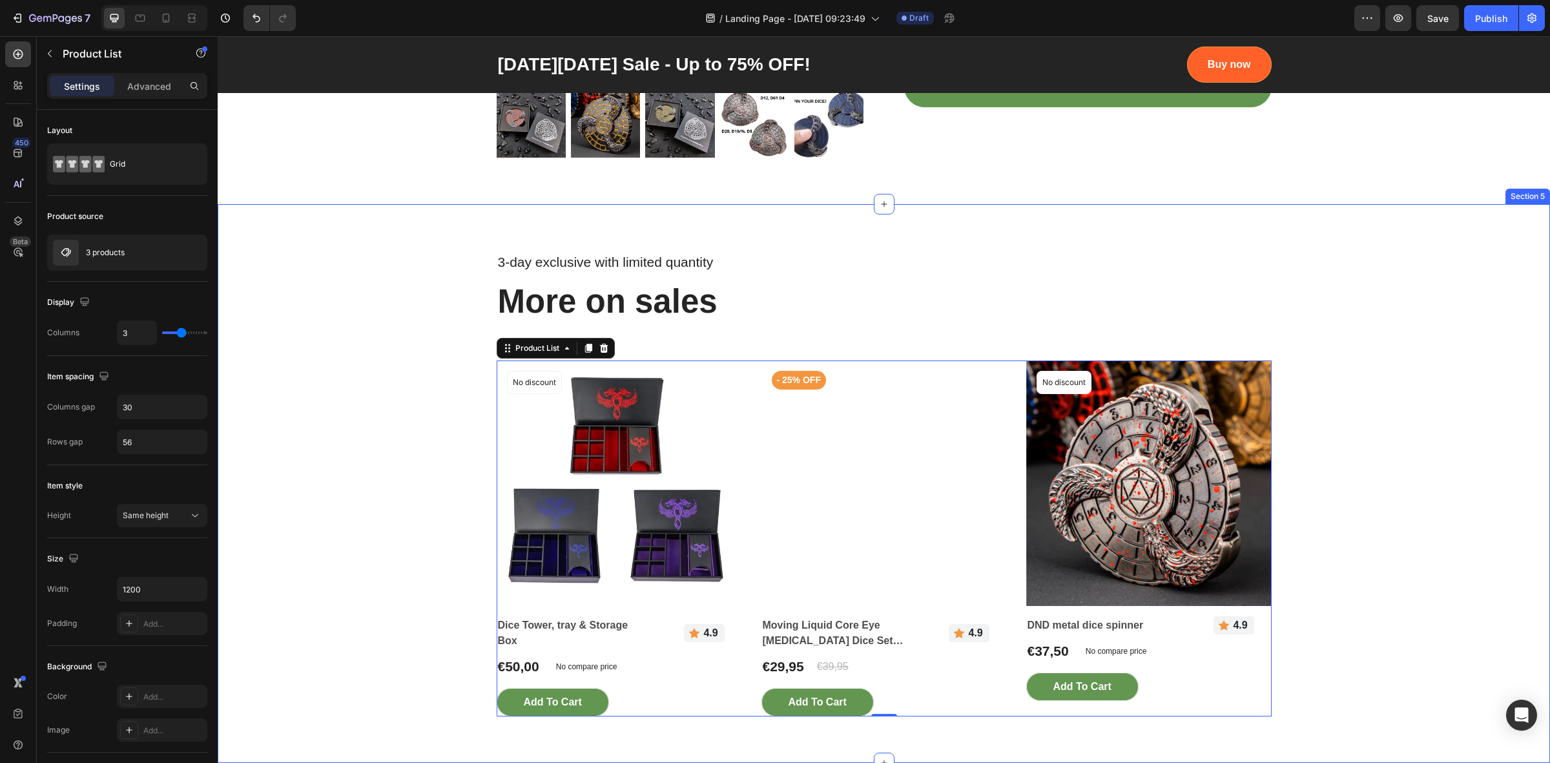
scroll to position [1211, 0]
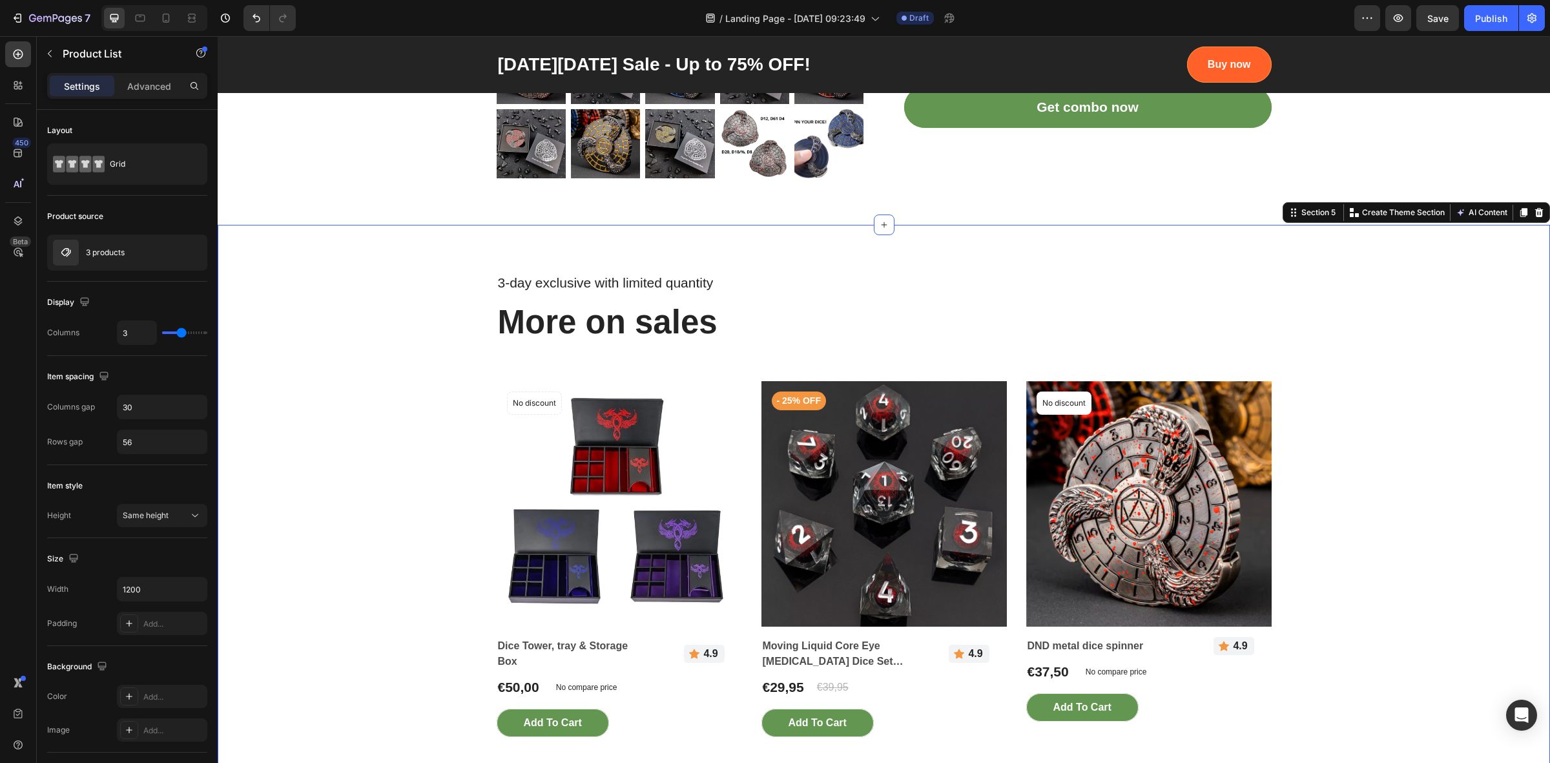
click at [1373, 424] on div "3-day exclusive with limited quantity Text block More on sales Heading Row Prod…" at bounding box center [883, 504] width 1313 height 466
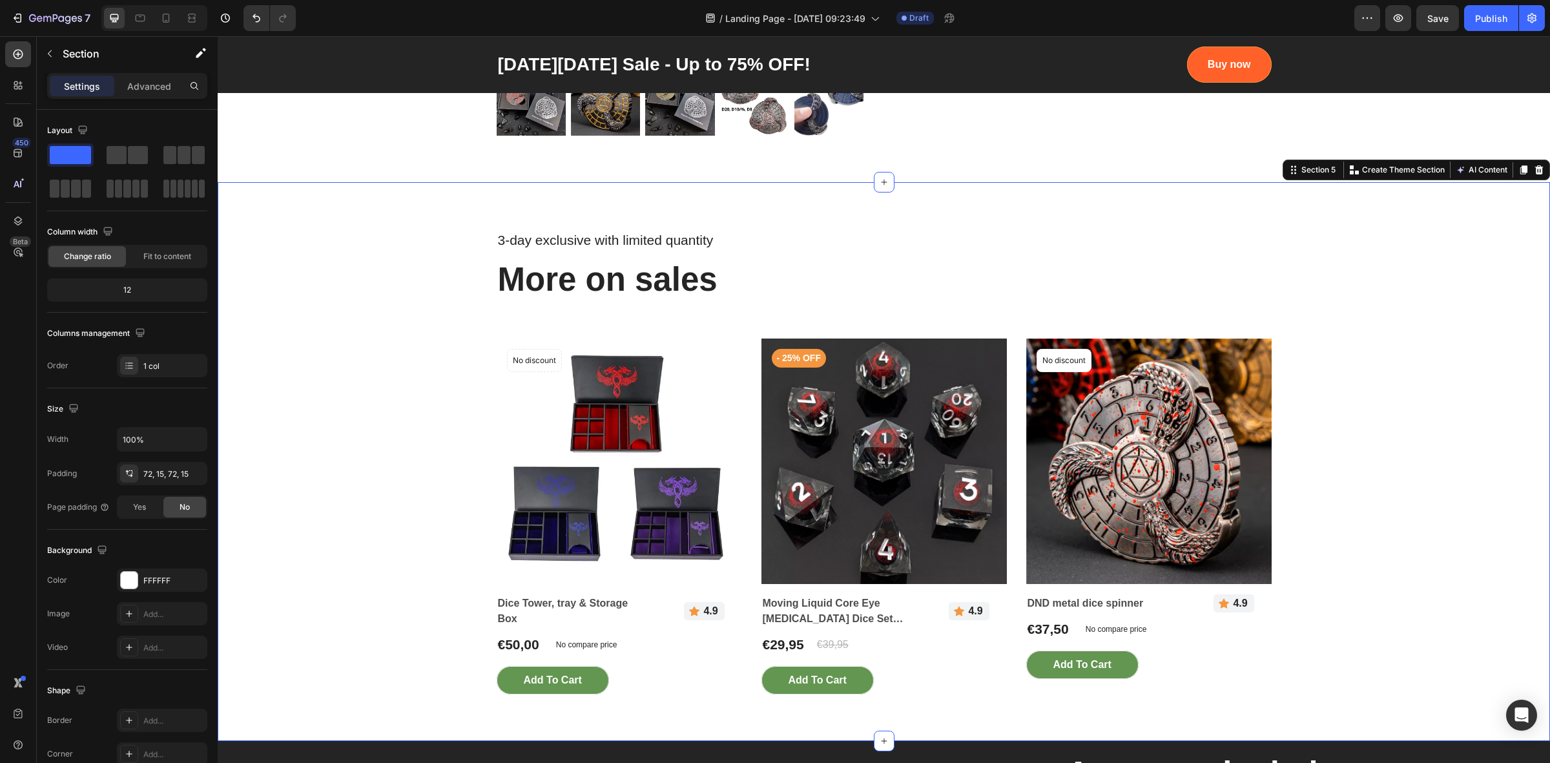
scroll to position [1291, 0]
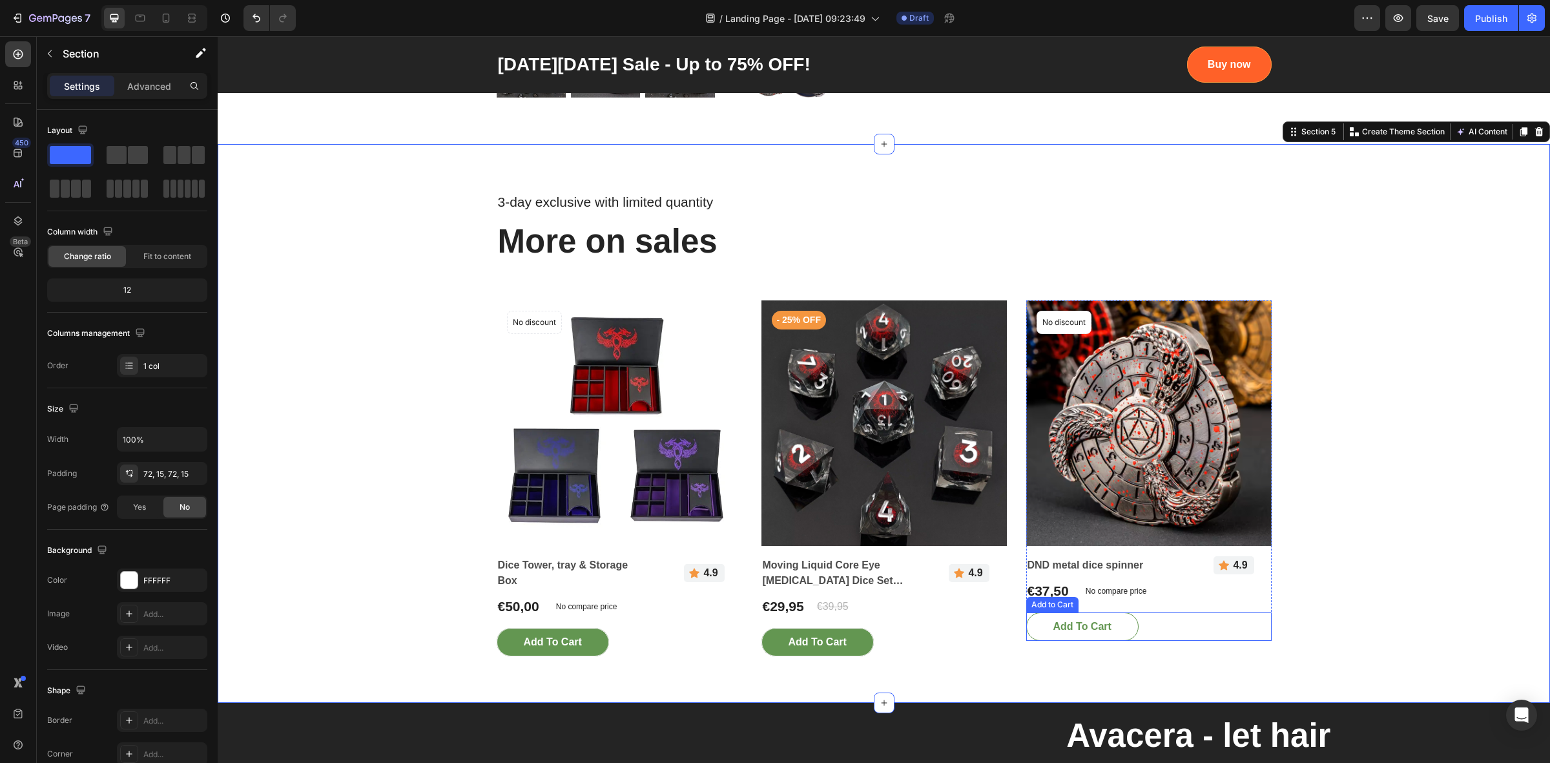
click at [1112, 628] on button "Add To cart" at bounding box center [1082, 626] width 112 height 28
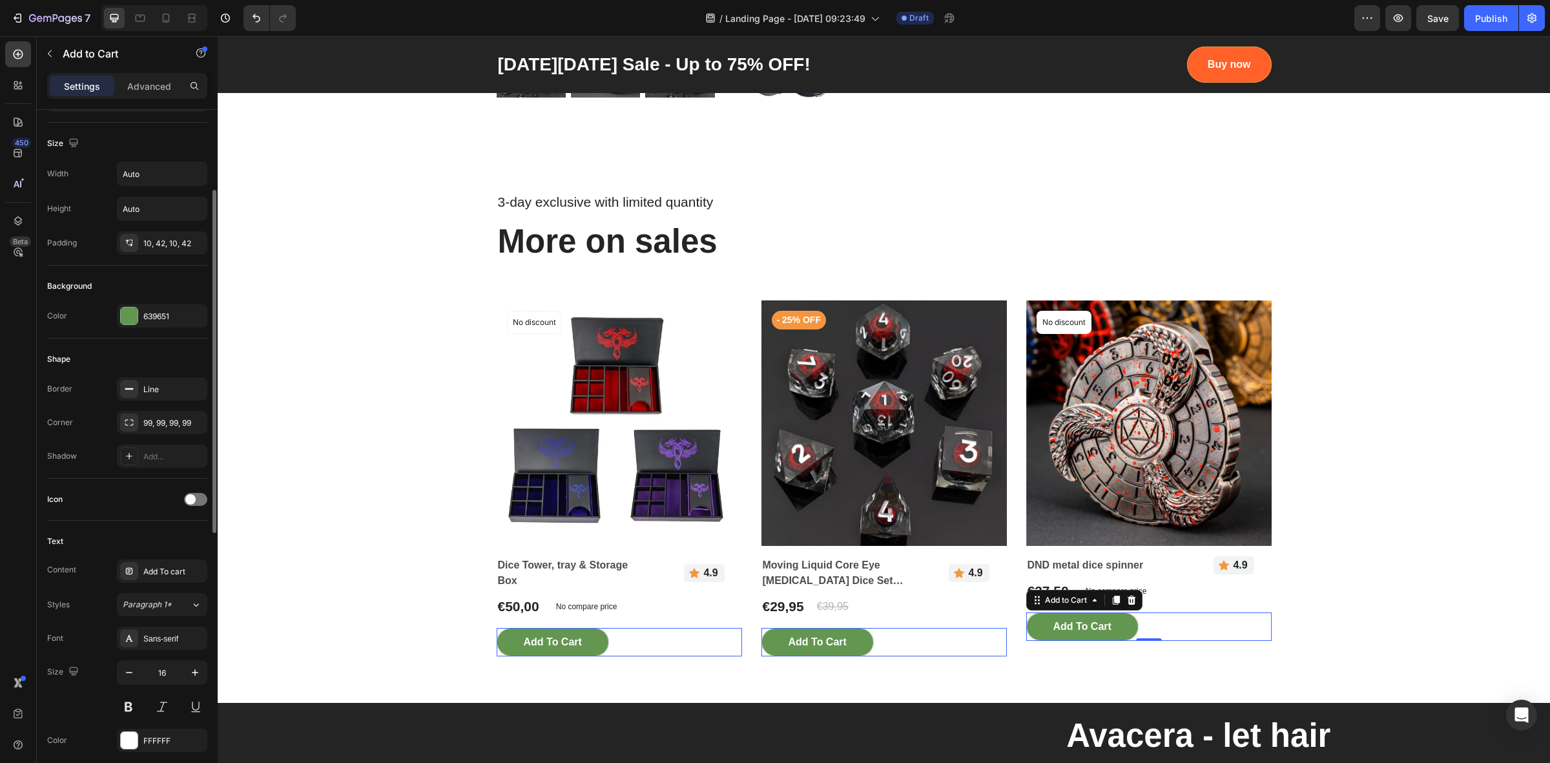
scroll to position [242, 0]
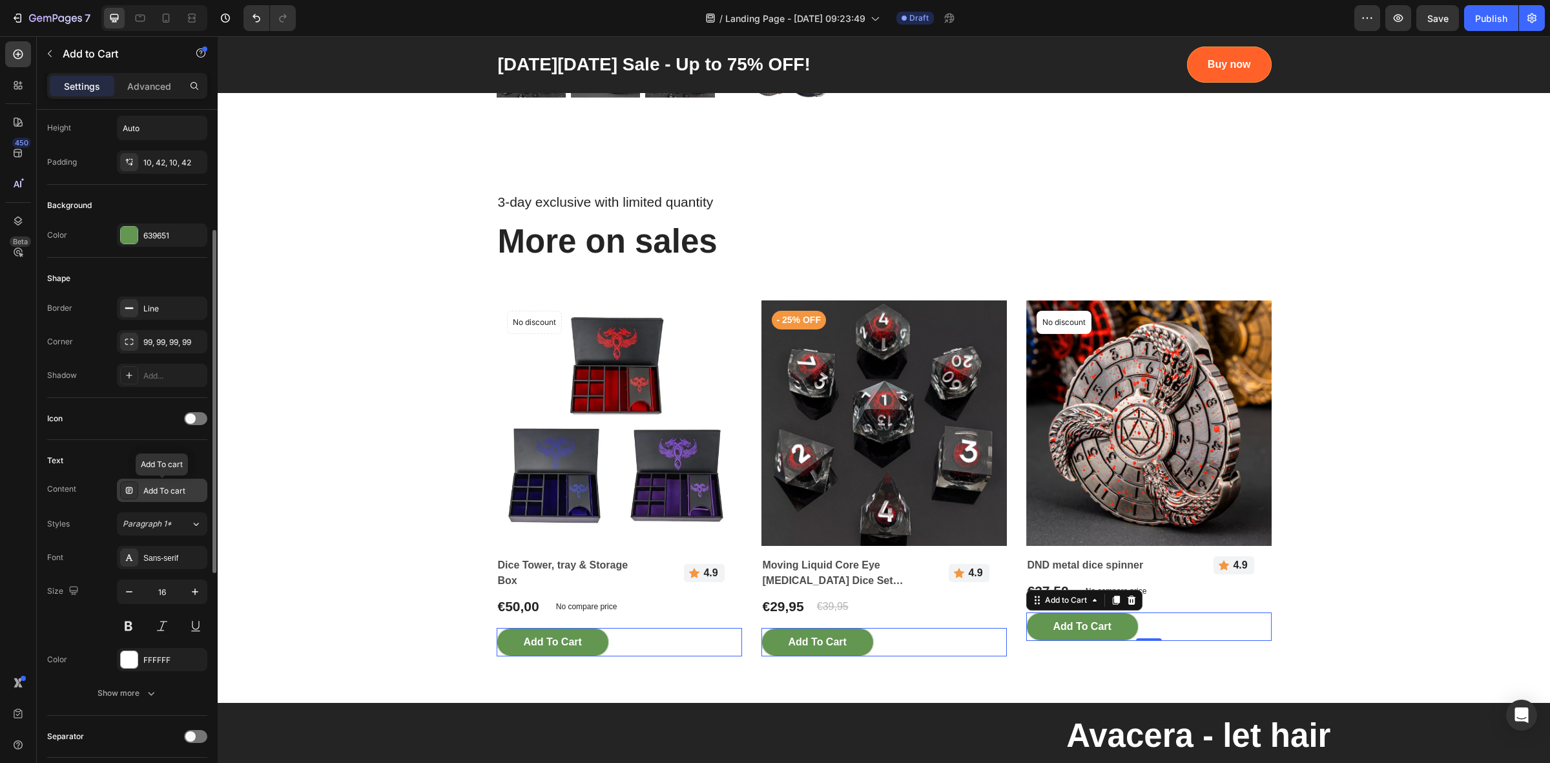
click at [165, 486] on div "Add To cart" at bounding box center [173, 491] width 61 height 12
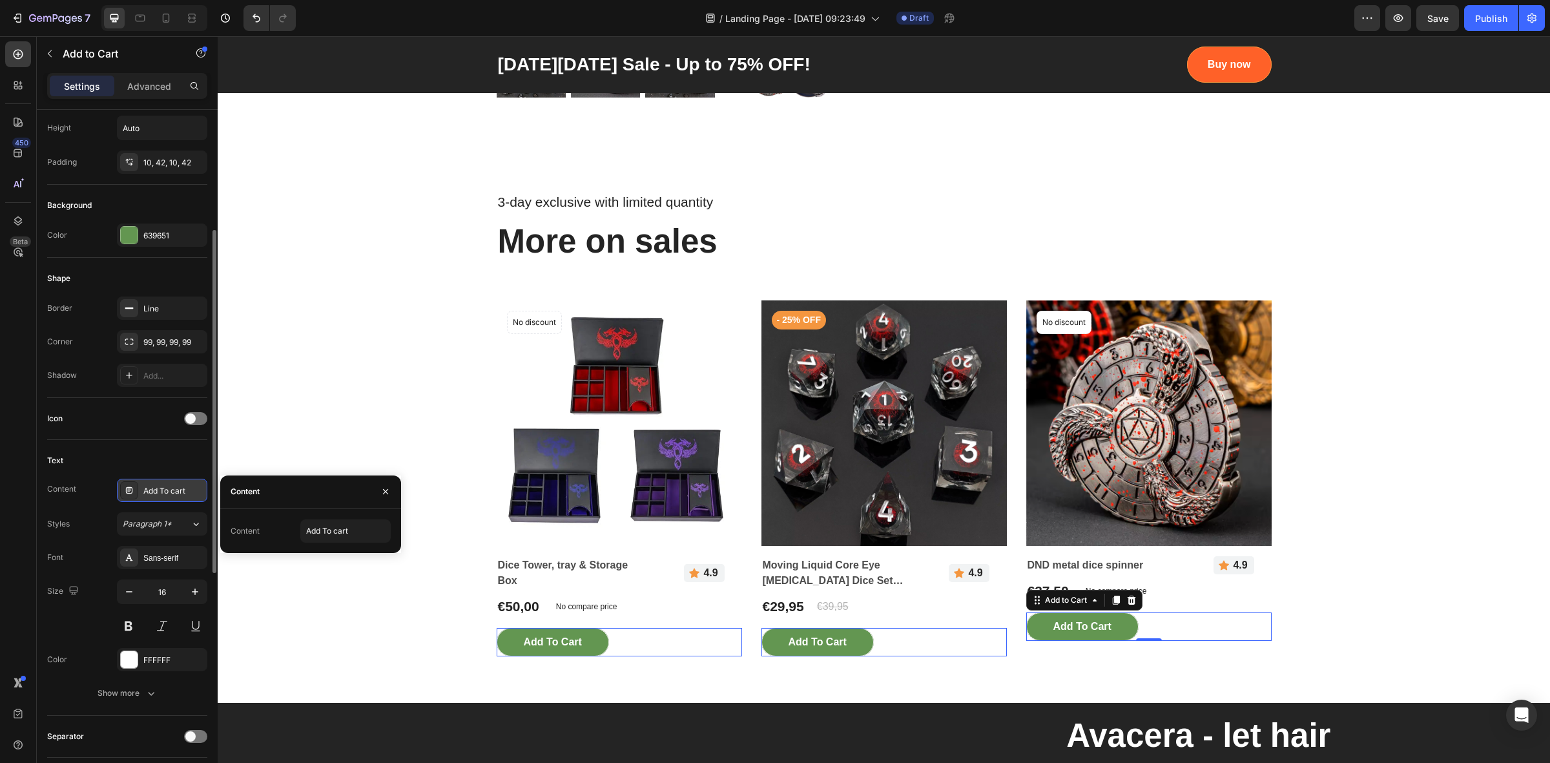
click at [121, 492] on div at bounding box center [129, 490] width 18 height 18
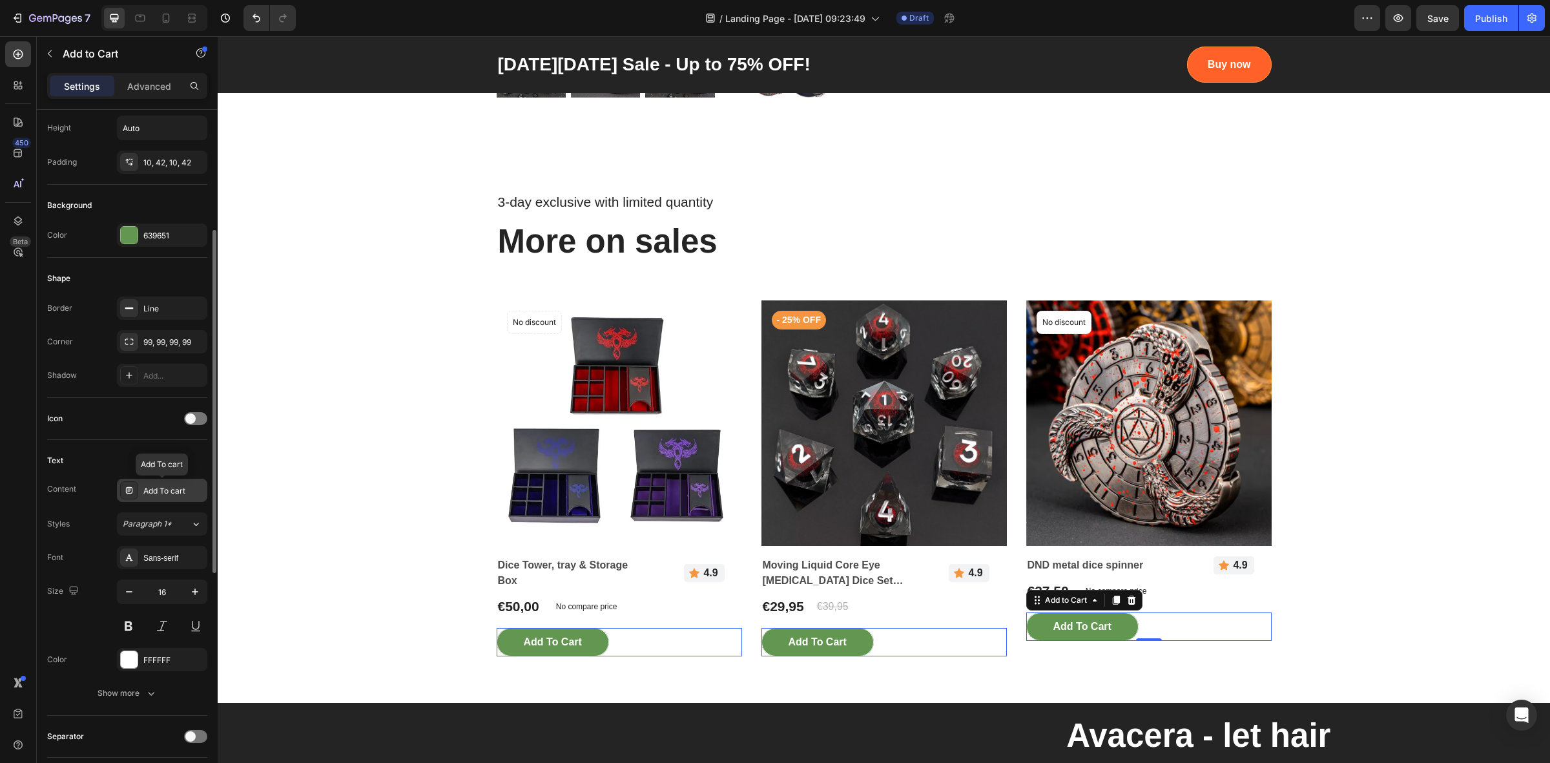
click at [125, 491] on icon at bounding box center [129, 490] width 10 height 10
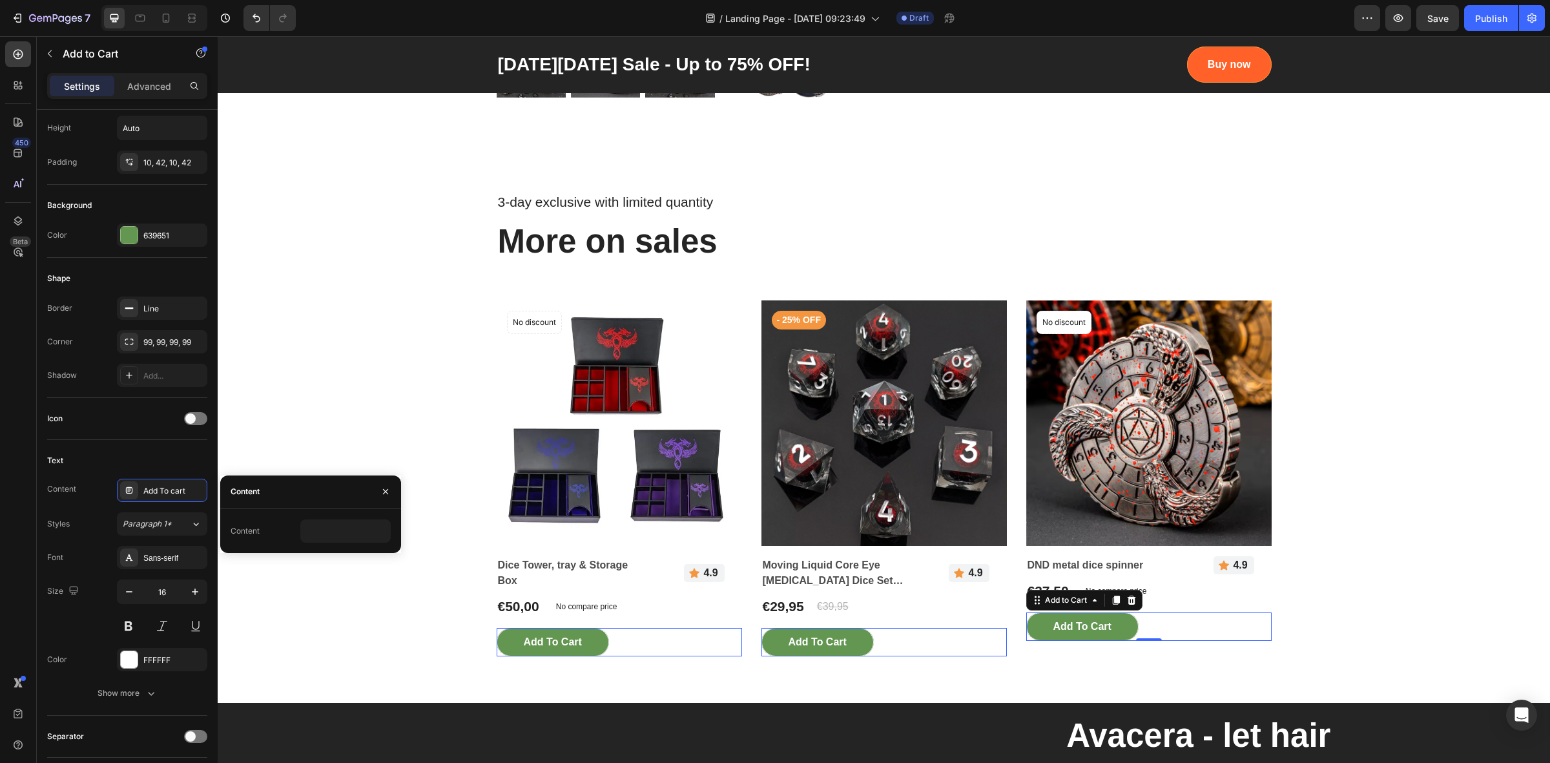
click at [273, 533] on div "Content" at bounding box center [311, 530] width 160 height 23
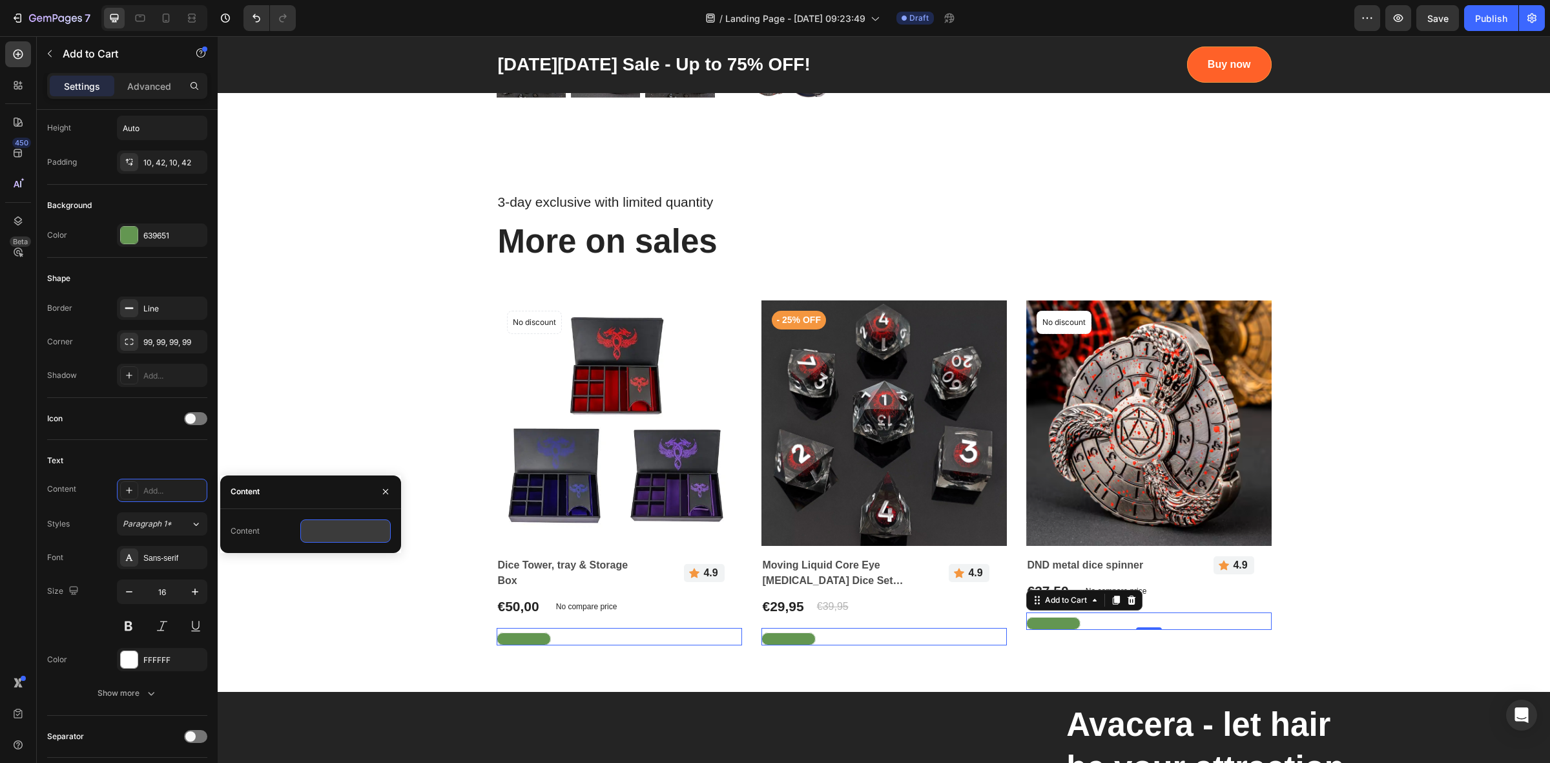
click at [312, 531] on input "text" at bounding box center [345, 530] width 90 height 23
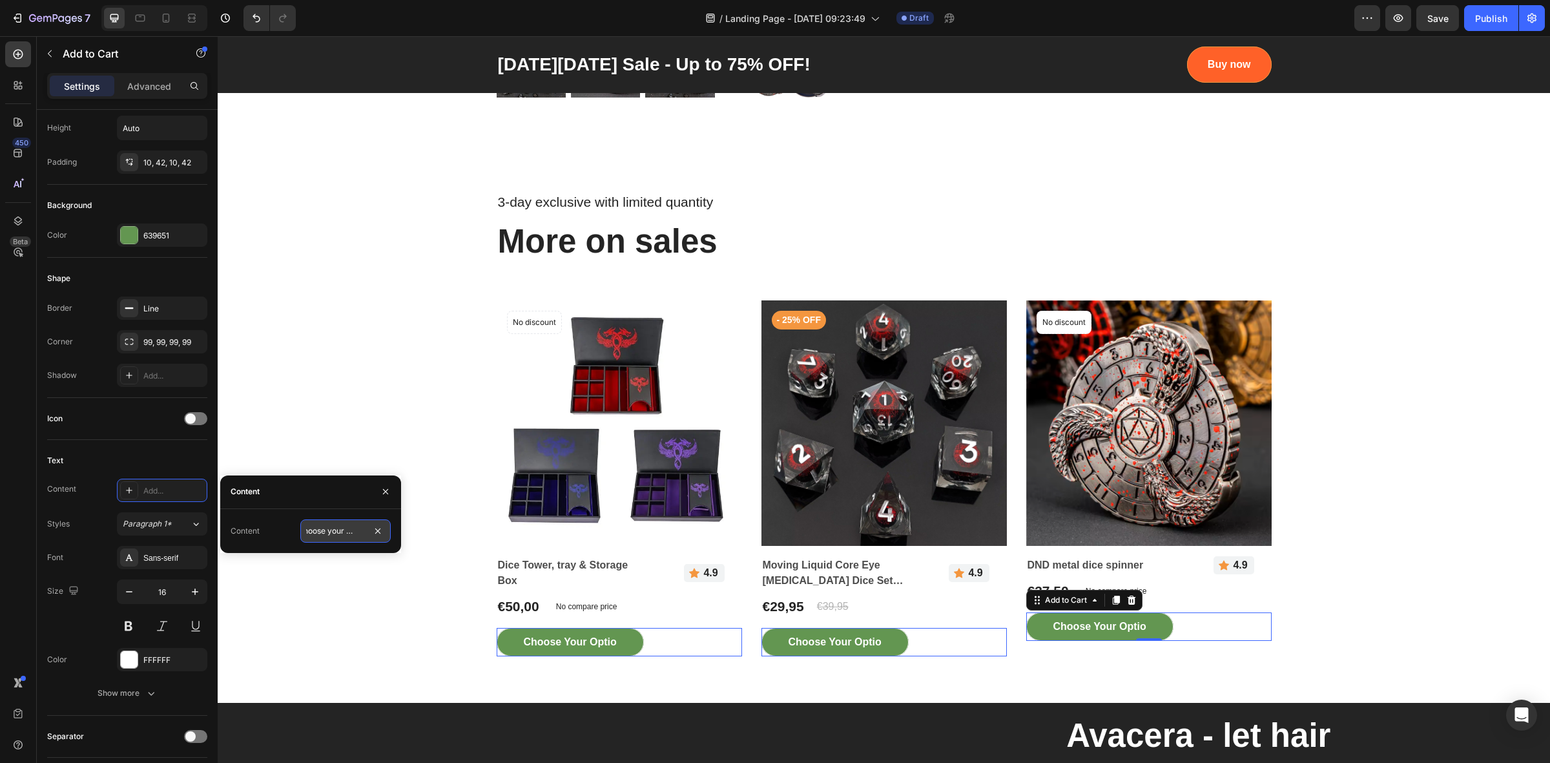
type input "Choose your option"
click at [146, 231] on div "639651" at bounding box center [161, 236] width 37 height 12
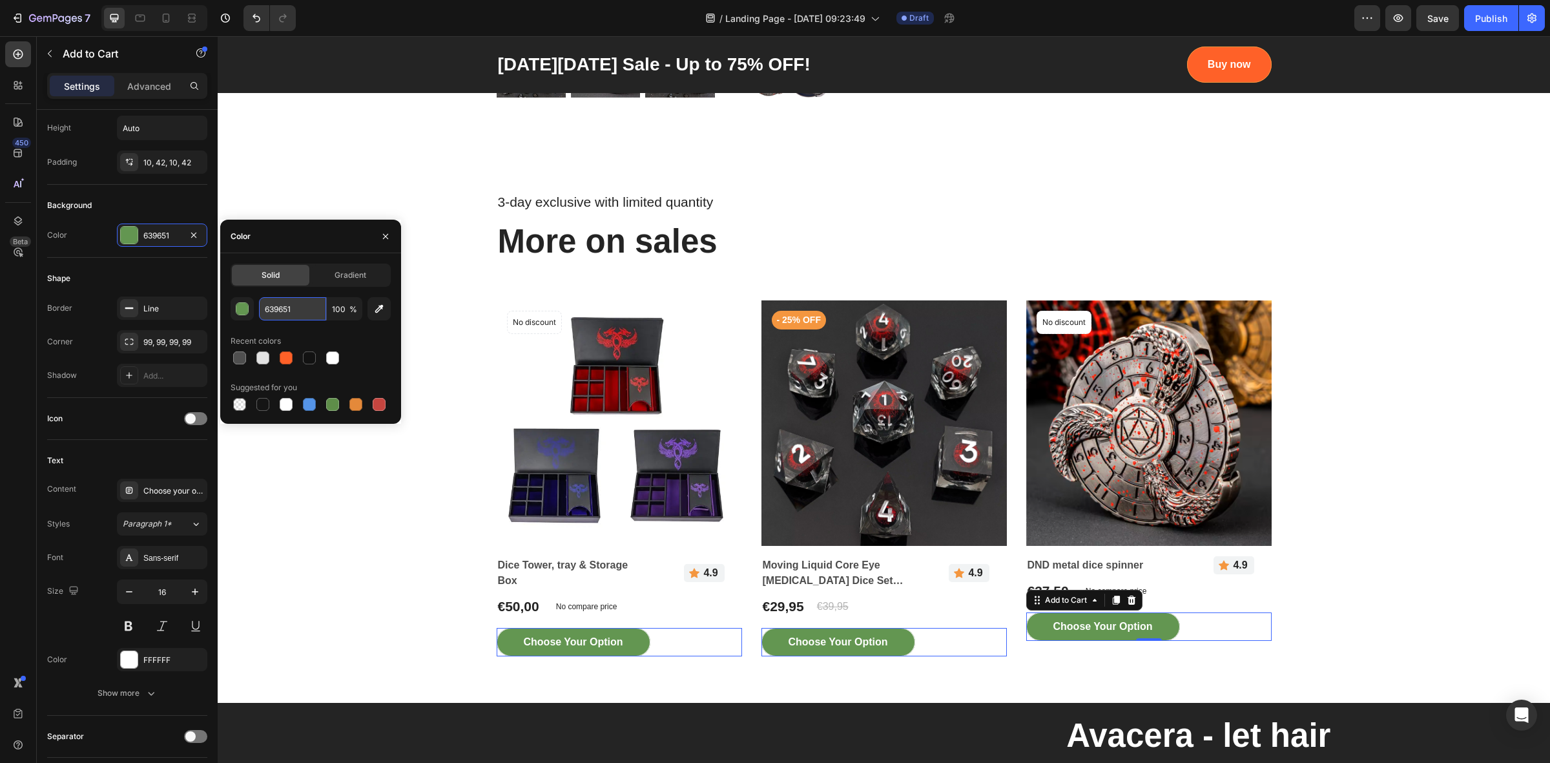
click at [296, 303] on input "639651" at bounding box center [292, 308] width 67 height 23
paste input "FF6128"
type input "FF6128"
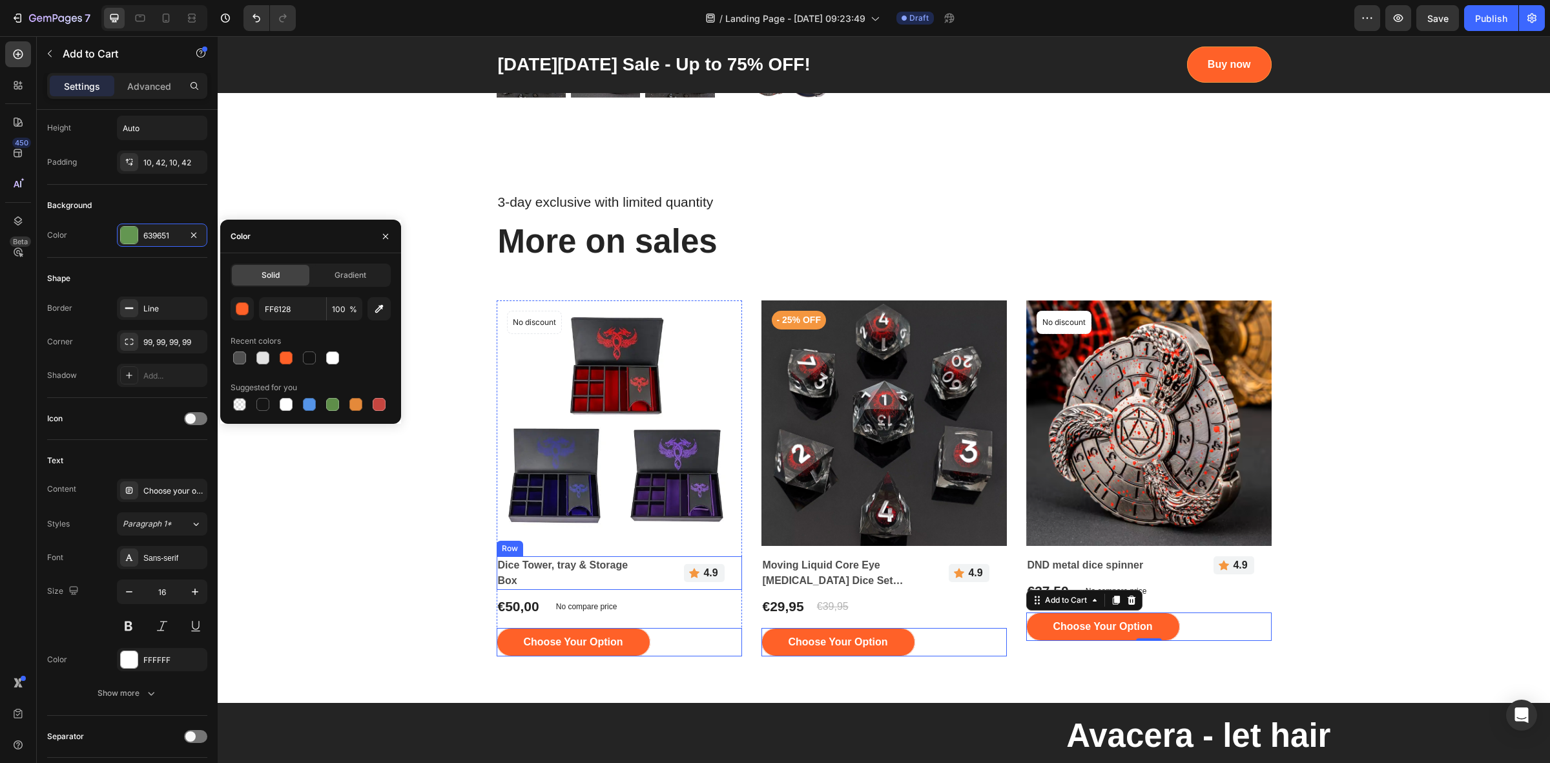
click at [640, 572] on div "Dice Tower, tray & Storage Box Product Title Icon 4.9 Text block Row Row" at bounding box center [619, 573] width 245 height 34
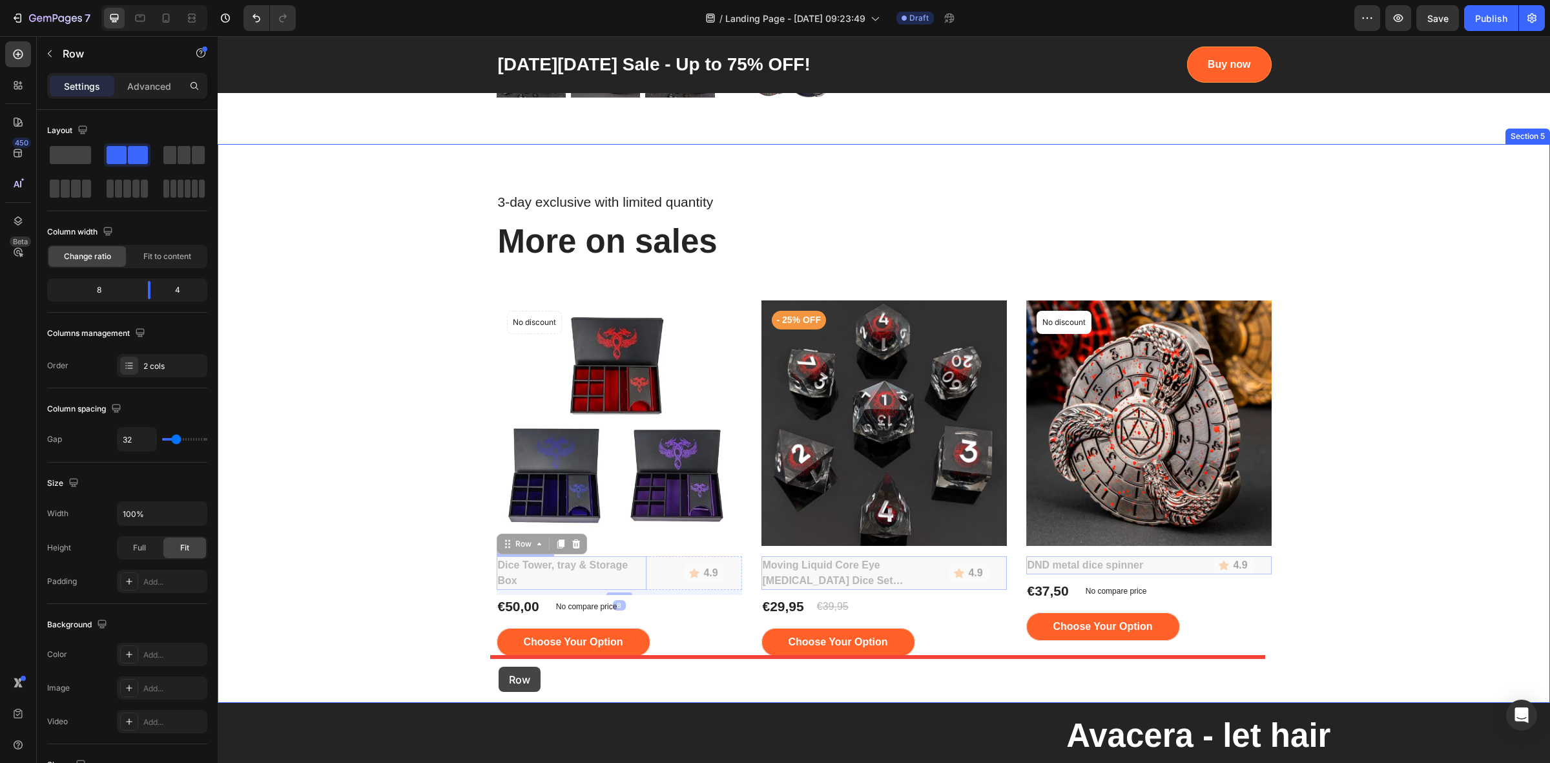
drag, startPoint x: 500, startPoint y: 546, endPoint x: 498, endPoint y: 666, distance: 120.1
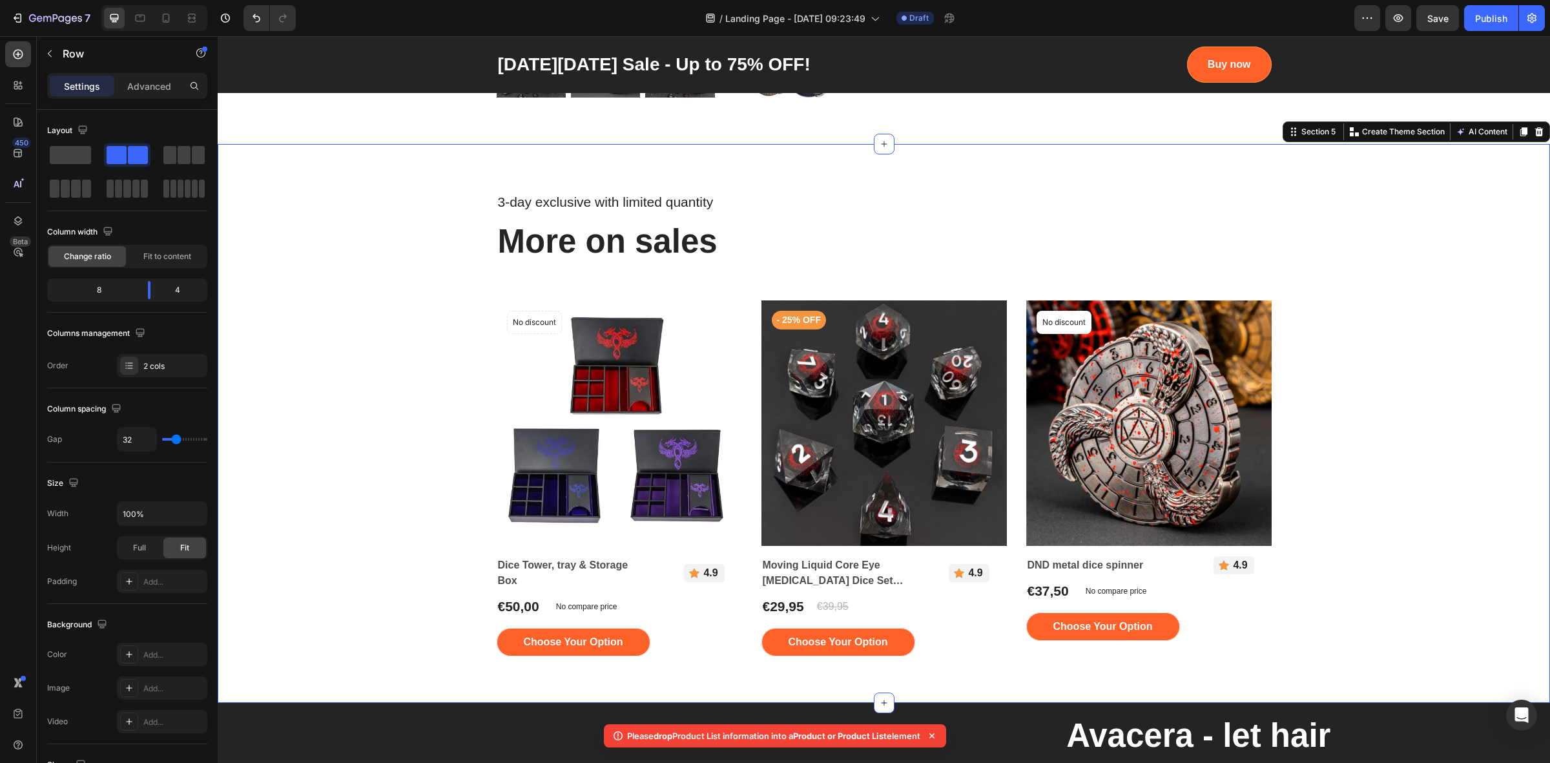
click at [498, 666] on div "3-day exclusive with limited quantity Text block More on sales Heading Row Prod…" at bounding box center [884, 423] width 1332 height 559
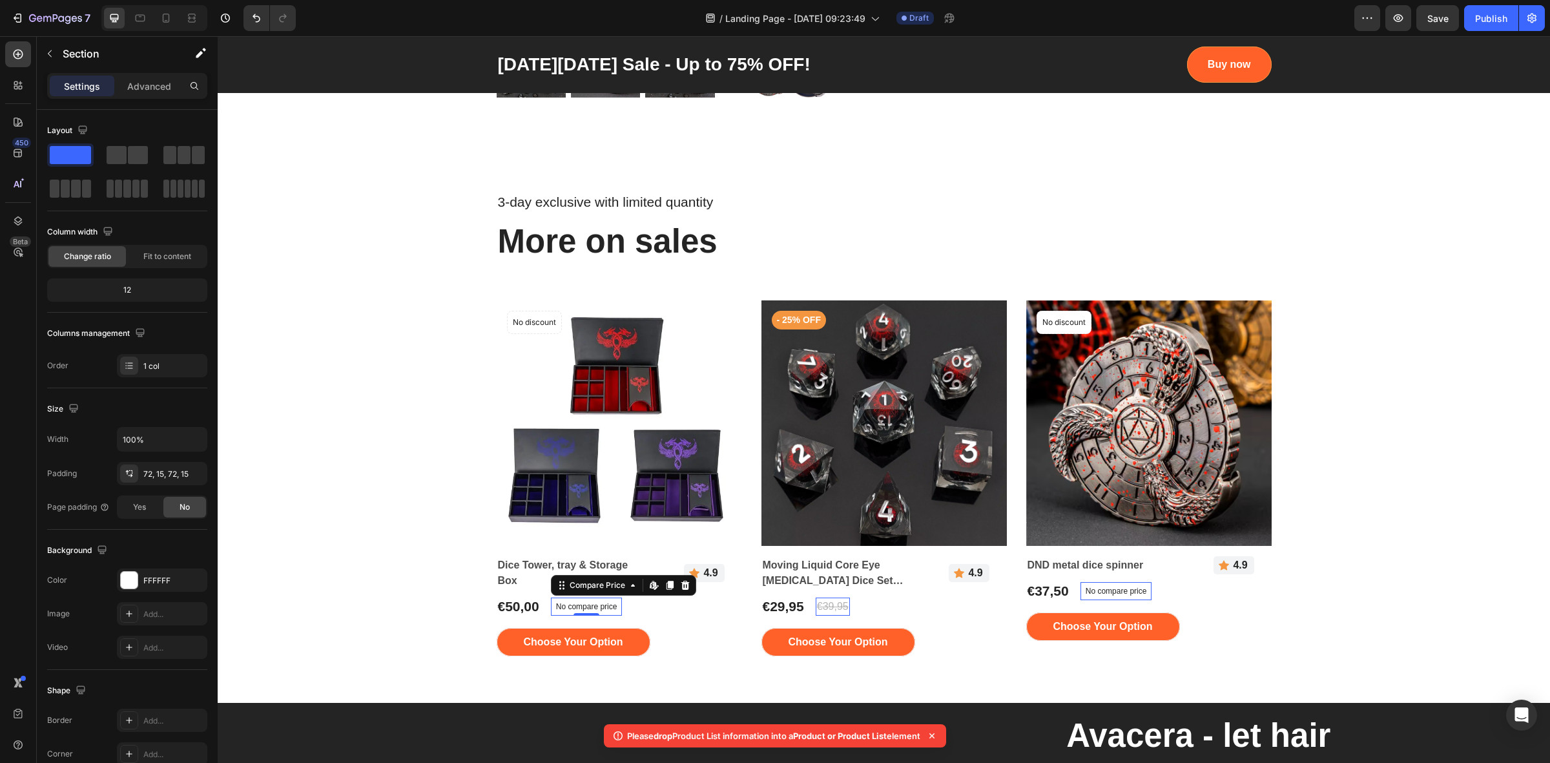
click at [573, 582] on div "Compare Price Edit content in Shopify" at bounding box center [623, 585] width 145 height 21
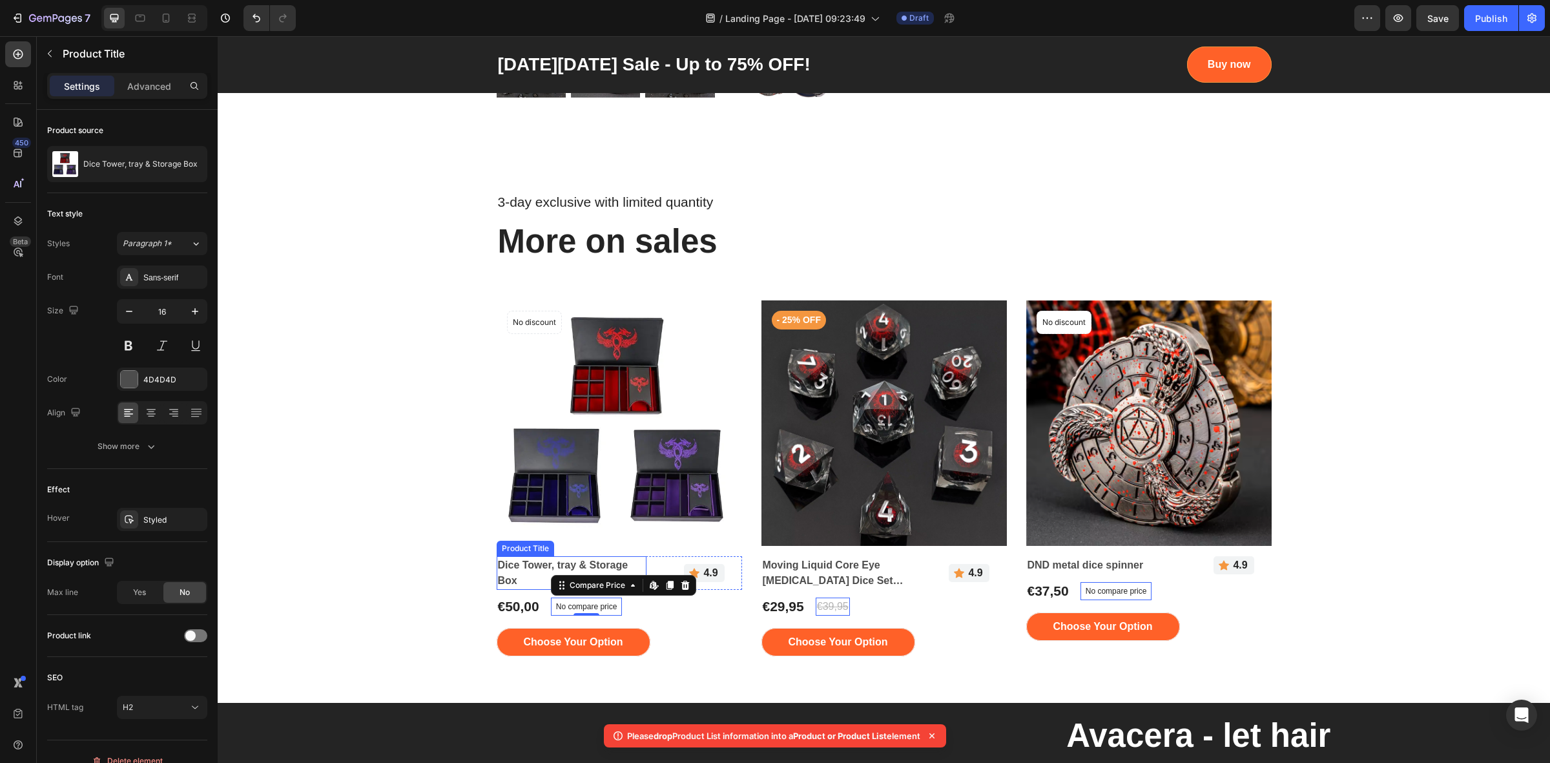
click at [531, 572] on h2 "Dice Tower, tray & Storage Box" at bounding box center [572, 573] width 150 height 34
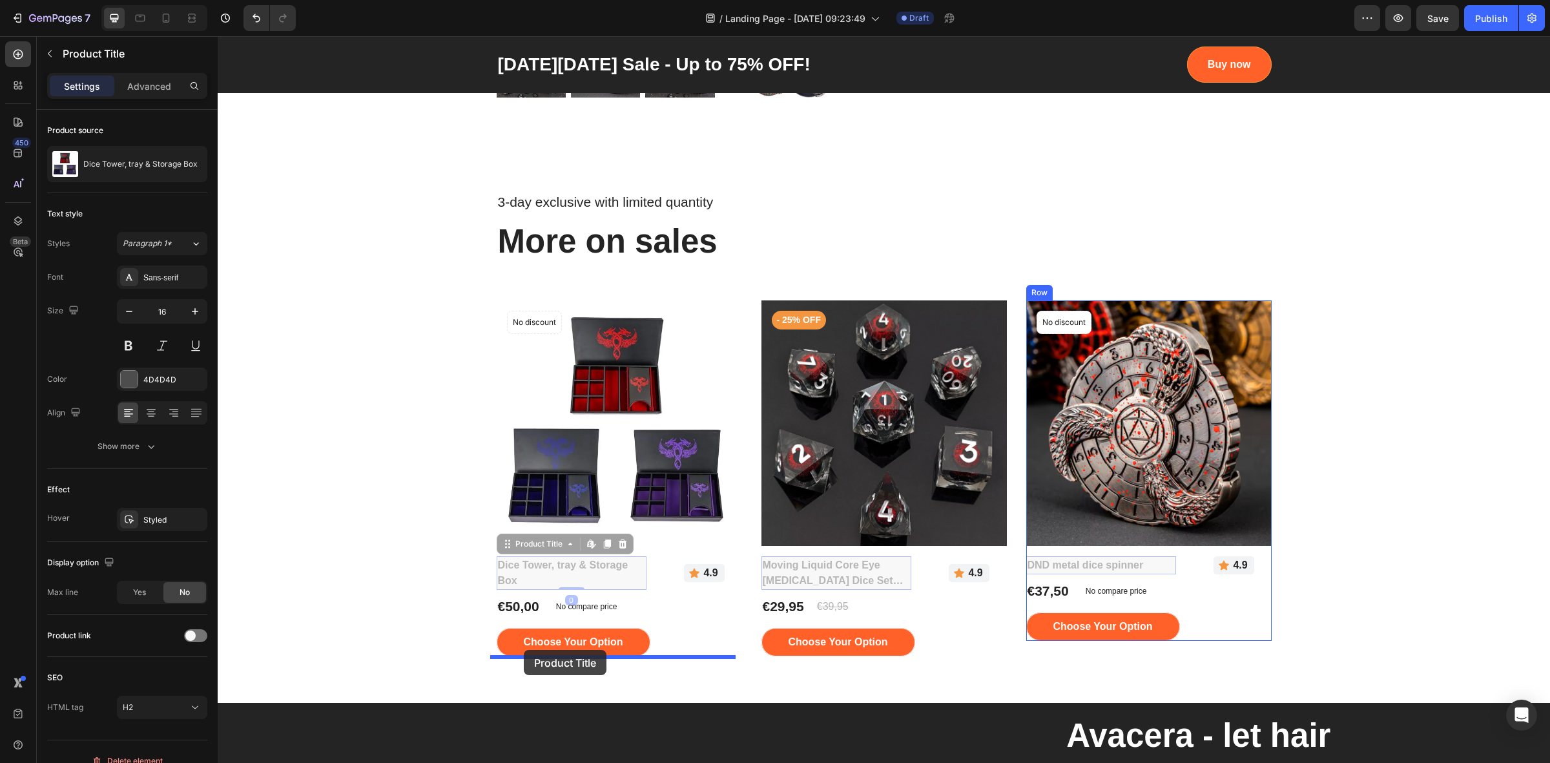
drag, startPoint x: 501, startPoint y: 546, endPoint x: 524, endPoint y: 650, distance: 105.8
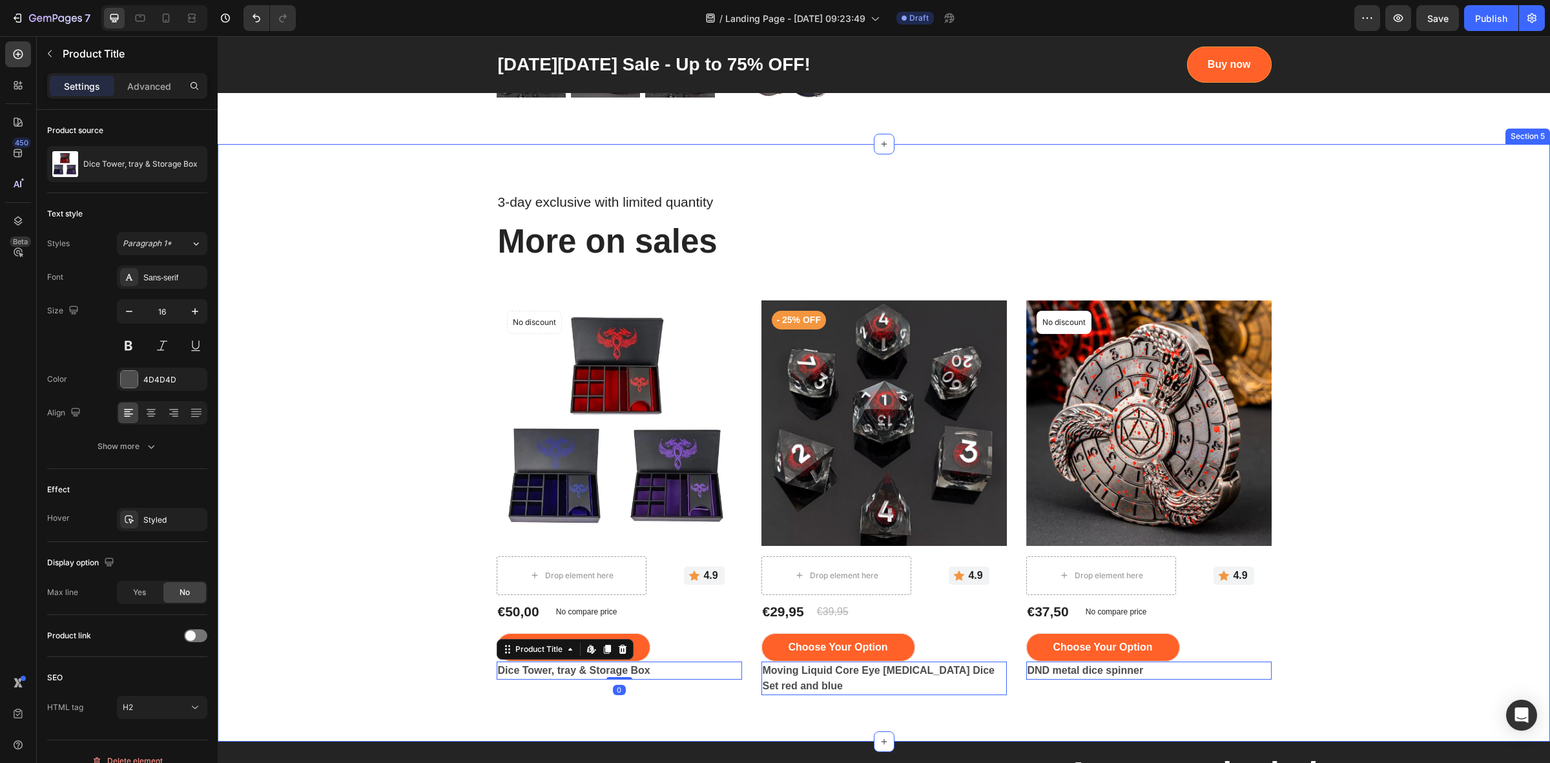
click at [1393, 560] on div "3-day exclusive with limited quantity Text block More on sales Heading Row Prod…" at bounding box center [883, 442] width 1313 height 504
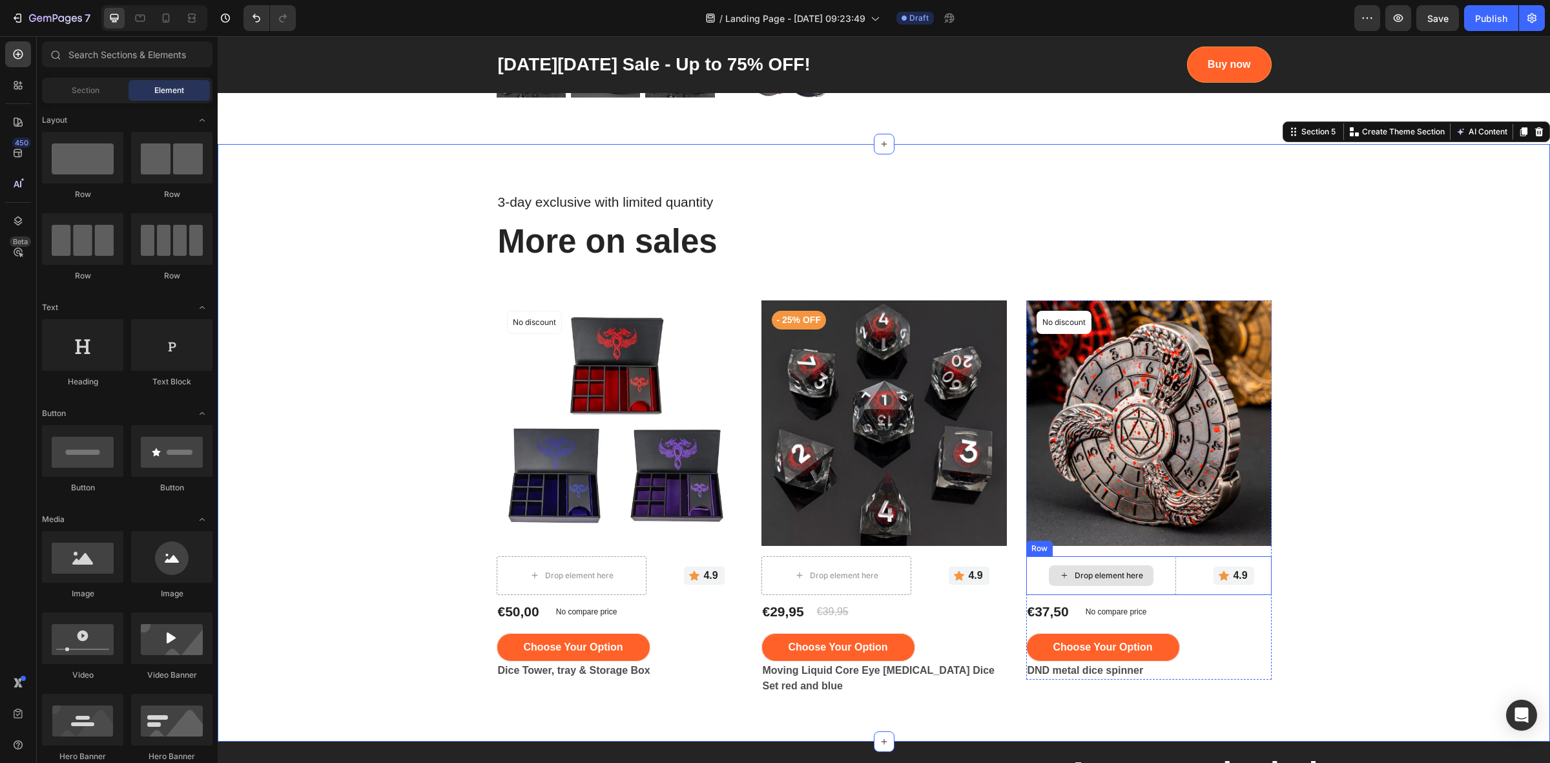
click at [1138, 578] on div "Drop element here" at bounding box center [1101, 575] width 105 height 21
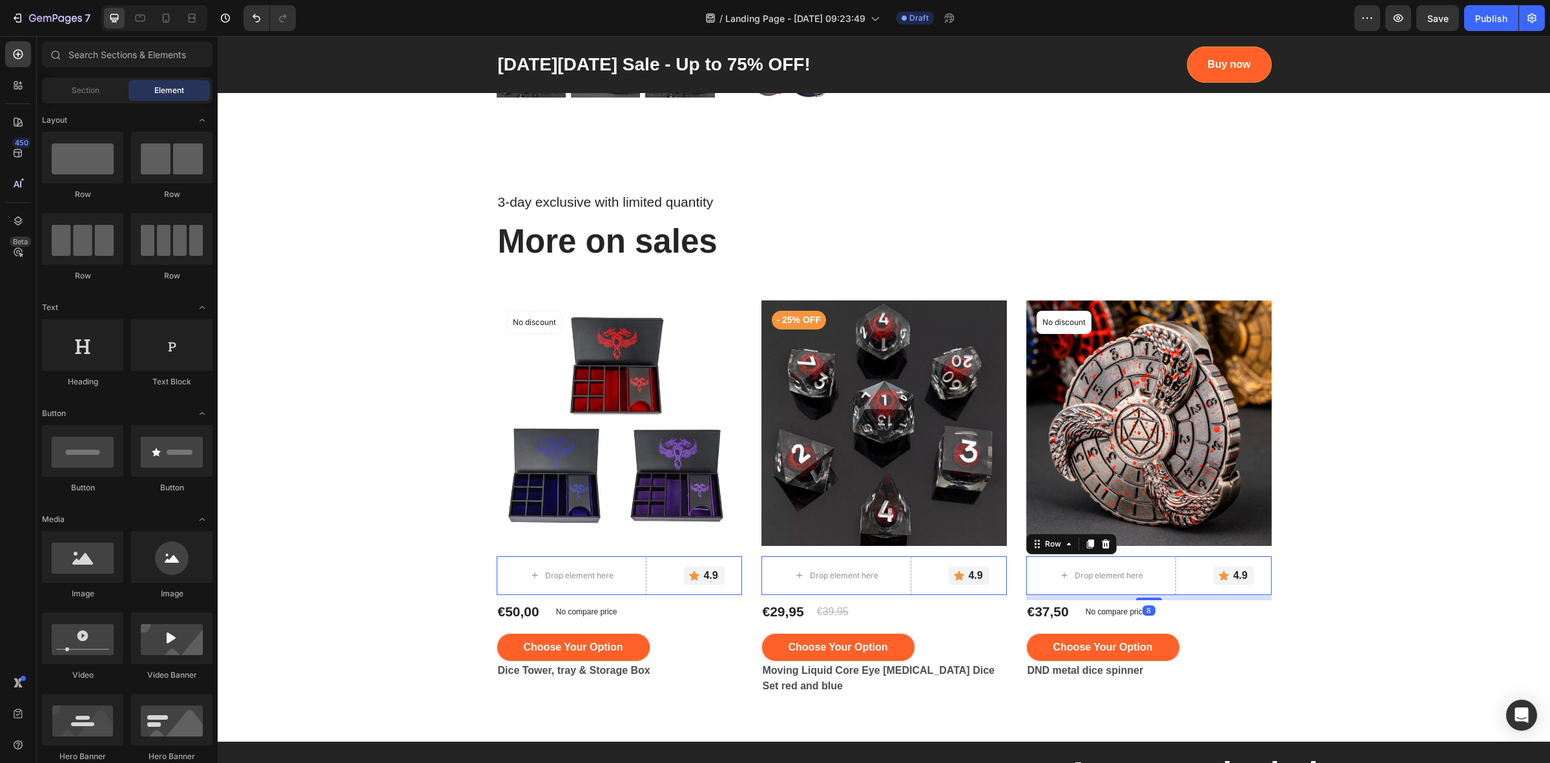
click at [1203, 571] on div "Icon 4.9 Text block Row" at bounding box center [1233, 575] width 75 height 39
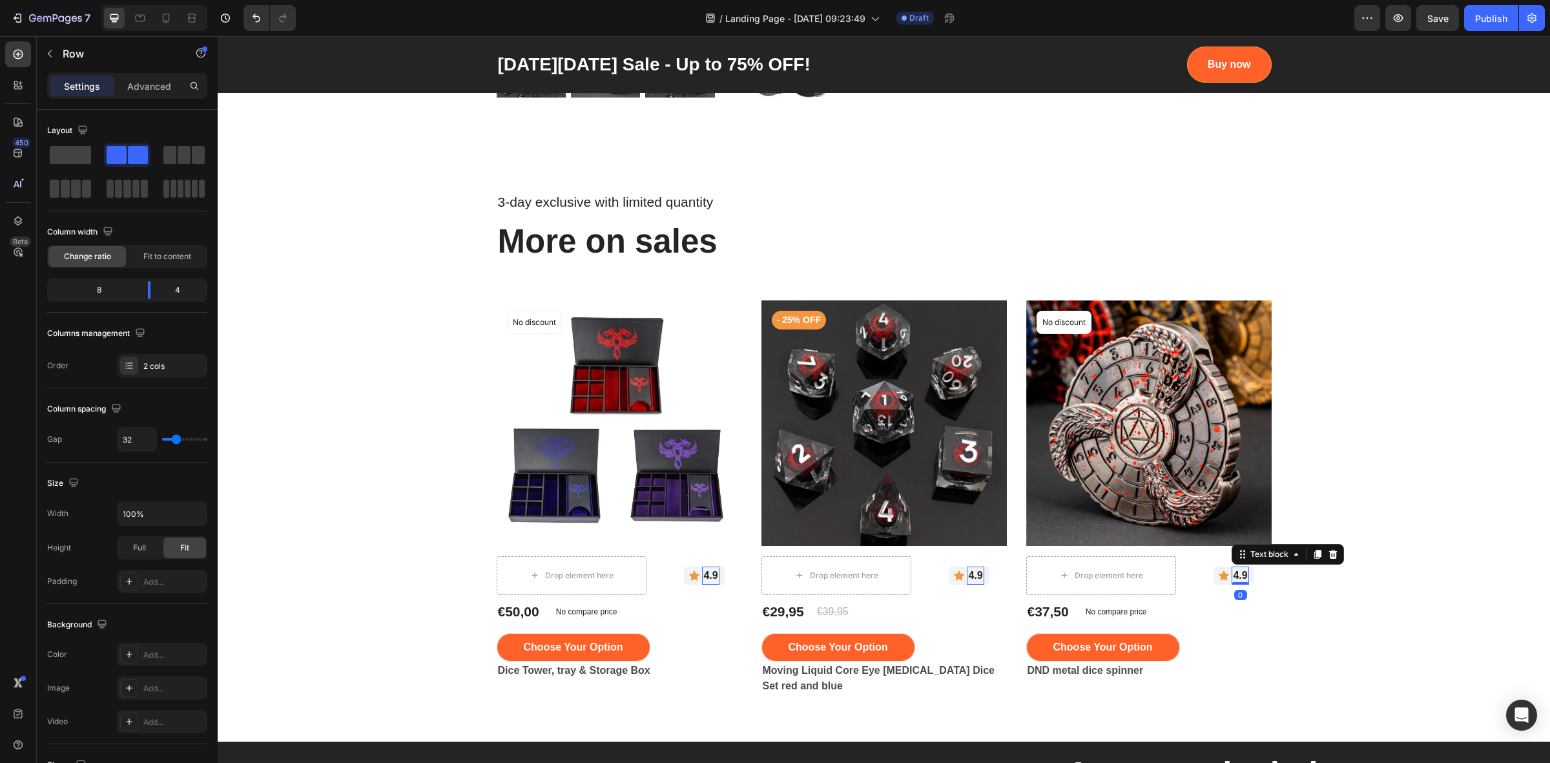
click at [1233, 578] on p "4.9" at bounding box center [1240, 575] width 14 height 15
click at [1198, 575] on div "Icon 4.9 Text block 0 Row" at bounding box center [1233, 575] width 75 height 39
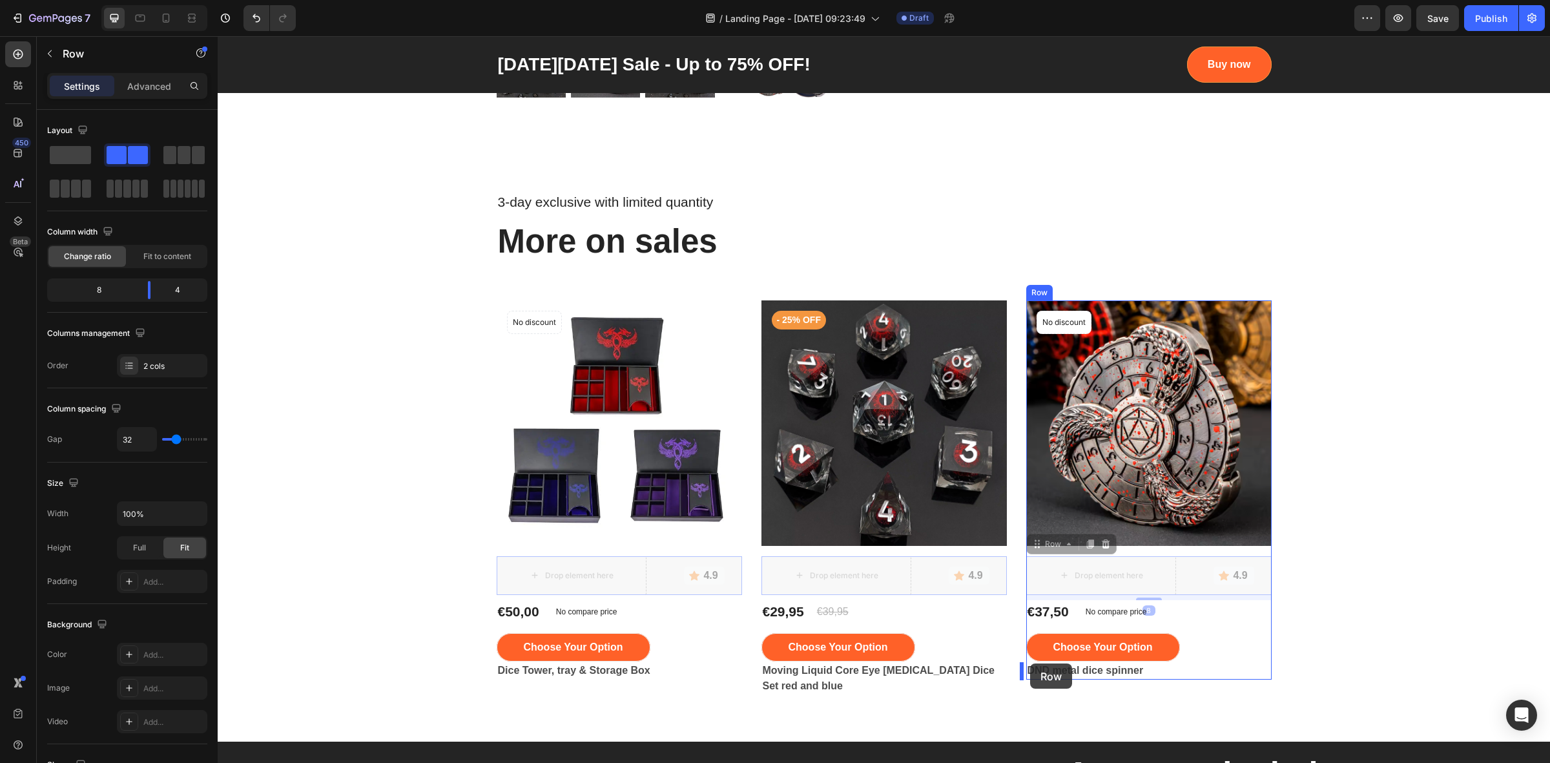
drag, startPoint x: 1030, startPoint y: 544, endPoint x: 1030, endPoint y: 663, distance: 119.5
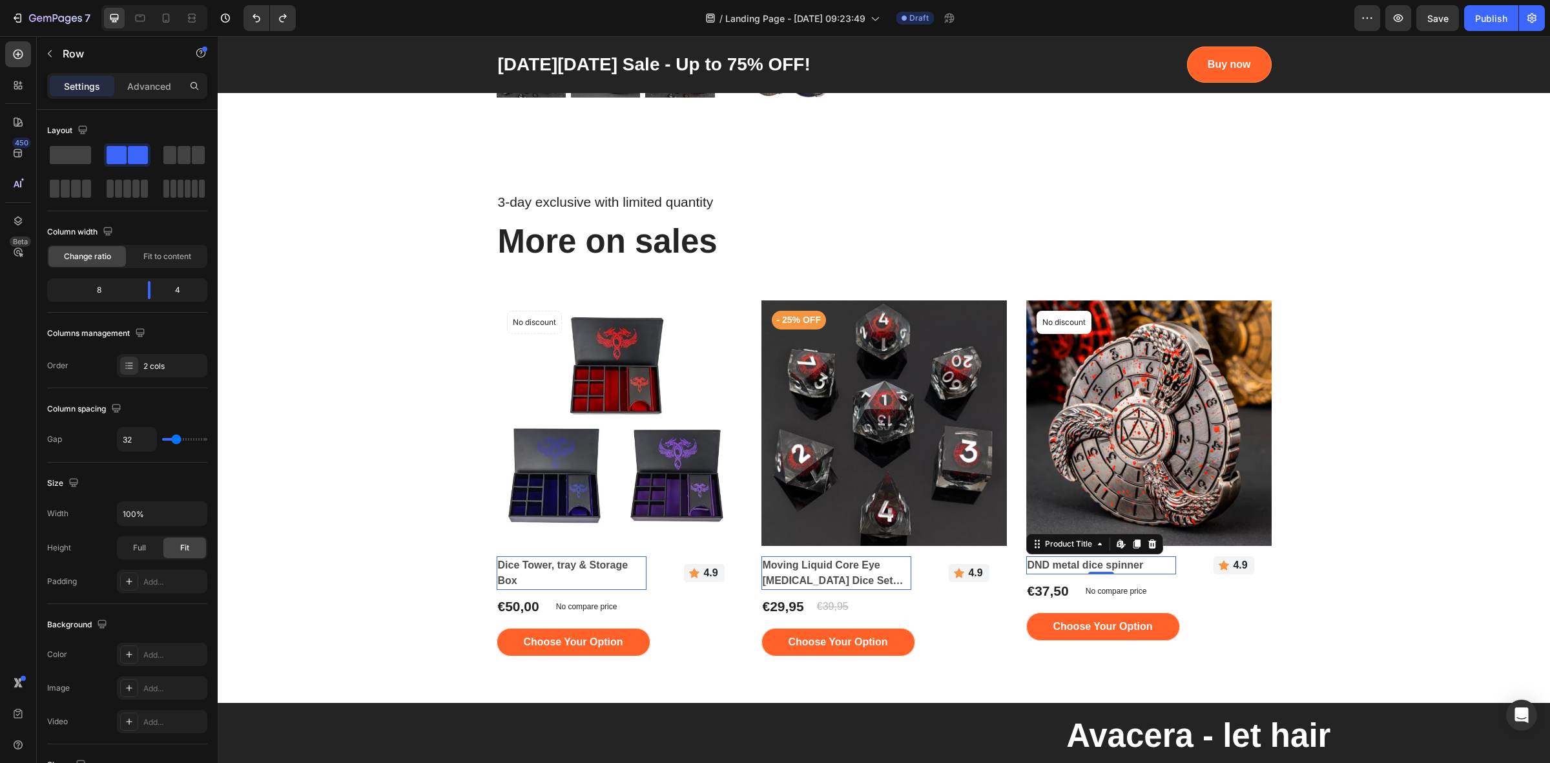
click at [1164, 564] on h2 "DND metal dice spinner" at bounding box center [1101, 565] width 150 height 18
click at [1182, 566] on div "DND metal dice spinner Product Title Icon 4.9 Text block Row Row 8" at bounding box center [1148, 565] width 245 height 18
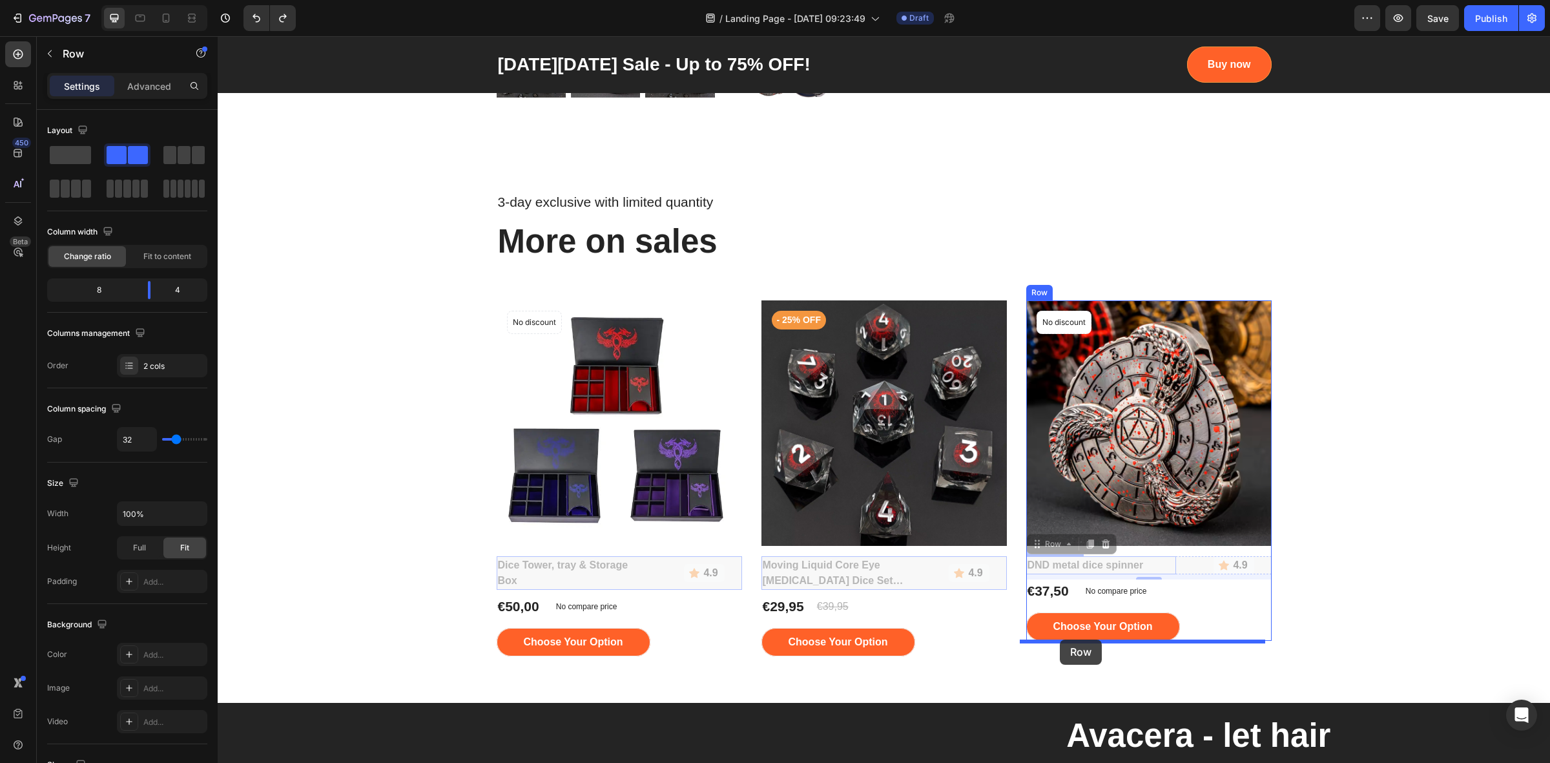
drag, startPoint x: 1030, startPoint y: 549, endPoint x: 1060, endPoint y: 639, distance: 95.2
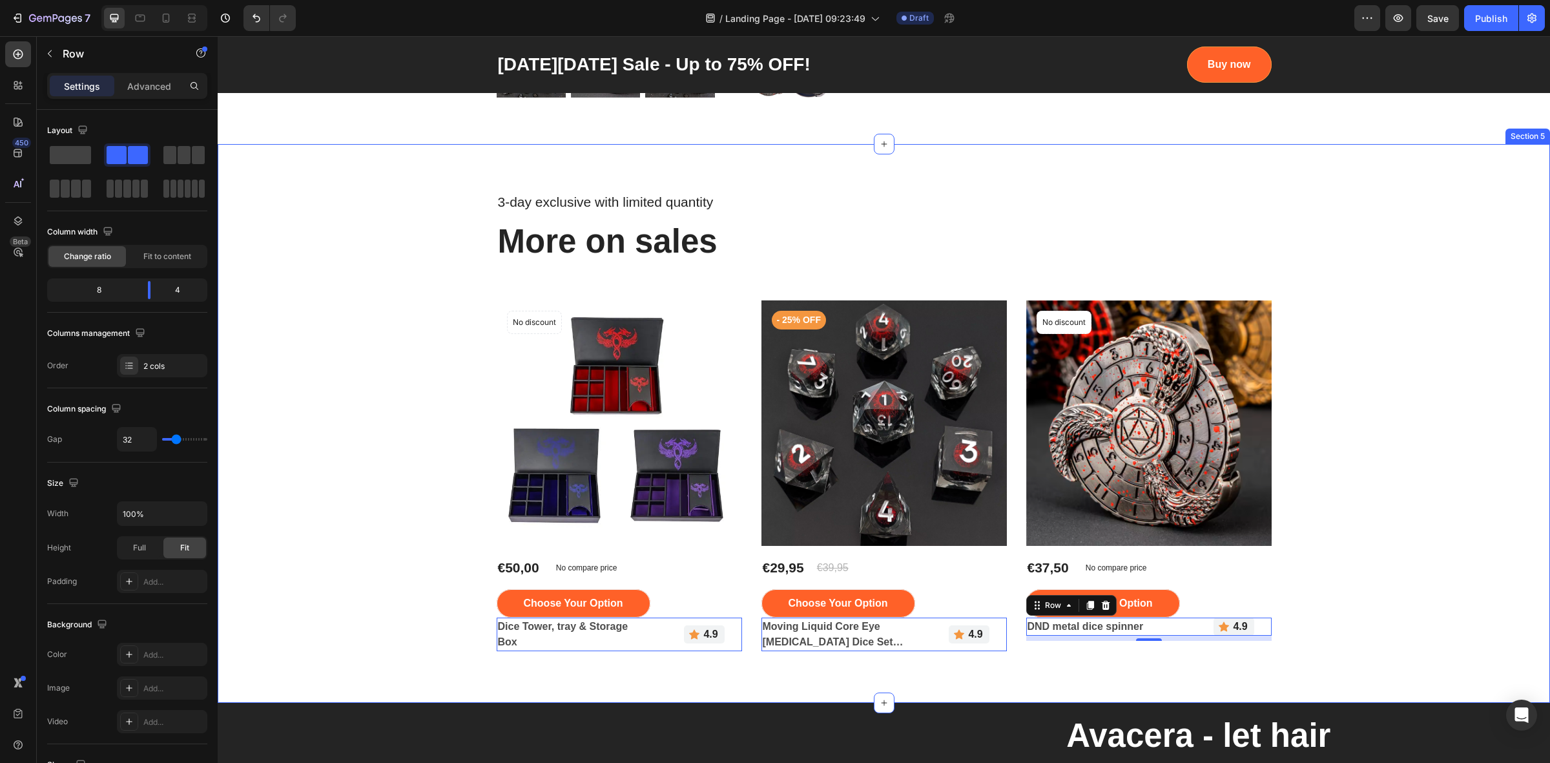
click at [1335, 568] on div "3-day exclusive with limited quantity Text block More on sales Heading Row Prod…" at bounding box center [883, 423] width 1313 height 466
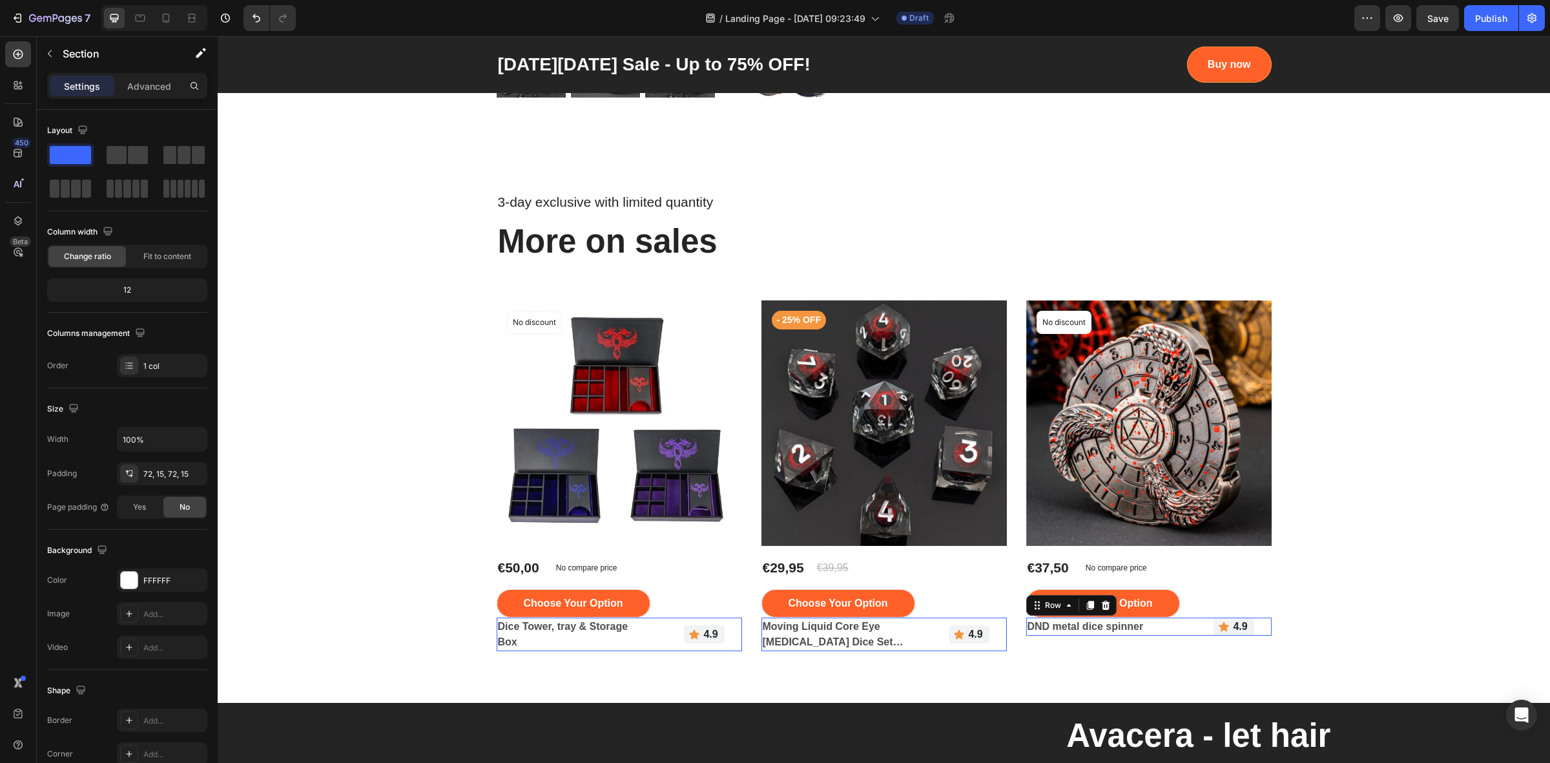
click at [1196, 617] on div "Icon 4.9 Text block Row" at bounding box center [1233, 626] width 75 height 18
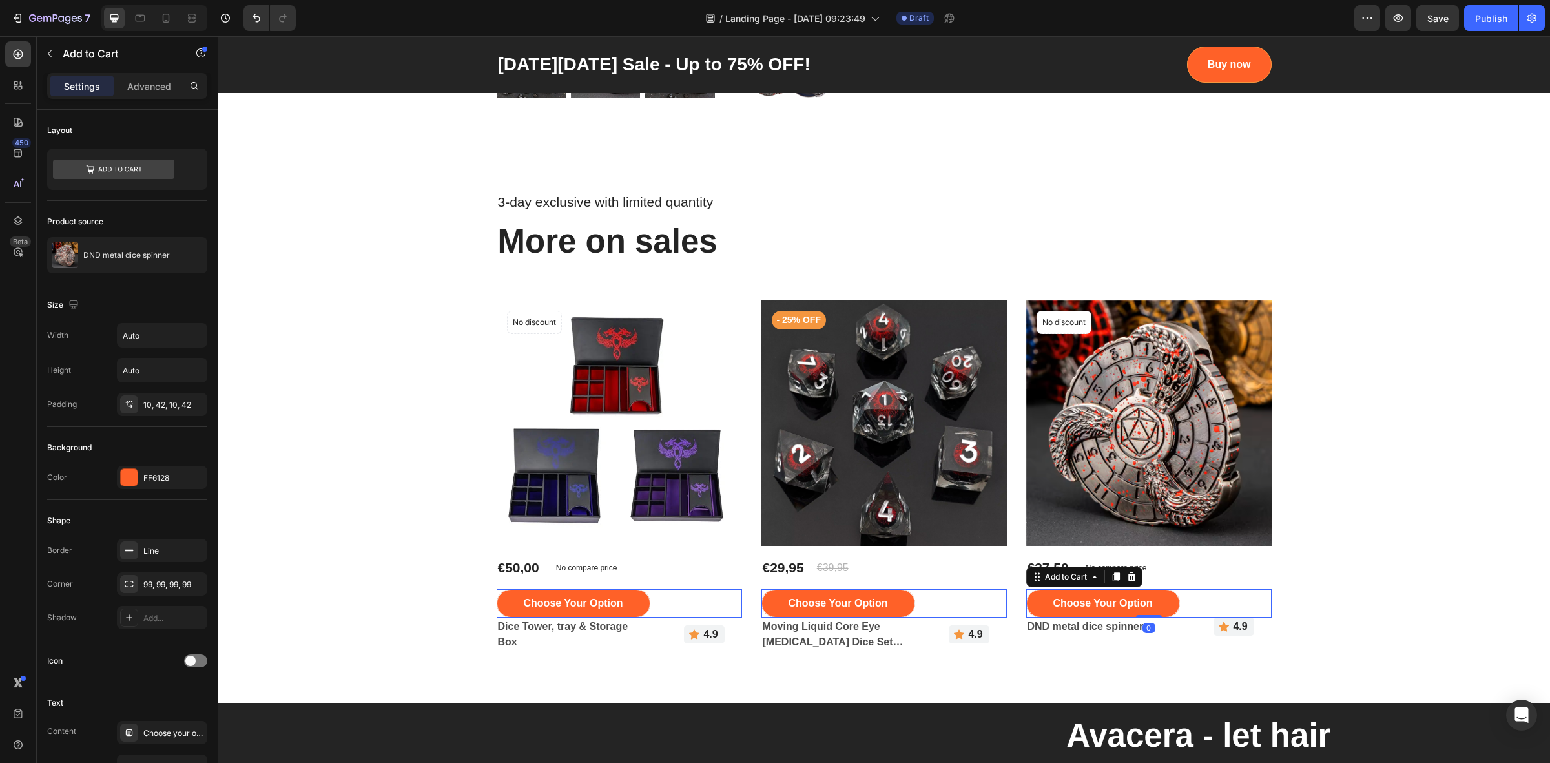
click at [1193, 607] on div "Choose your option Add to Cart 0" at bounding box center [1148, 603] width 245 height 28
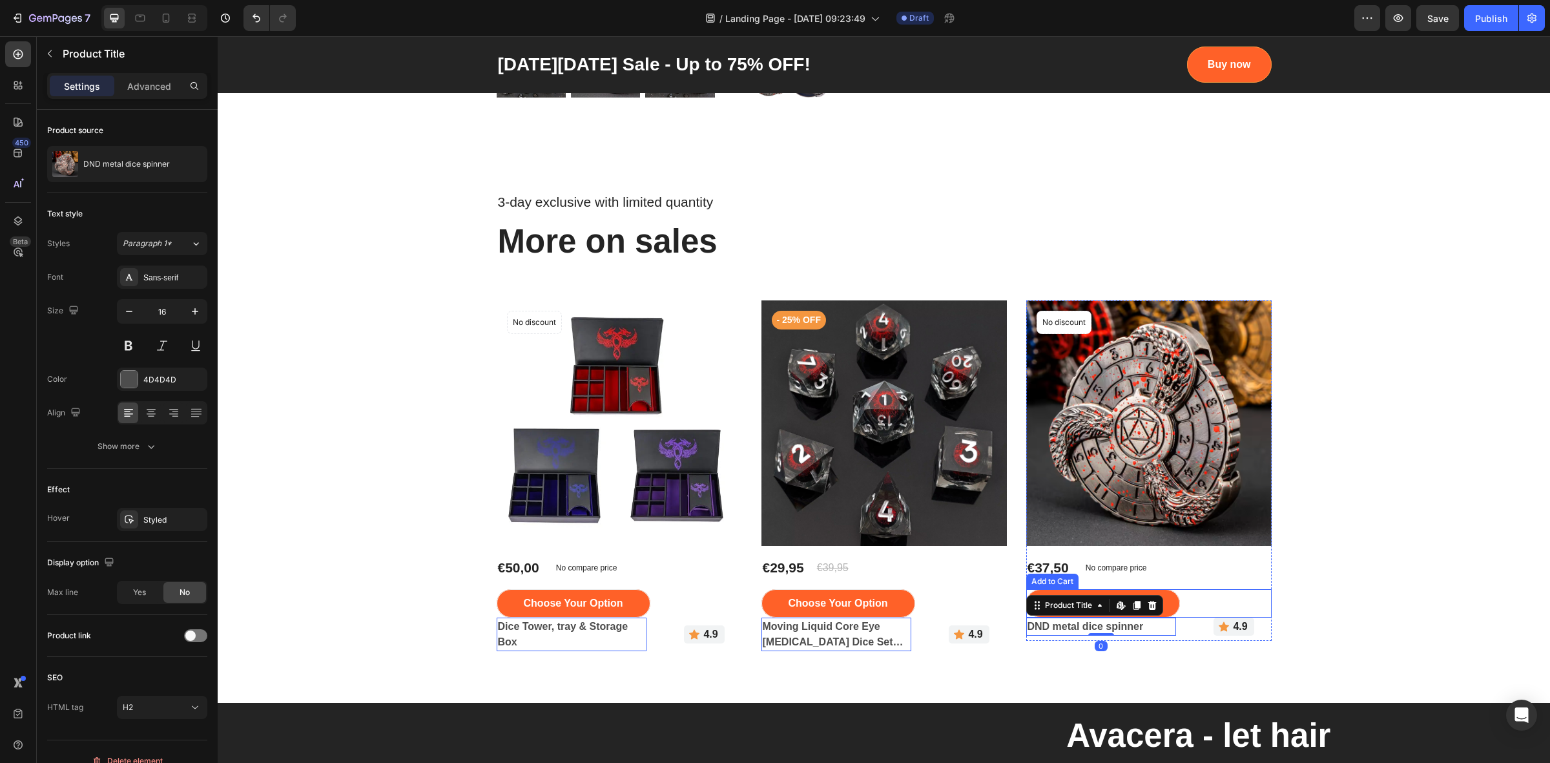
click at [1200, 604] on div "Choose your option Add to Cart" at bounding box center [1148, 603] width 245 height 28
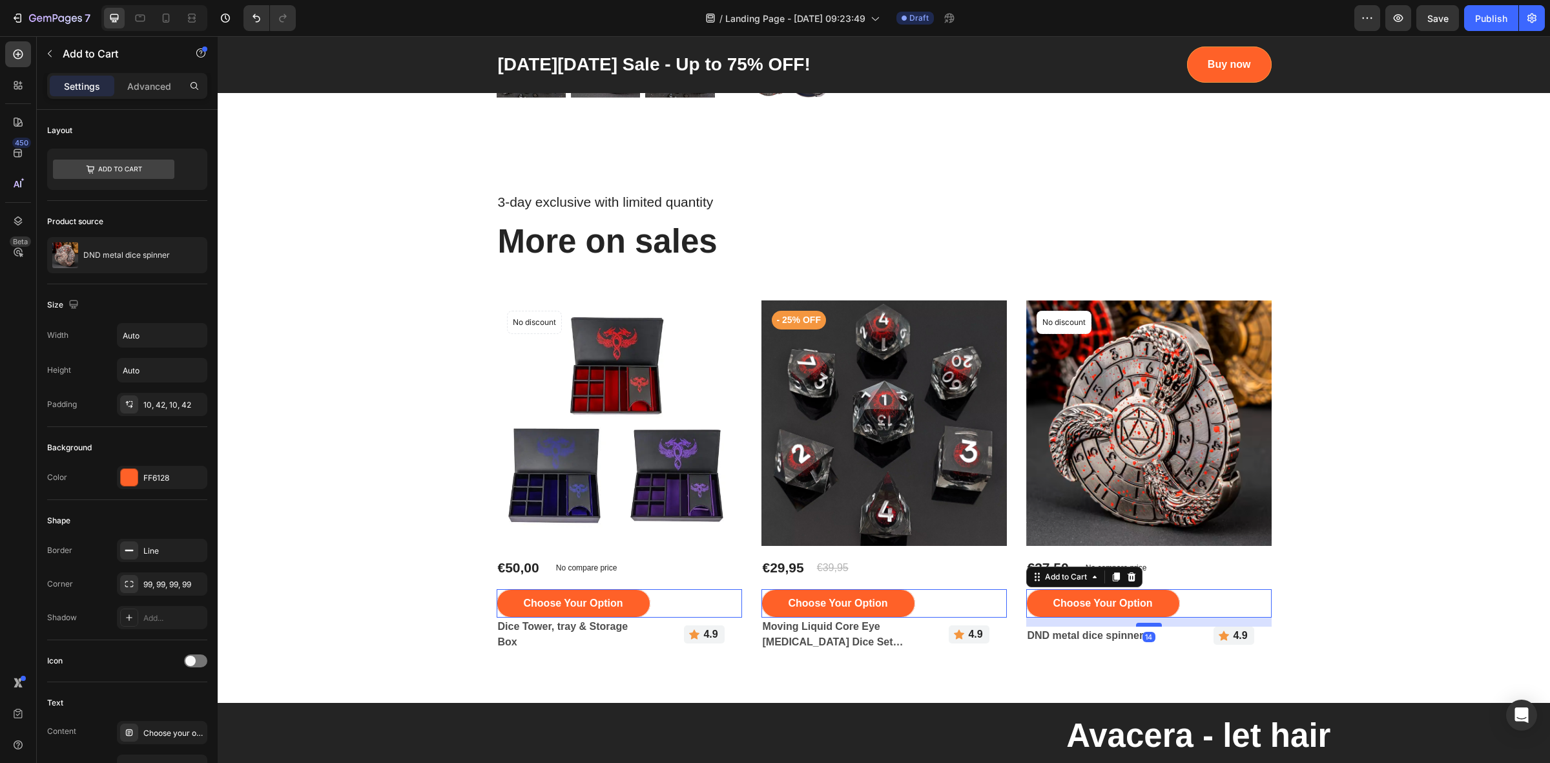
drag, startPoint x: 1149, startPoint y: 615, endPoint x: 1151, endPoint y: 624, distance: 9.1
click at [1151, 624] on div at bounding box center [1149, 624] width 26 height 4
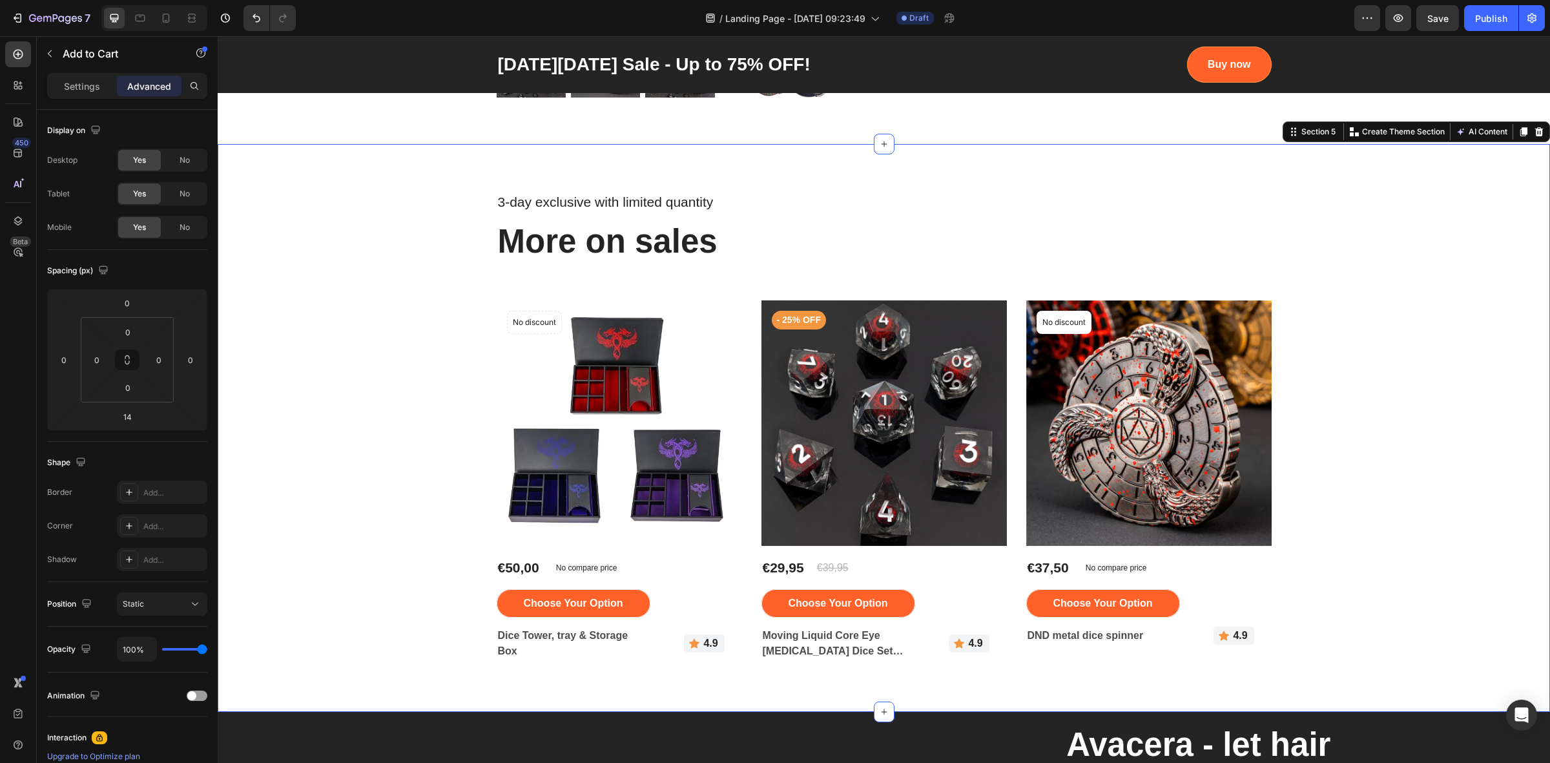
click at [1320, 575] on div "3-day exclusive with limited quantity Text block More on sales Heading Row Prod…" at bounding box center [883, 427] width 1313 height 475
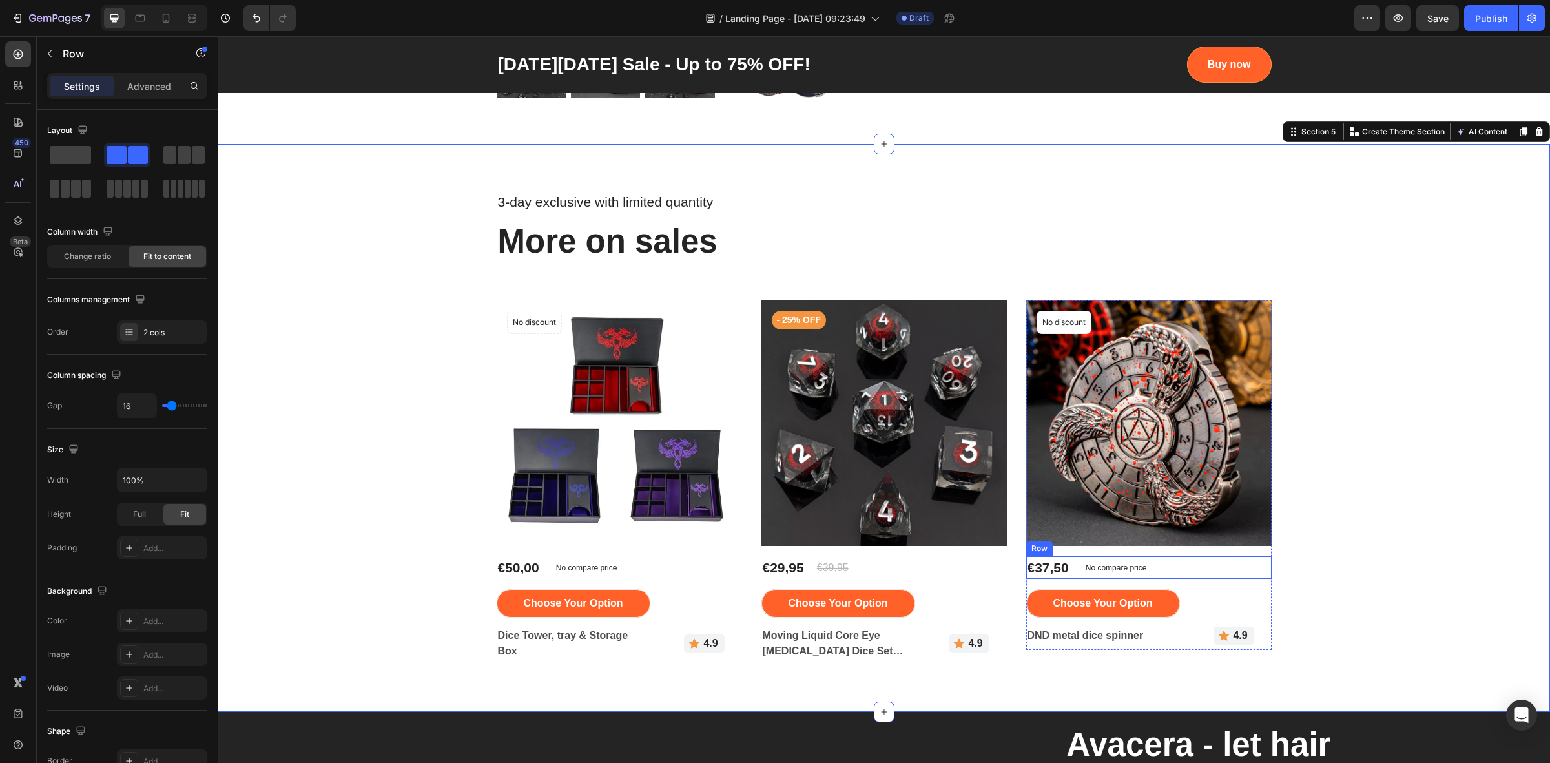
click at [1186, 577] on div "€37,50 Product Price Product Price No compare price Compare Price Row" at bounding box center [1148, 567] width 245 height 23
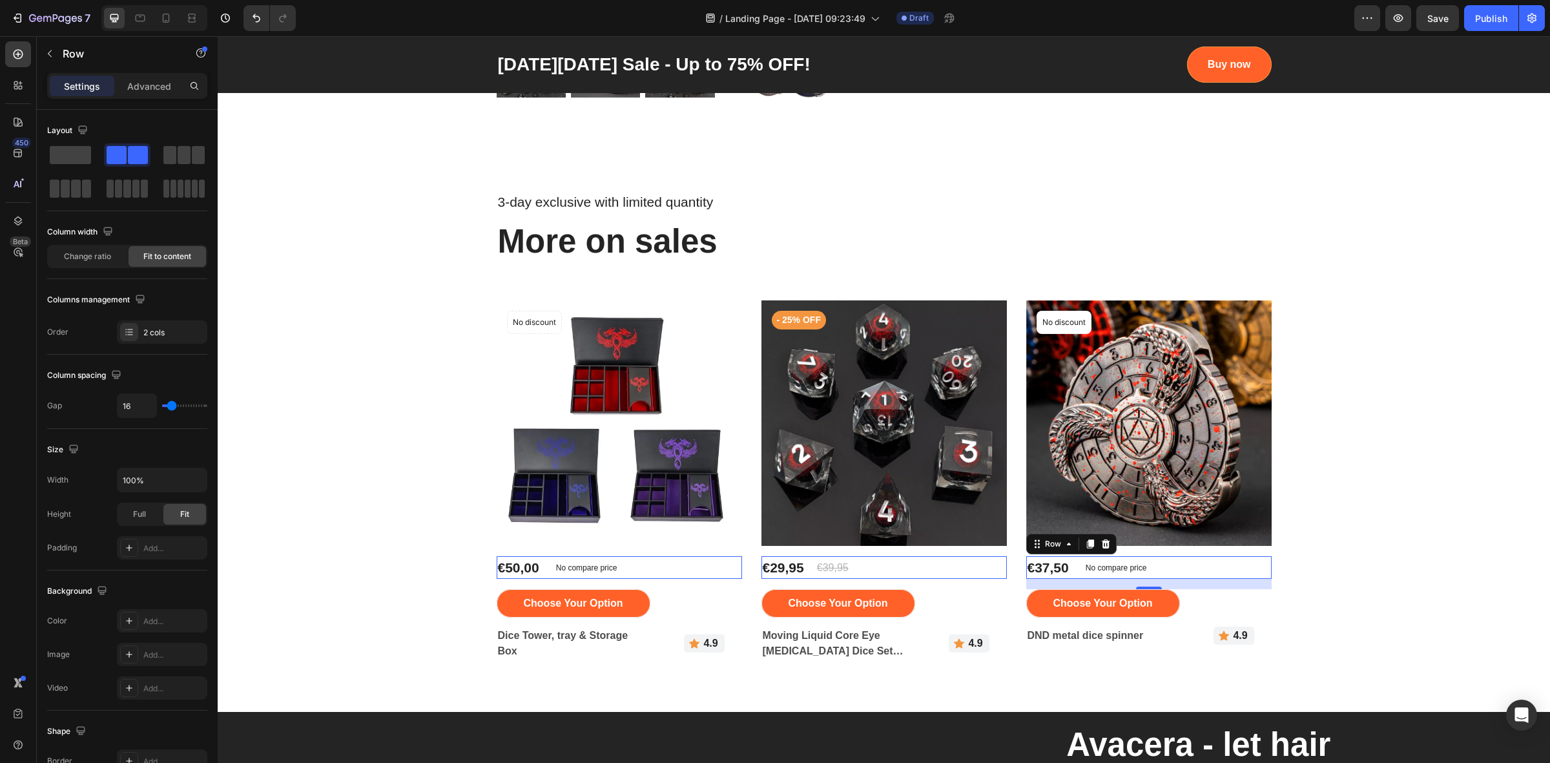
drag, startPoint x: 1153, startPoint y: 589, endPoint x: 1153, endPoint y: 580, distance: 9.1
click at [1153, 580] on div "16" at bounding box center [1148, 584] width 245 height 10
click at [1154, 588] on div at bounding box center [1149, 586] width 26 height 4
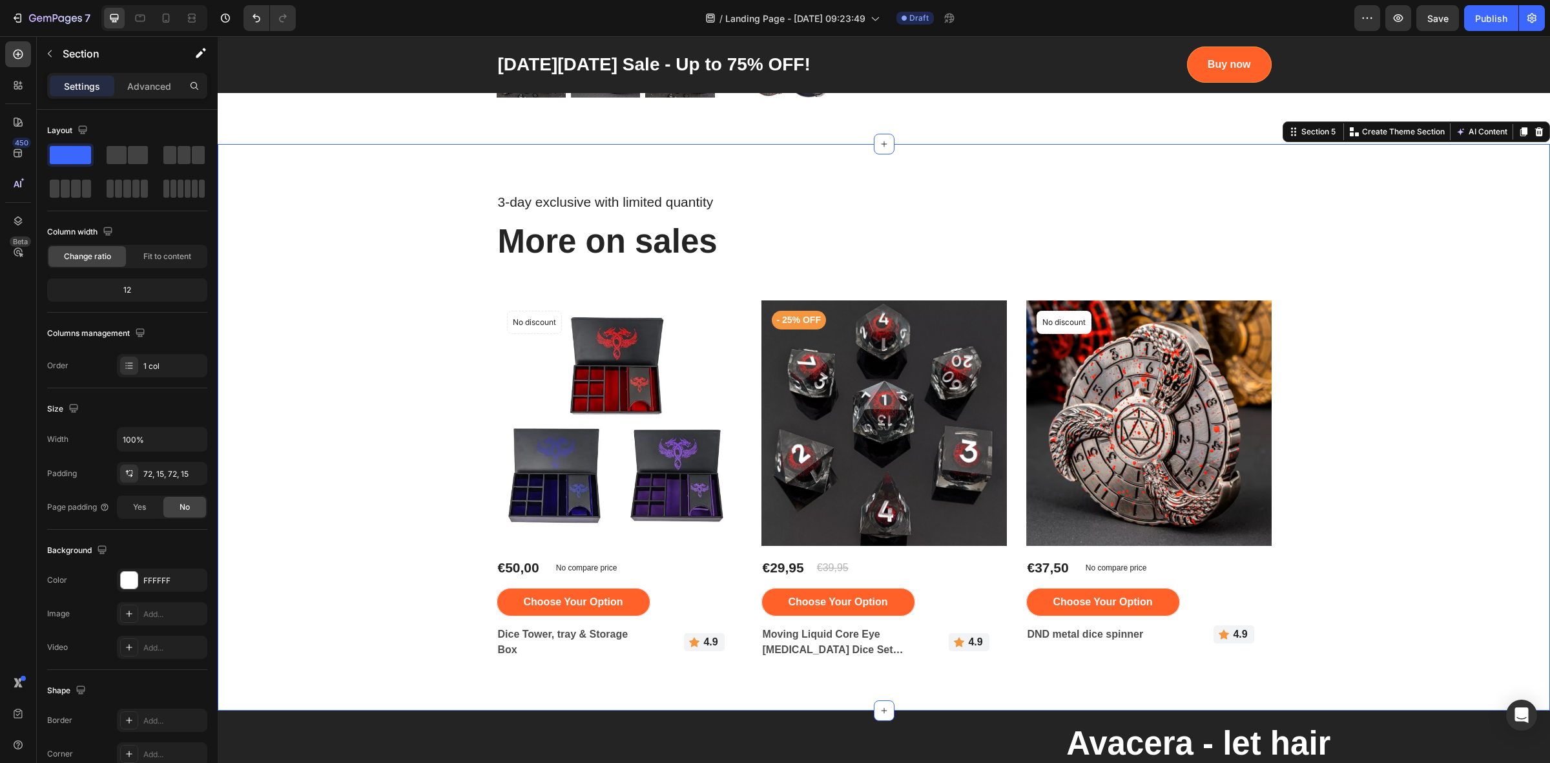
click at [1361, 571] on div "3-day exclusive with limited quantity Text block More on sales Heading Row Prod…" at bounding box center [883, 426] width 1313 height 473
click at [607, 240] on p "More on sales" at bounding box center [884, 241] width 772 height 43
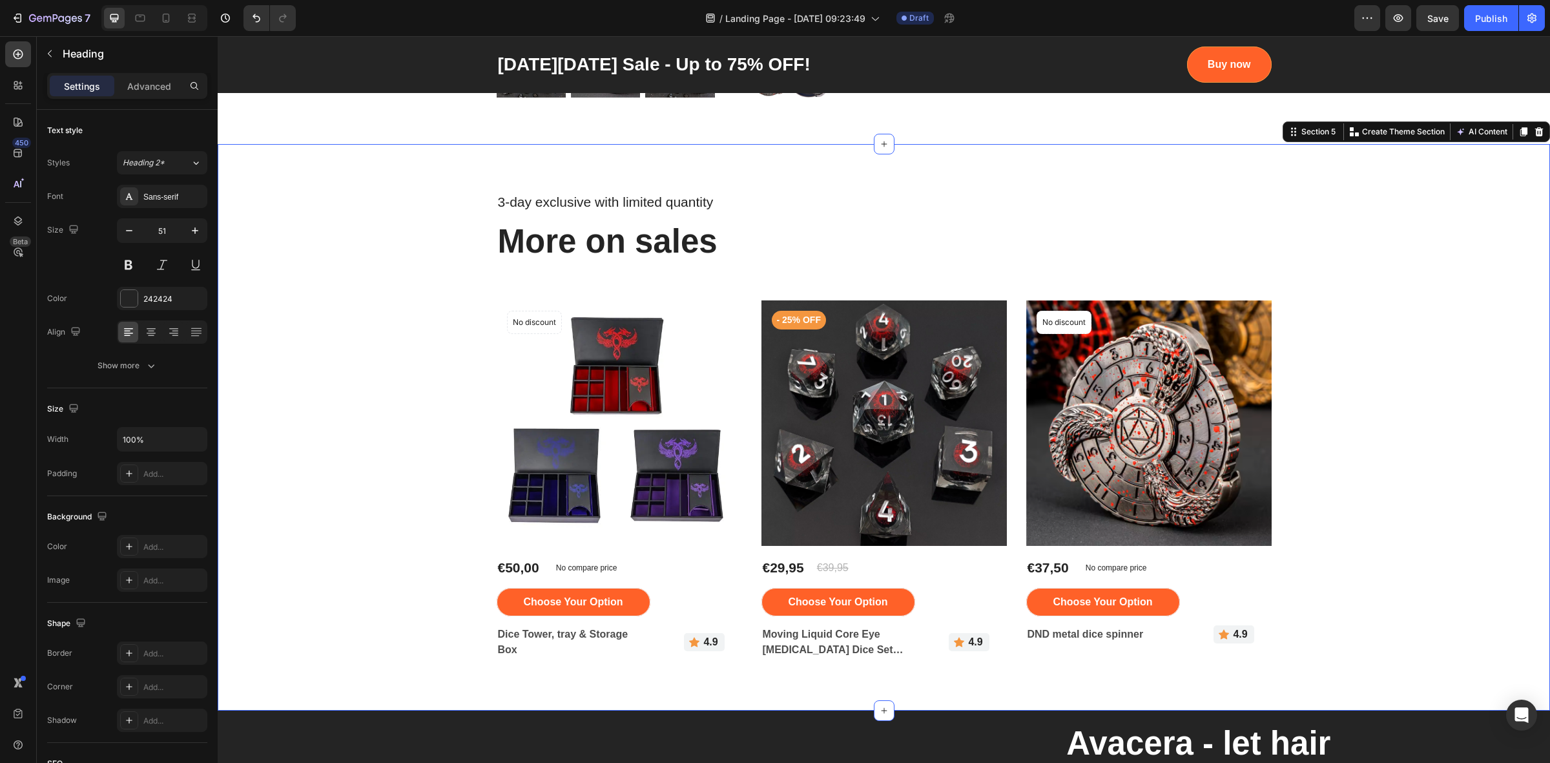
click at [388, 272] on div "3-day exclusive with limited quantity Text block More on sales Heading Row Prod…" at bounding box center [883, 426] width 1313 height 473
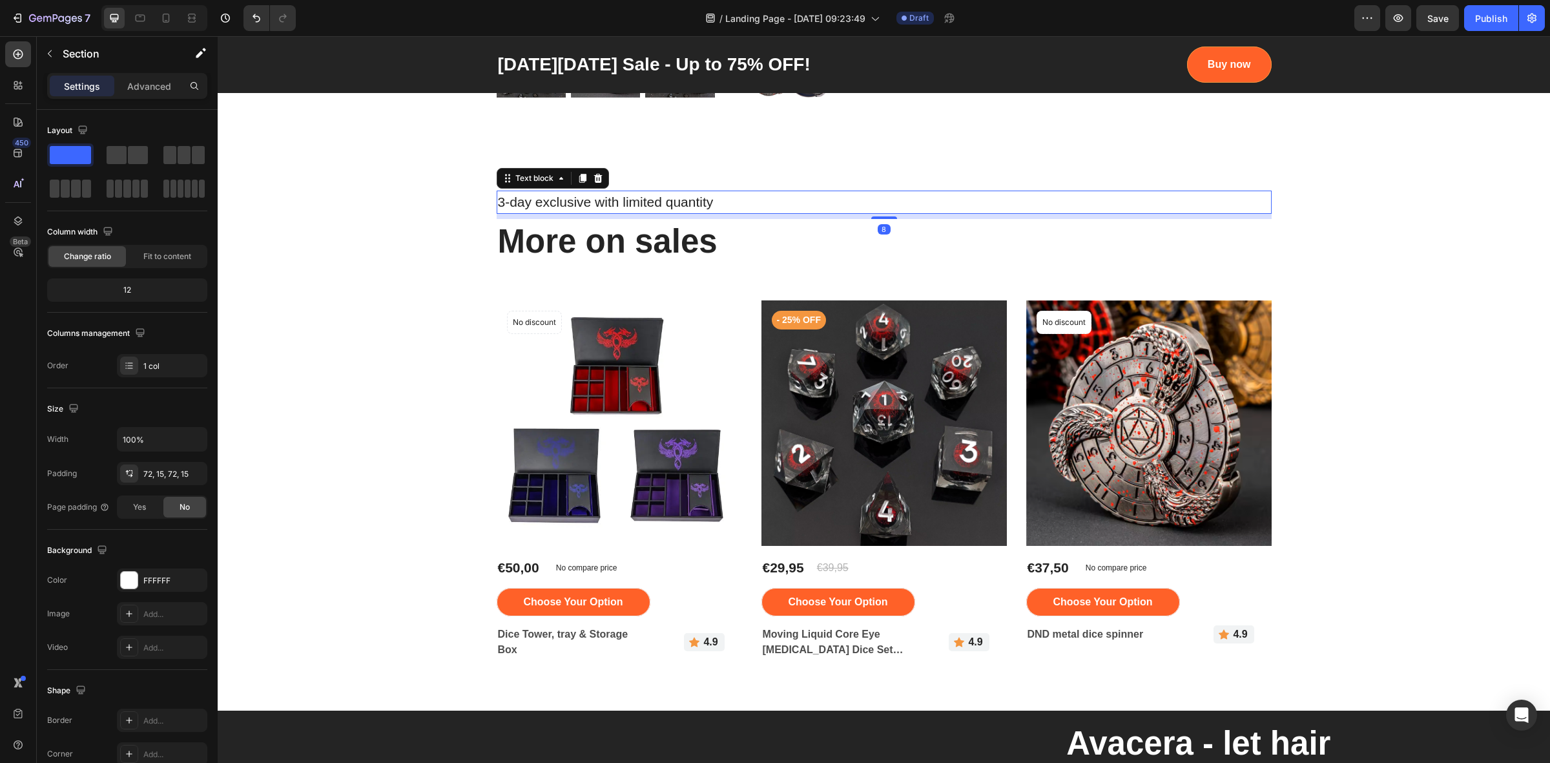
click at [540, 212] on p "3-day exclusive with limited quantity" at bounding box center [884, 202] width 772 height 21
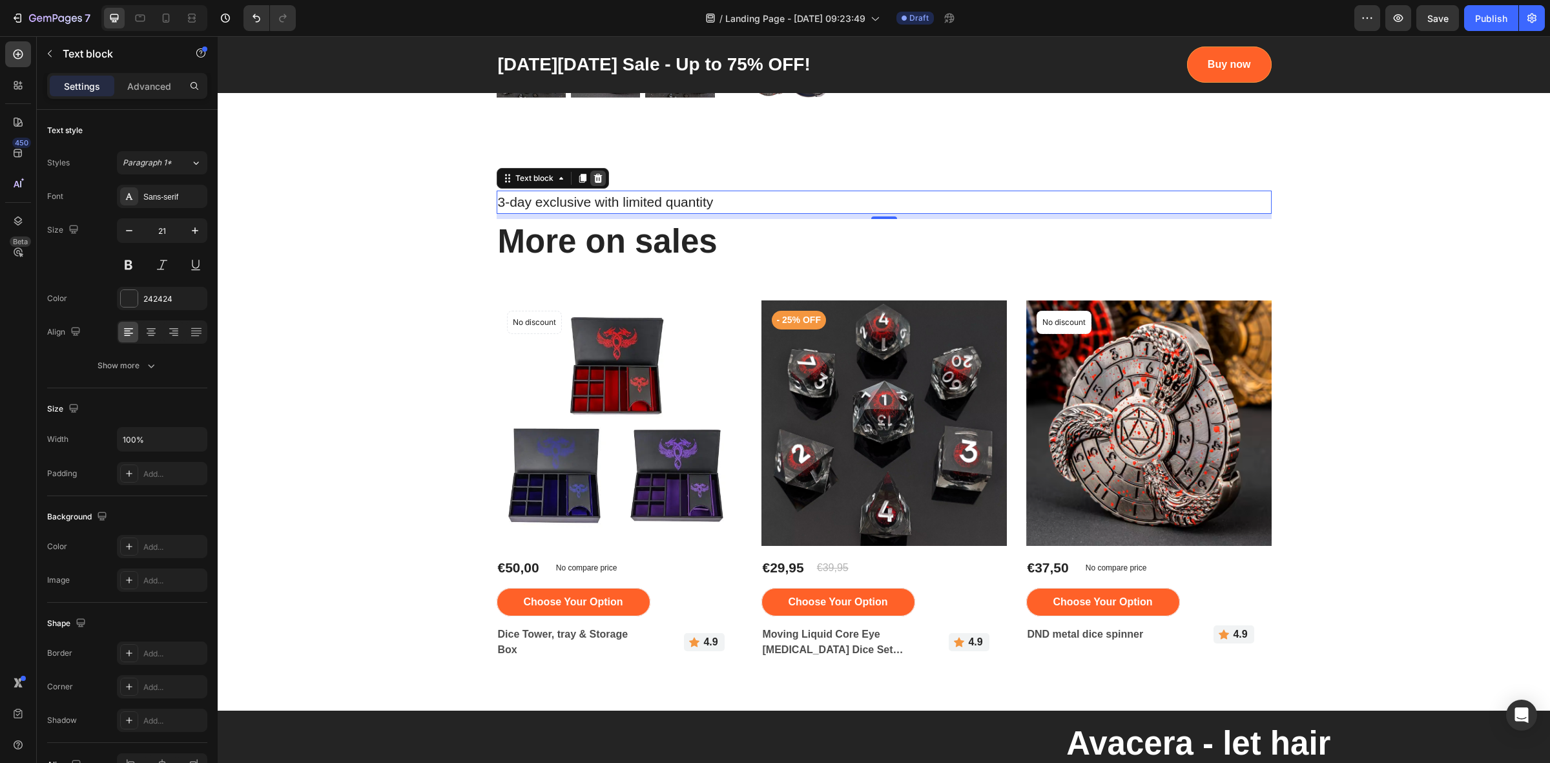
click at [595, 178] on icon at bounding box center [598, 178] width 10 height 10
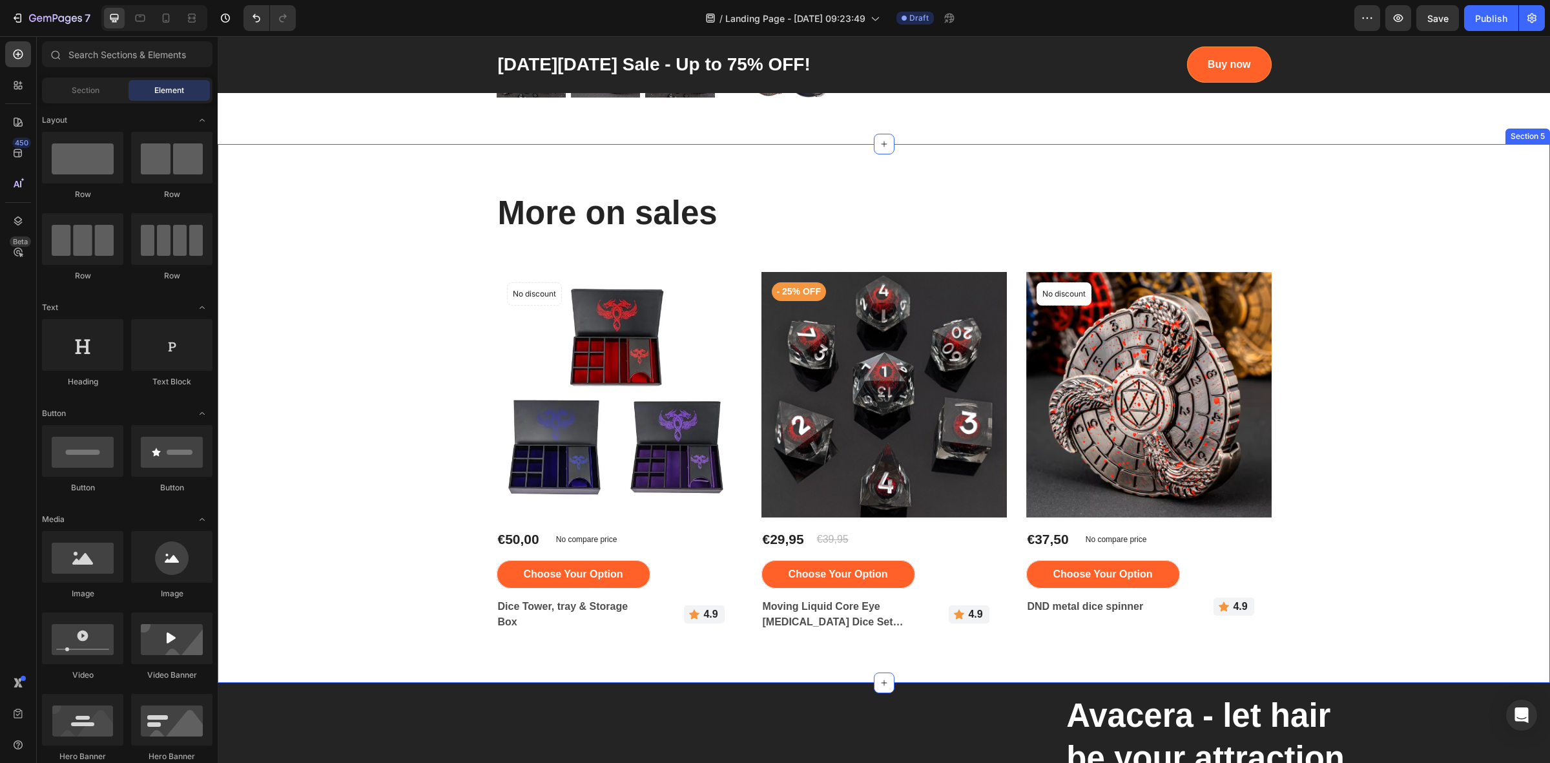
click at [327, 302] on div "More on sales Heading Row Product Images No discount Not be displayed when publ…" at bounding box center [883, 413] width 1313 height 446
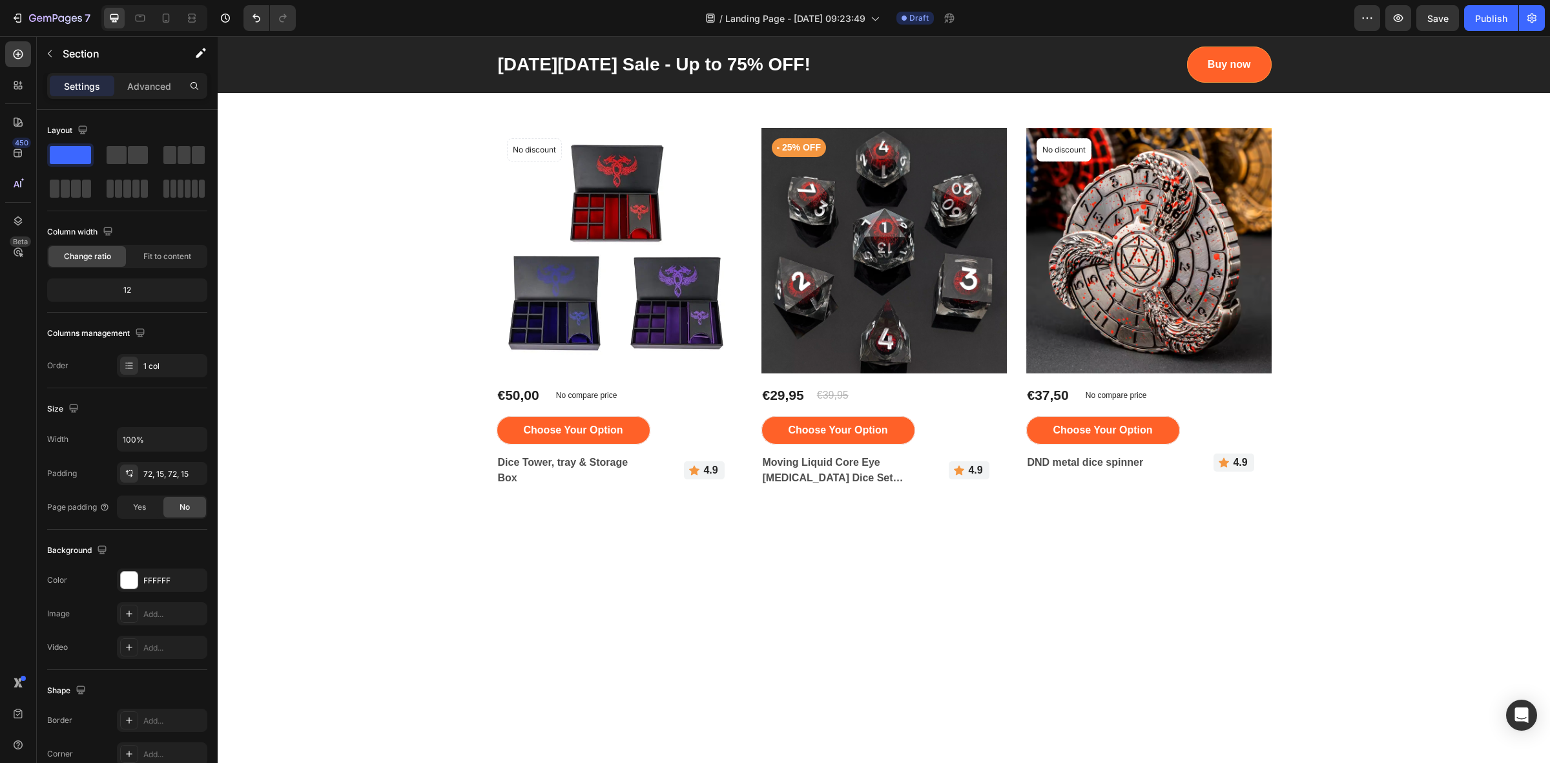
scroll to position [1211, 0]
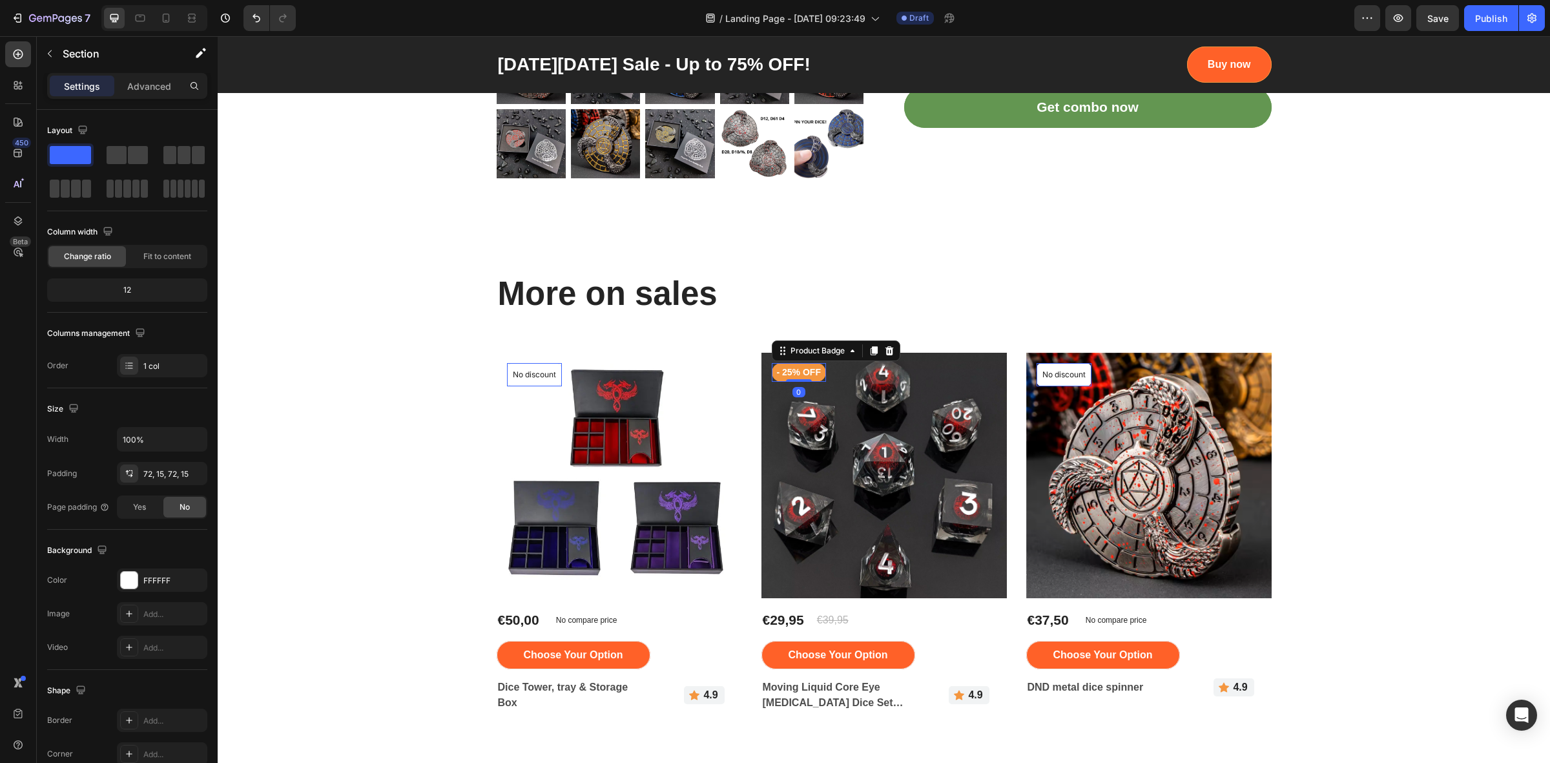
click at [805, 375] on pre "- 25% off" at bounding box center [799, 372] width 54 height 19
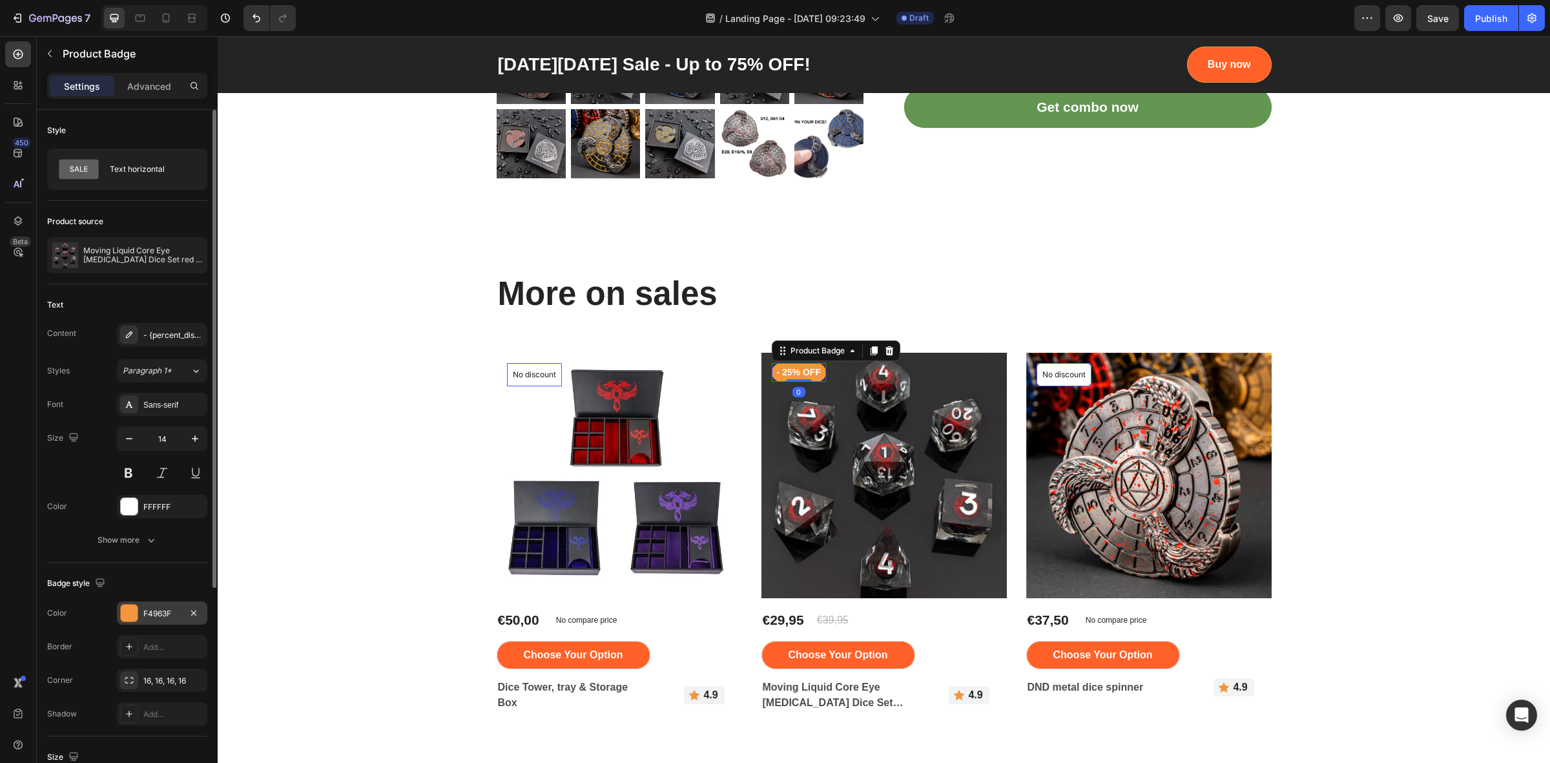
click at [165, 611] on div "F4963F" at bounding box center [161, 614] width 37 height 12
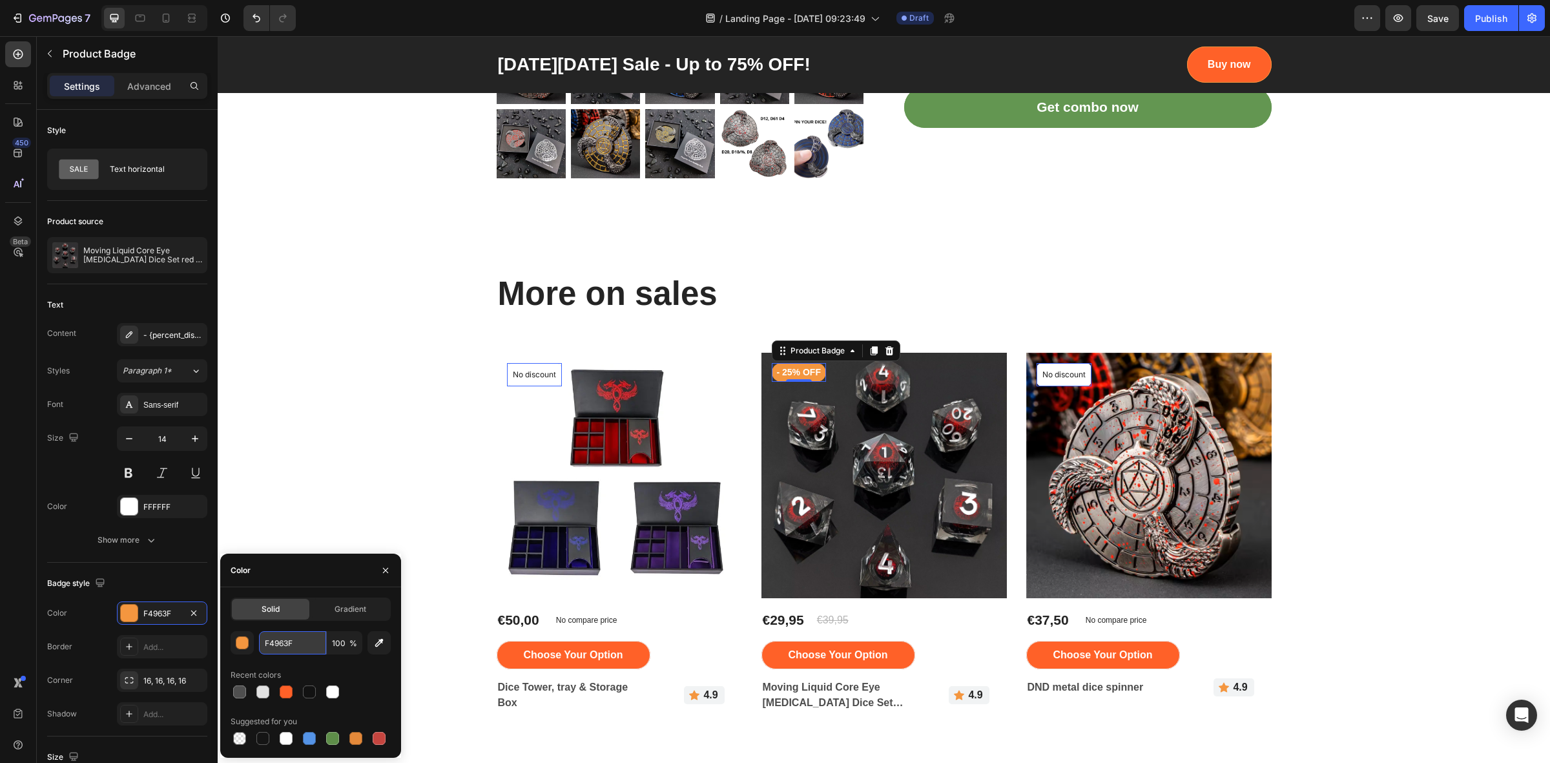
click at [309, 640] on input "F4963F" at bounding box center [292, 642] width 67 height 23
paste input "F6128"
type input "FF6128"
click at [333, 434] on div "More on sales Heading Row Product Images No discount Not be displayed when publ…" at bounding box center [883, 494] width 1313 height 446
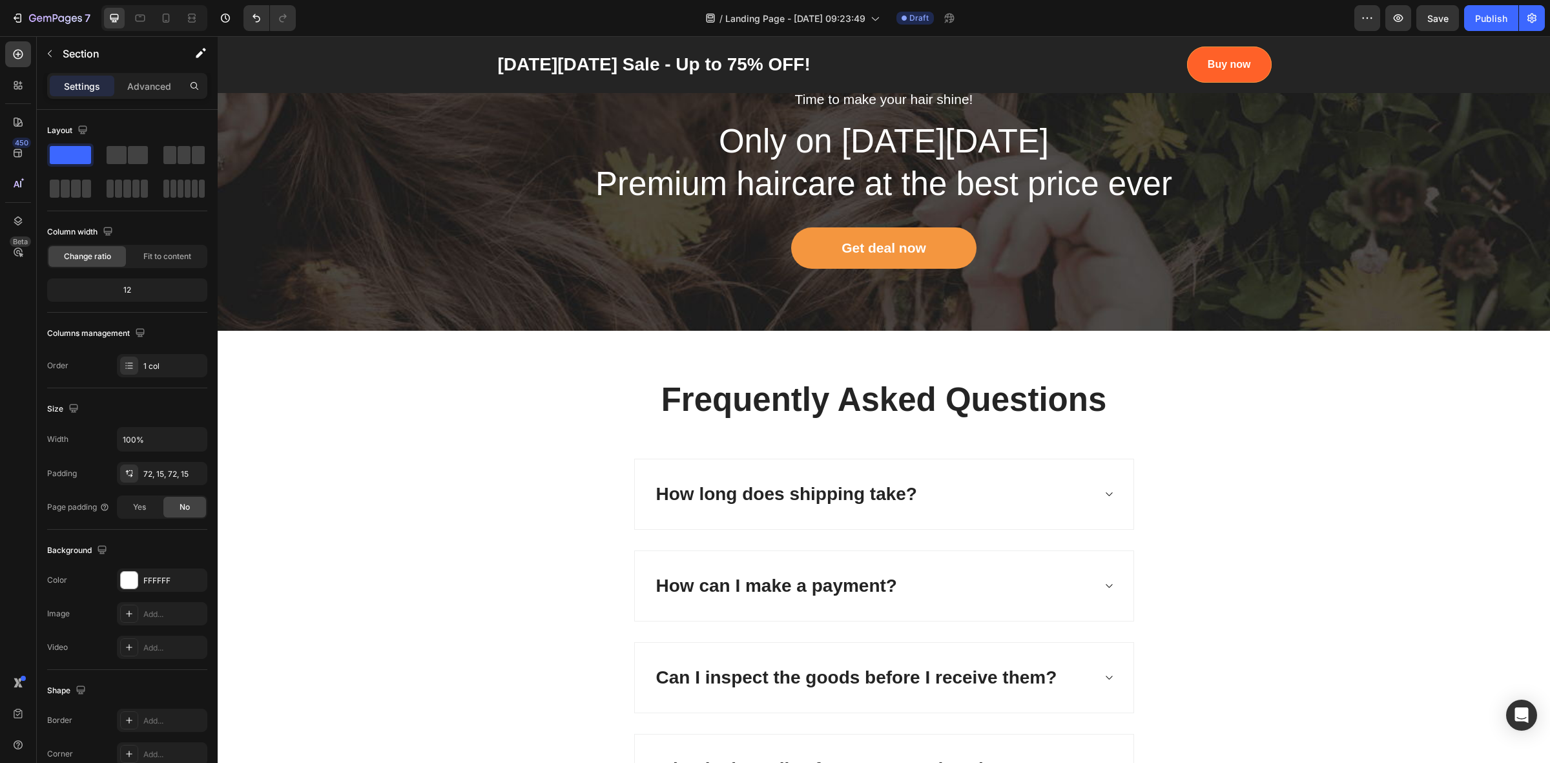
scroll to position [4430, 0]
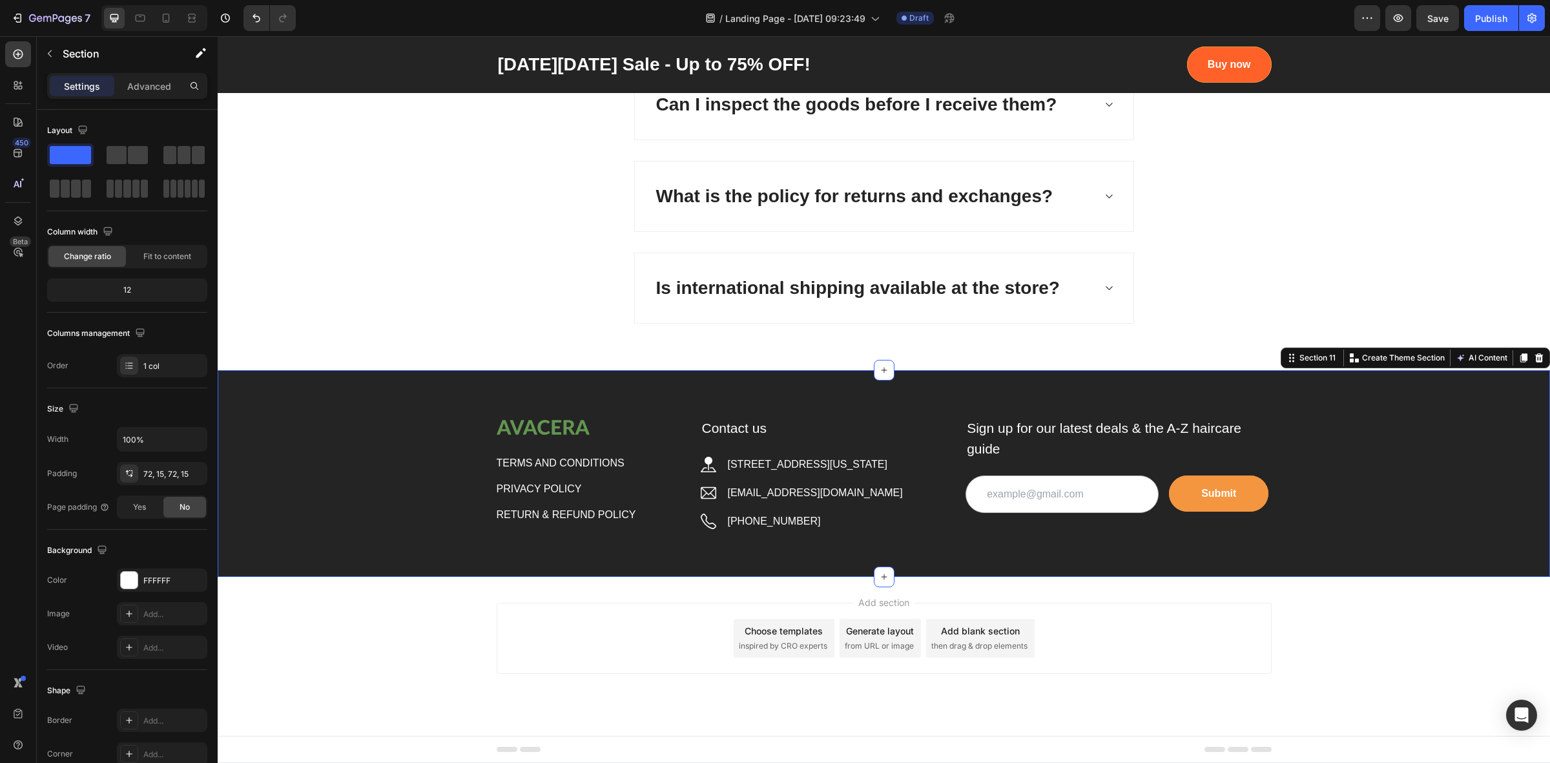
click at [723, 554] on div "Image TERMS AND CONDITIONS Button PRIVACY POLICY Button RETURN & REFUND POLICY …" at bounding box center [884, 473] width 1332 height 207
click at [1534, 359] on icon at bounding box center [1539, 358] width 10 height 10
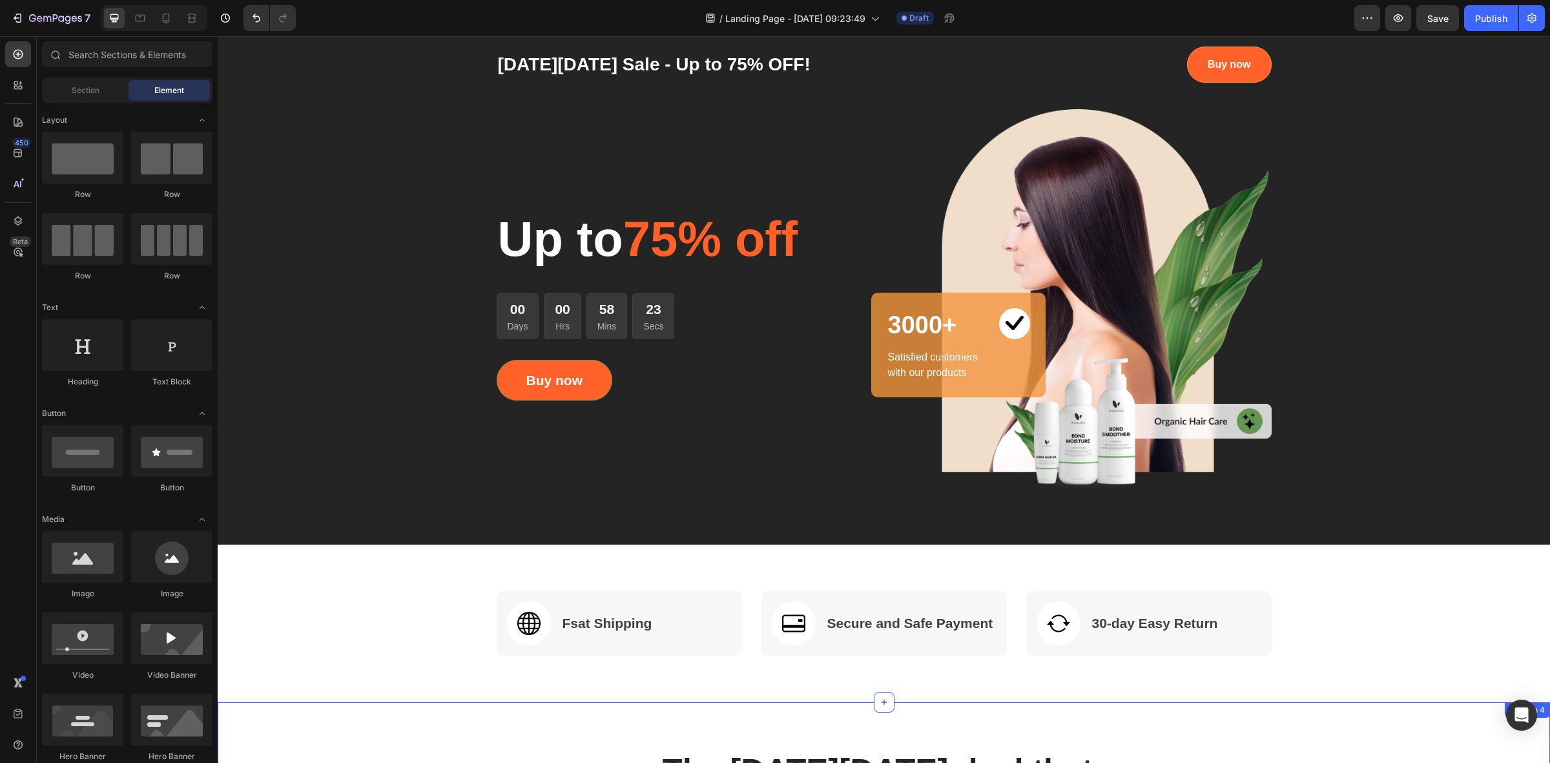
scroll to position [161, 0]
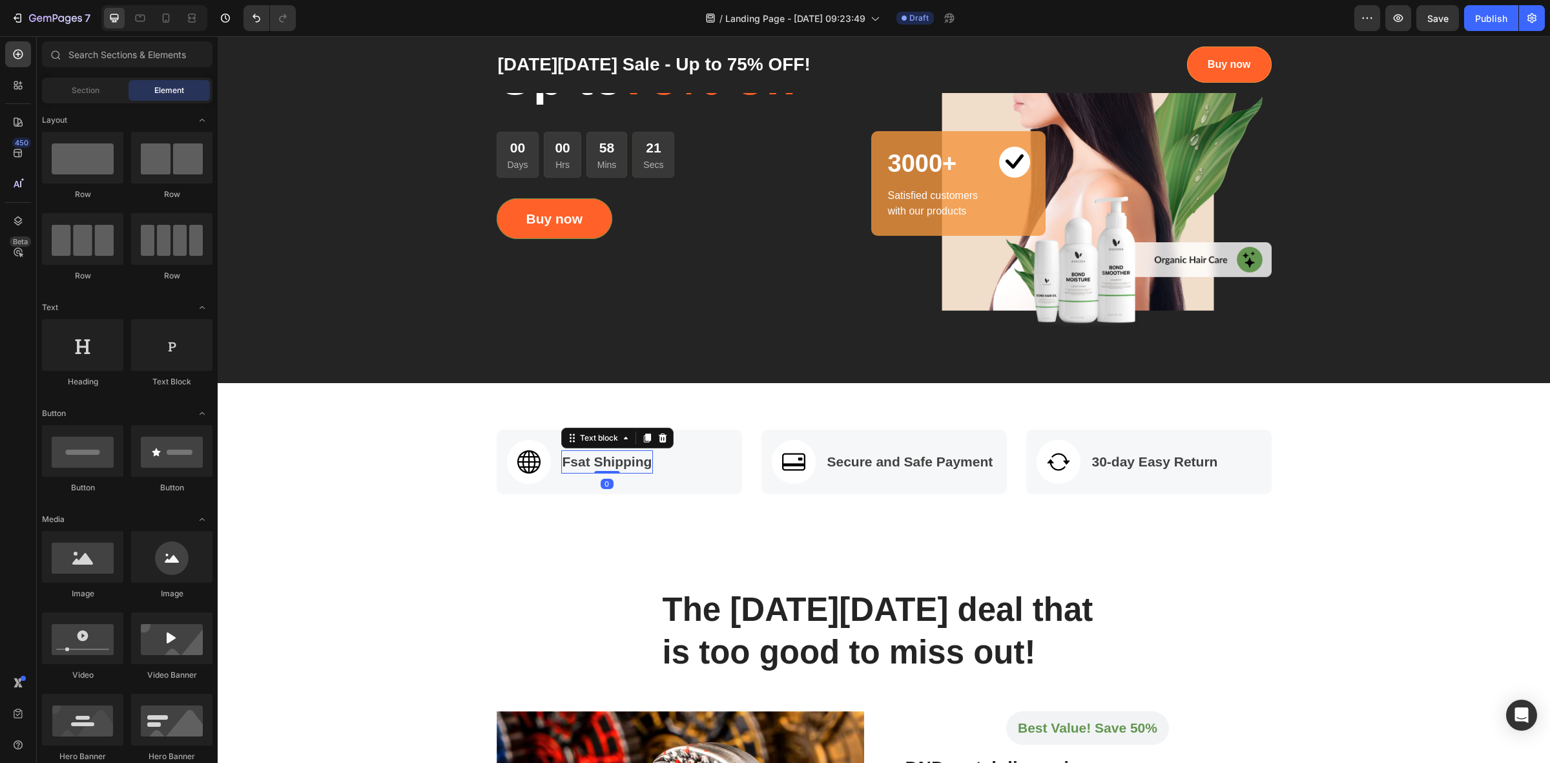
drag, startPoint x: 573, startPoint y: 471, endPoint x: 575, endPoint y: 462, distance: 9.9
click at [573, 471] on p "Fsat Shipping" at bounding box center [607, 461] width 90 height 21
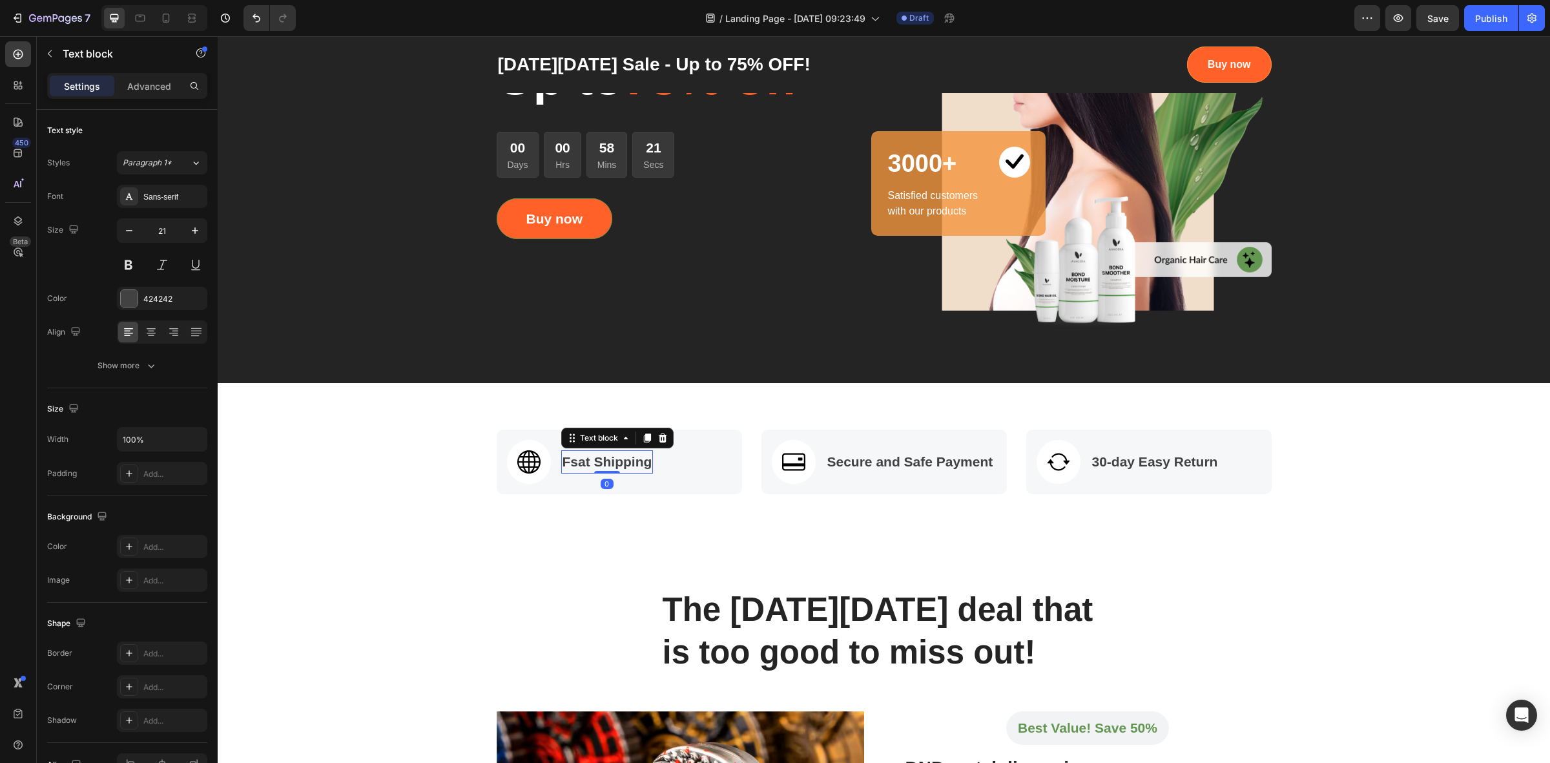
click at [575, 462] on p "Fsat Shipping" at bounding box center [607, 461] width 90 height 21
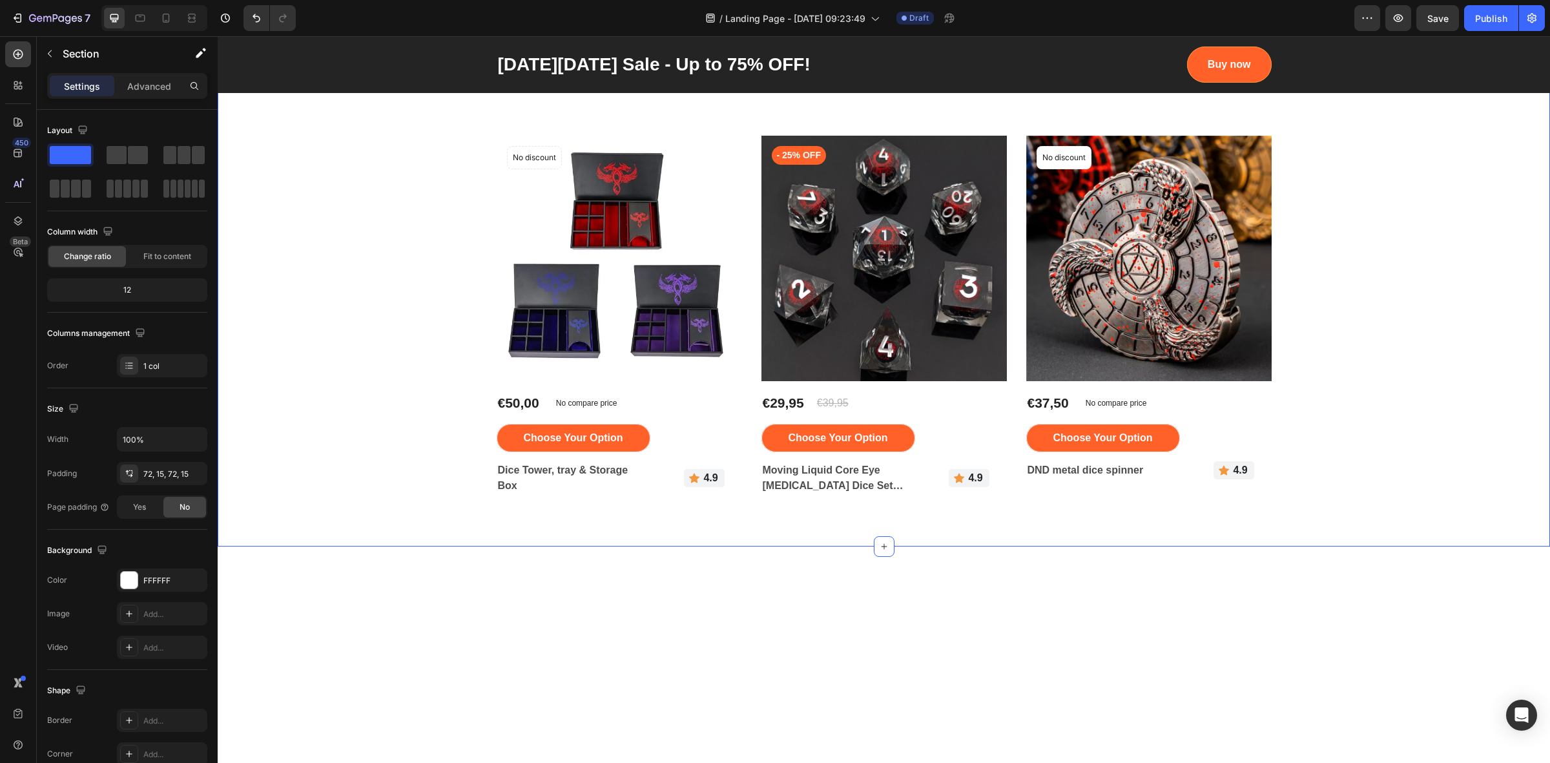
scroll to position [1614, 0]
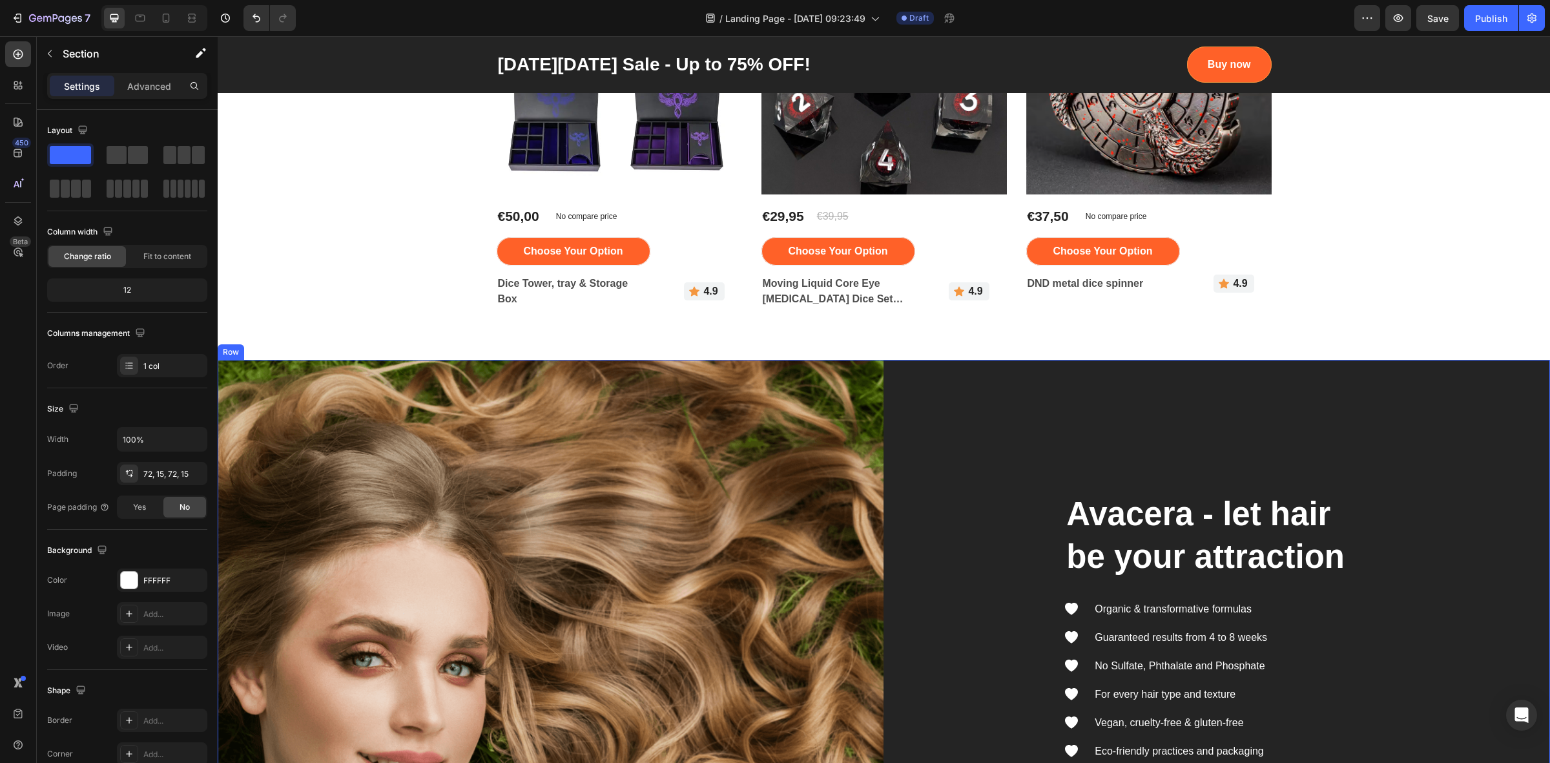
click at [1264, 450] on div "Avacera - let hair be your attraction Heading Icon Organic & transformative for…" at bounding box center [1217, 626] width 666 height 532
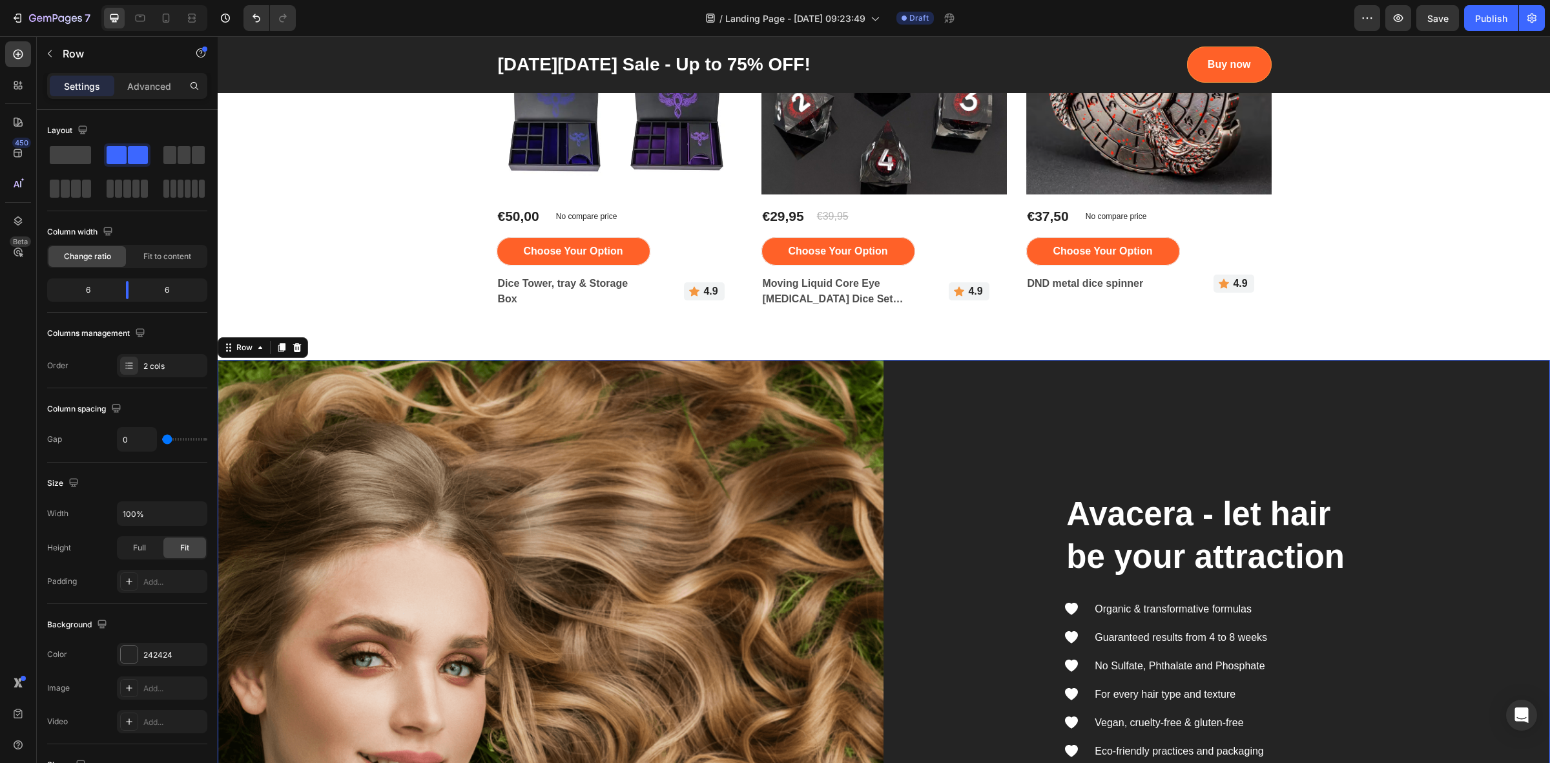
click at [1385, 360] on div "Avacera - let hair be your attraction Heading Icon Organic & transformative for…" at bounding box center [1217, 626] width 666 height 532
click at [296, 347] on icon at bounding box center [297, 347] width 8 height 9
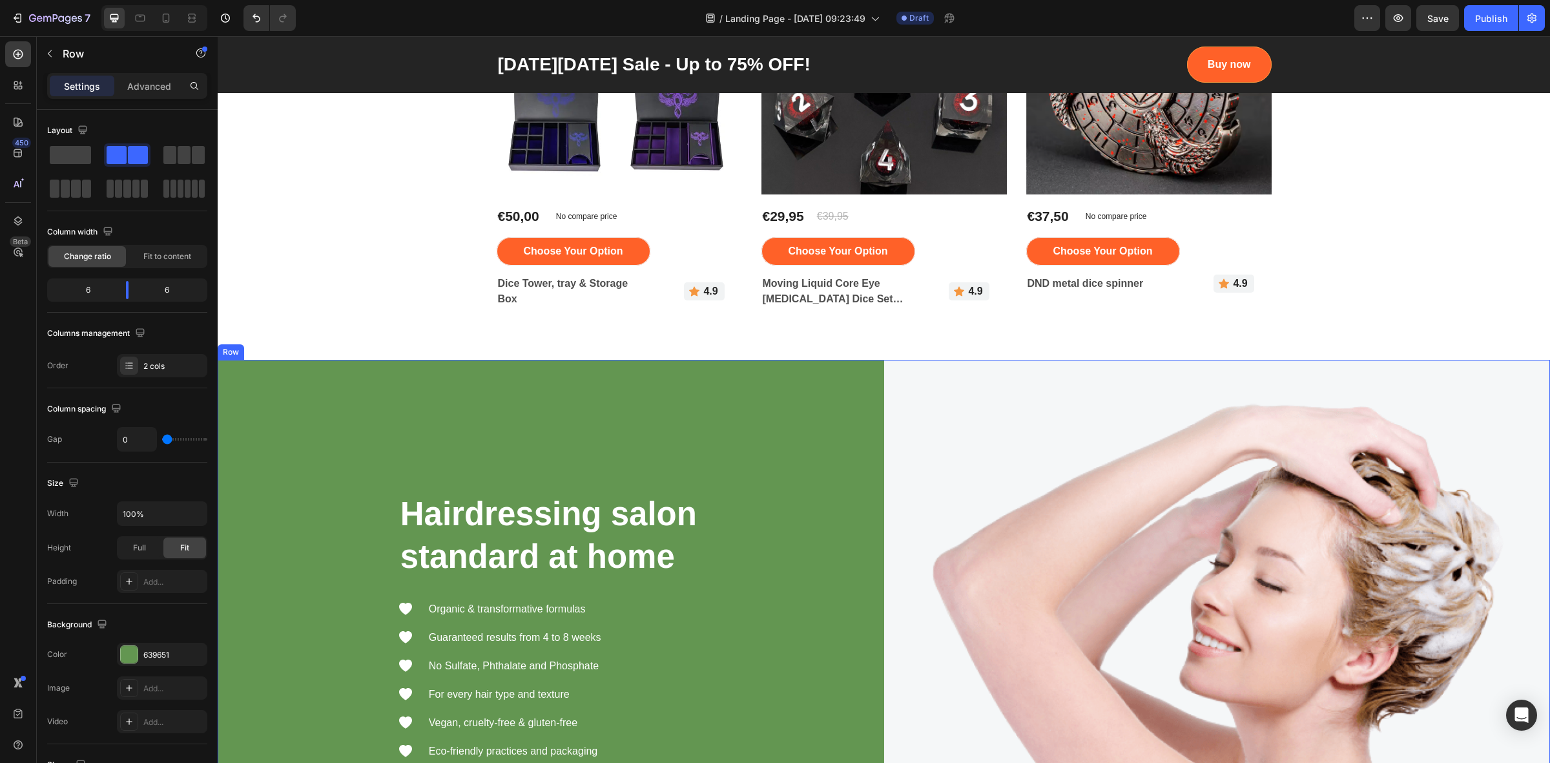
click at [345, 364] on div "Hairdressing salon standard at home Heading Icon Organic & transformative formu…" at bounding box center [551, 626] width 666 height 532
click at [297, 349] on icon at bounding box center [297, 347] width 8 height 9
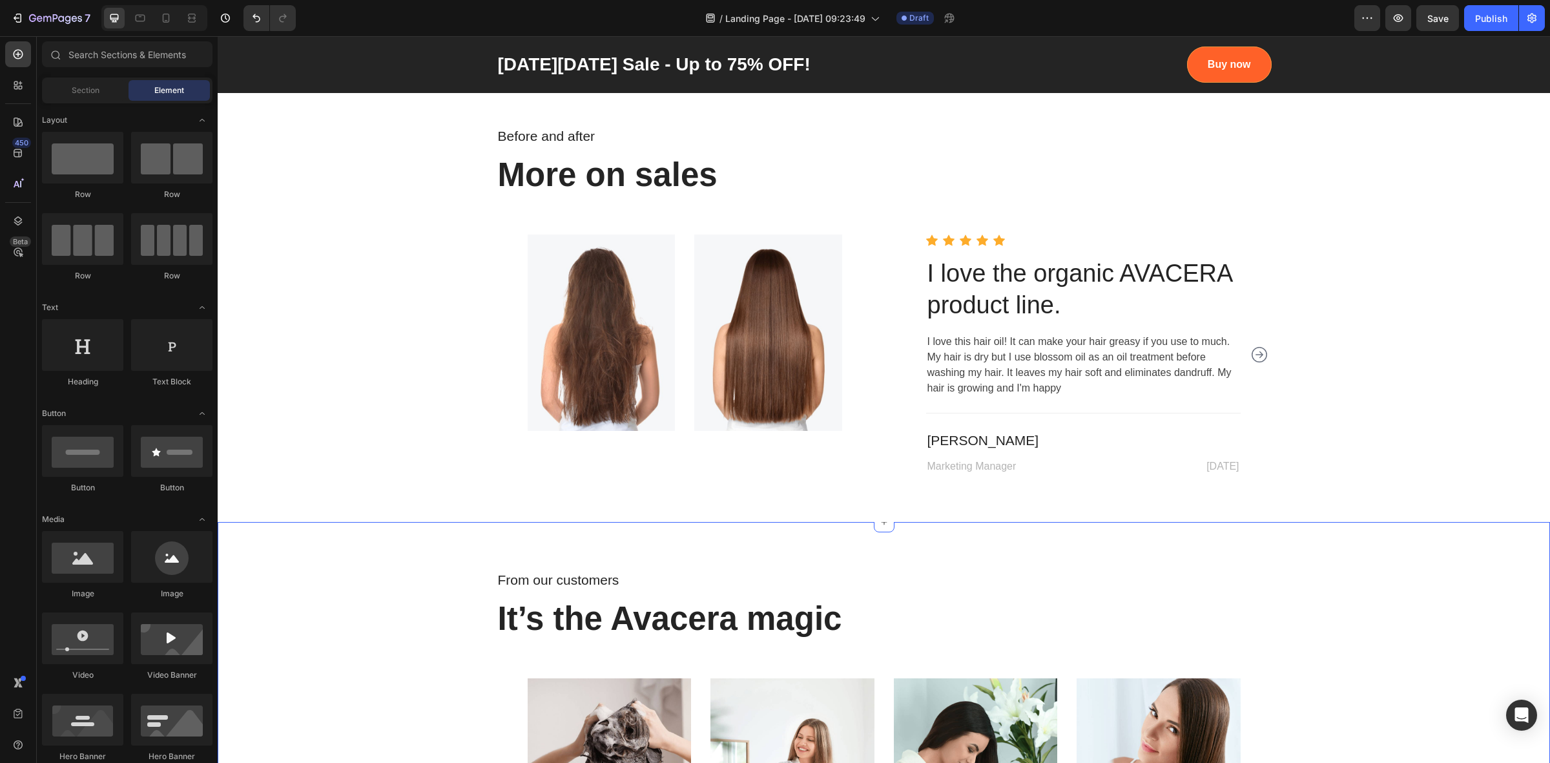
scroll to position [1695, 0]
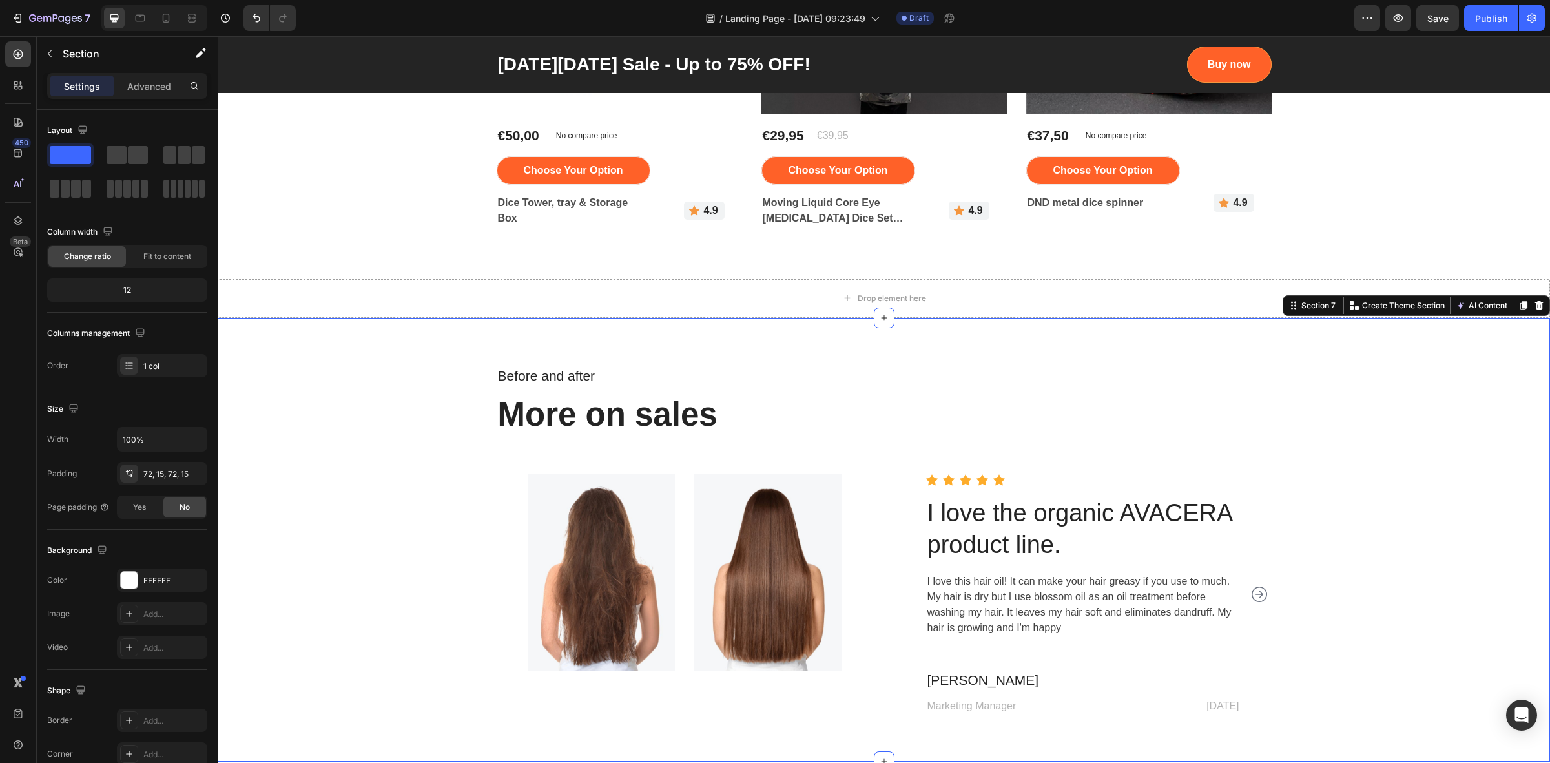
click at [1258, 326] on div "Before and after Text block More on sales Heading Row Image Image Row Icon Icon…" at bounding box center [884, 540] width 1332 height 444
click at [1534, 304] on icon at bounding box center [1539, 305] width 10 height 10
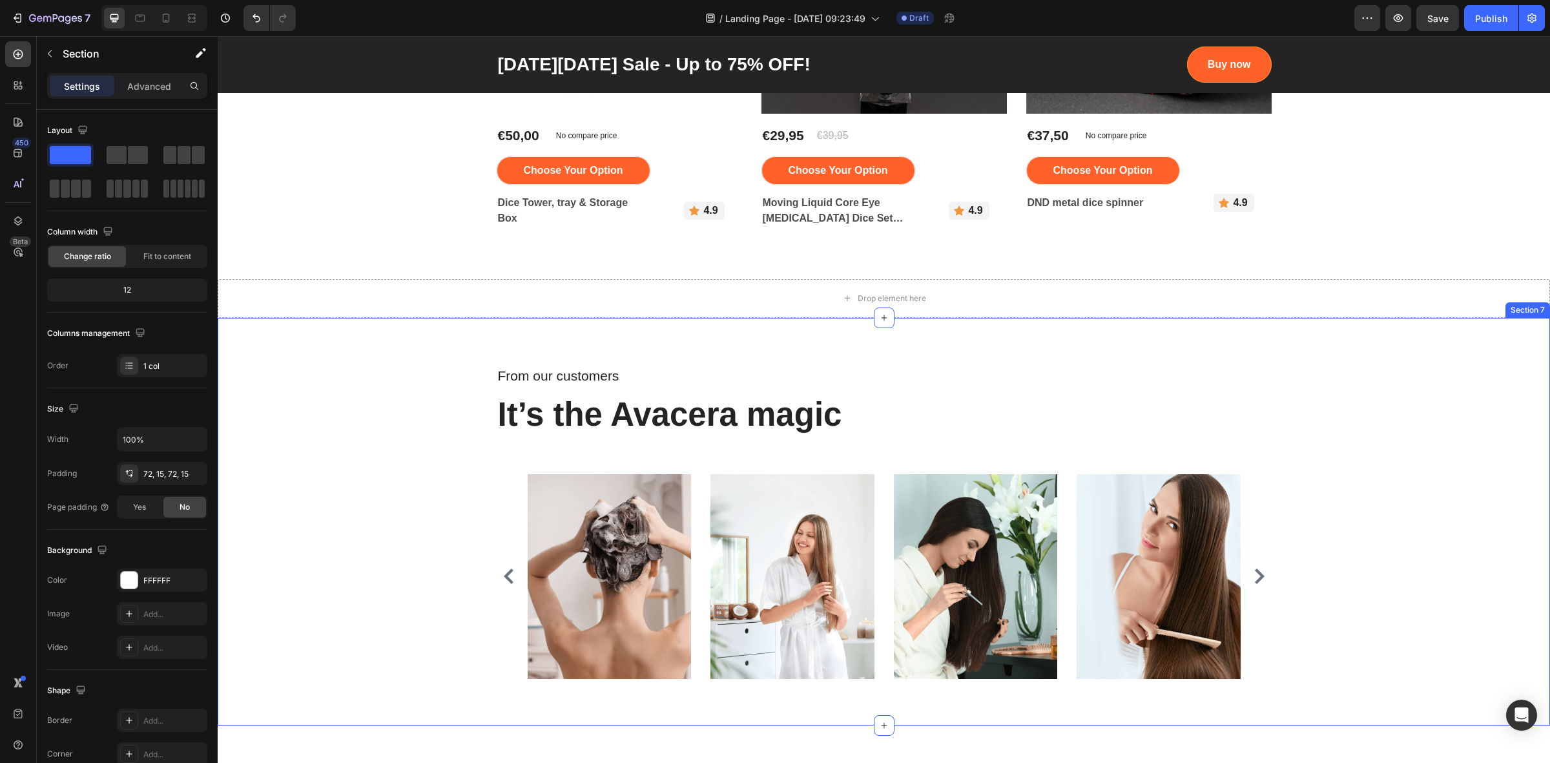
click at [1377, 394] on div "From our customers Text block It’s the Avacera magic Heading Row Image Image Im…" at bounding box center [883, 521] width 1313 height 314
click at [1535, 305] on icon at bounding box center [1539, 305] width 8 height 9
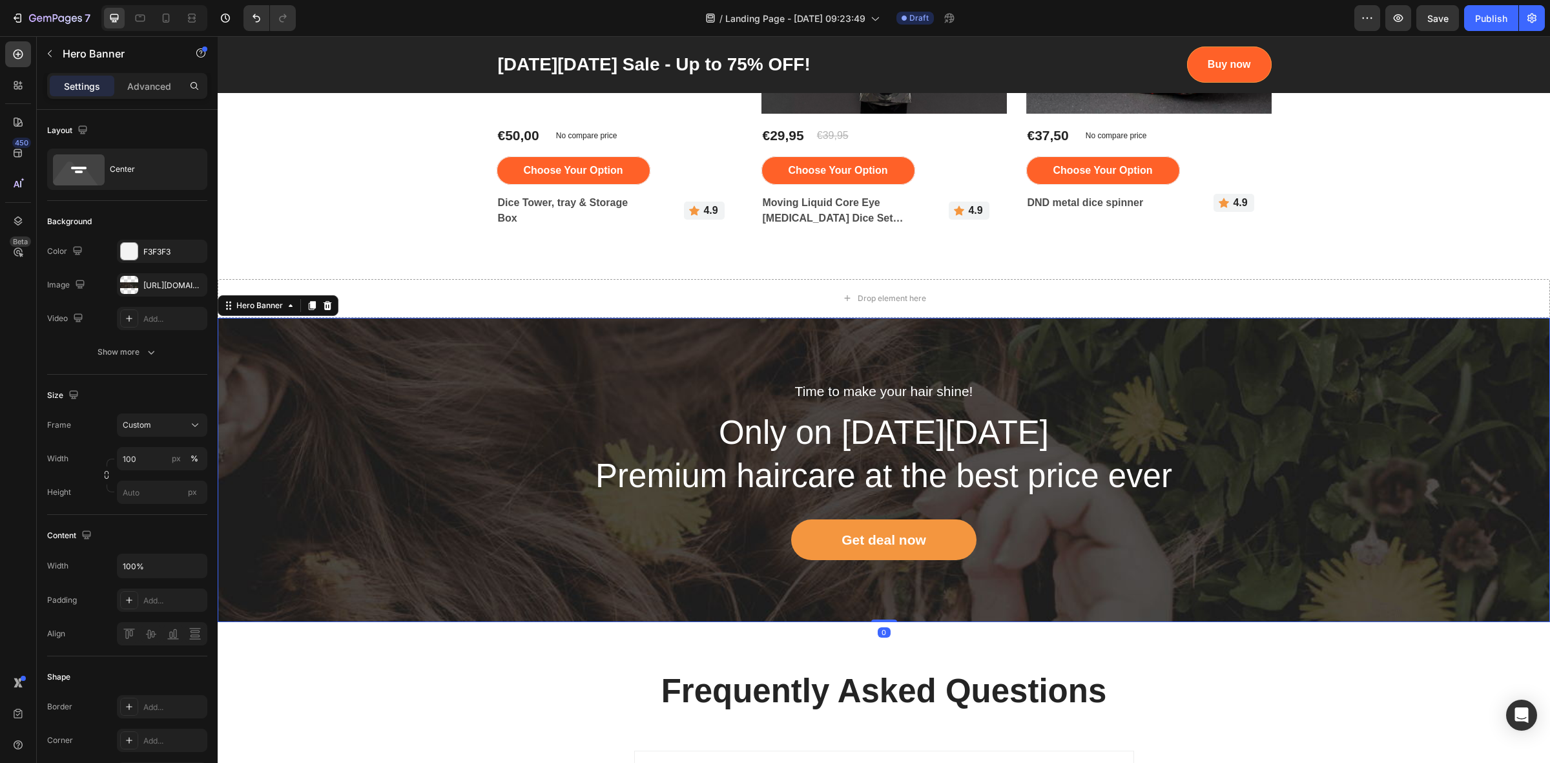
click at [1331, 401] on div "Time to make your hair shine! Text block Only on Black Friday Premium haircare …" at bounding box center [884, 470] width 1332 height 305
click at [326, 308] on icon at bounding box center [327, 305] width 8 height 9
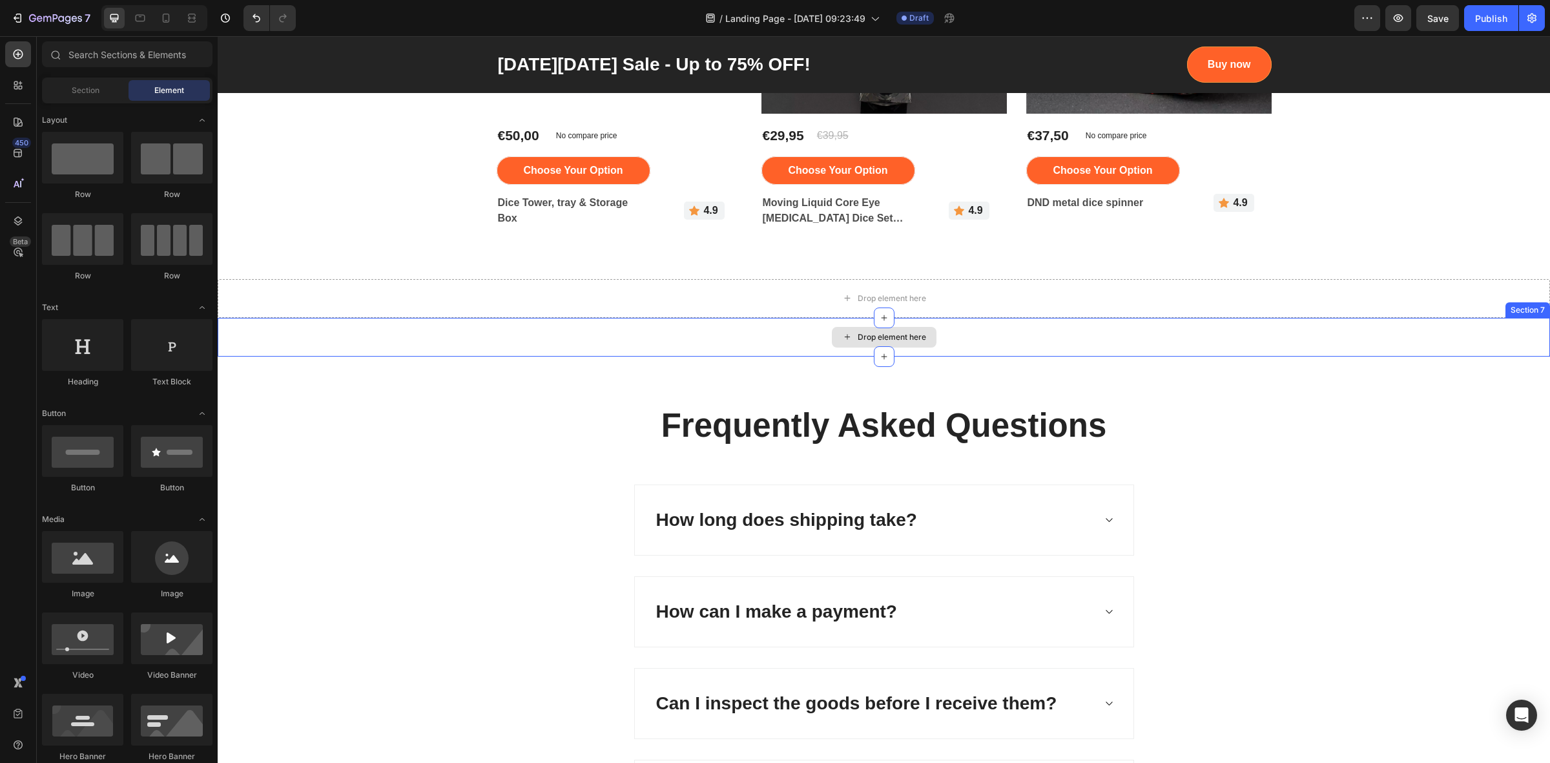
click at [527, 331] on div "Drop element here" at bounding box center [884, 337] width 1332 height 39
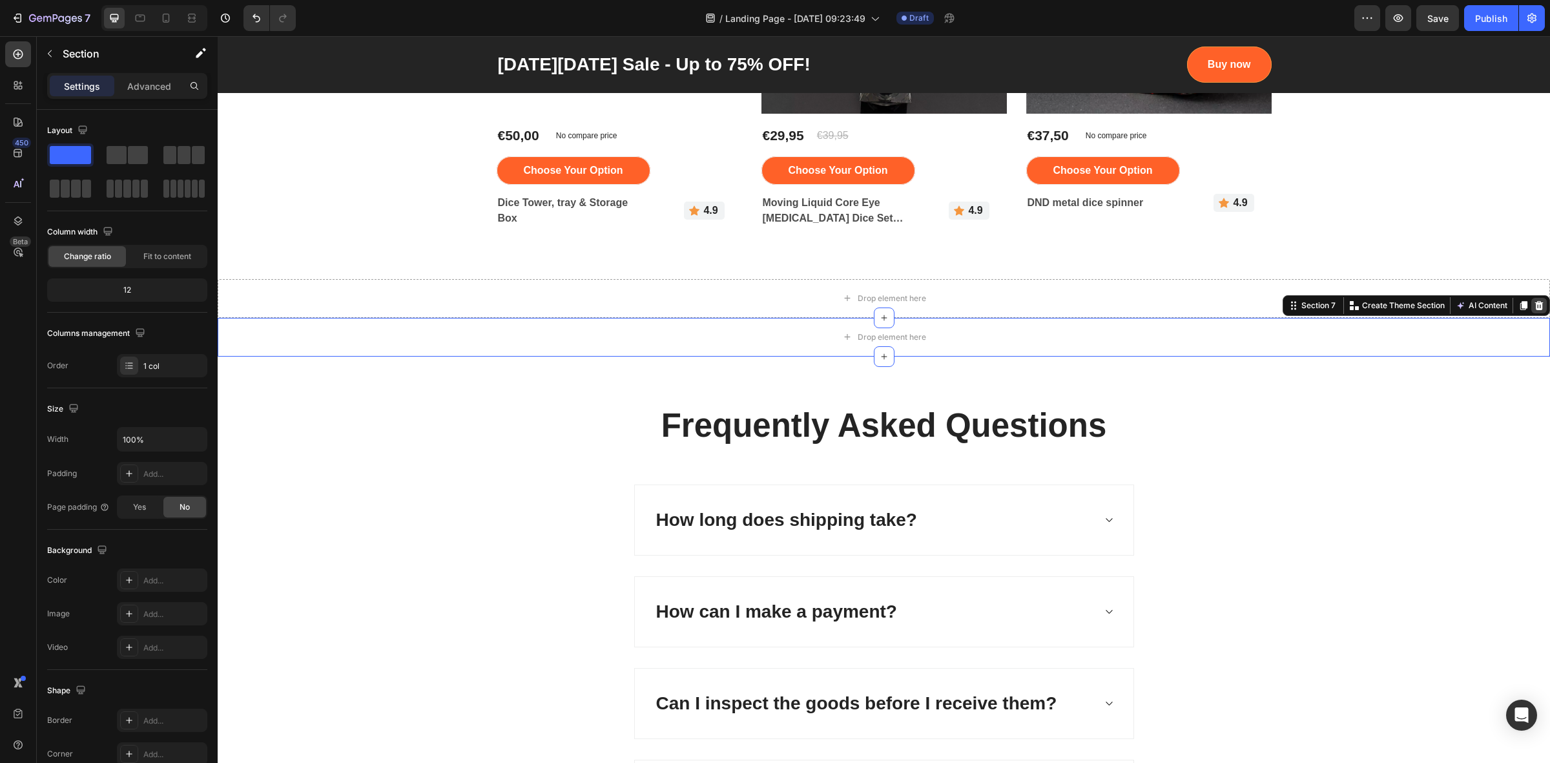
click at [1535, 302] on icon at bounding box center [1539, 305] width 8 height 9
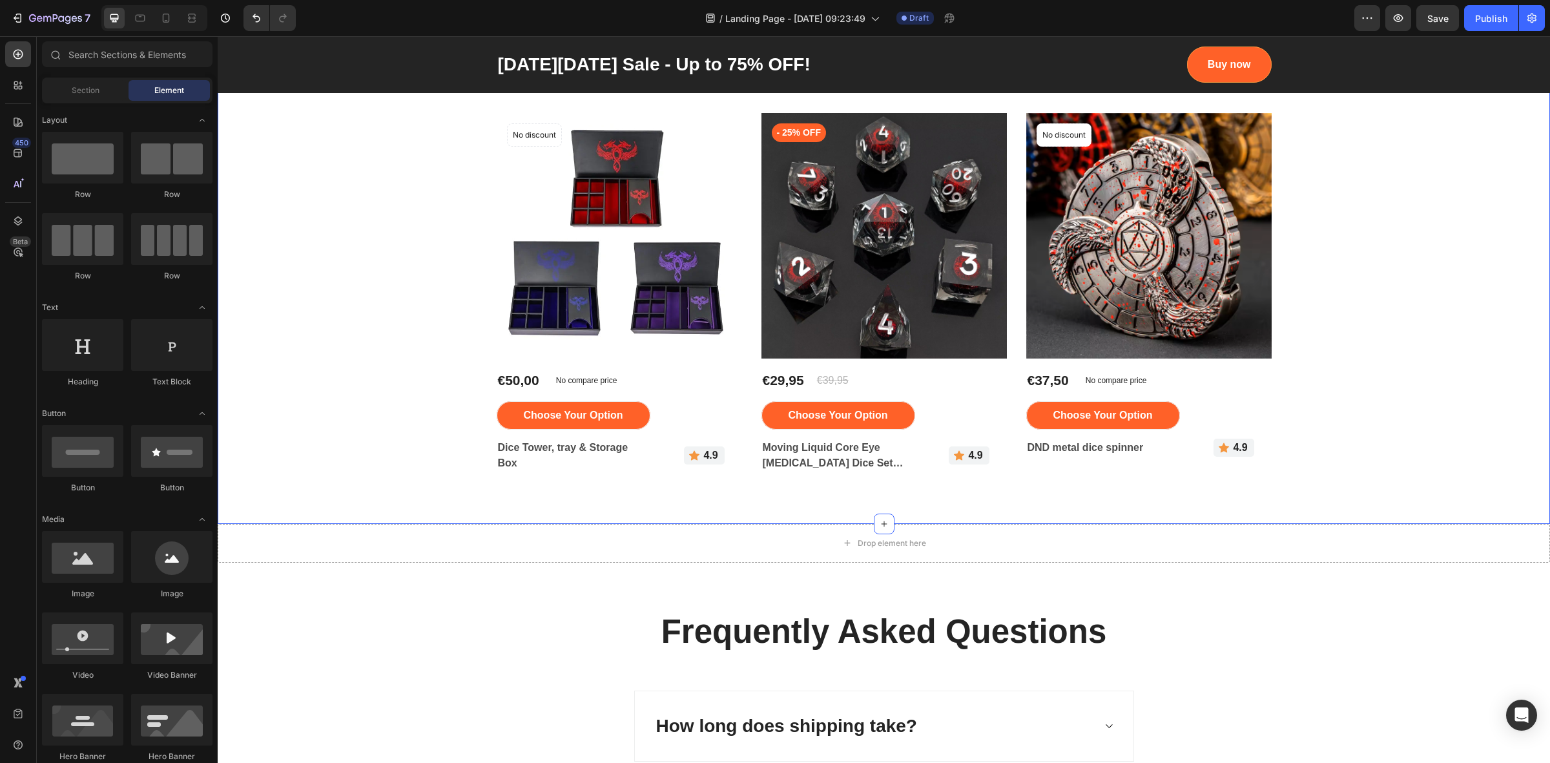
scroll to position [1211, 0]
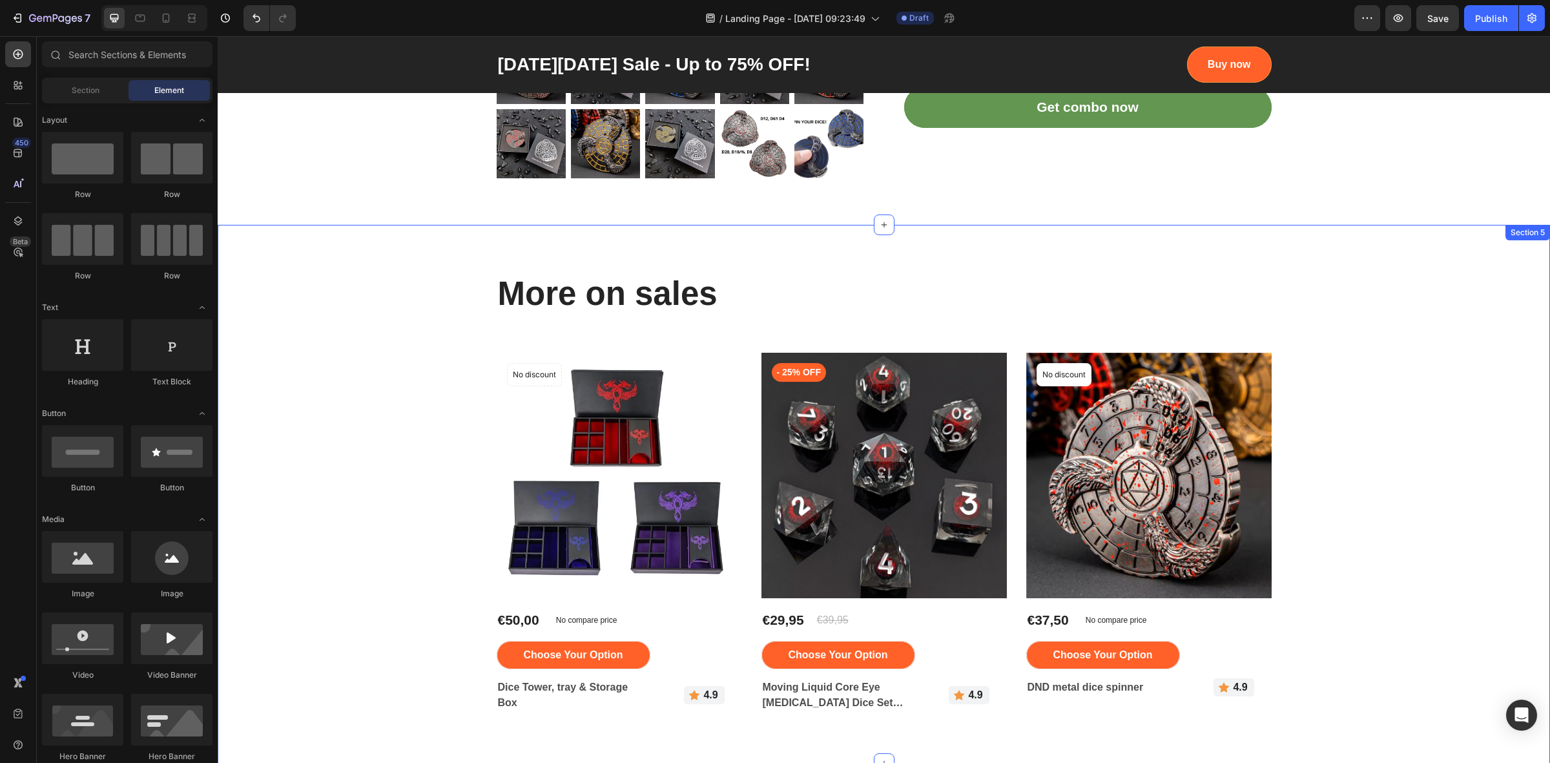
click at [430, 276] on div "More on sales Heading Row Product Images No discount Not be displayed when publ…" at bounding box center [883, 494] width 1313 height 446
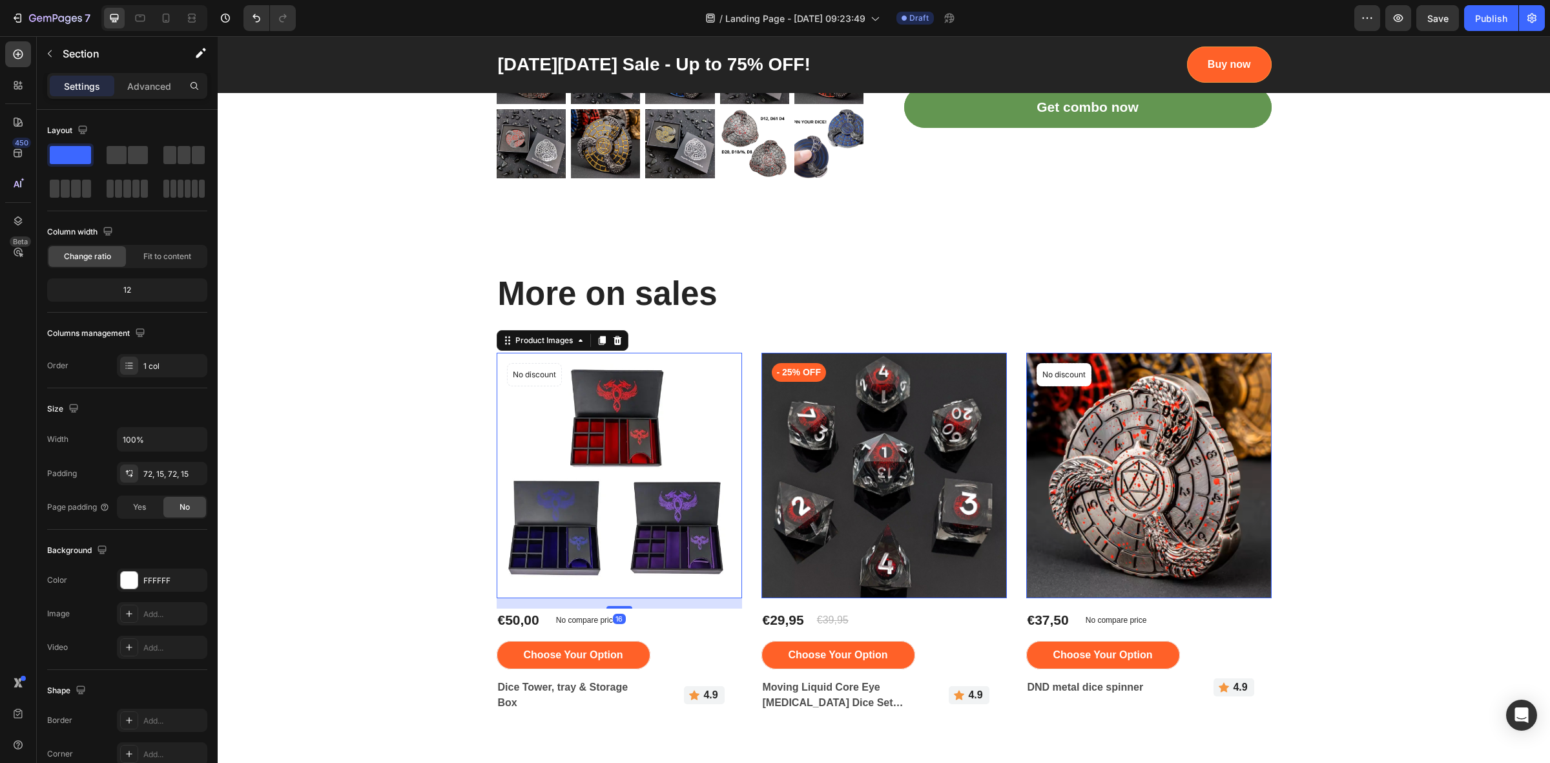
click at [533, 427] on img at bounding box center [619, 475] width 245 height 245
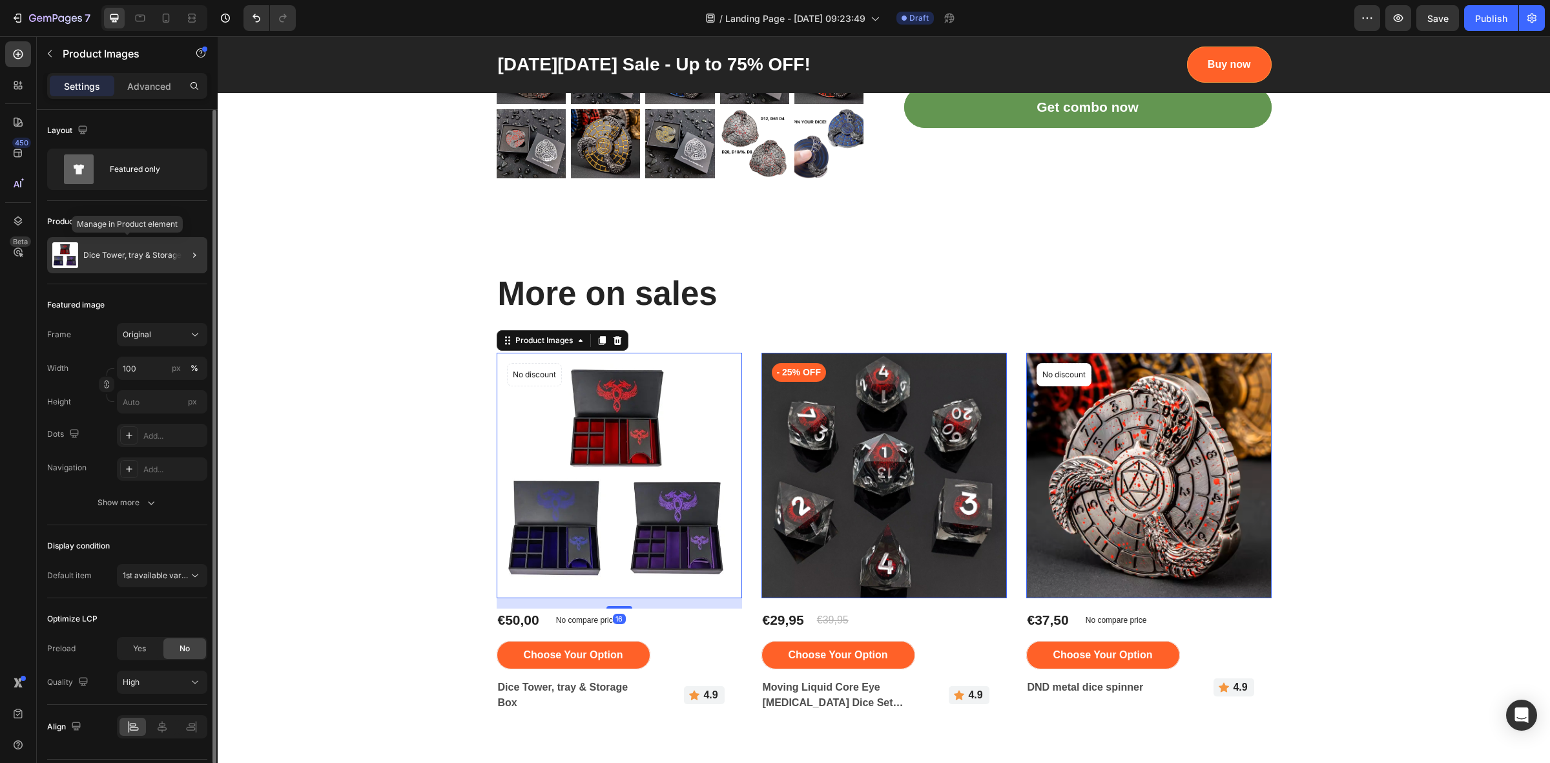
click at [152, 255] on p "Dice Tower, tray & Storage Box" at bounding box center [140, 255] width 114 height 9
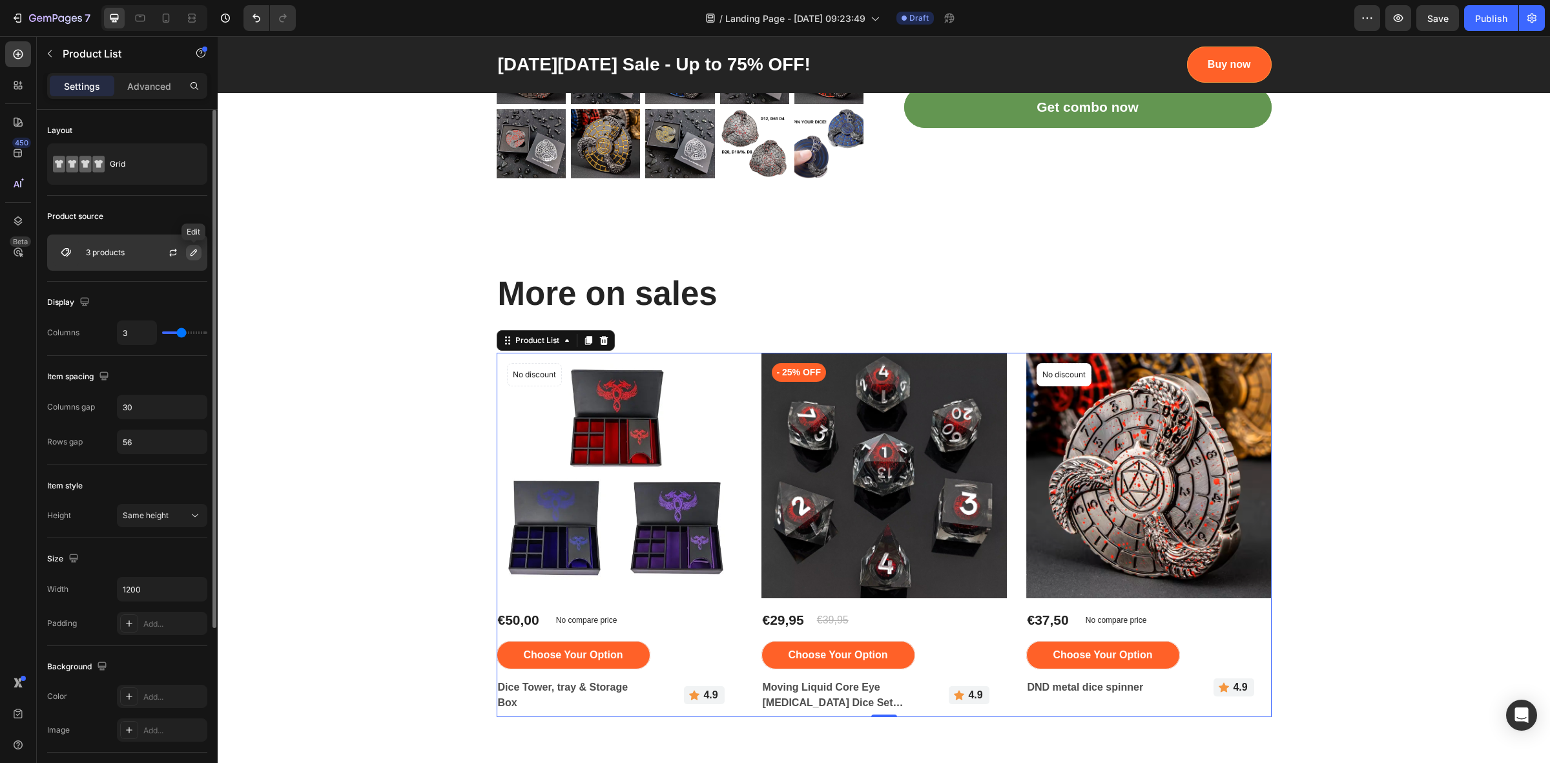
click at [194, 253] on icon "button" at bounding box center [194, 252] width 10 height 10
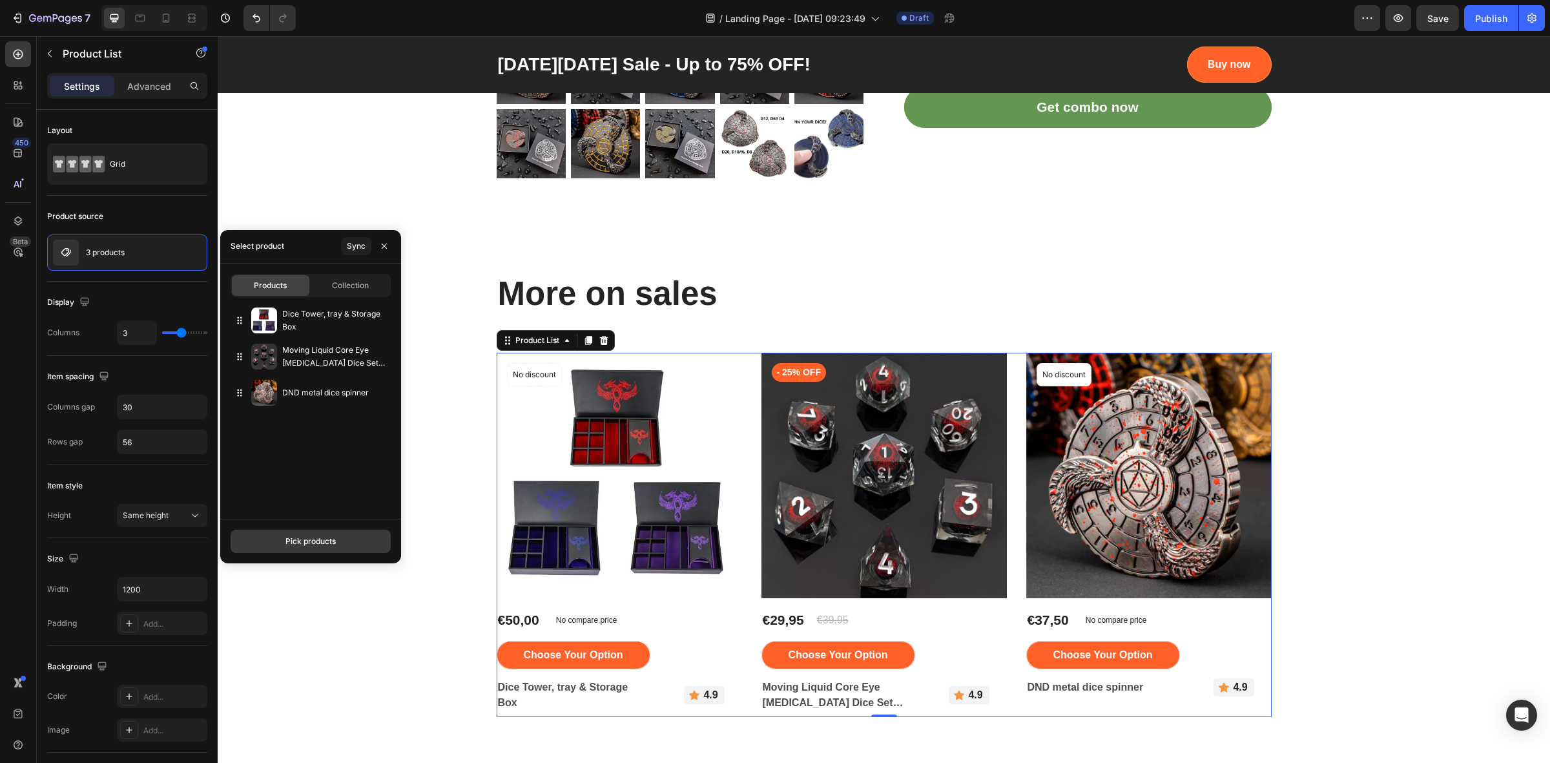
click at [345, 543] on button "Pick products" at bounding box center [311, 540] width 160 height 23
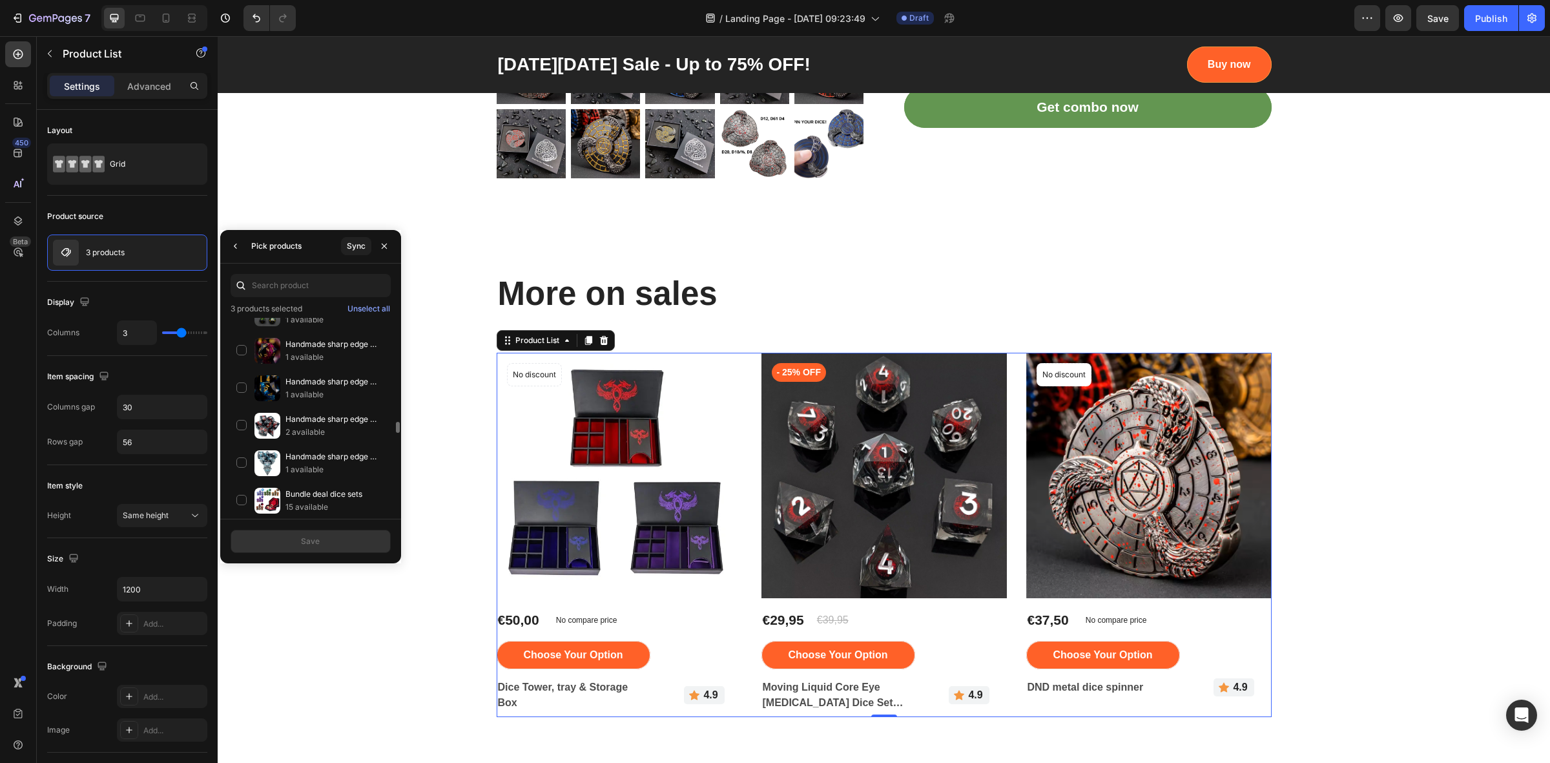
scroll to position [484, 0]
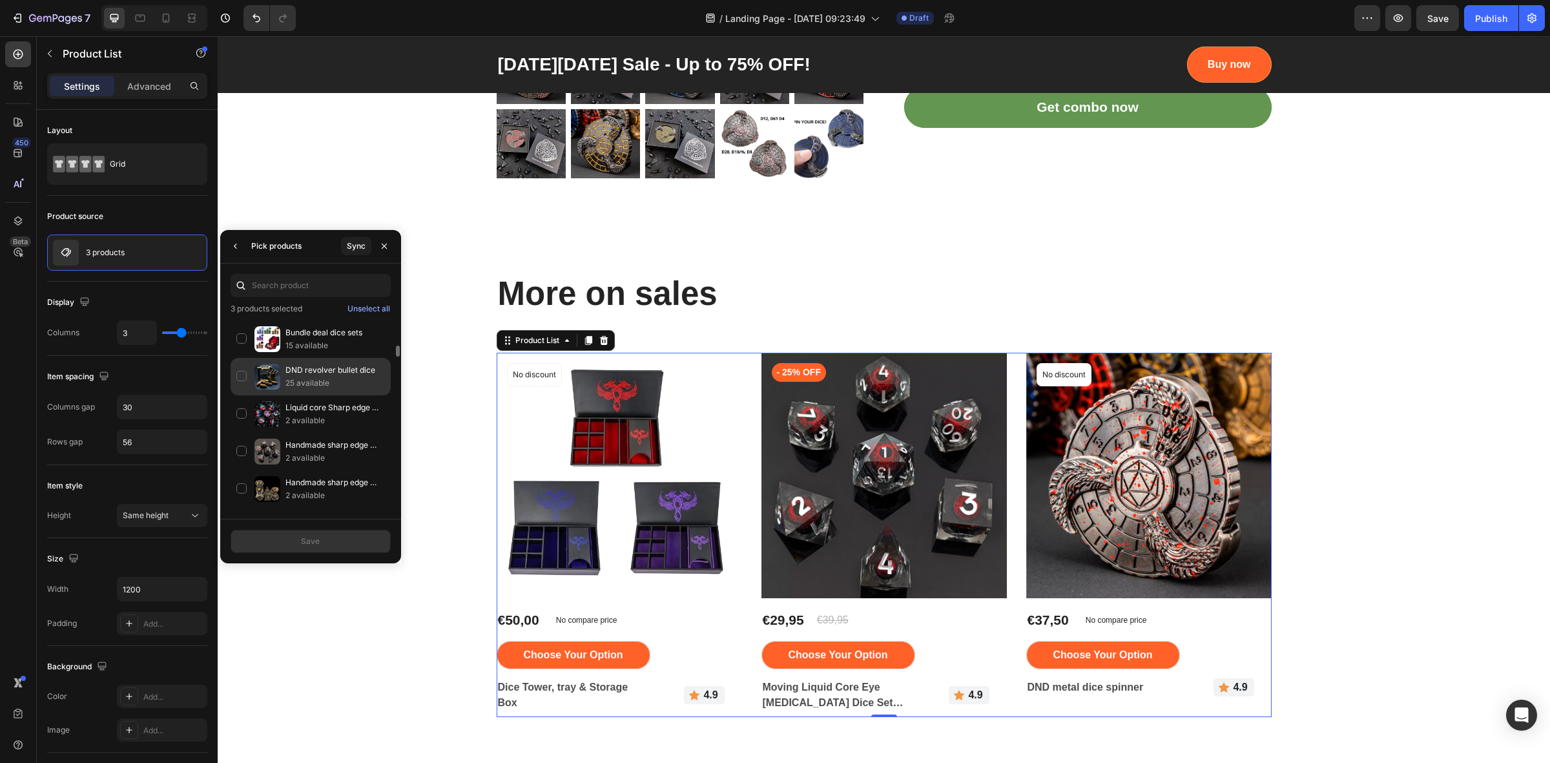
click at [241, 381] on div "DND revolver bullet dice 25 available" at bounding box center [311, 376] width 160 height 37
click at [241, 446] on div "Handmade Magic Potion Bottle Dice 11 available" at bounding box center [311, 442] width 160 height 37
click at [240, 388] on div "LED Wireless Charging Dice 8 available" at bounding box center [311, 369] width 160 height 37
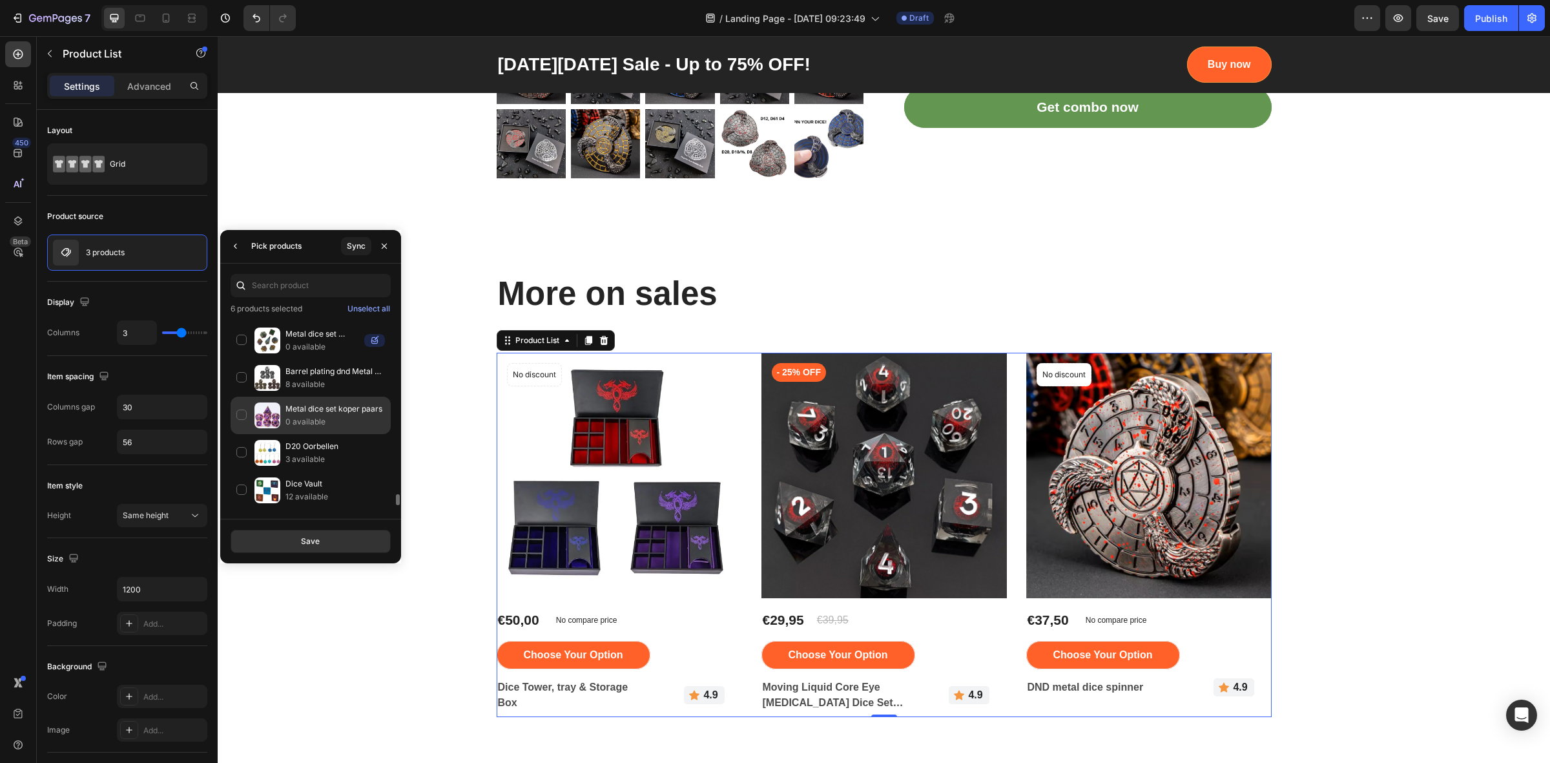
scroll to position [3148, 0]
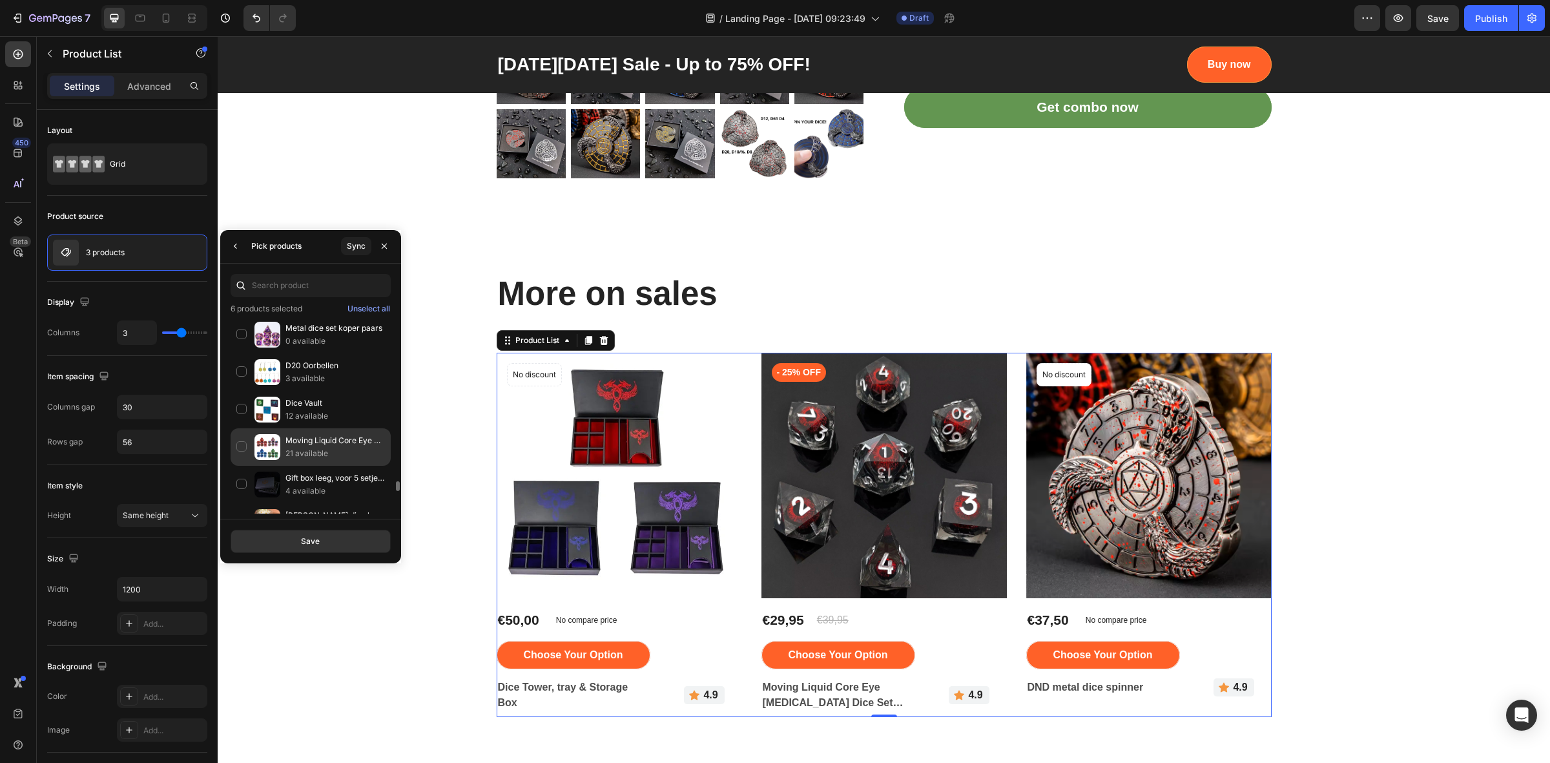
click at [243, 466] on div "Moving Liquid Core Eye Bal Dice Set 21 available" at bounding box center [311, 446] width 160 height 37
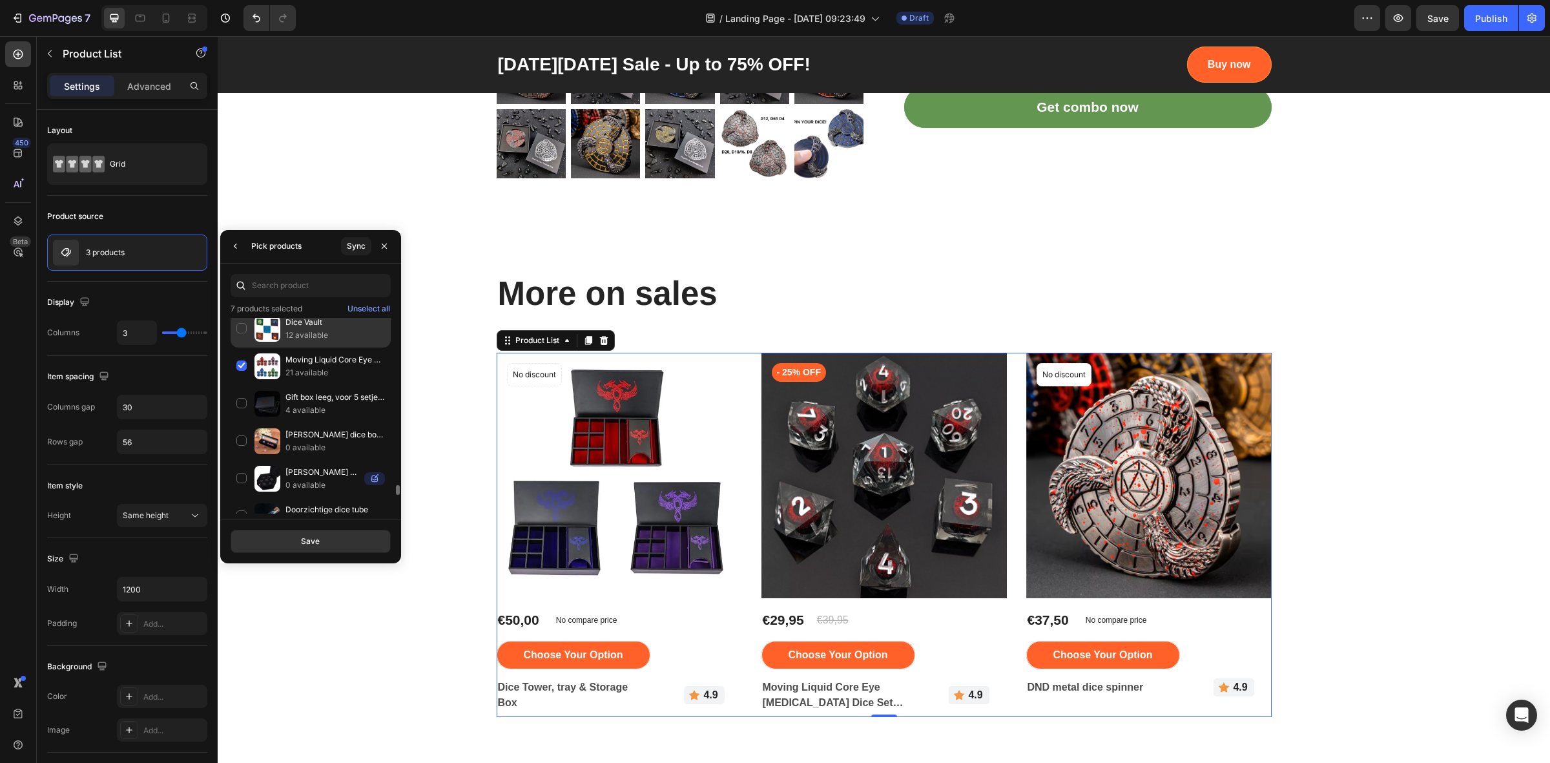
click at [240, 347] on div "Dice Vault 12 available" at bounding box center [311, 328] width 160 height 37
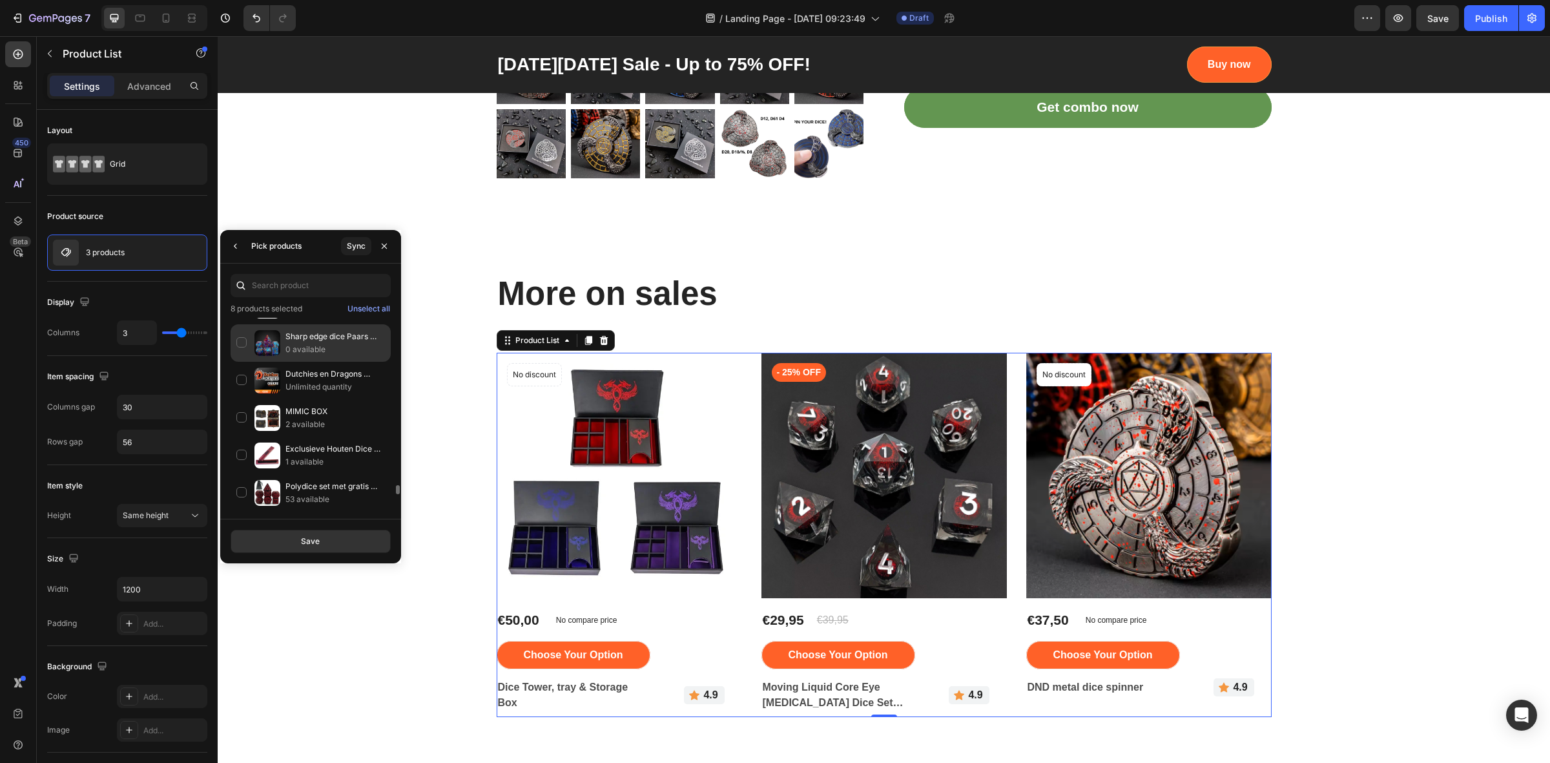
scroll to position [3632, 0]
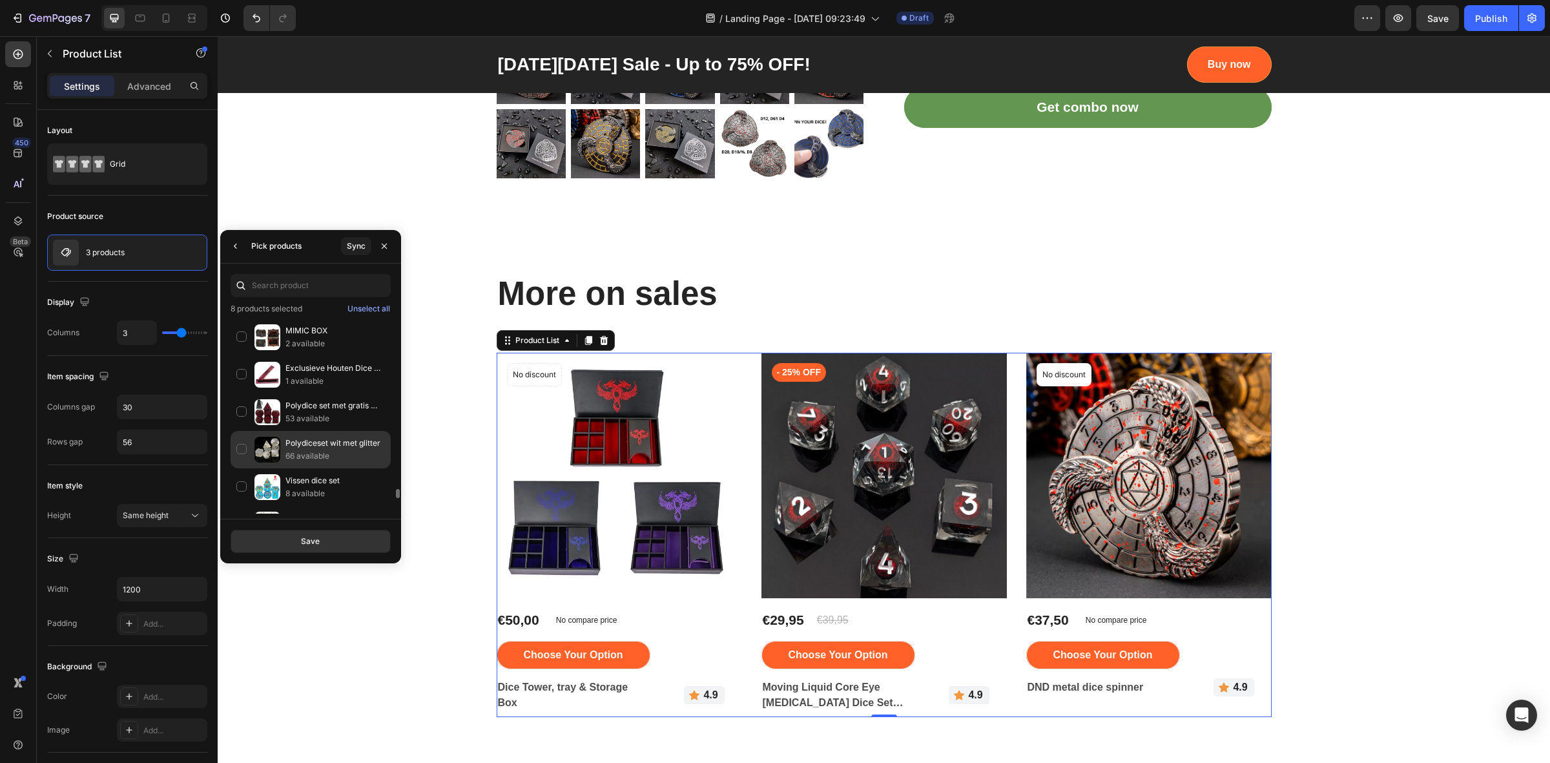
click at [240, 468] on div "Polydiceset wit met glitter 66 available" at bounding box center [311, 449] width 160 height 37
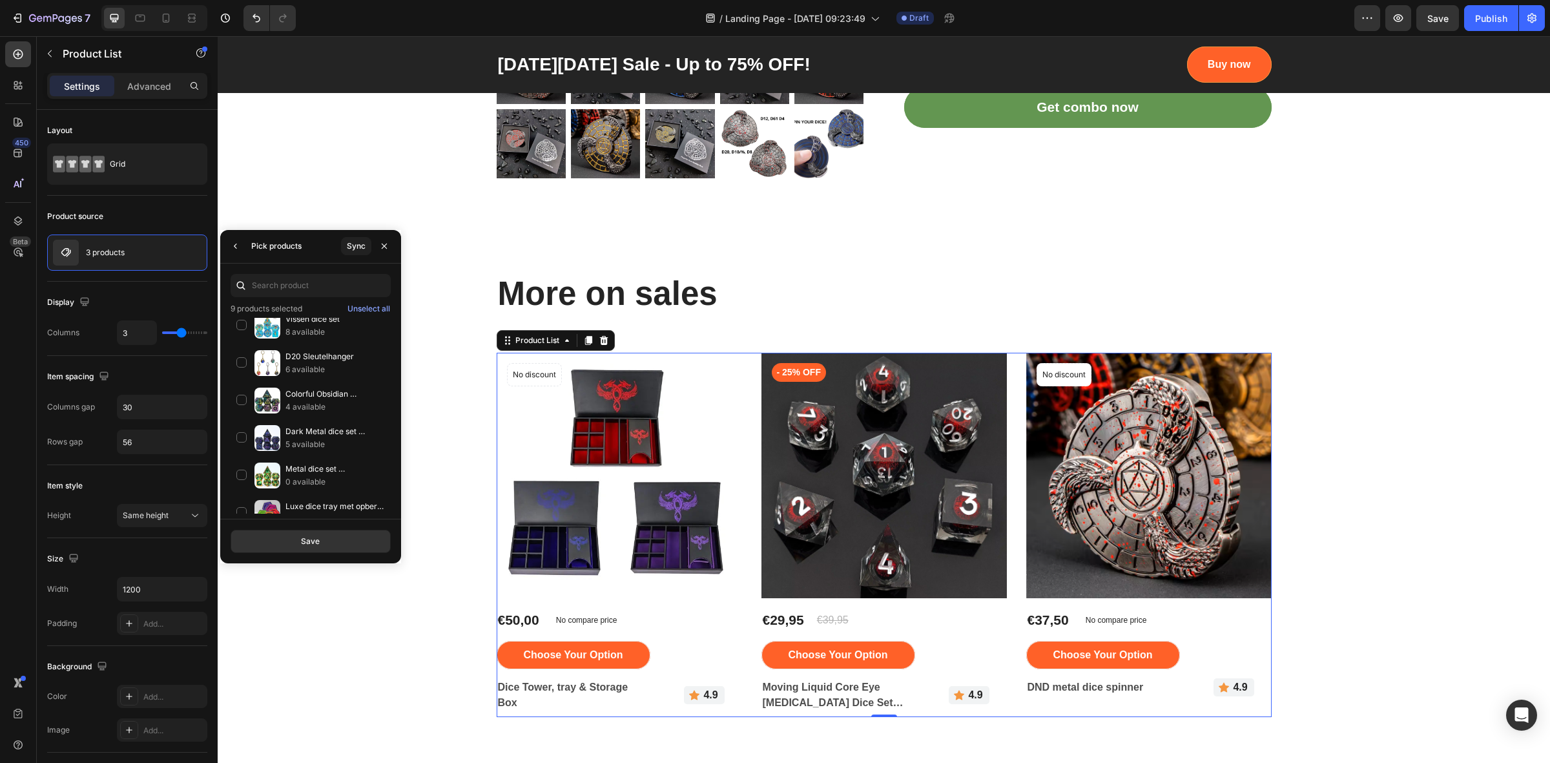
scroll to position [3874, 0]
click at [236, 338] on div "Colorful Obsidian gemstone dice 4 available" at bounding box center [311, 319] width 160 height 37
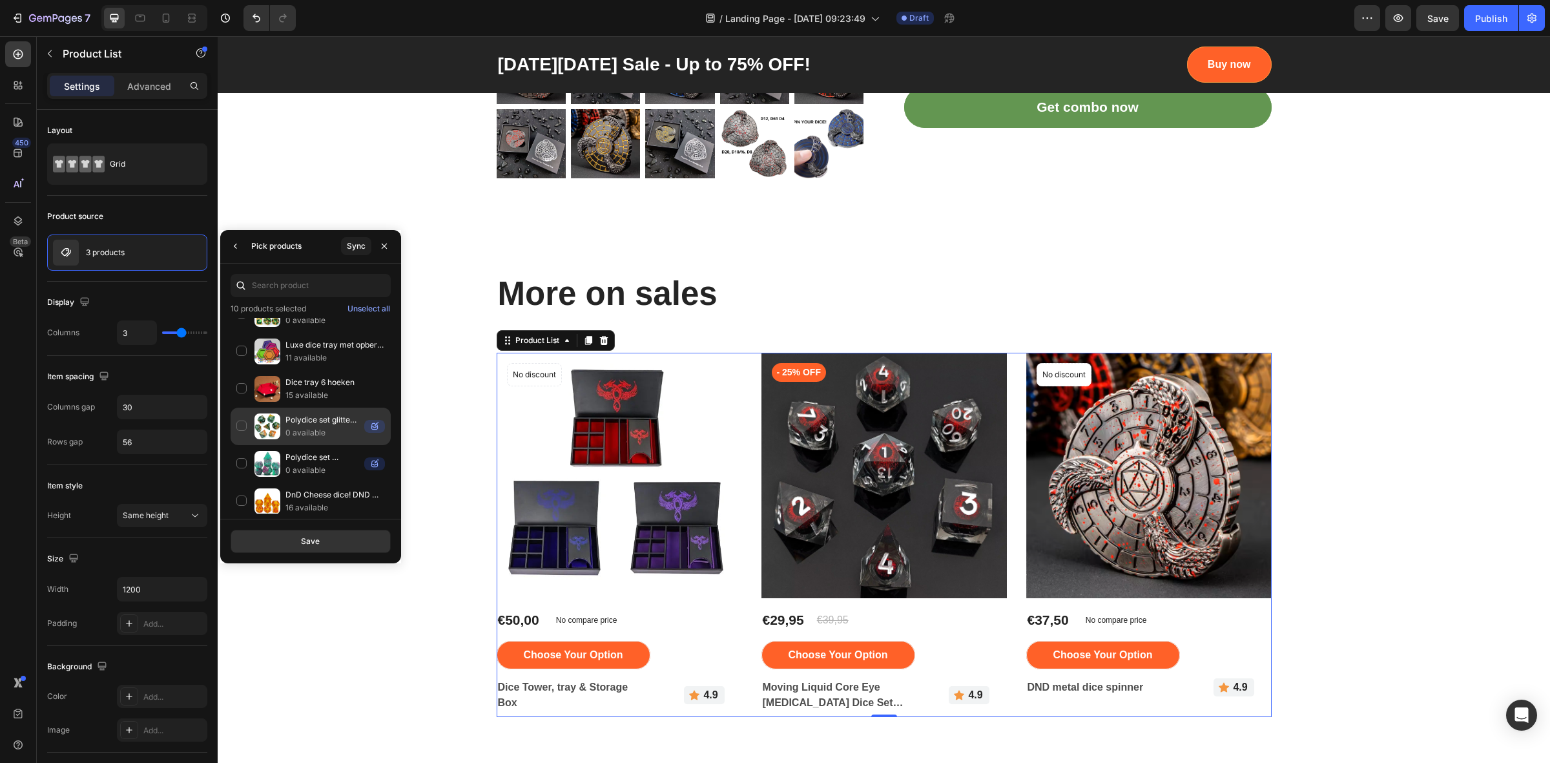
scroll to position [4036, 0]
click at [240, 439] on div "DnD Cheese dice! DND dice 16 available" at bounding box center [311, 420] width 160 height 37
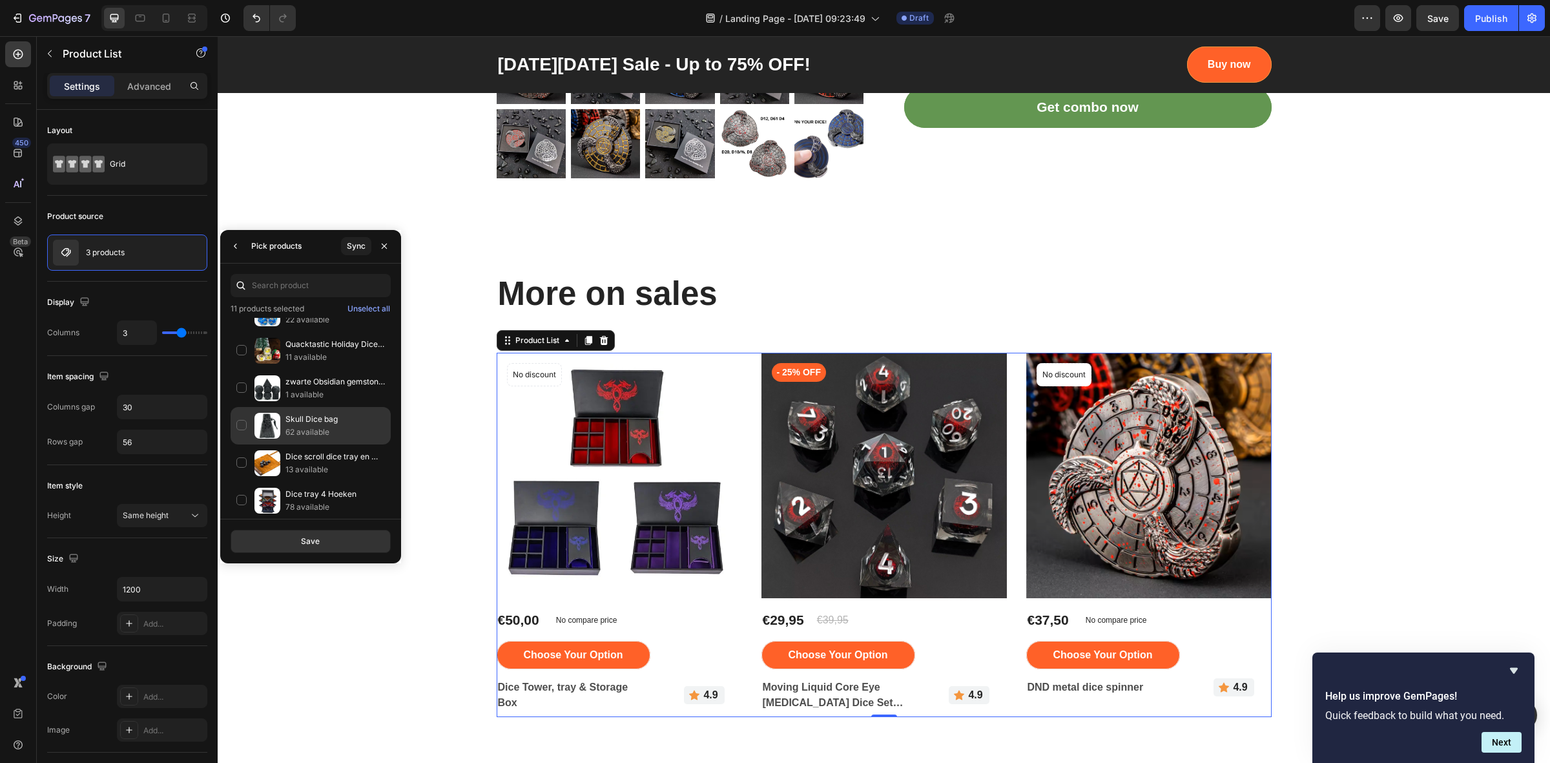
scroll to position [5085, 0]
click at [240, 438] on div "Dice tray 4 Hoeken 78 available" at bounding box center [311, 419] width 160 height 37
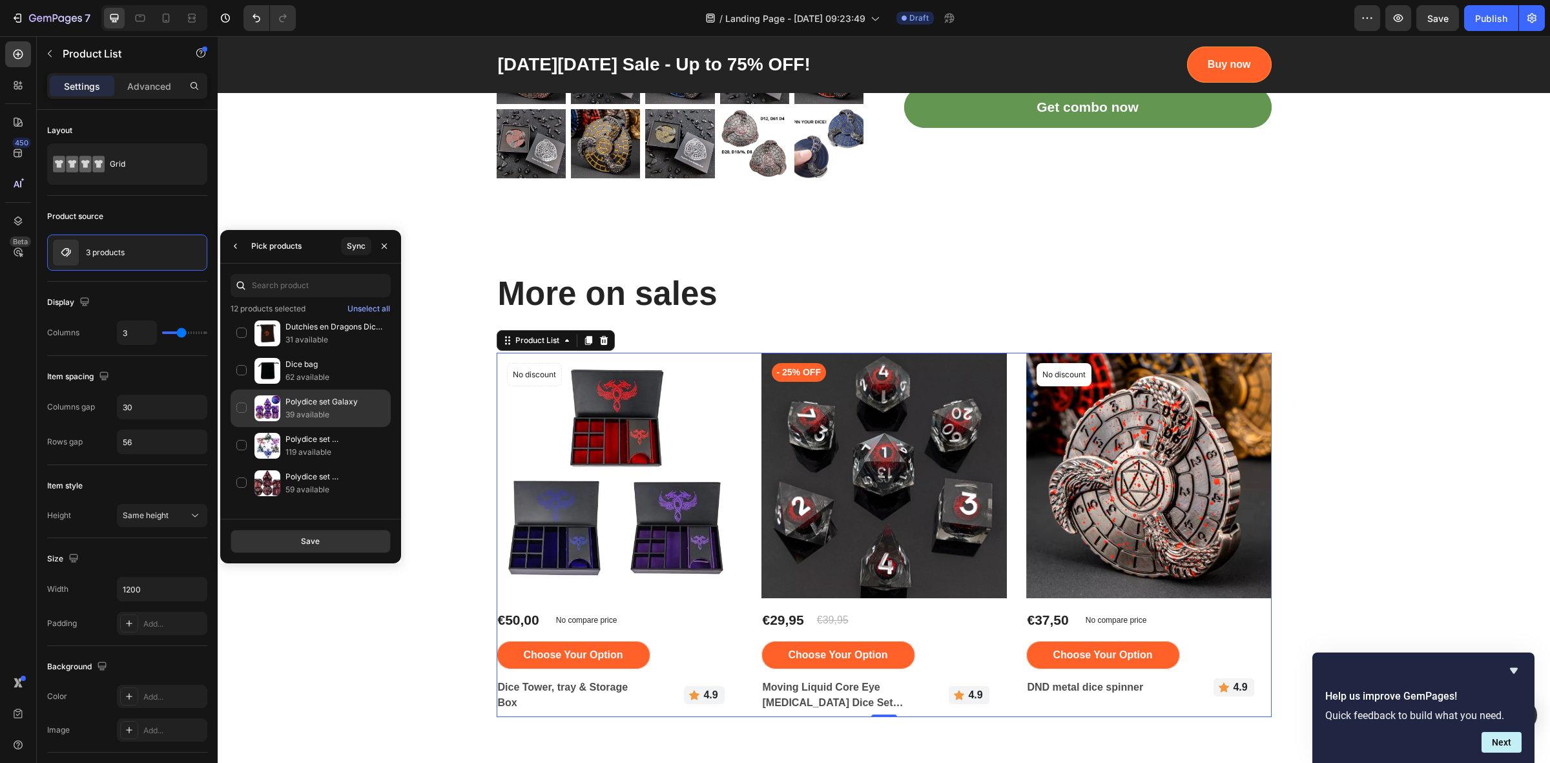
scroll to position [5279, 0]
click at [241, 431] on div "Polydice set Marmer 119 available" at bounding box center [311, 412] width 160 height 37
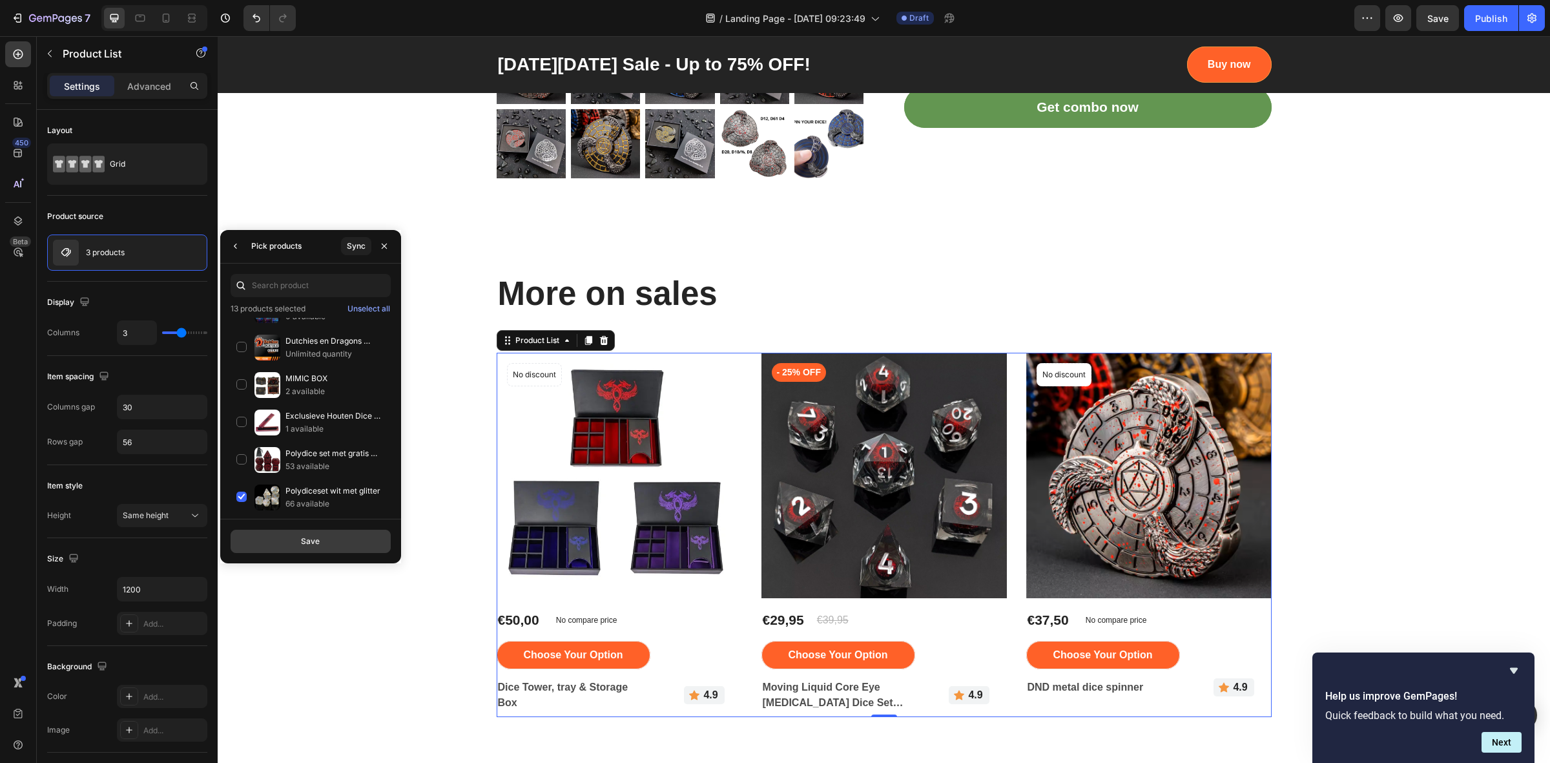
click at [271, 548] on button "Save" at bounding box center [311, 540] width 160 height 23
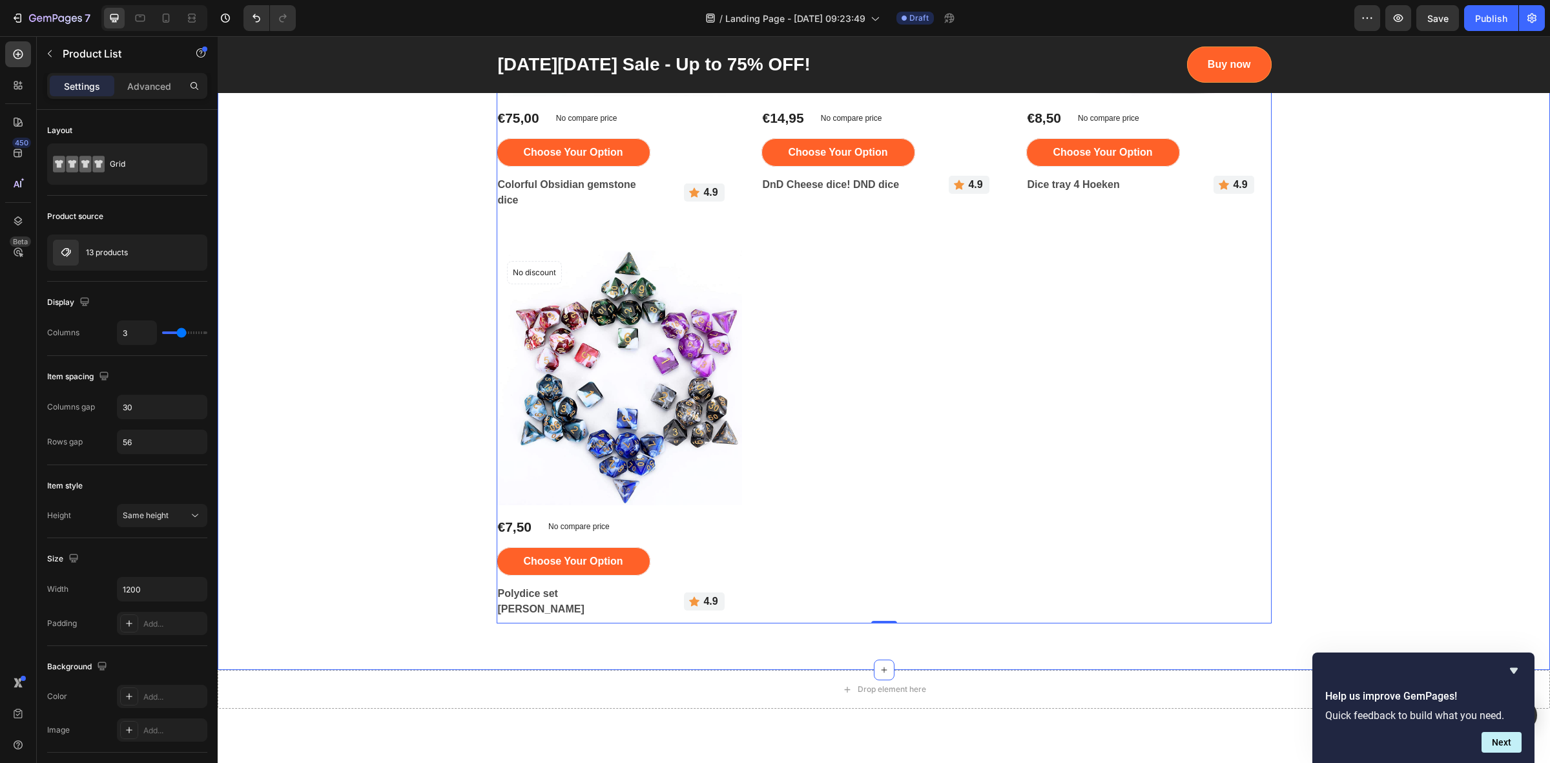
scroll to position [2906, 0]
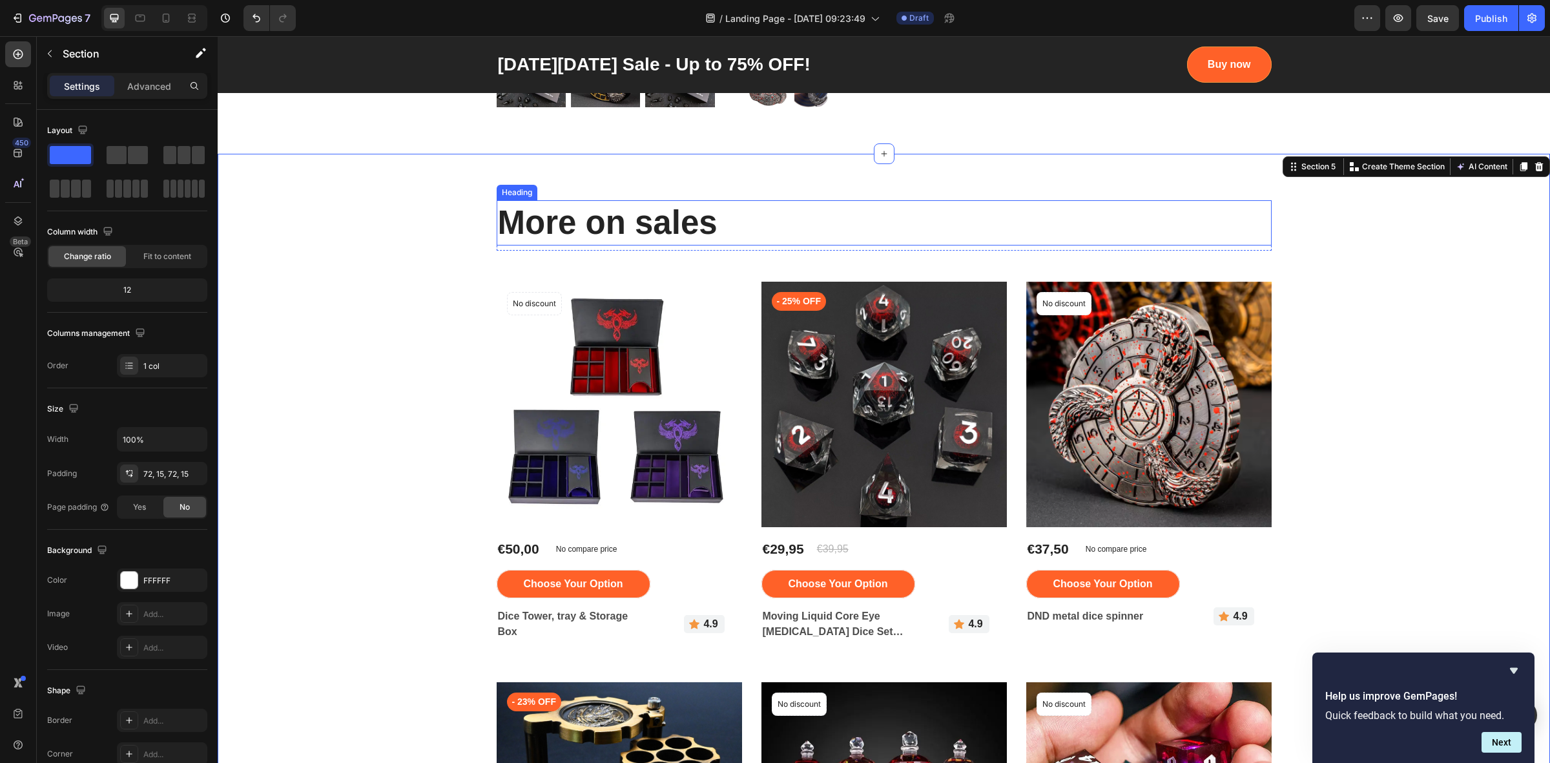
scroll to position [1372, 0]
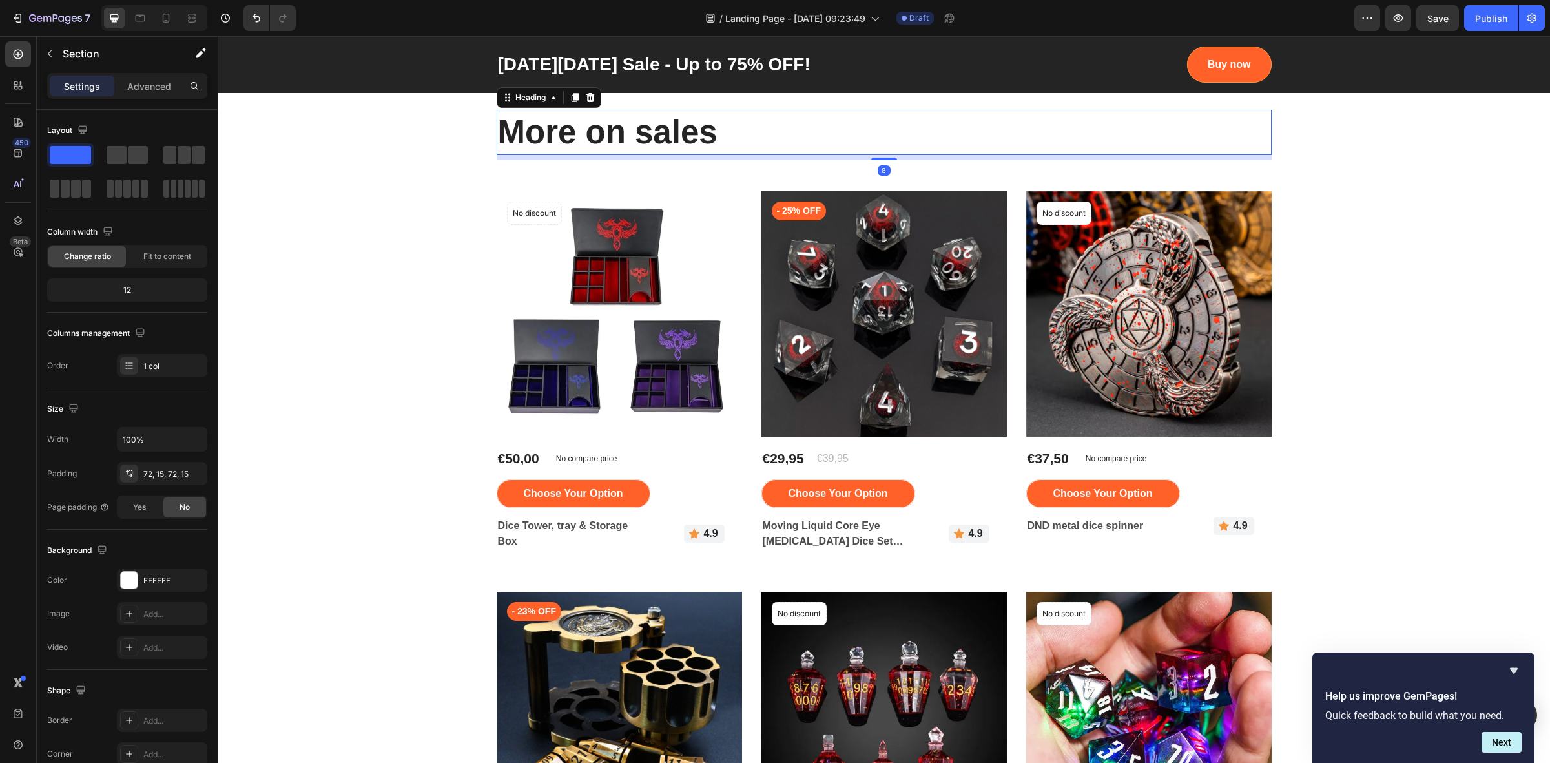
click at [750, 155] on div "More on sales Heading 8" at bounding box center [884, 132] width 775 height 45
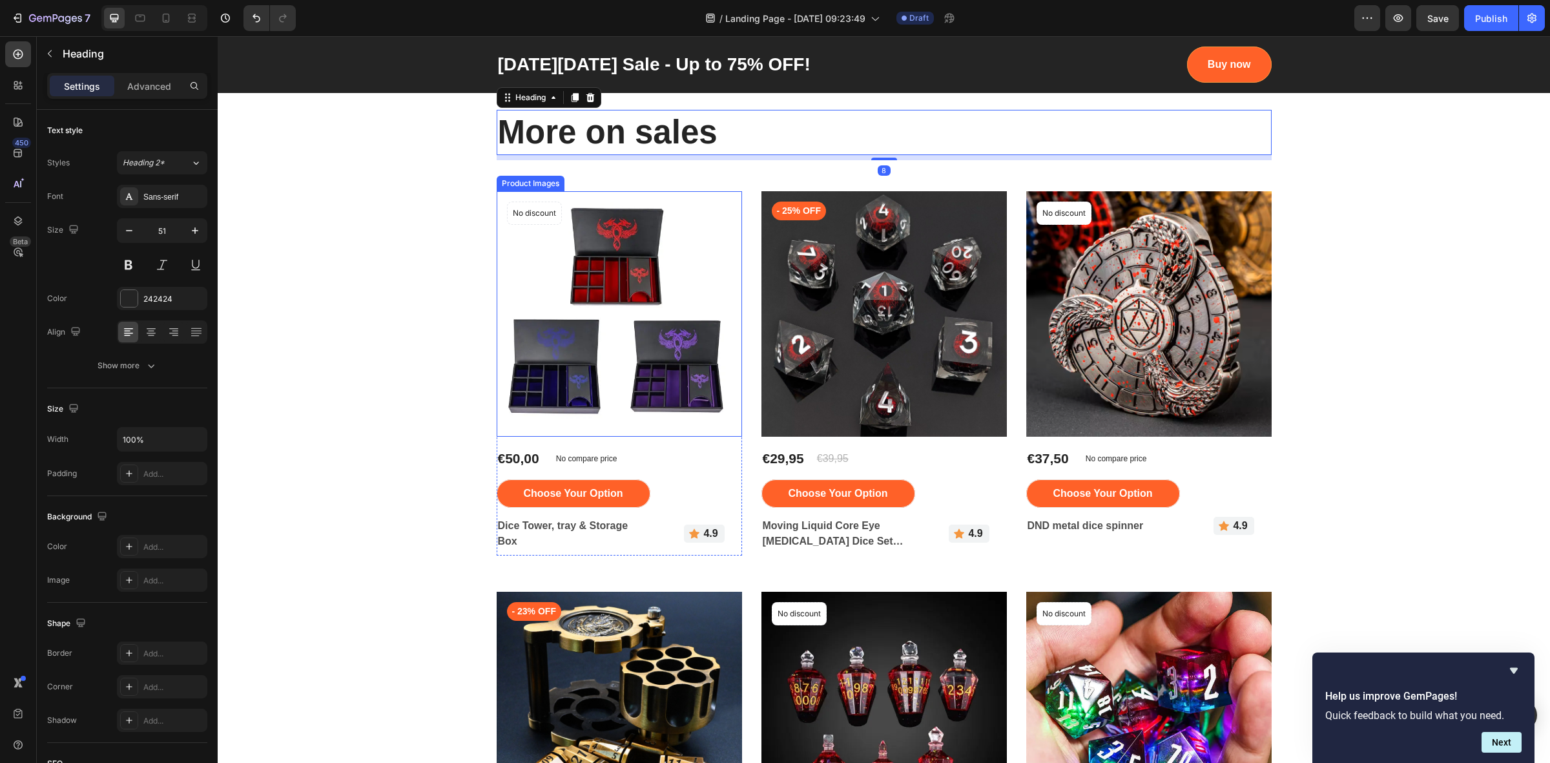
click at [703, 237] on img at bounding box center [619, 313] width 245 height 245
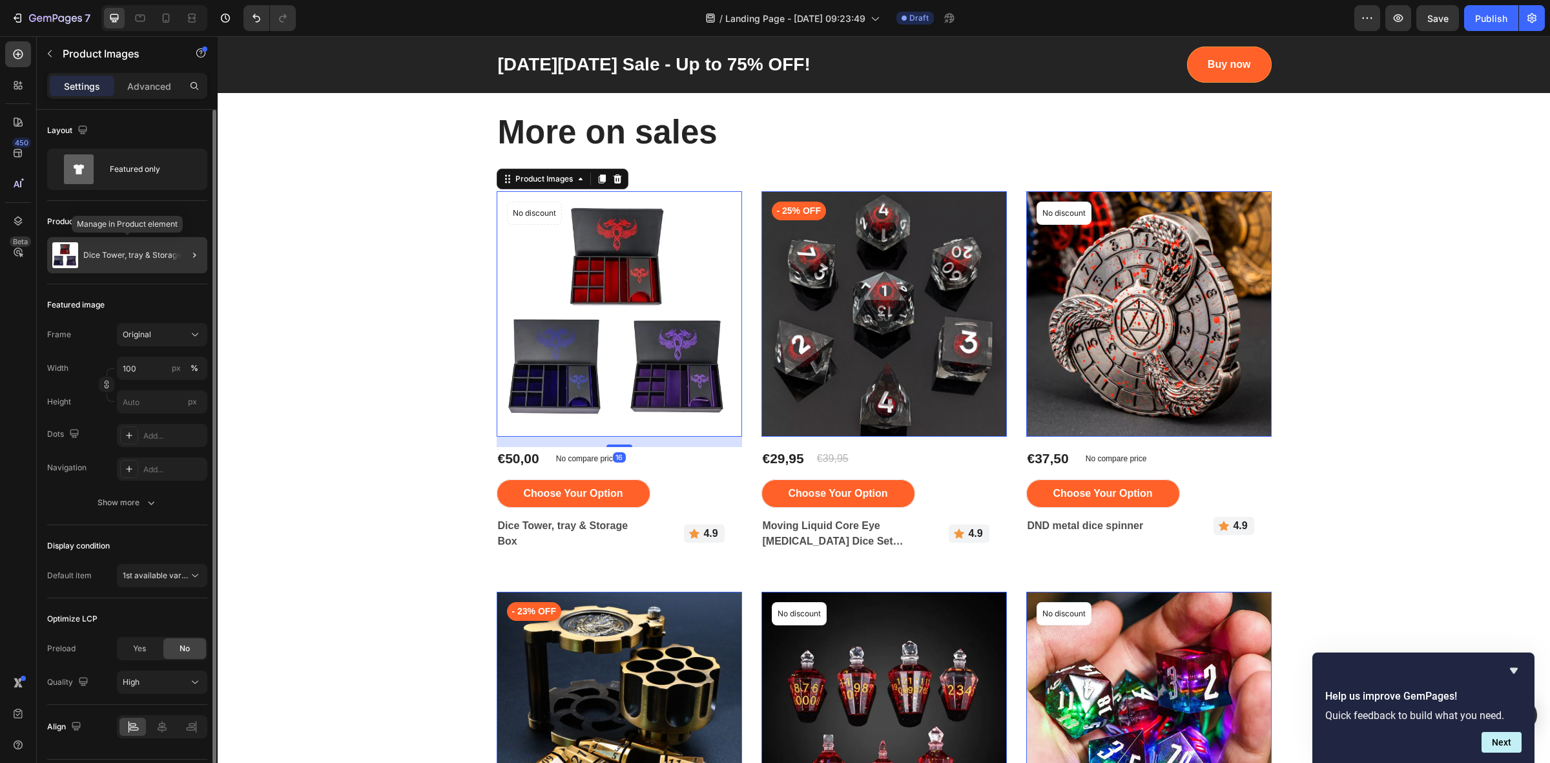
click at [128, 252] on p "Dice Tower, tray & Storage Box" at bounding box center [140, 255] width 114 height 9
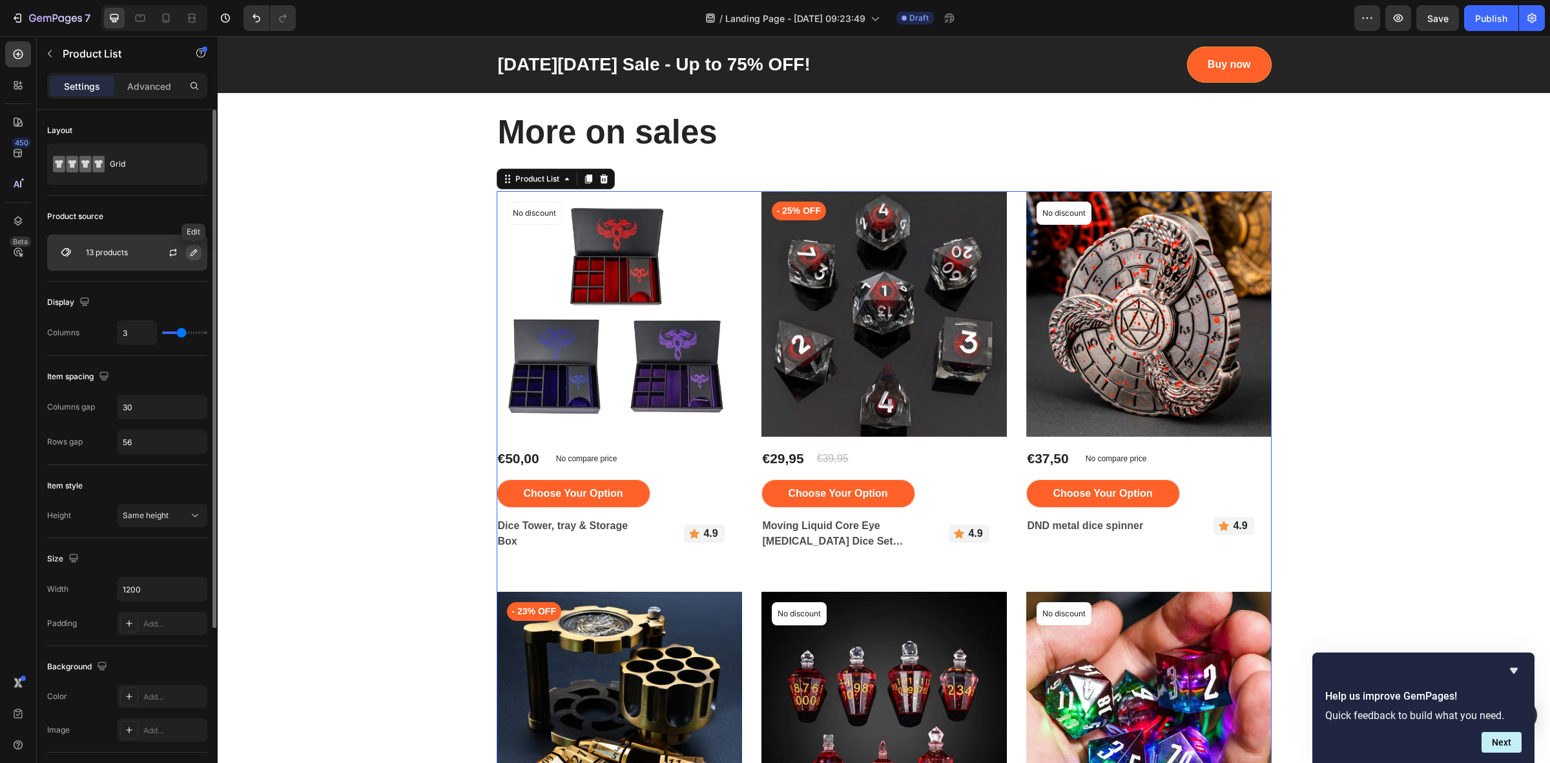
click at [189, 256] on icon "button" at bounding box center [194, 252] width 10 height 10
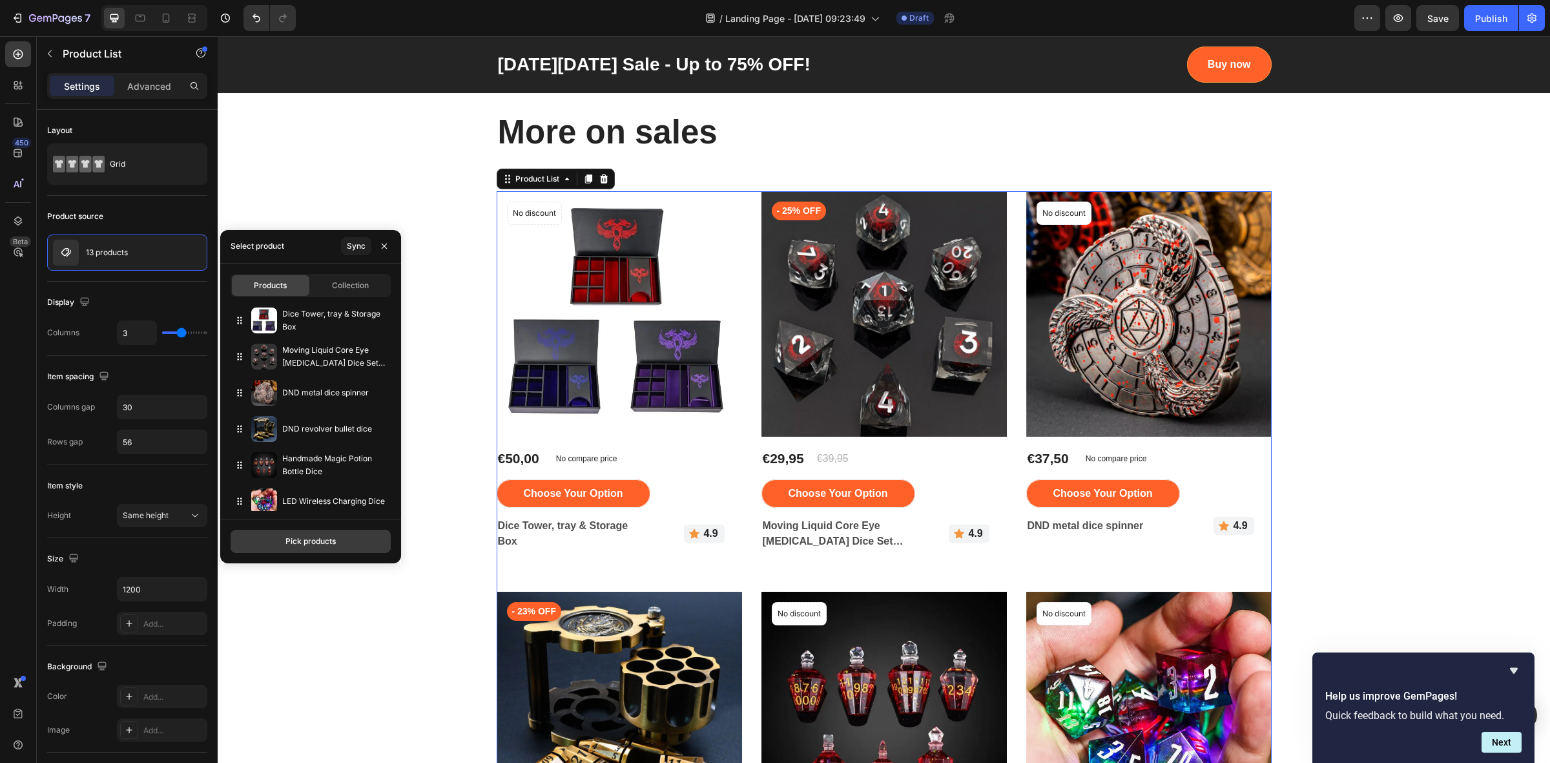
click at [316, 541] on div "Pick products" at bounding box center [310, 541] width 50 height 12
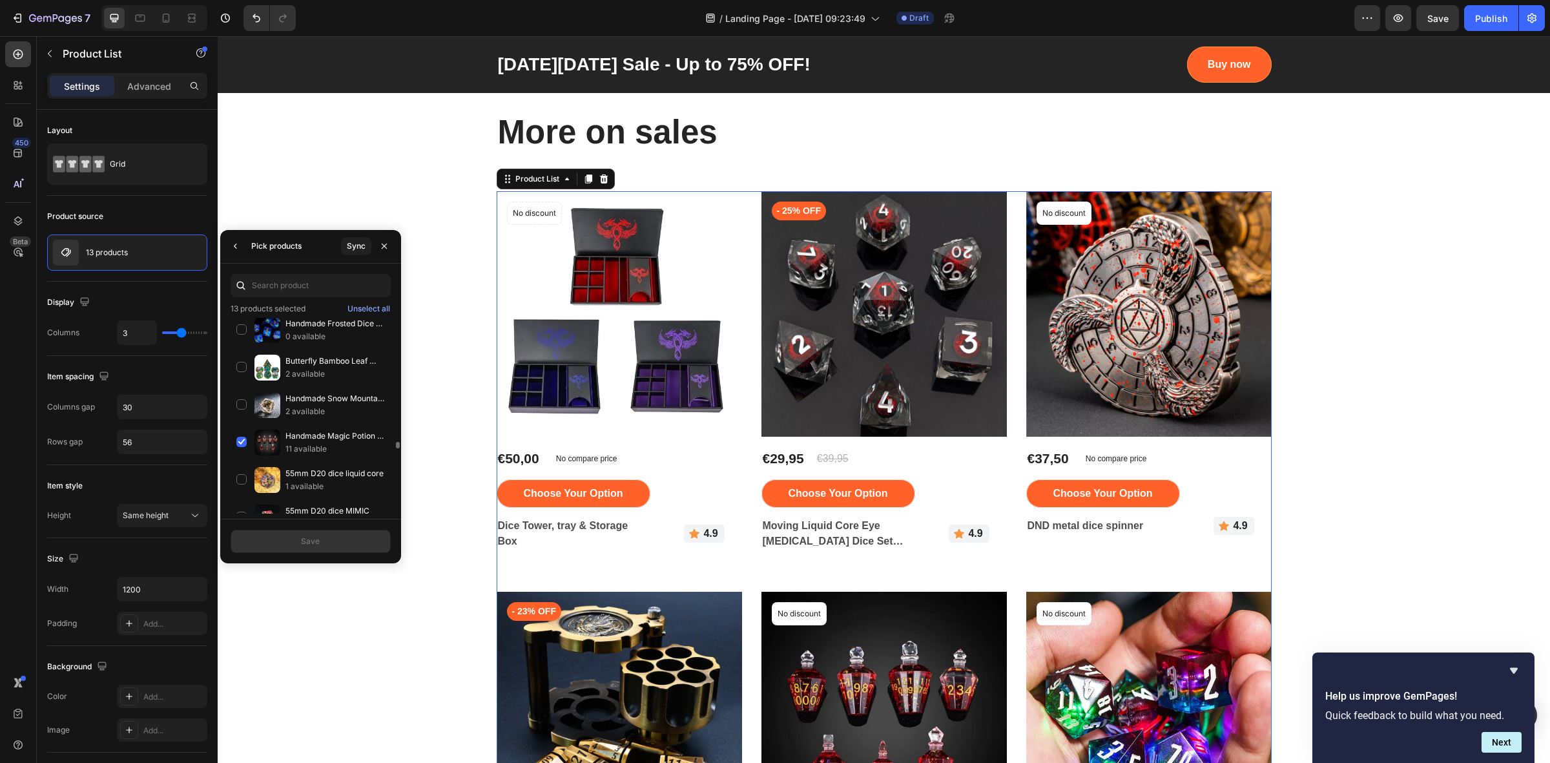
scroll to position [1291, 0]
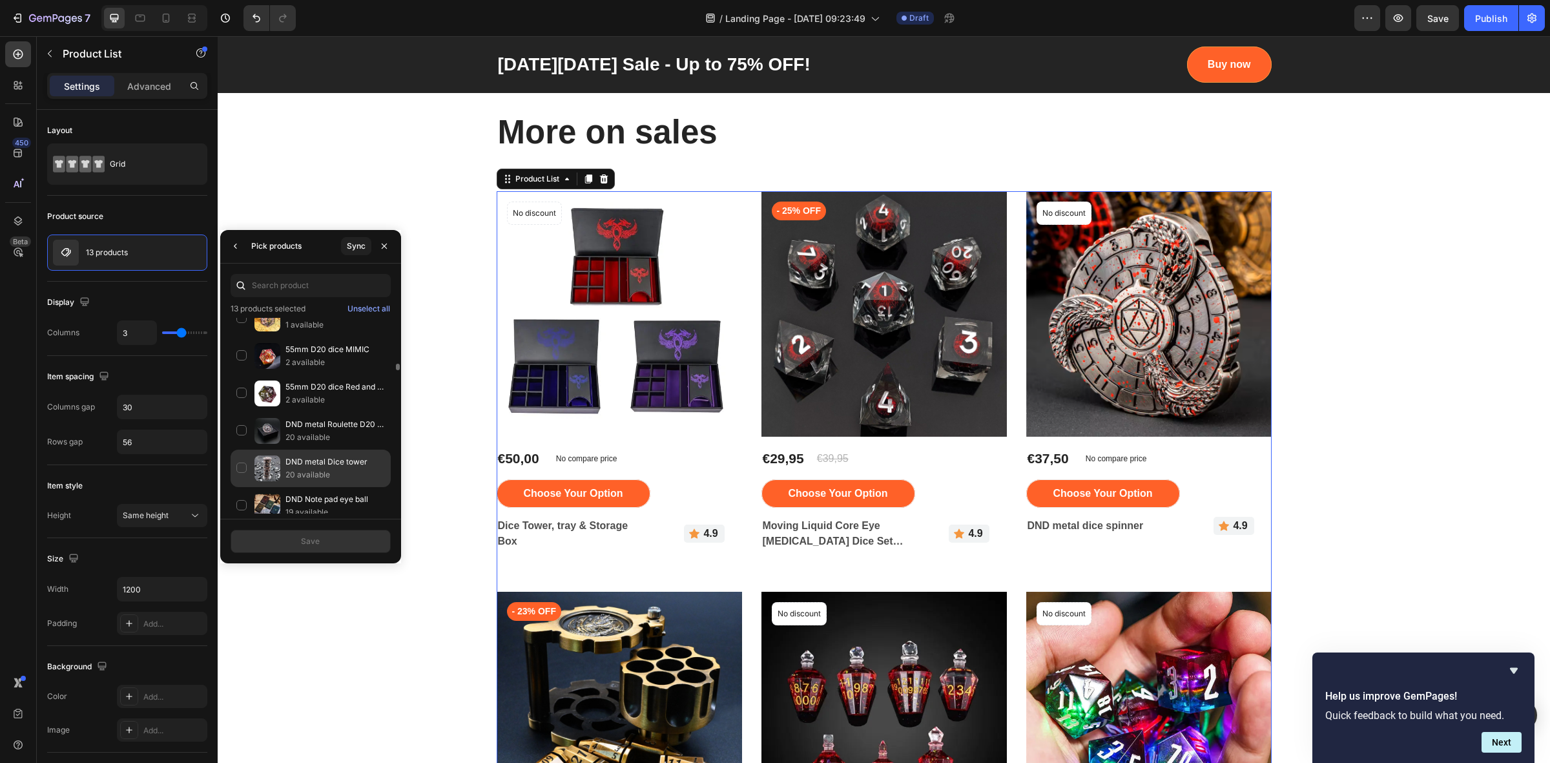
click at [244, 478] on div "DND metal Dice tower 20 available" at bounding box center [311, 467] width 160 height 37
click at [240, 437] on div "DND Note pad eye ball 19 available" at bounding box center [311, 424] width 160 height 37
click at [334, 535] on button "Save" at bounding box center [311, 540] width 160 height 23
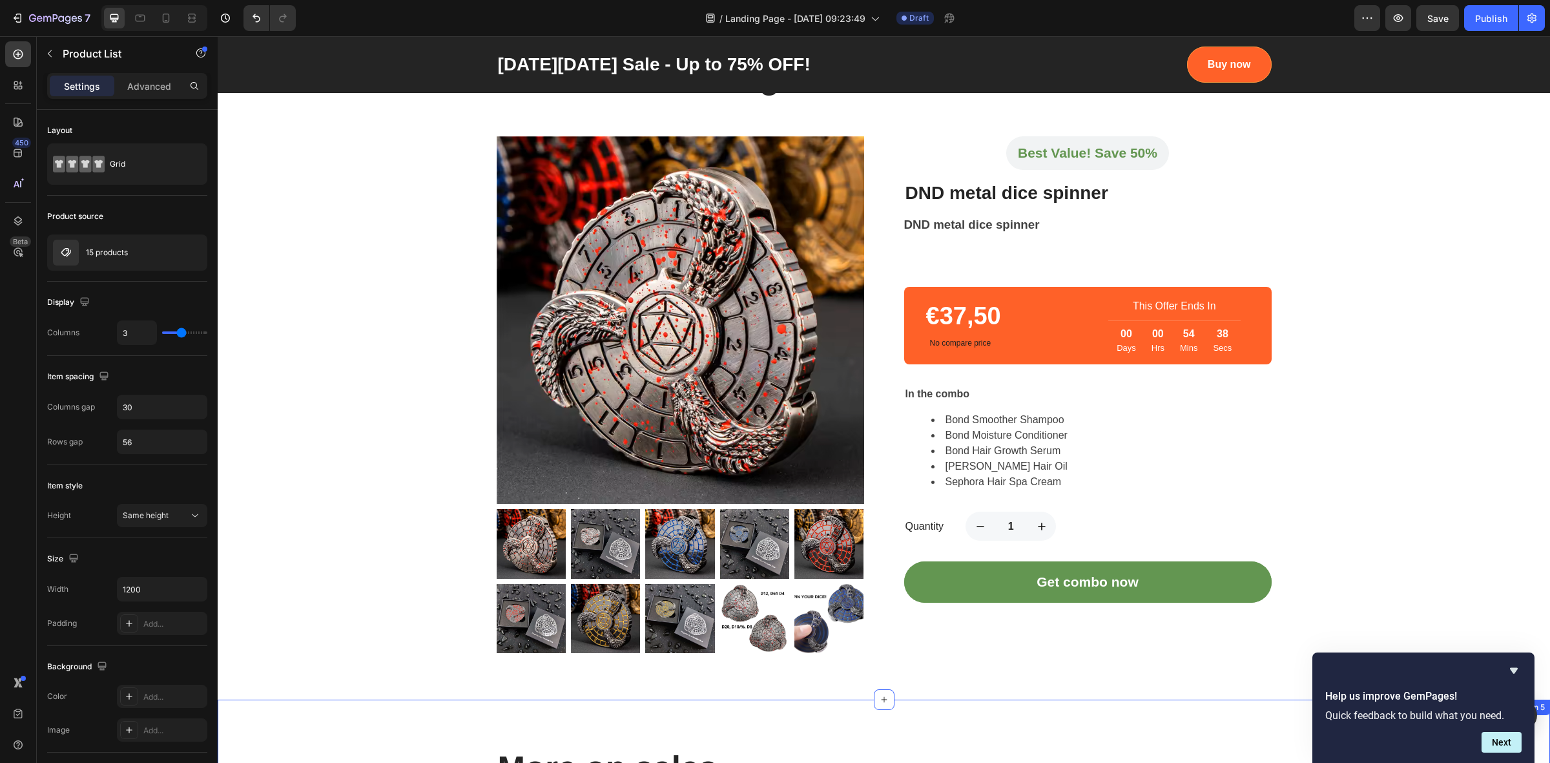
scroll to position [646, 0]
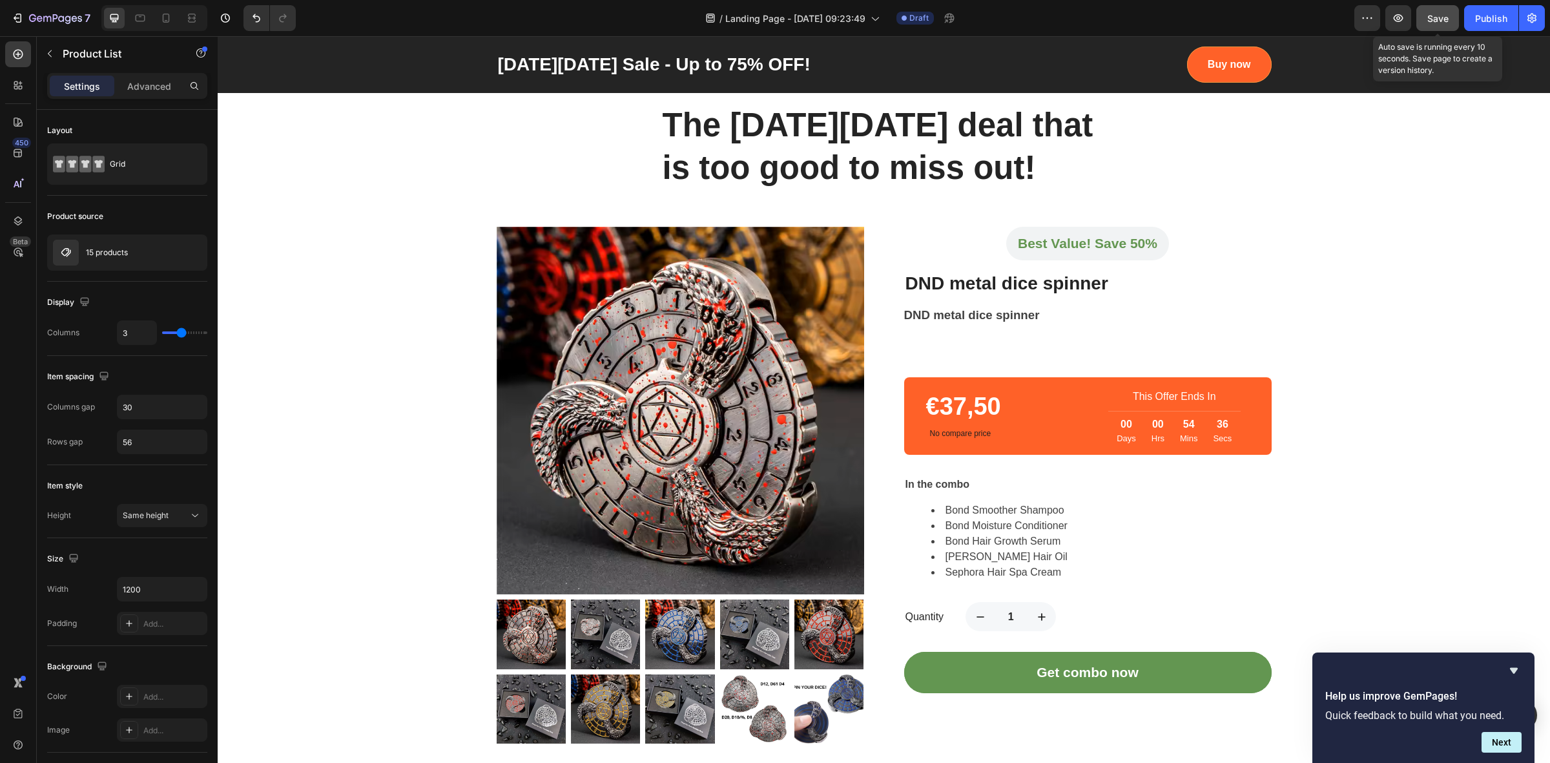
click at [1434, 14] on span "Save" at bounding box center [1437, 18] width 21 height 11
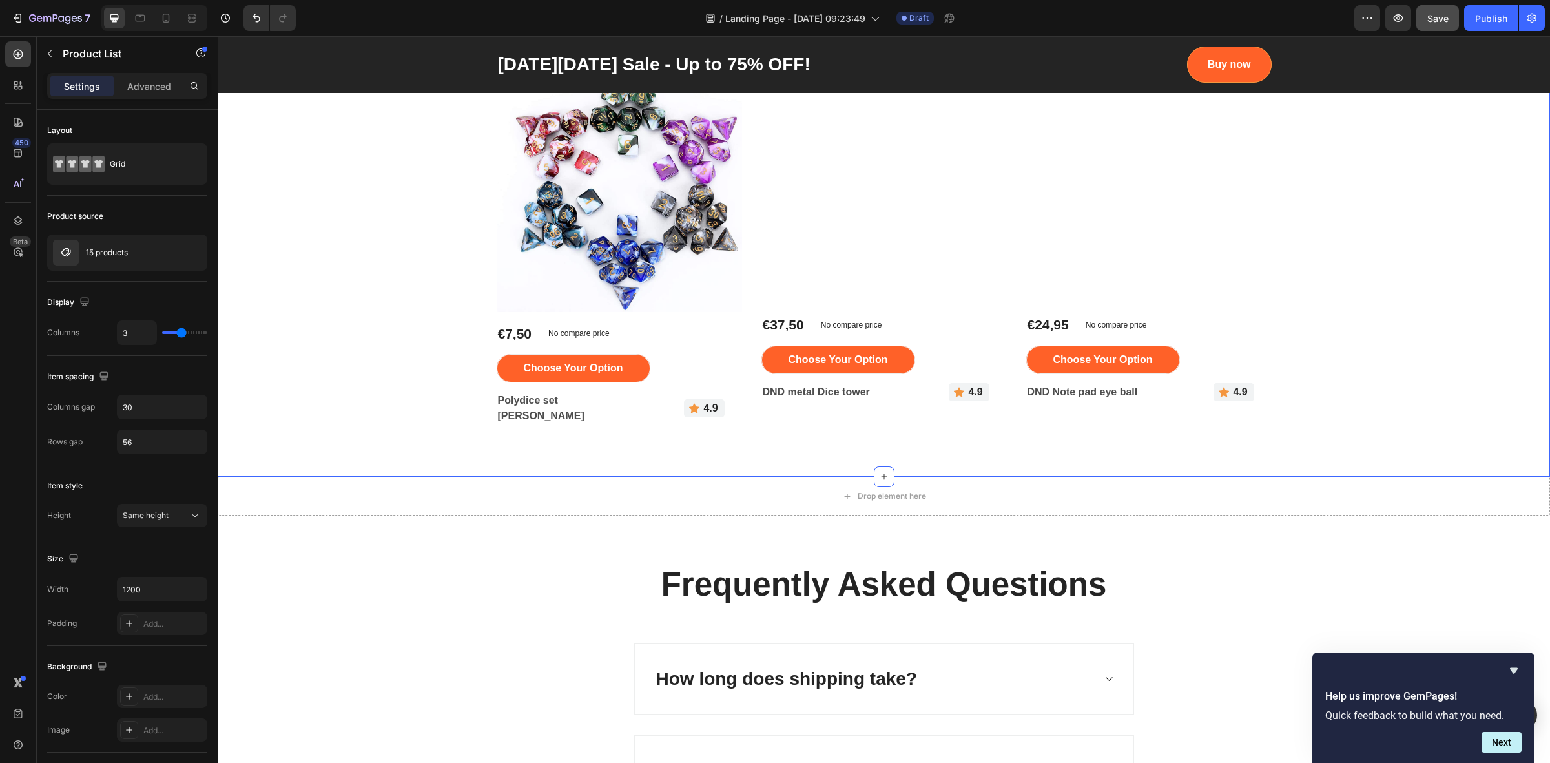
scroll to position [3137, 0]
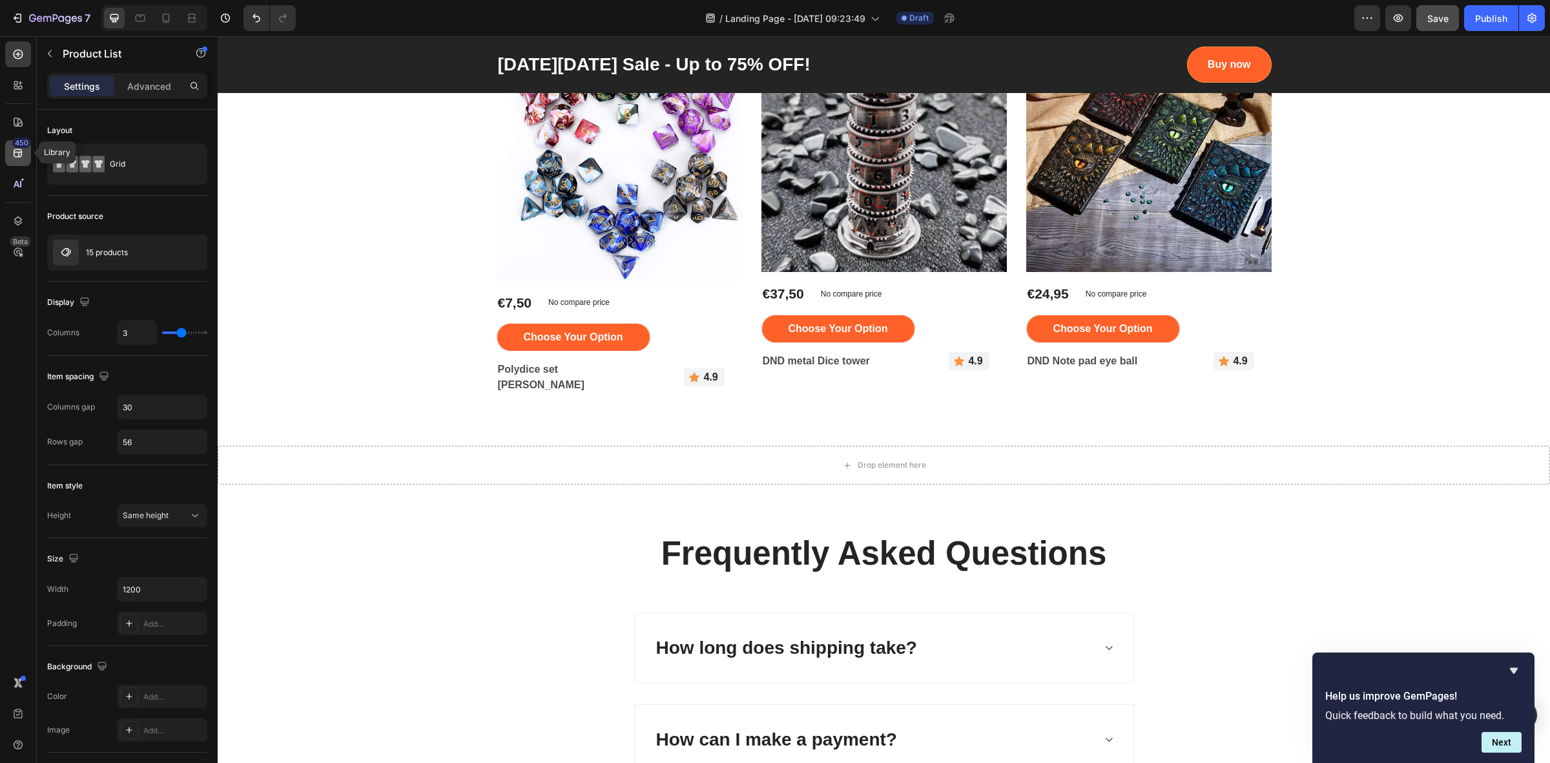
click at [14, 154] on icon at bounding box center [18, 153] width 8 height 8
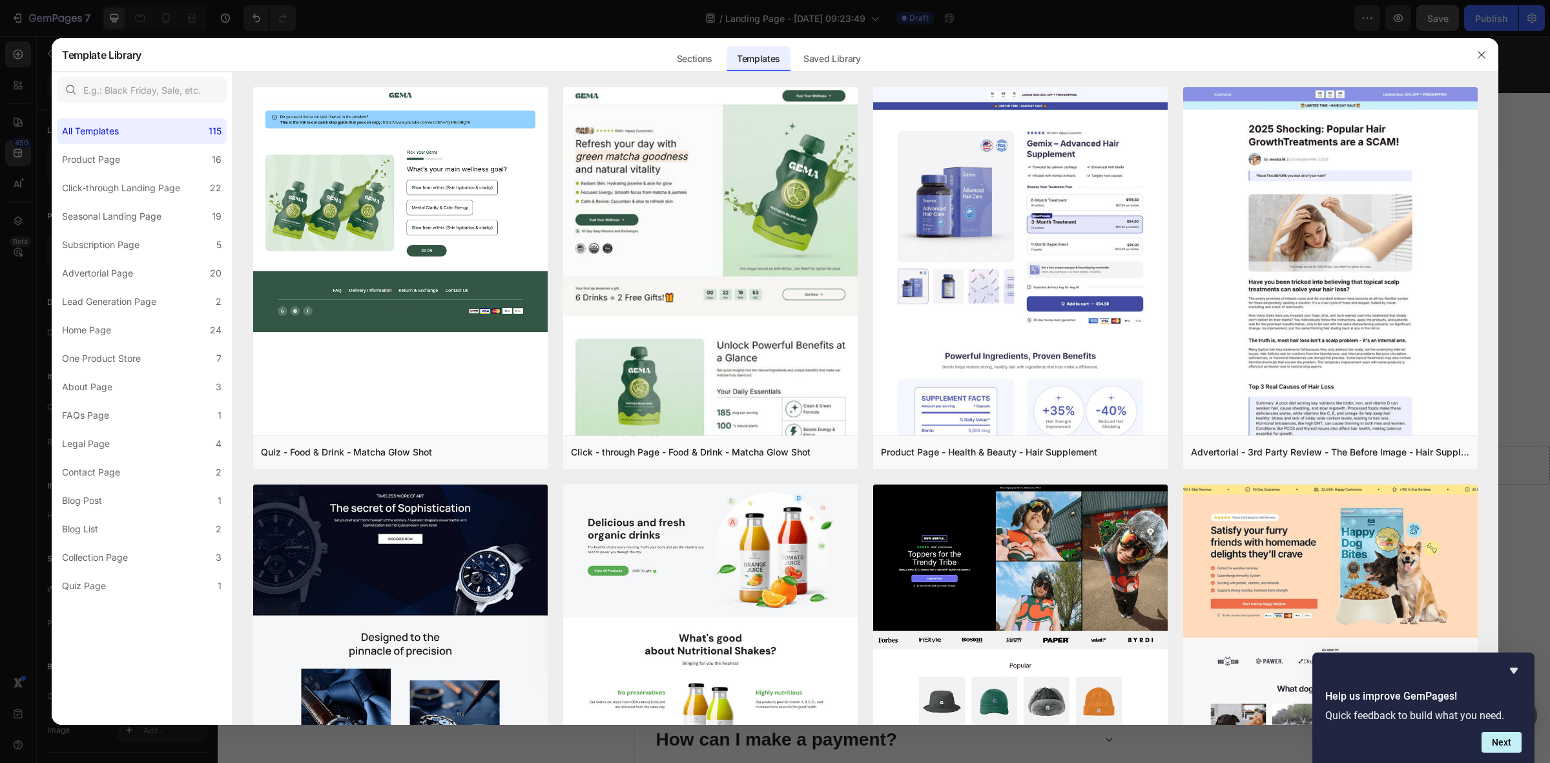
click at [15, 117] on div at bounding box center [775, 381] width 1550 height 763
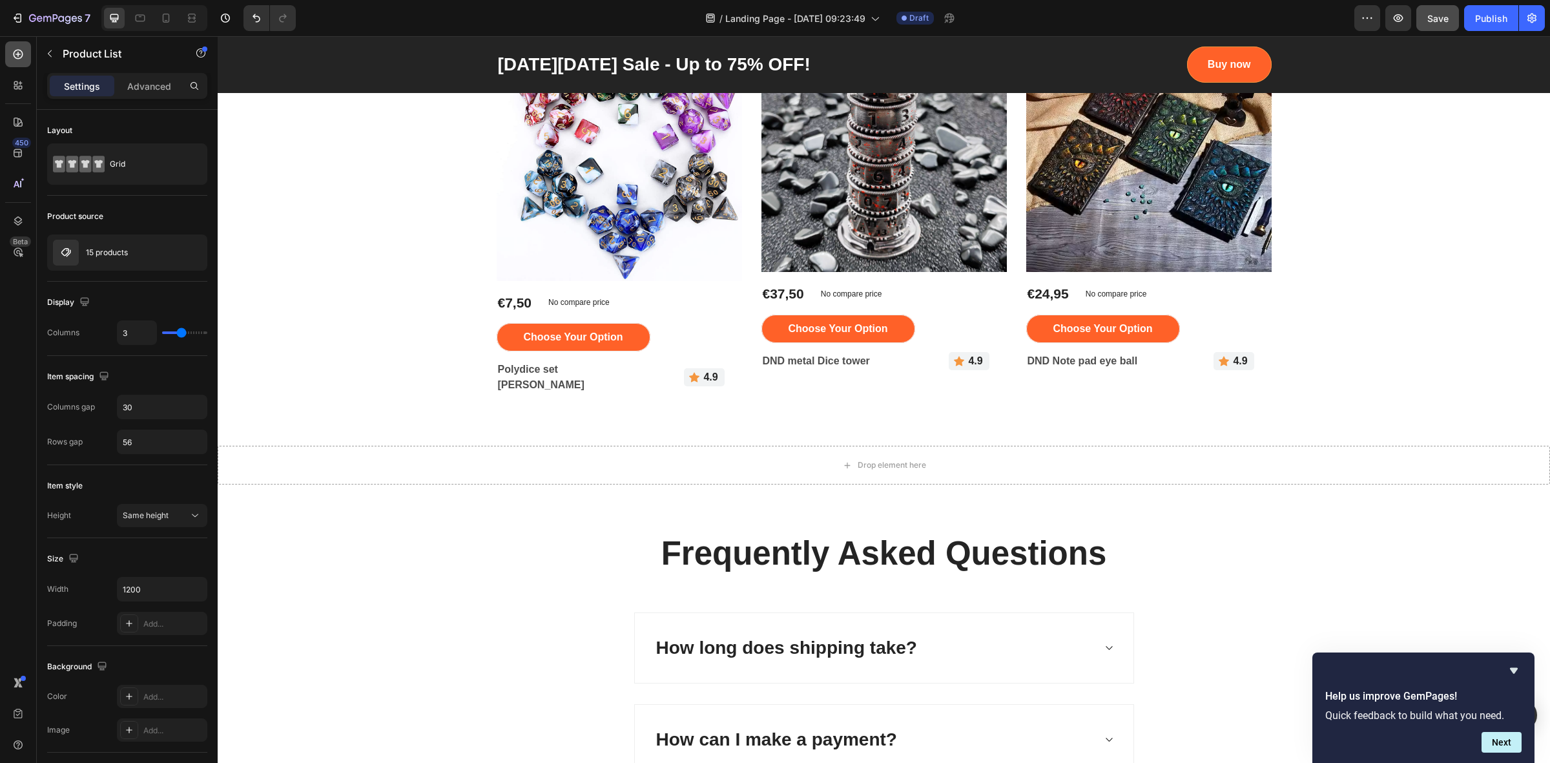
click at [20, 50] on icon at bounding box center [19, 55] width 10 height 10
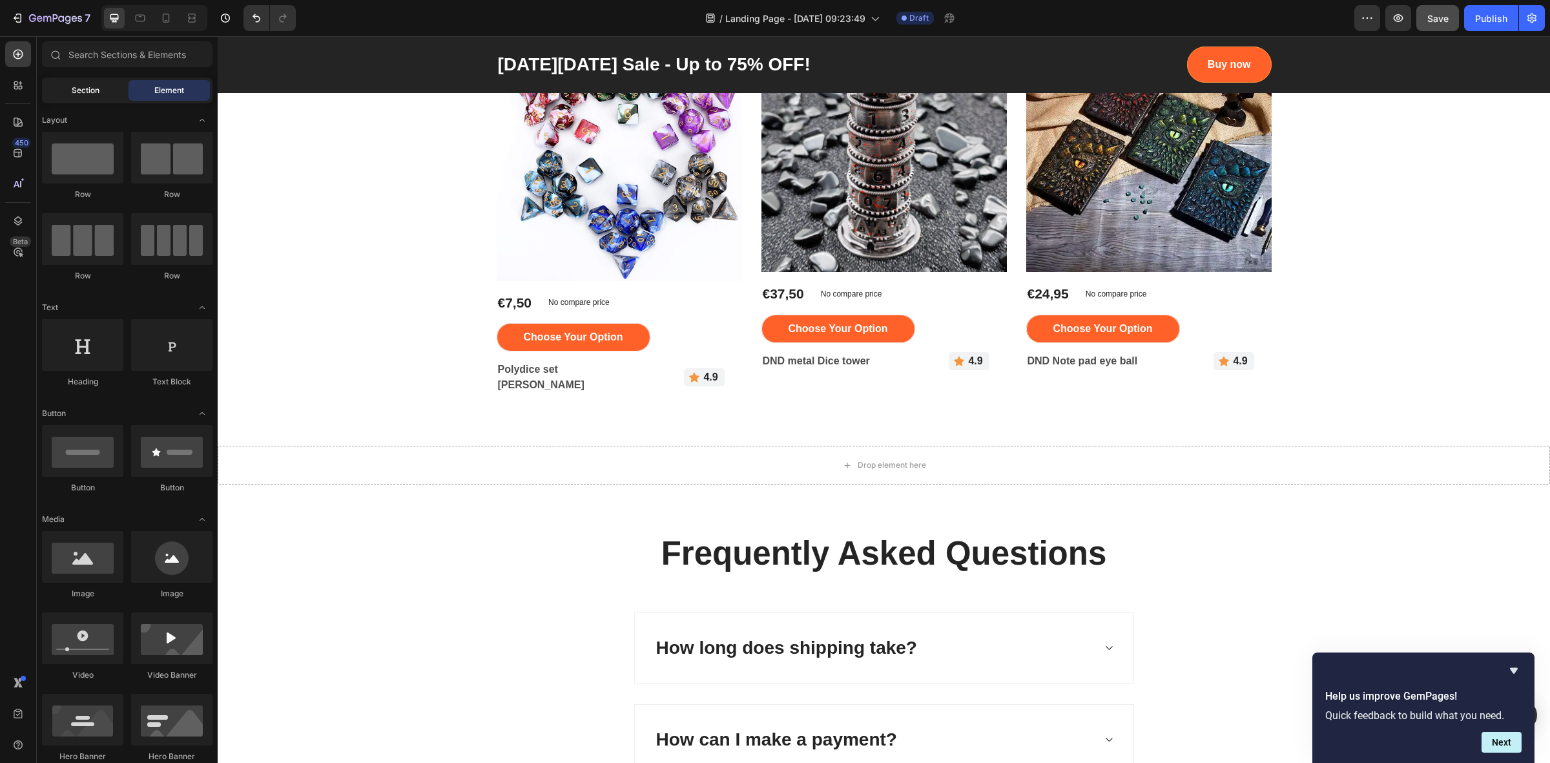
click at [68, 86] on div "Section" at bounding box center [85, 90] width 81 height 21
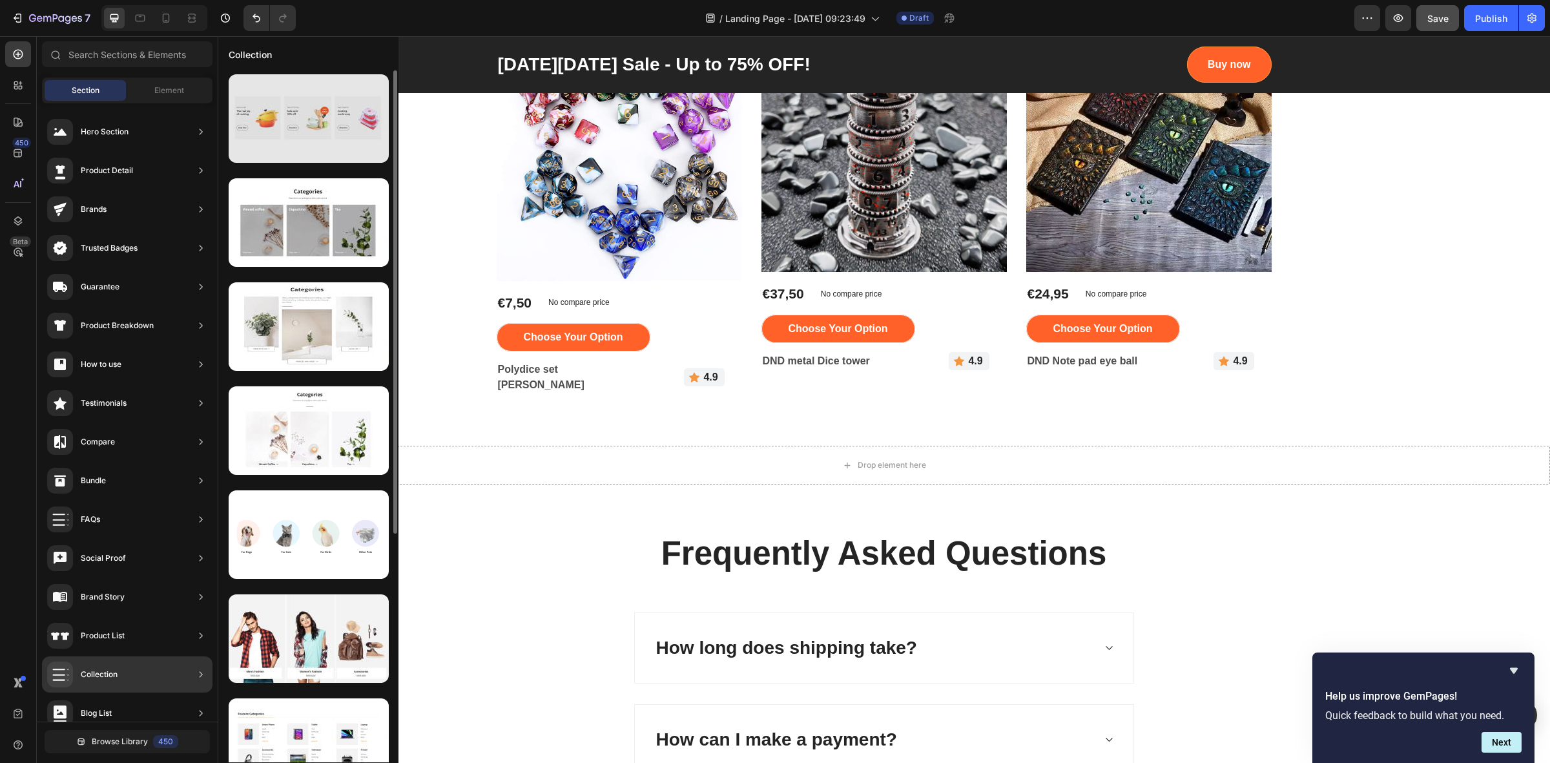
click at [308, 143] on div at bounding box center [309, 118] width 160 height 88
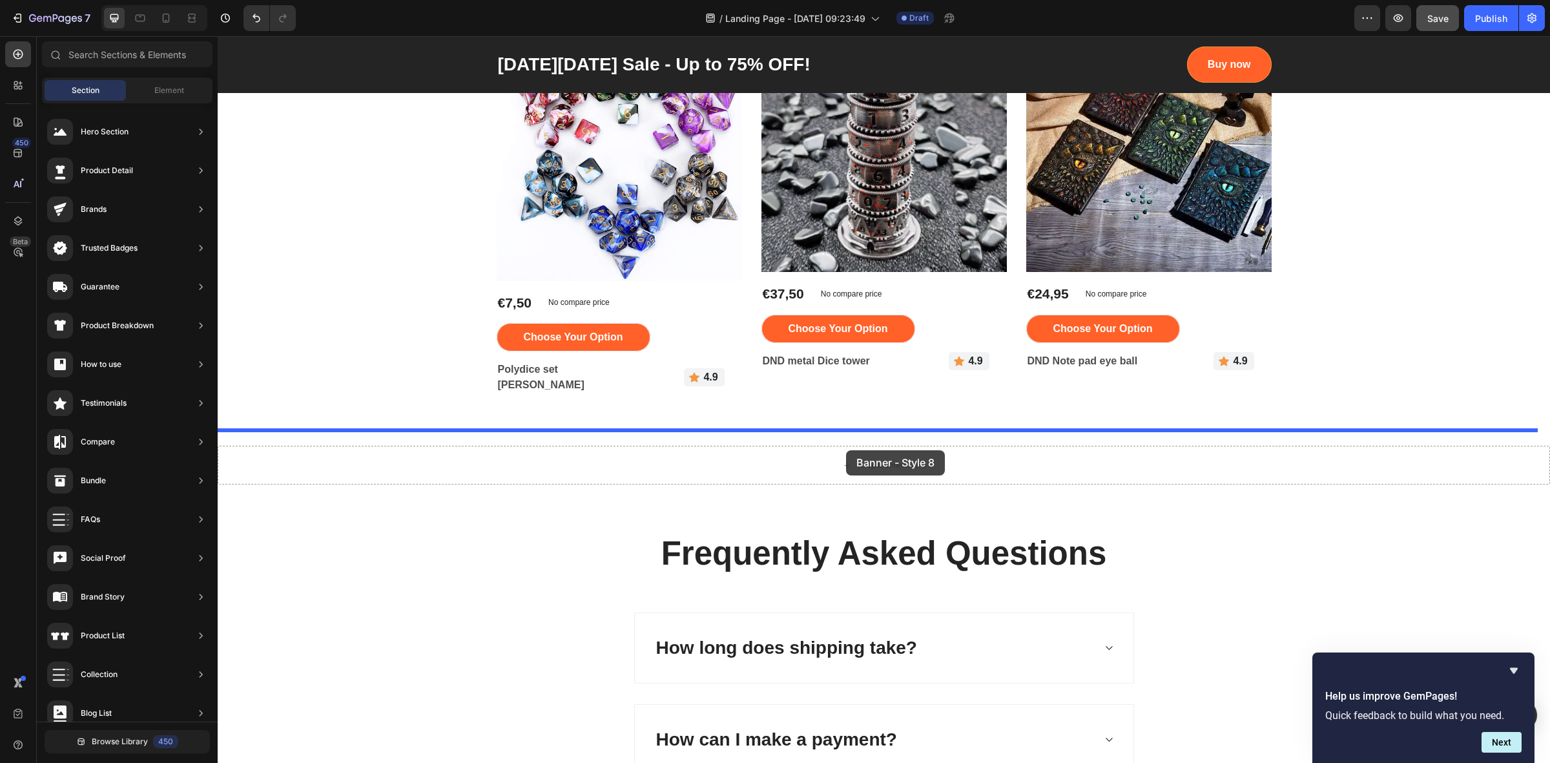
drag, startPoint x: 509, startPoint y: 161, endPoint x: 846, endPoint y: 450, distance: 443.7
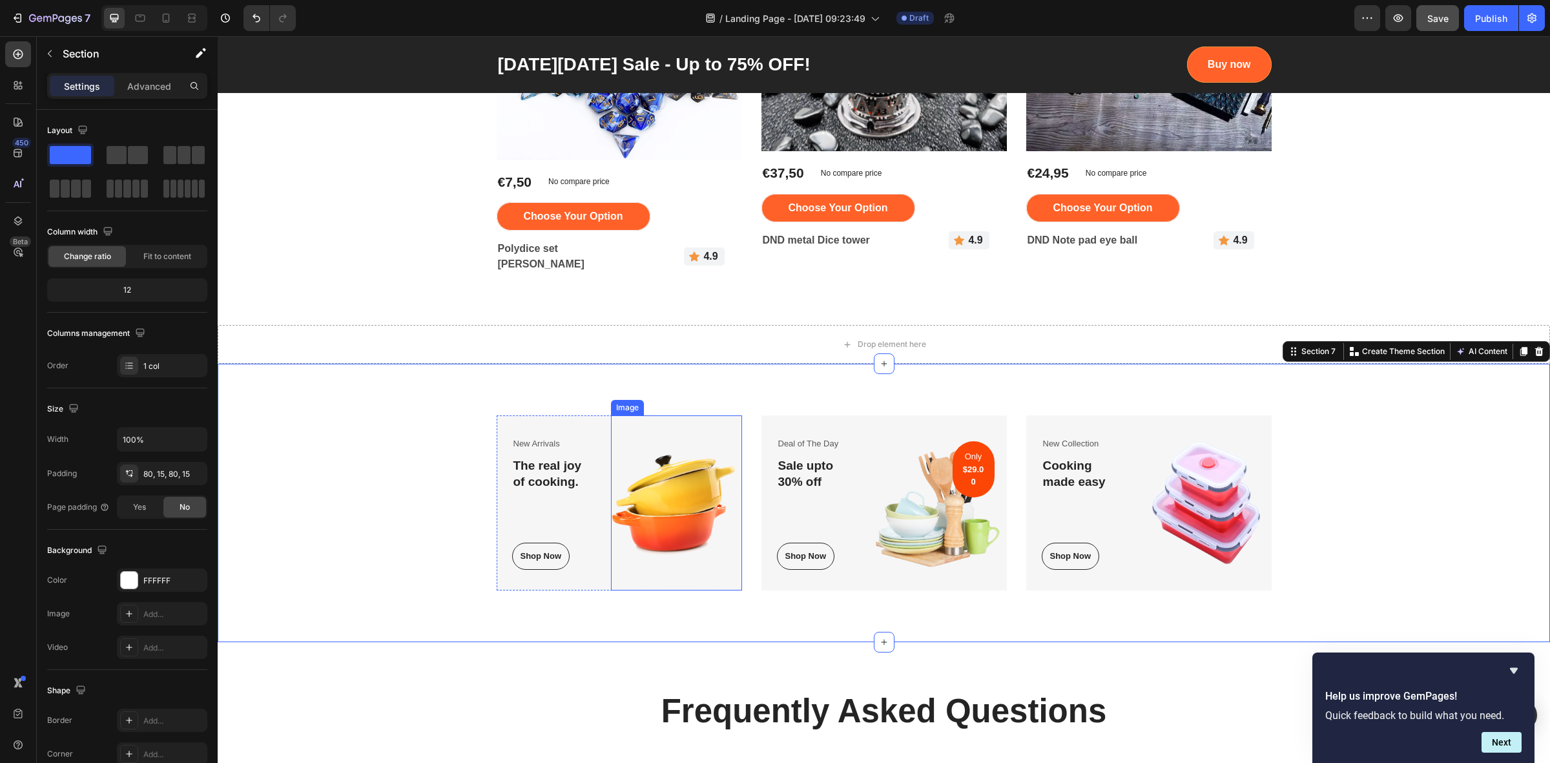
scroll to position [3218, 0]
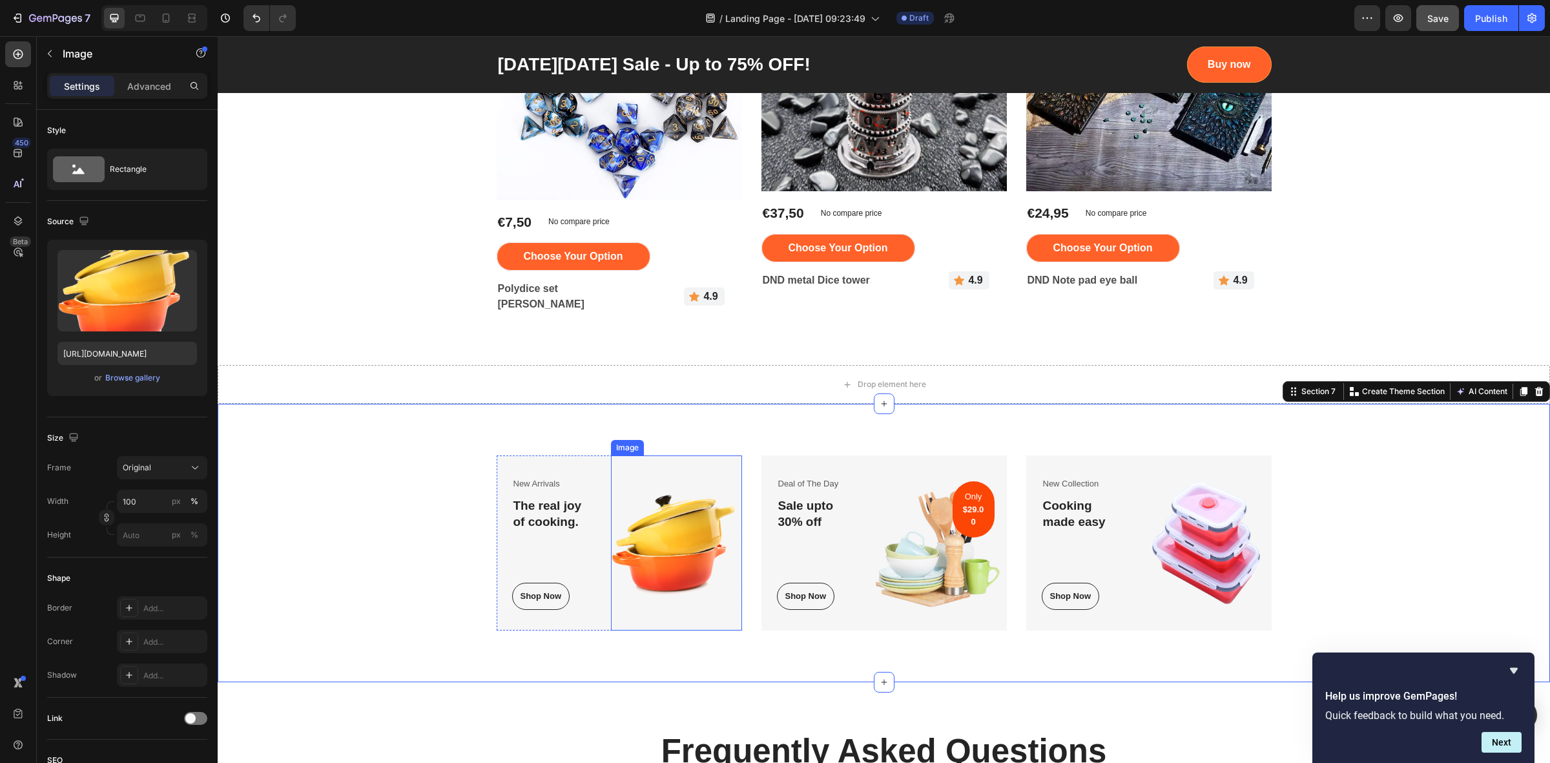
click at [670, 537] on img at bounding box center [676, 542] width 131 height 175
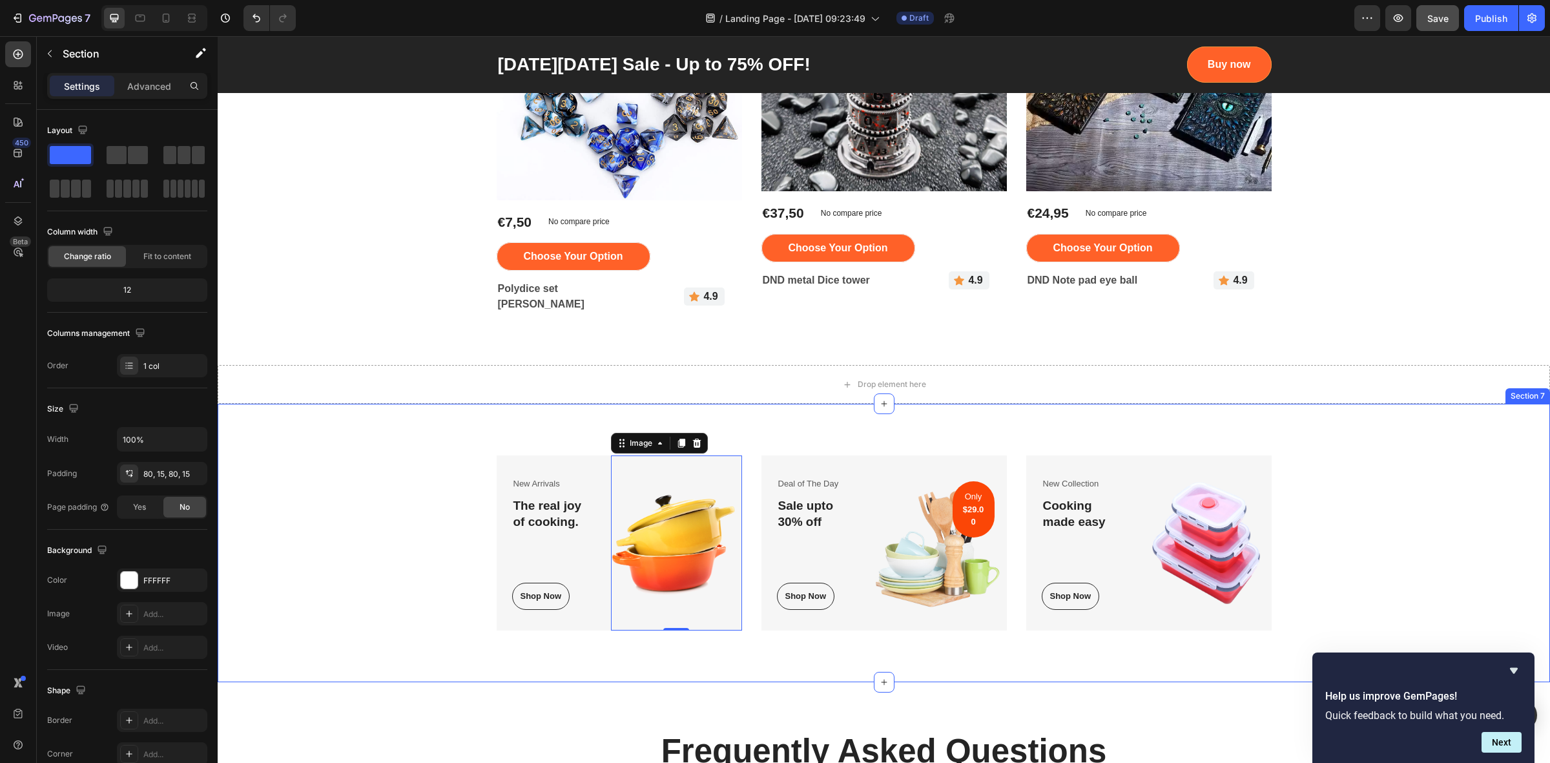
click at [399, 528] on div "New Arrivals Text block The real joy of cooking. Heading Shop Now Button Row Im…" at bounding box center [883, 542] width 1313 height 175
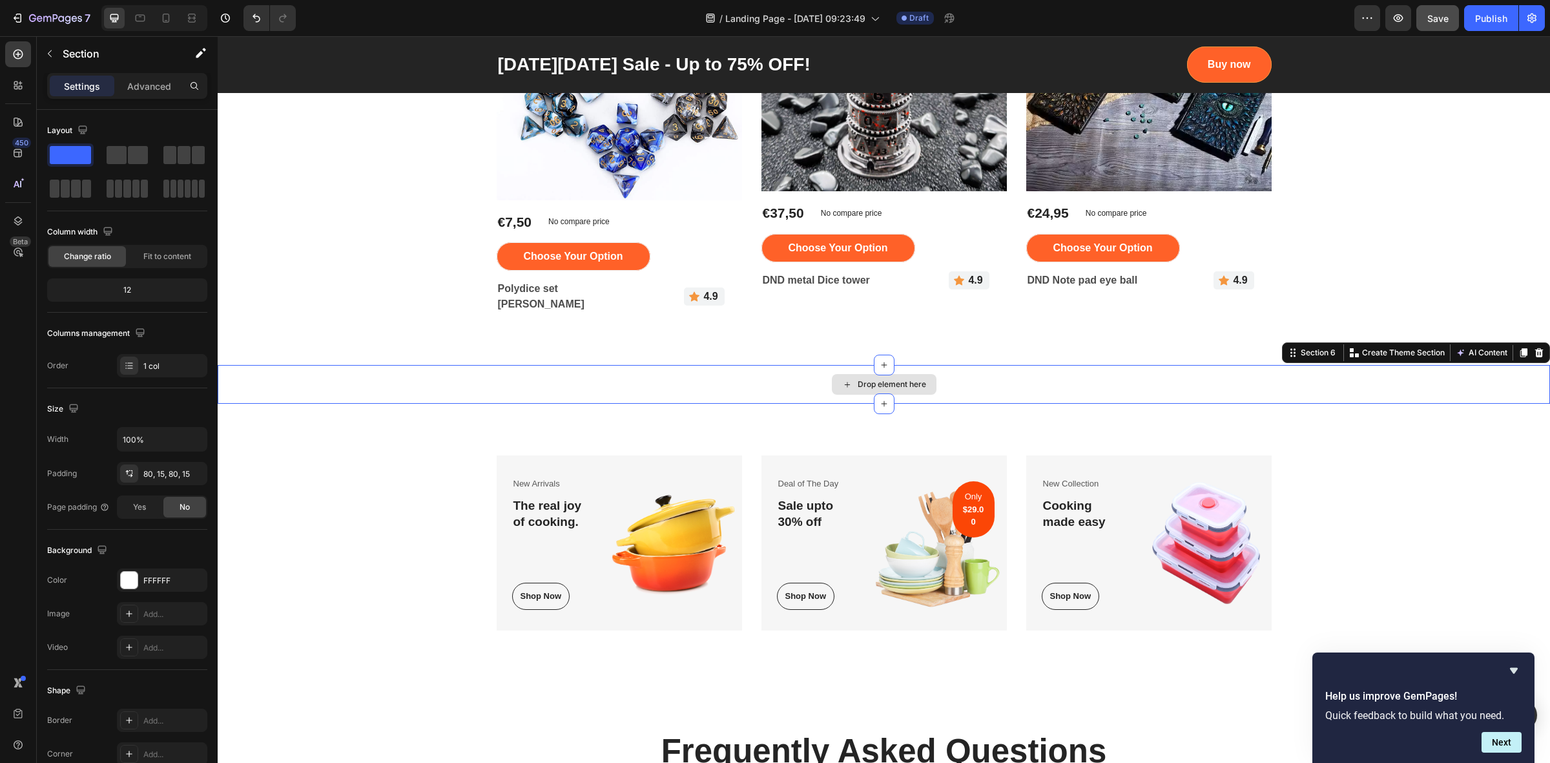
click at [1131, 365] on div "Drop element here" at bounding box center [884, 384] width 1332 height 39
click at [1532, 345] on div at bounding box center [1538, 352] width 15 height 15
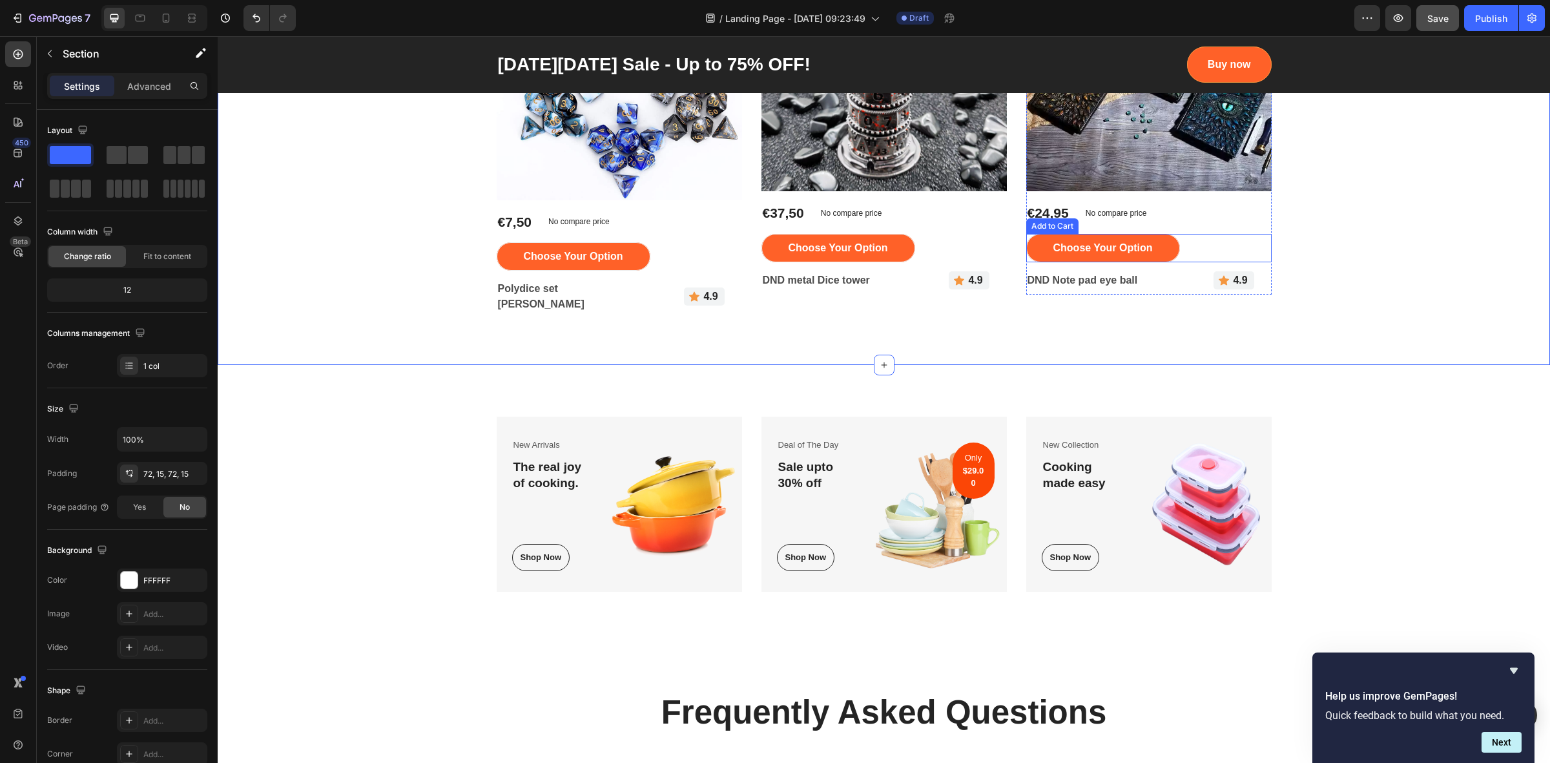
click at [1255, 249] on div "Choose your option Add to Cart" at bounding box center [1148, 248] width 245 height 28
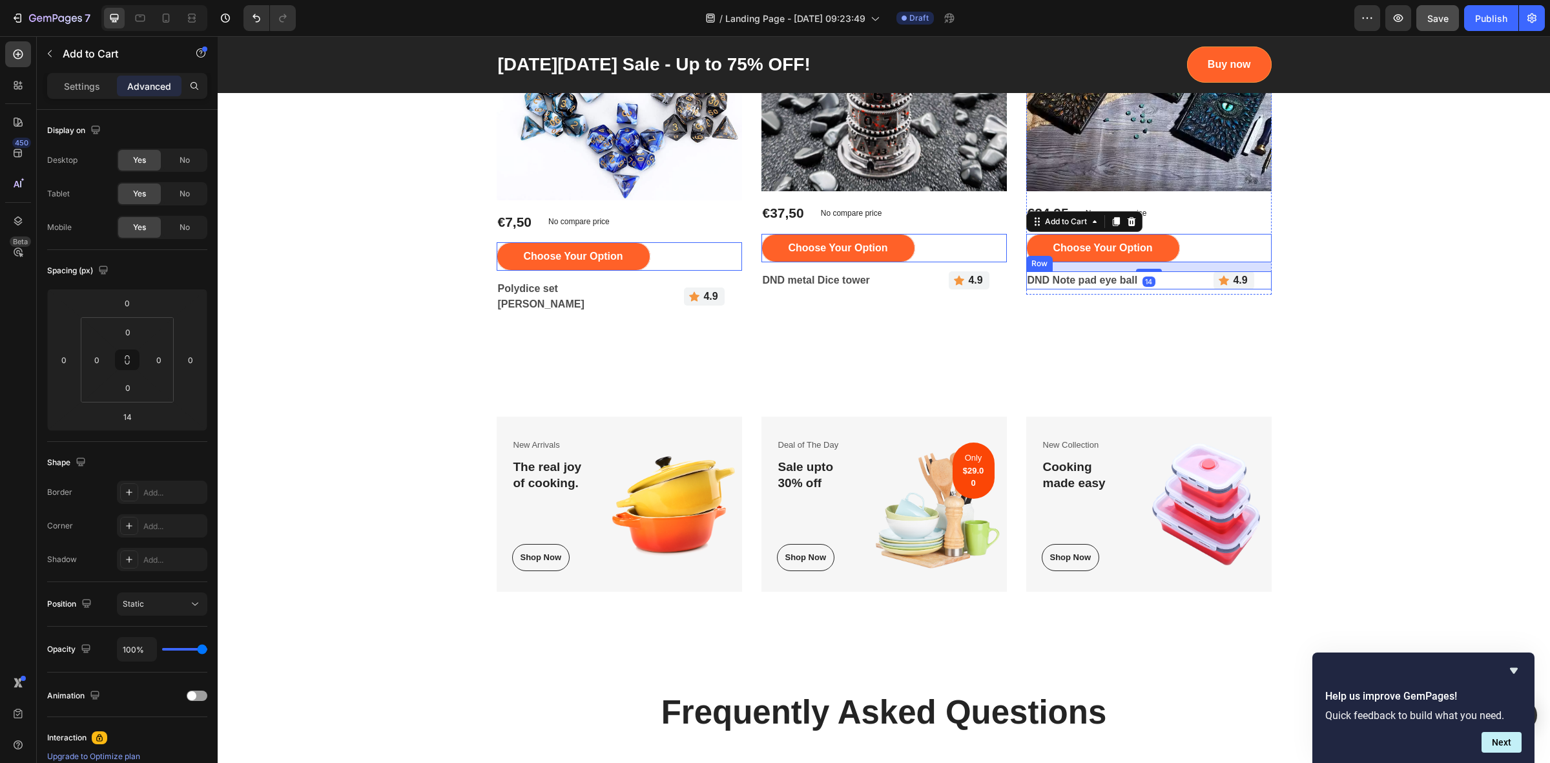
click at [1178, 278] on div "DND Note pad eye ball Product Title Icon 4.9 Text block Row Row" at bounding box center [1148, 280] width 245 height 18
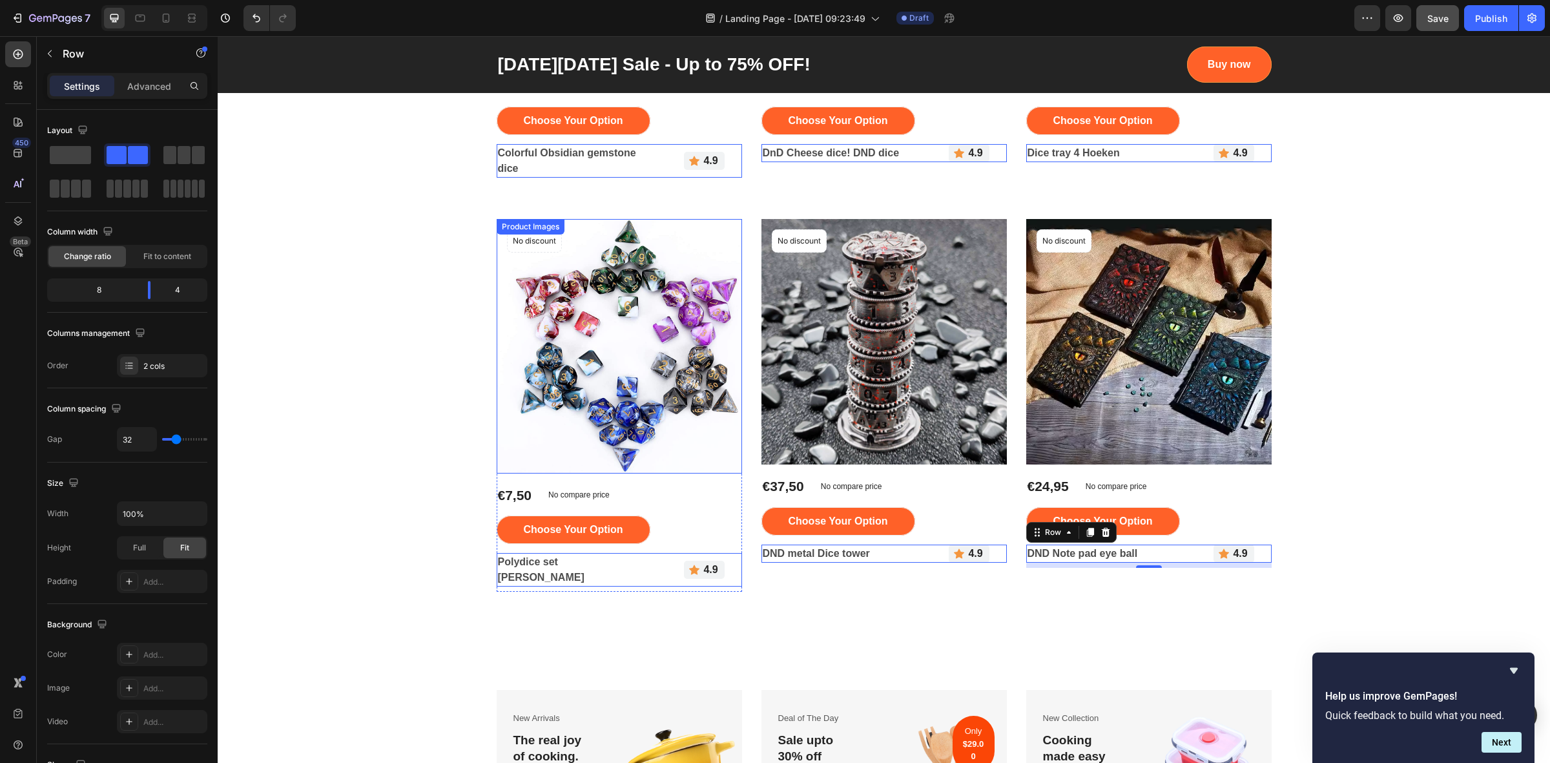
scroll to position [2895, 0]
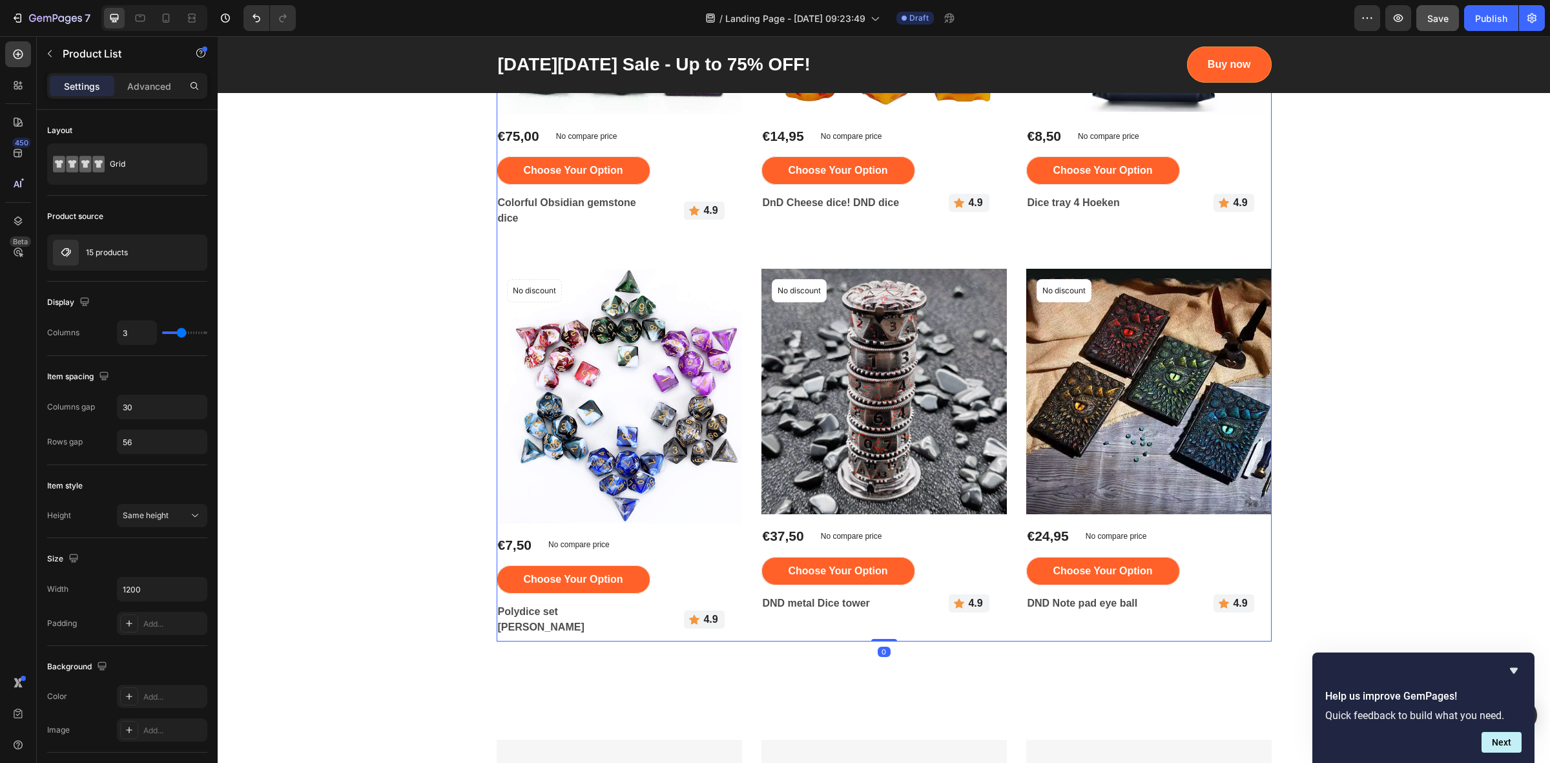
drag, startPoint x: 883, startPoint y: 624, endPoint x: 881, endPoint y: 588, distance: 35.5
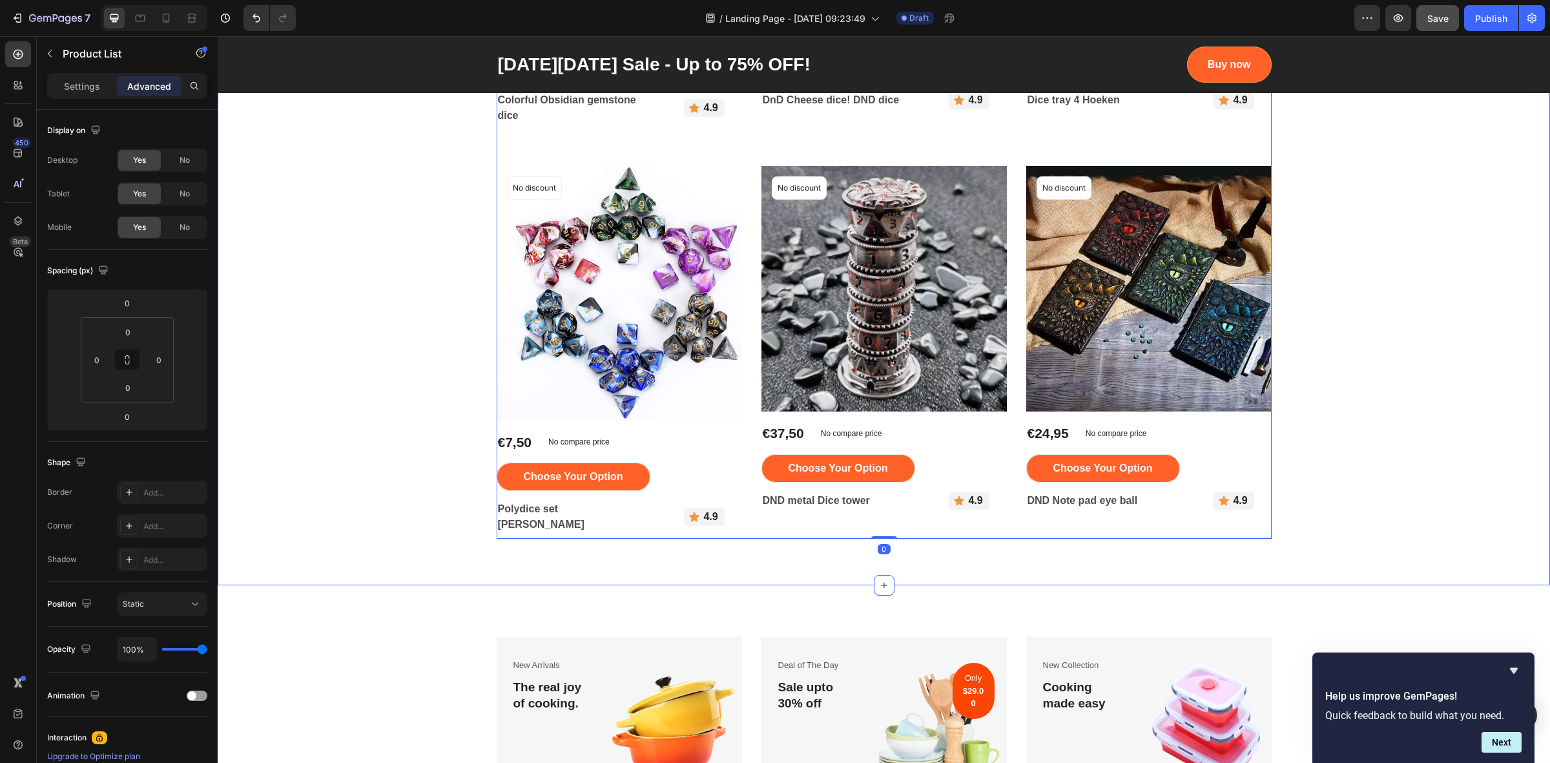
scroll to position [3298, 0]
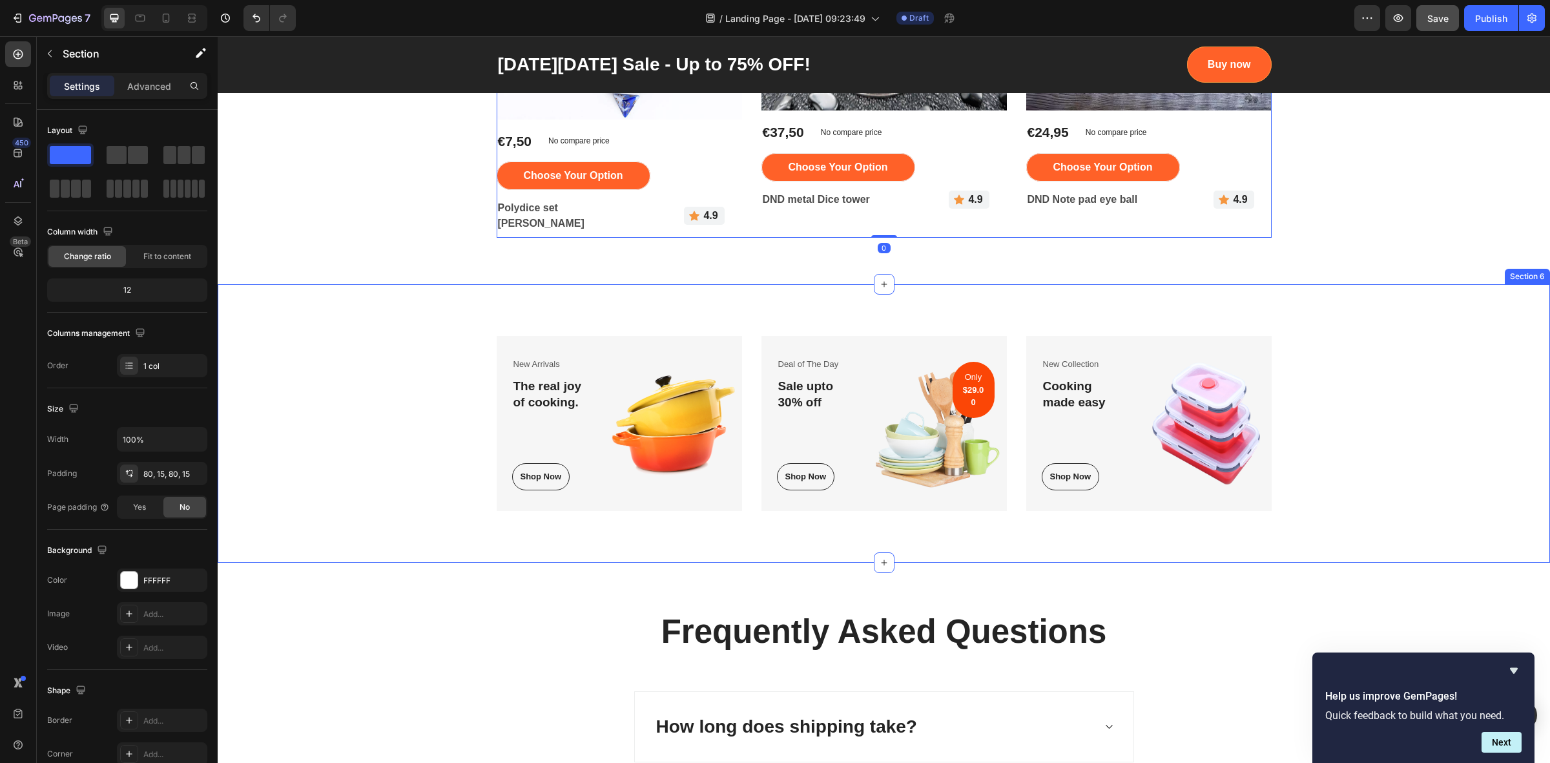
click at [650, 536] on div "New Arrivals Text block The real joy of cooking. Heading Shop Now Button Row Im…" at bounding box center [884, 423] width 1332 height 278
click at [744, 491] on div "New Arrivals Text block The real joy of cooking. Heading Shop Now Button Row Im…" at bounding box center [884, 423] width 775 height 175
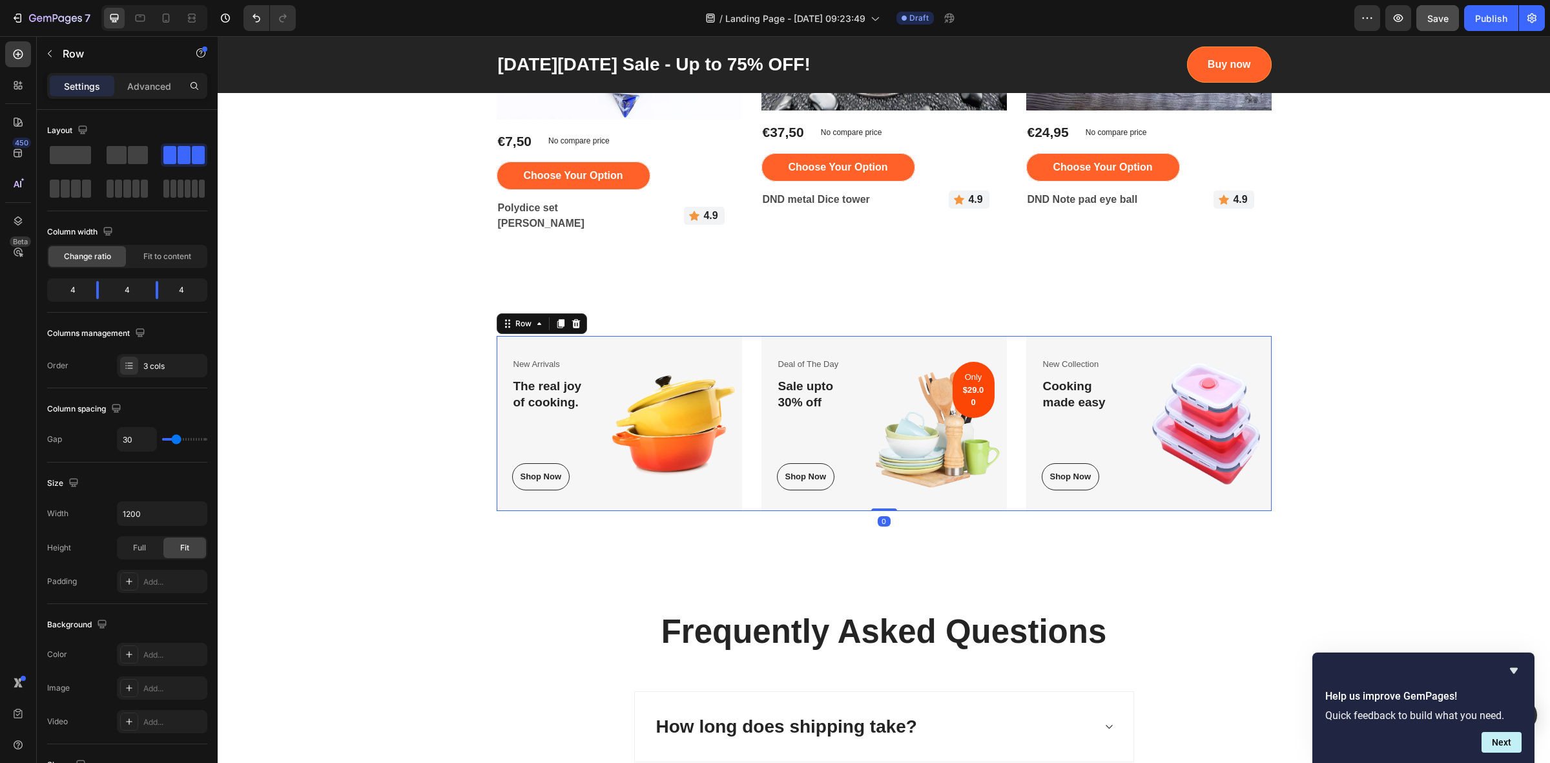
drag, startPoint x: 876, startPoint y: 492, endPoint x: 885, endPoint y: 466, distance: 27.6
click at [885, 466] on div "New Arrivals Text block The real joy of cooking. Heading Shop Now Button Row Im…" at bounding box center [884, 423] width 775 height 175
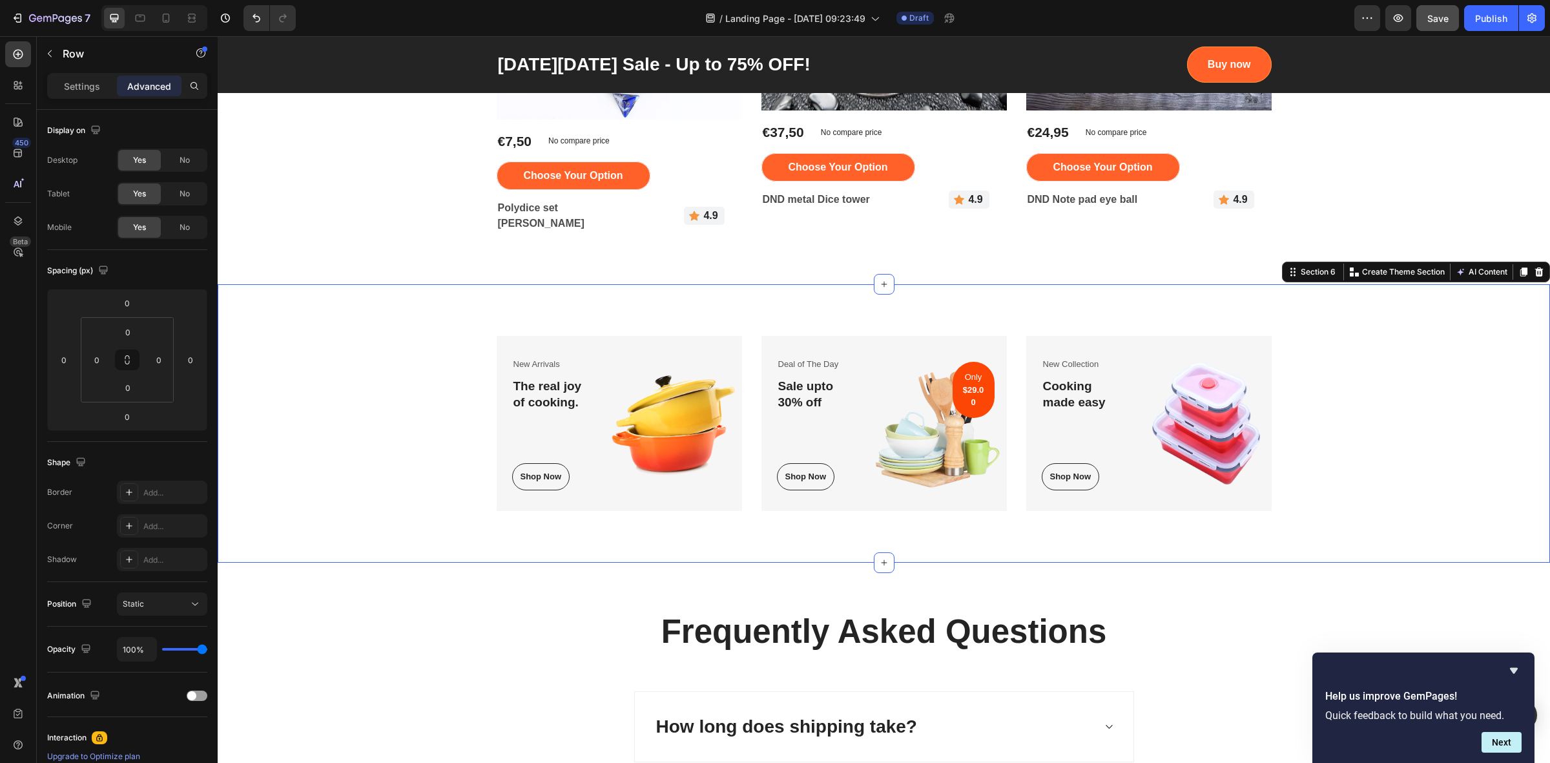
click at [1351, 344] on div "New Arrivals Text block The real joy of cooking. Heading Shop Now Button Row Im…" at bounding box center [883, 423] width 1313 height 175
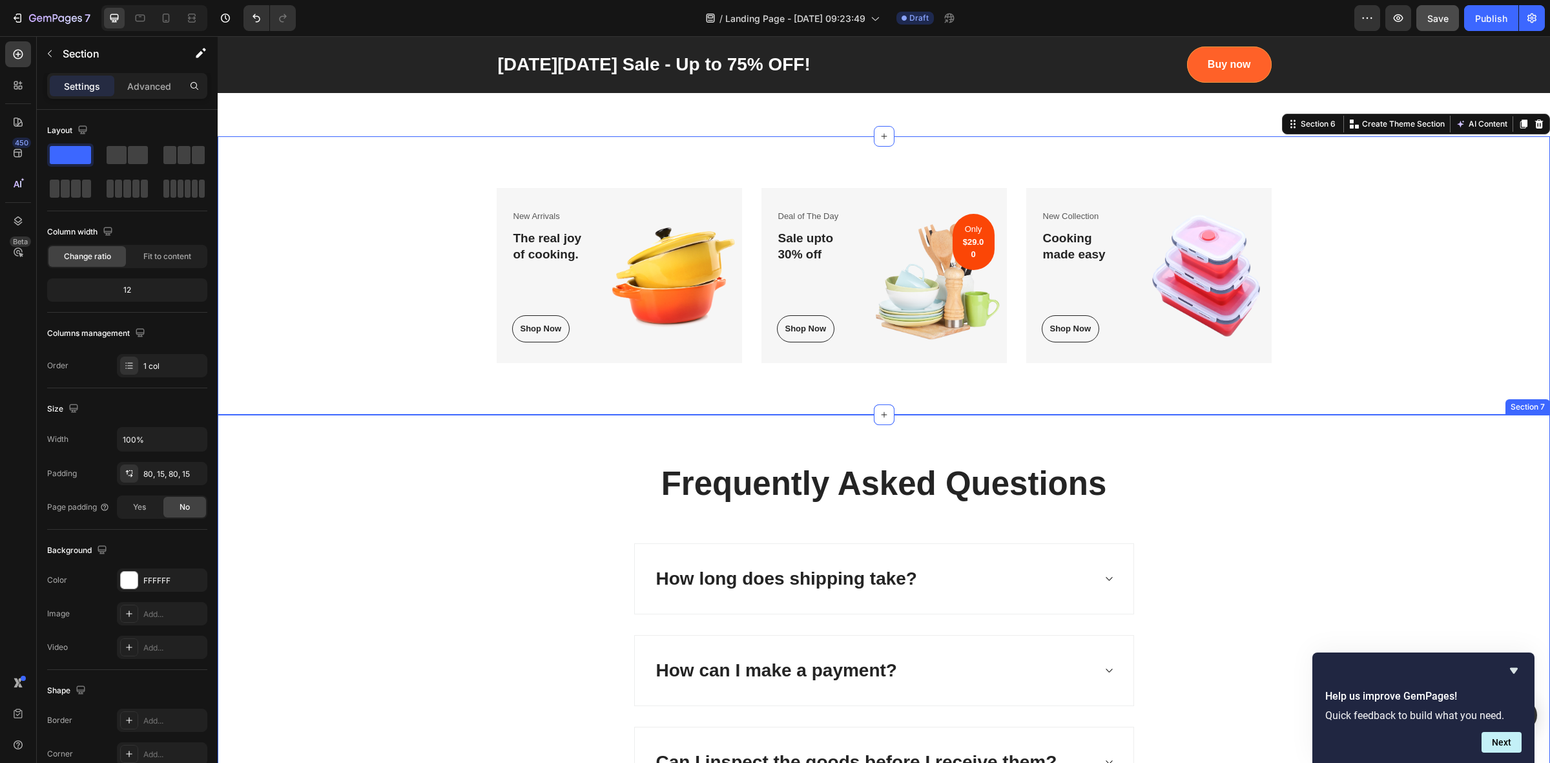
scroll to position [3460, 0]
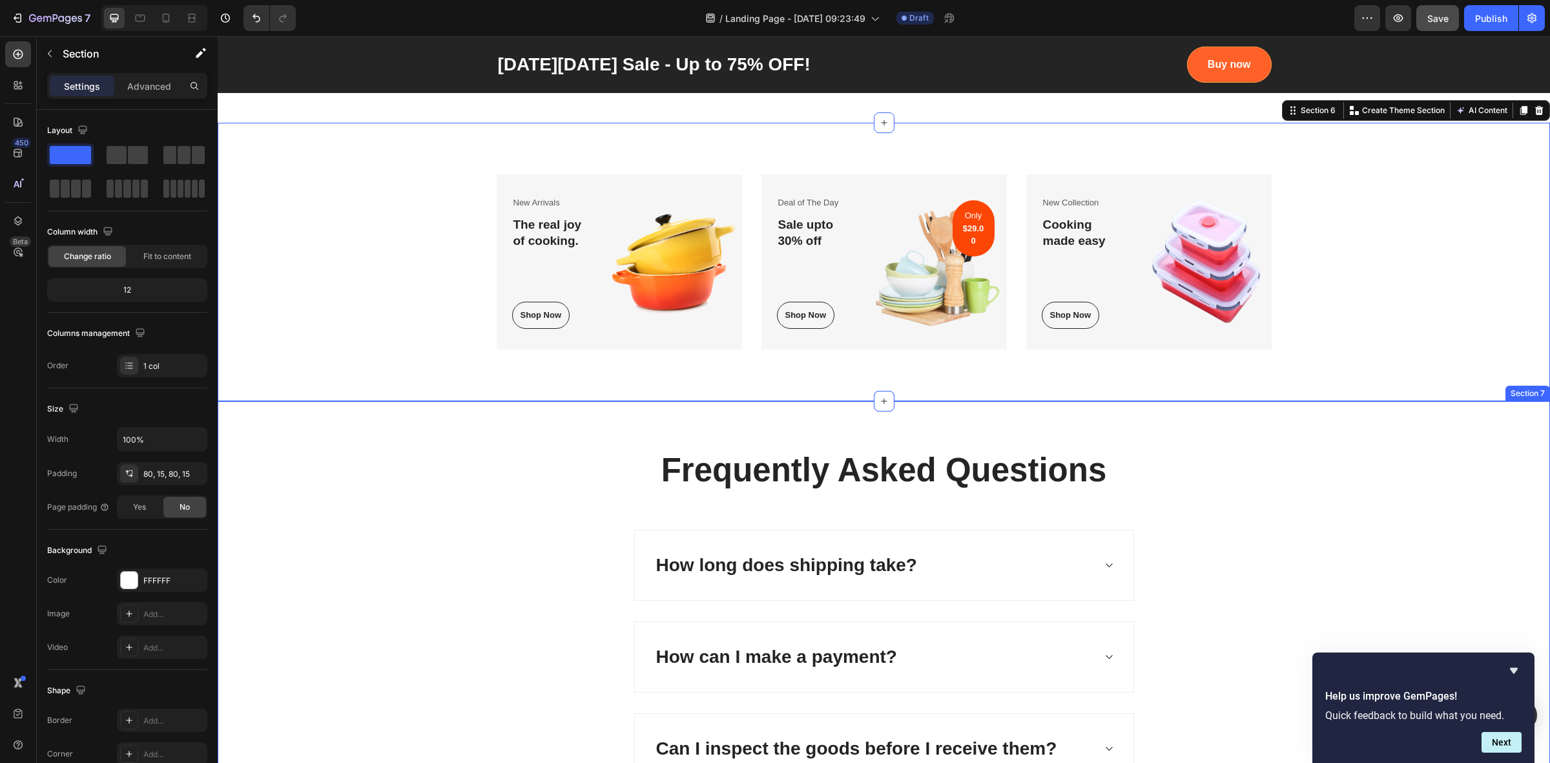
click at [1390, 494] on div "Frequently Asked Questions Heading How long does shipping take? How can I make …" at bounding box center [883, 706] width 1313 height 519
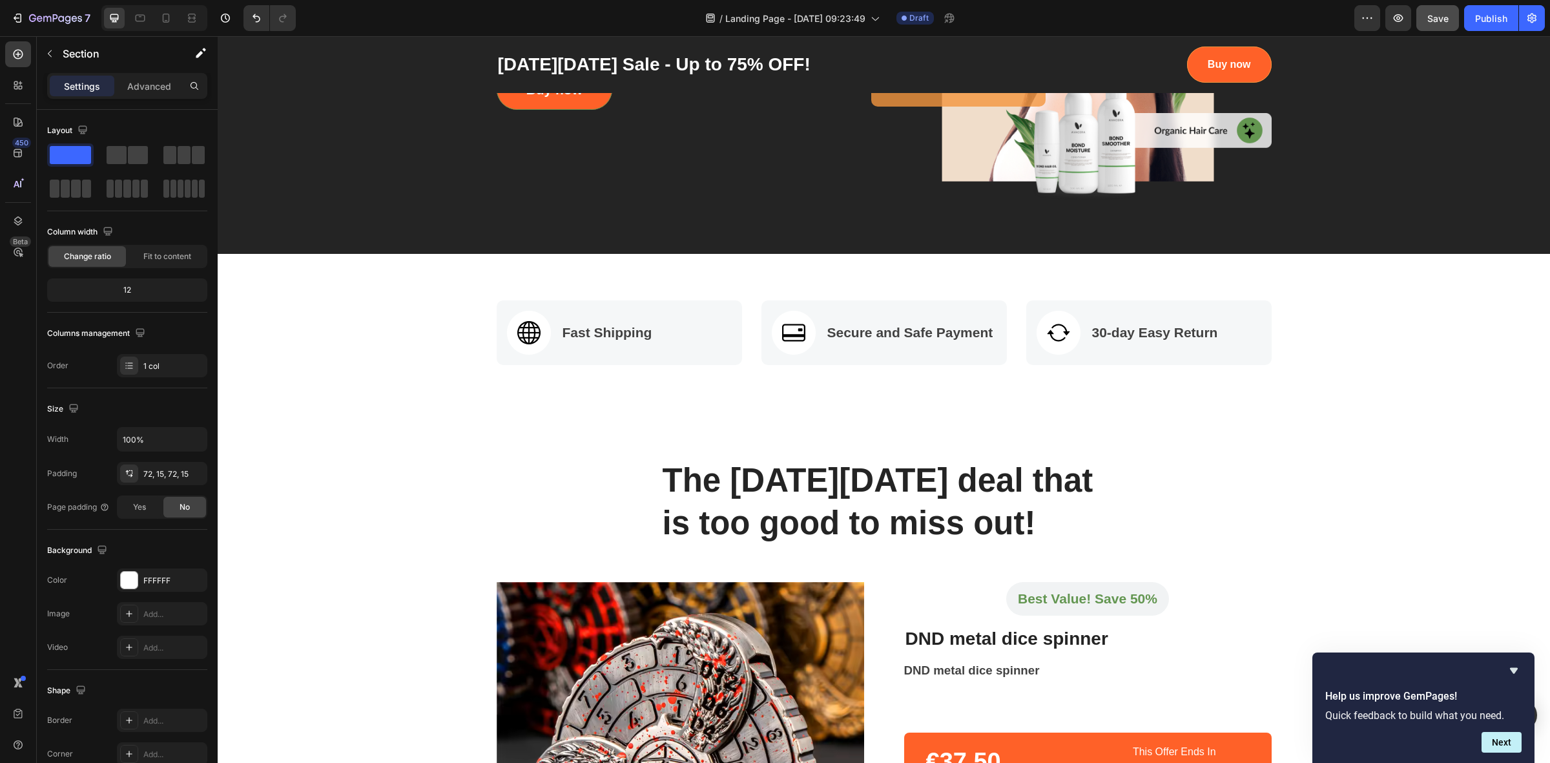
scroll to position [0, 0]
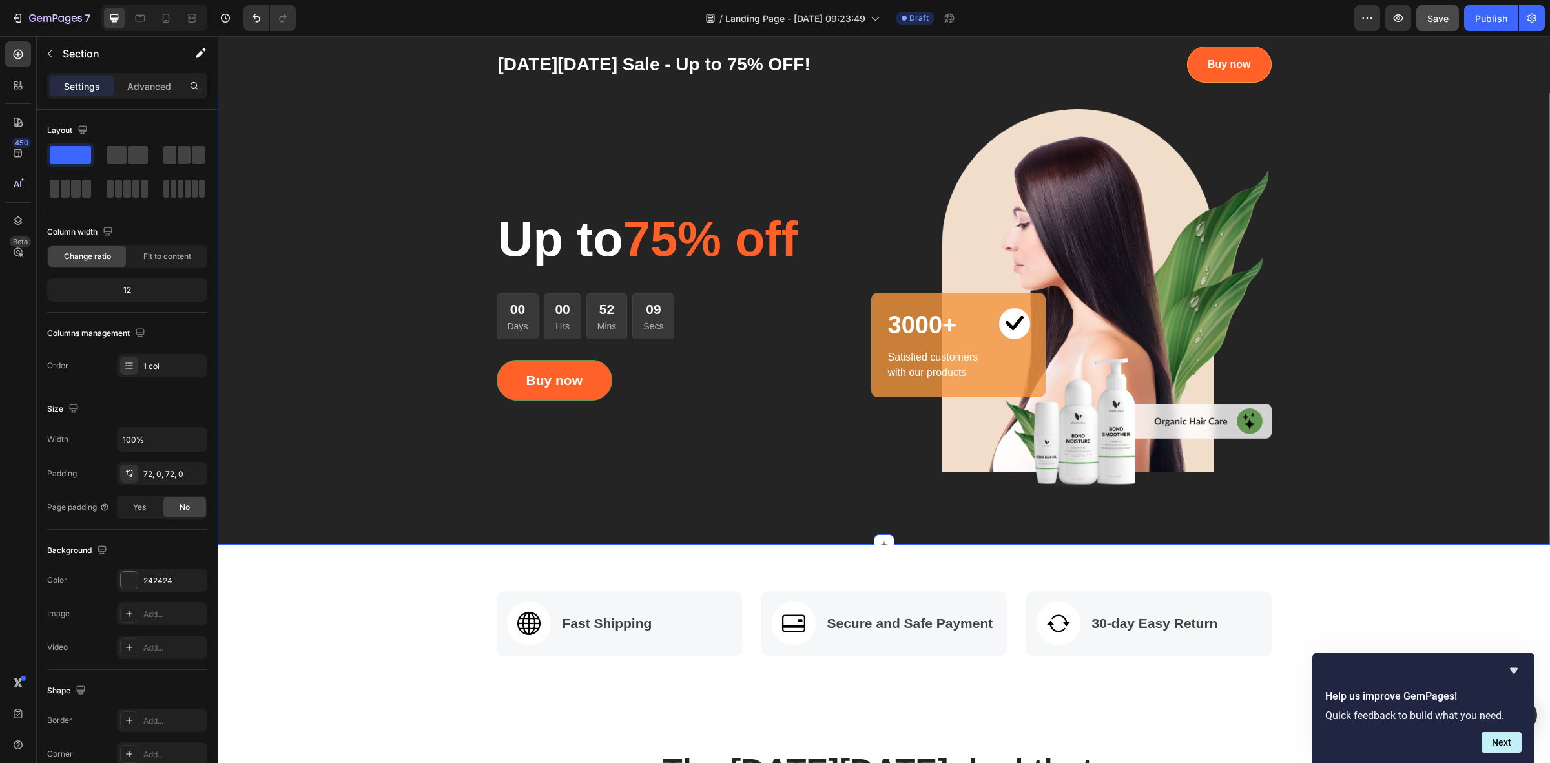
click at [864, 510] on div "Up to 75% off Heading 00 Days 00 Hrs 52 Mins 09 Secs CountDown Timer Buy now Bu…" at bounding box center [884, 304] width 1332 height 482
click at [1000, 517] on div "Up to 75% off Heading 00 Days 00 Hrs 52 Mins 08 Secs CountDown Timer Buy now Bu…" at bounding box center [884, 304] width 1332 height 482
click at [1432, 14] on span "Save" at bounding box center [1437, 18] width 21 height 11
click at [30, 14] on icon "button" at bounding box center [55, 19] width 53 height 11
